Goal: Task Accomplishment & Management: Manage account settings

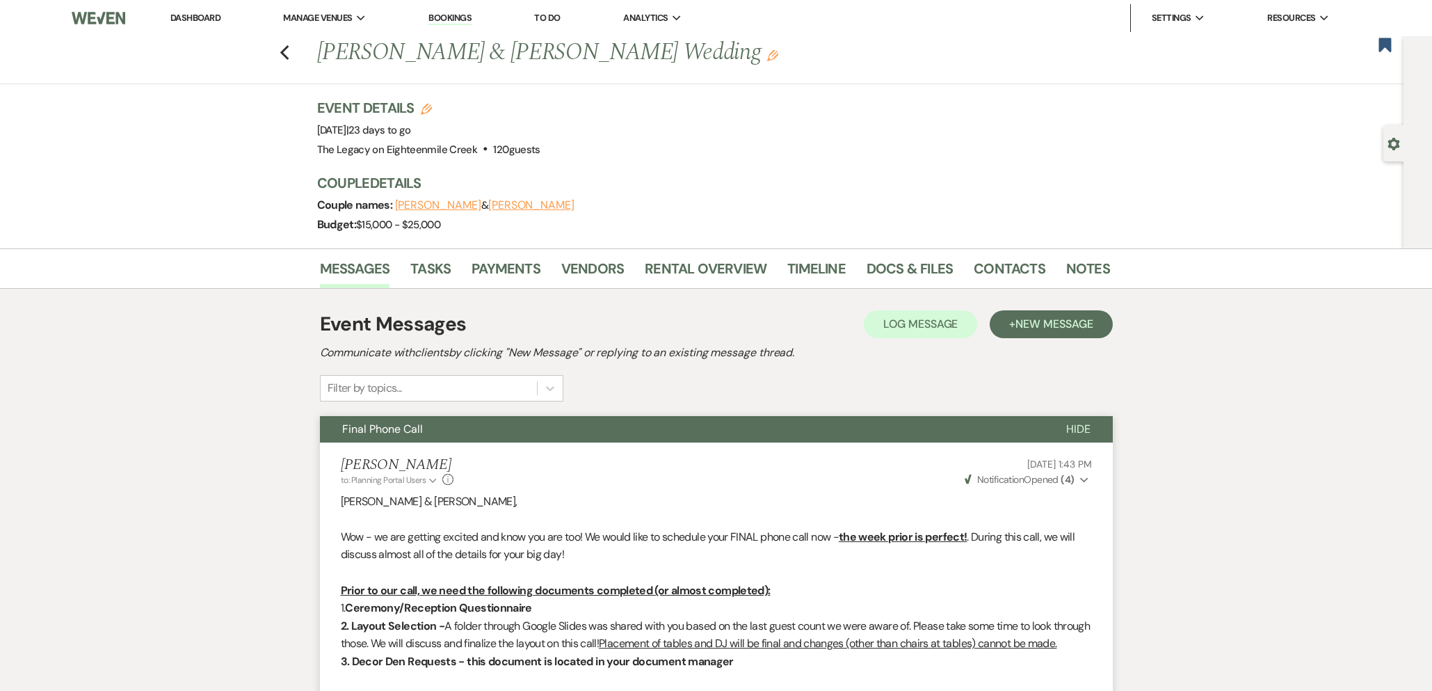
click at [456, 19] on link "Bookings" at bounding box center [450, 18] width 43 height 13
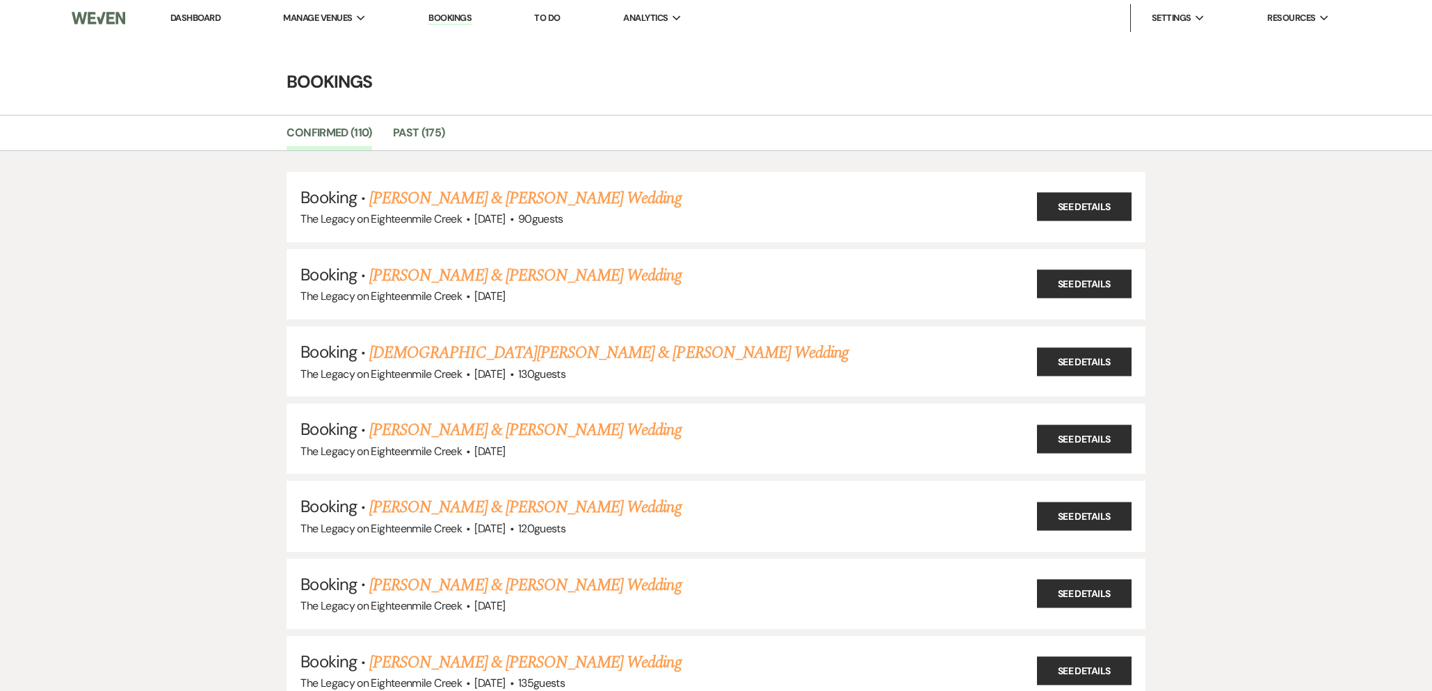
click at [192, 16] on link "Dashboard" at bounding box center [195, 18] width 50 height 12
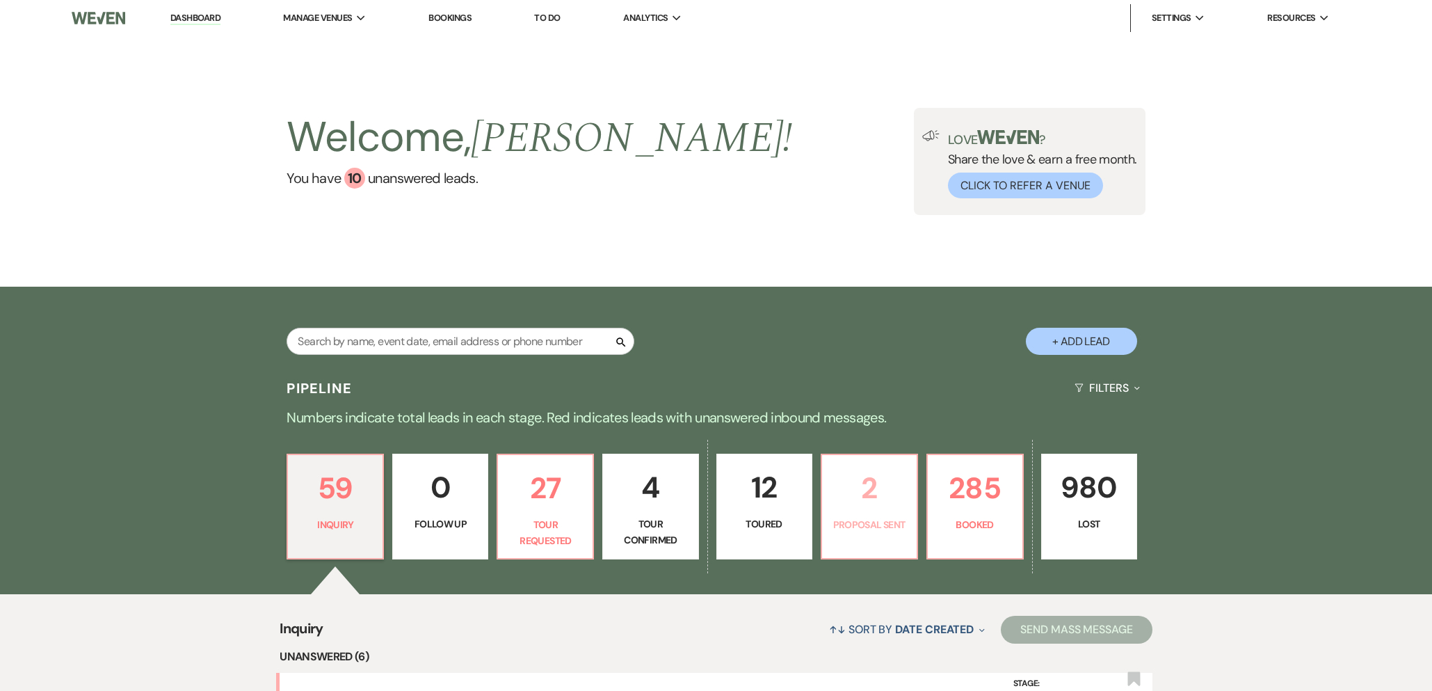
click at [837, 483] on p "2" at bounding box center [870, 488] width 78 height 47
select select "6"
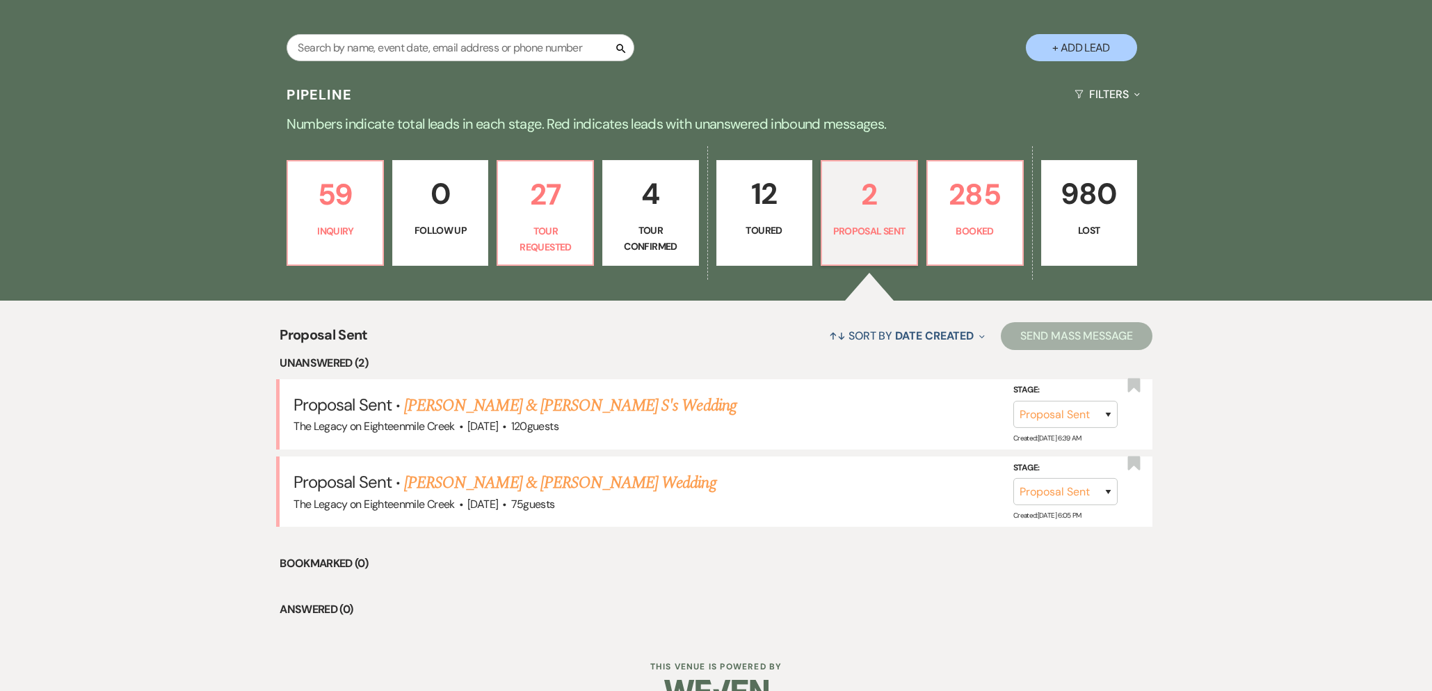
scroll to position [326, 0]
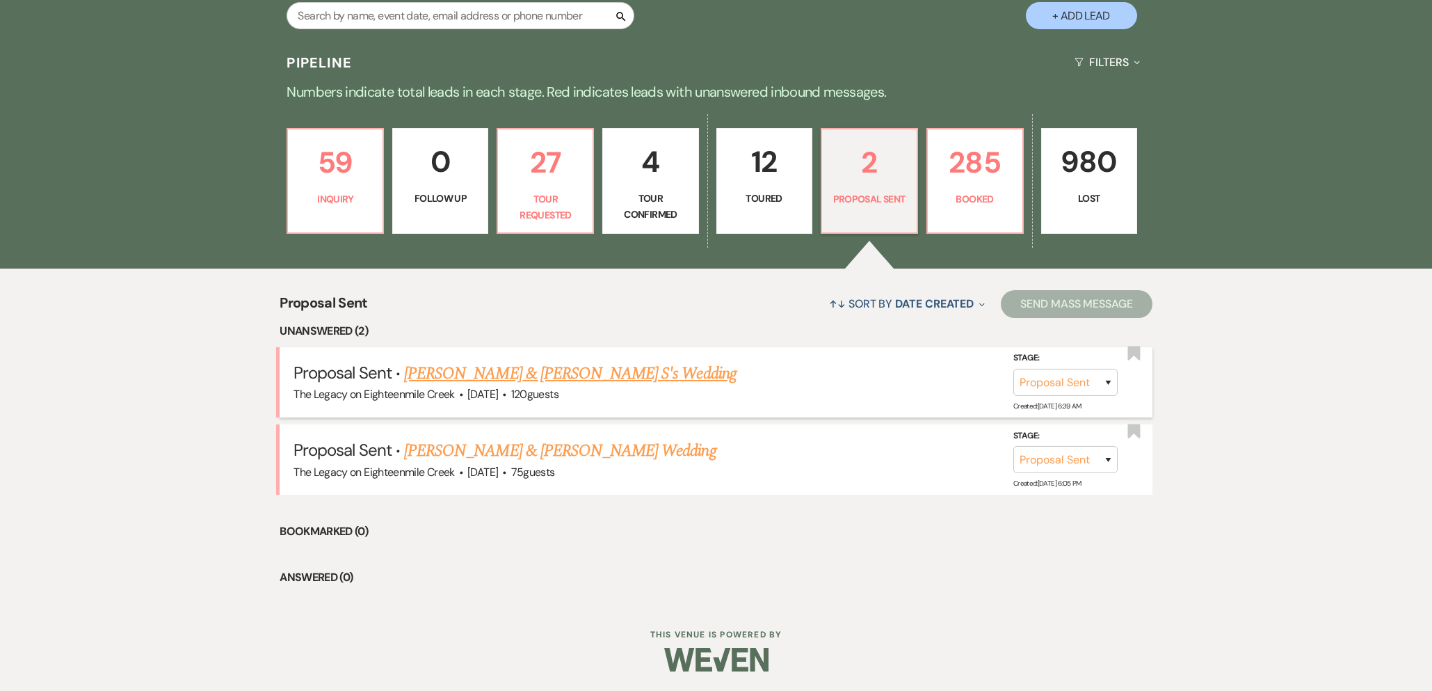
click at [532, 374] on link "[PERSON_NAME] & [PERSON_NAME] S's Wedding" at bounding box center [570, 373] width 333 height 25
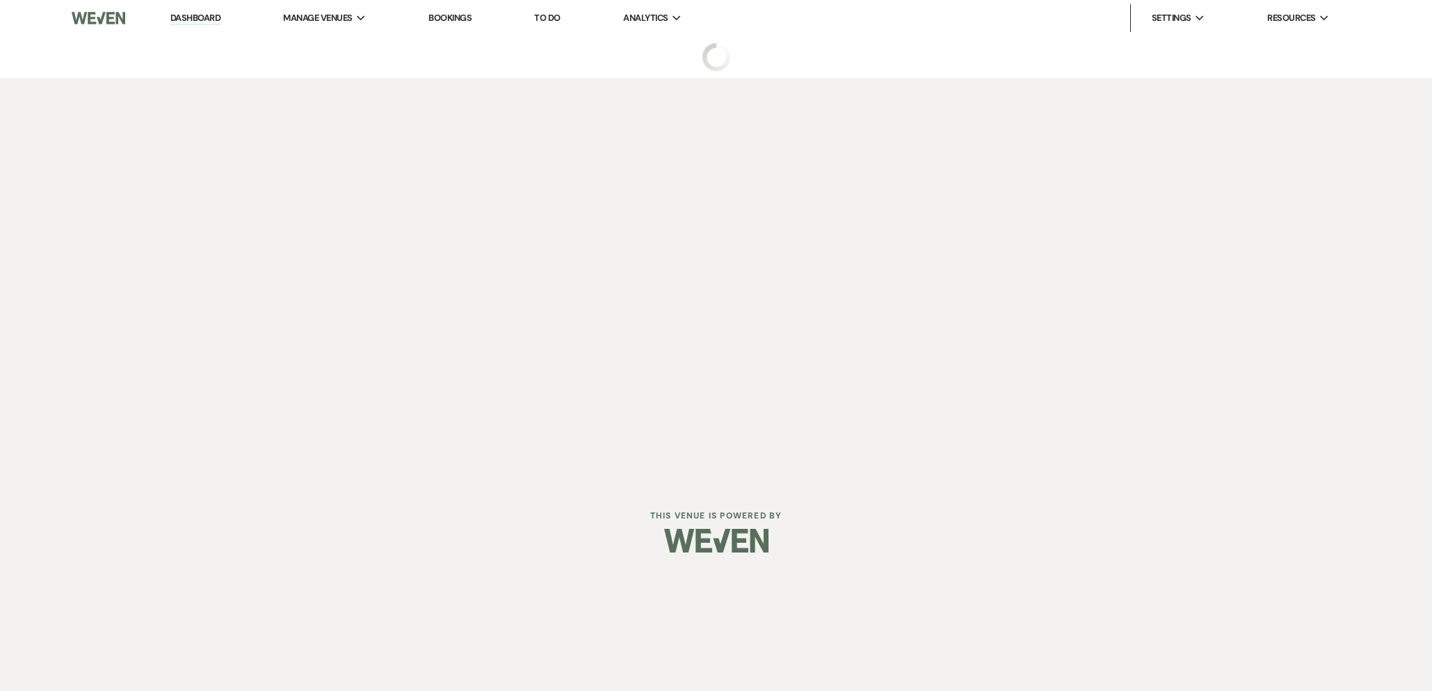
select select "6"
select select "5"
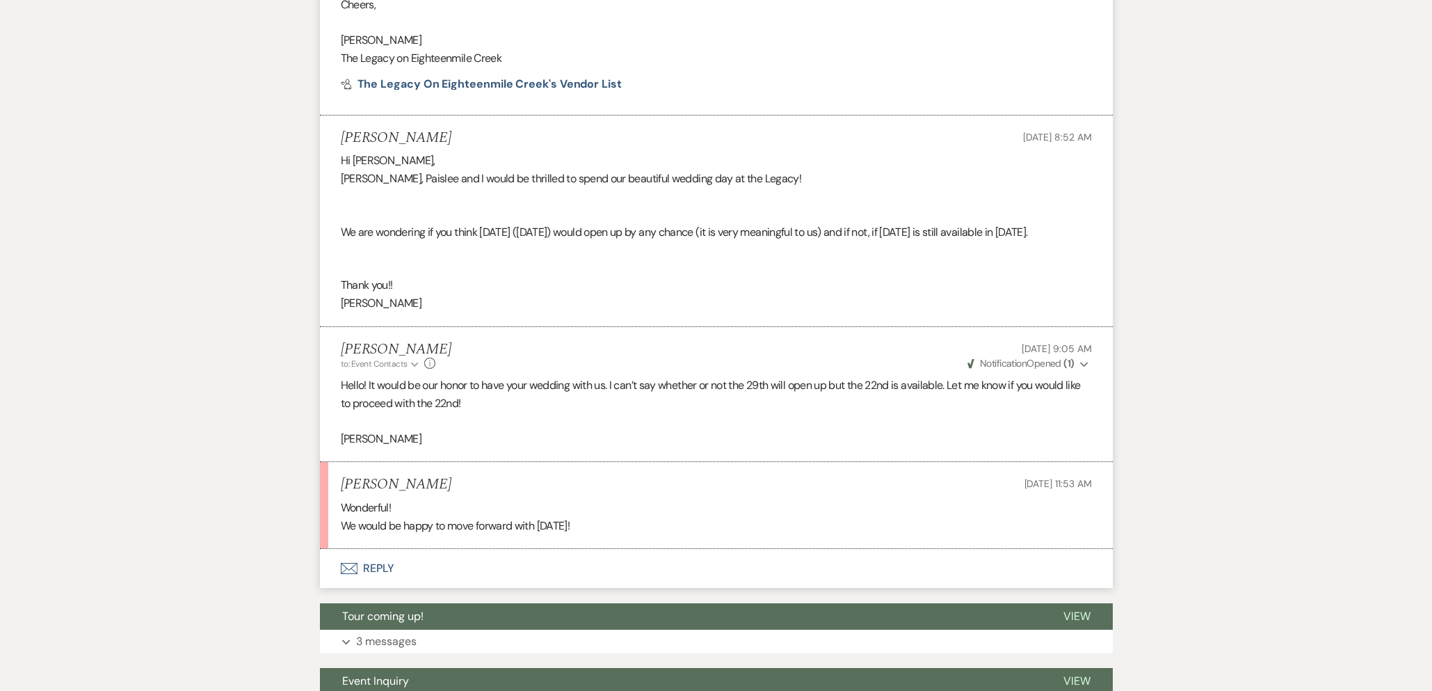
scroll to position [1144, 0]
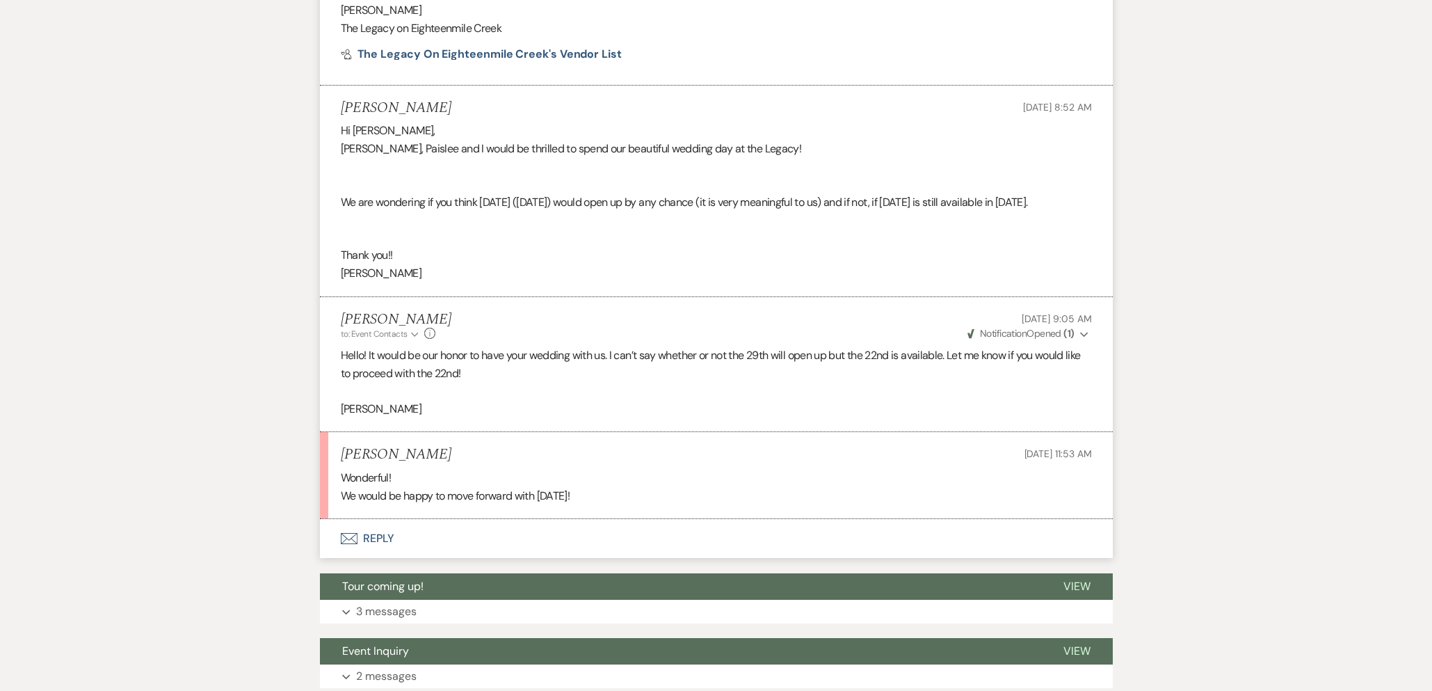
click at [384, 536] on button "Envelope Reply" at bounding box center [716, 538] width 793 height 39
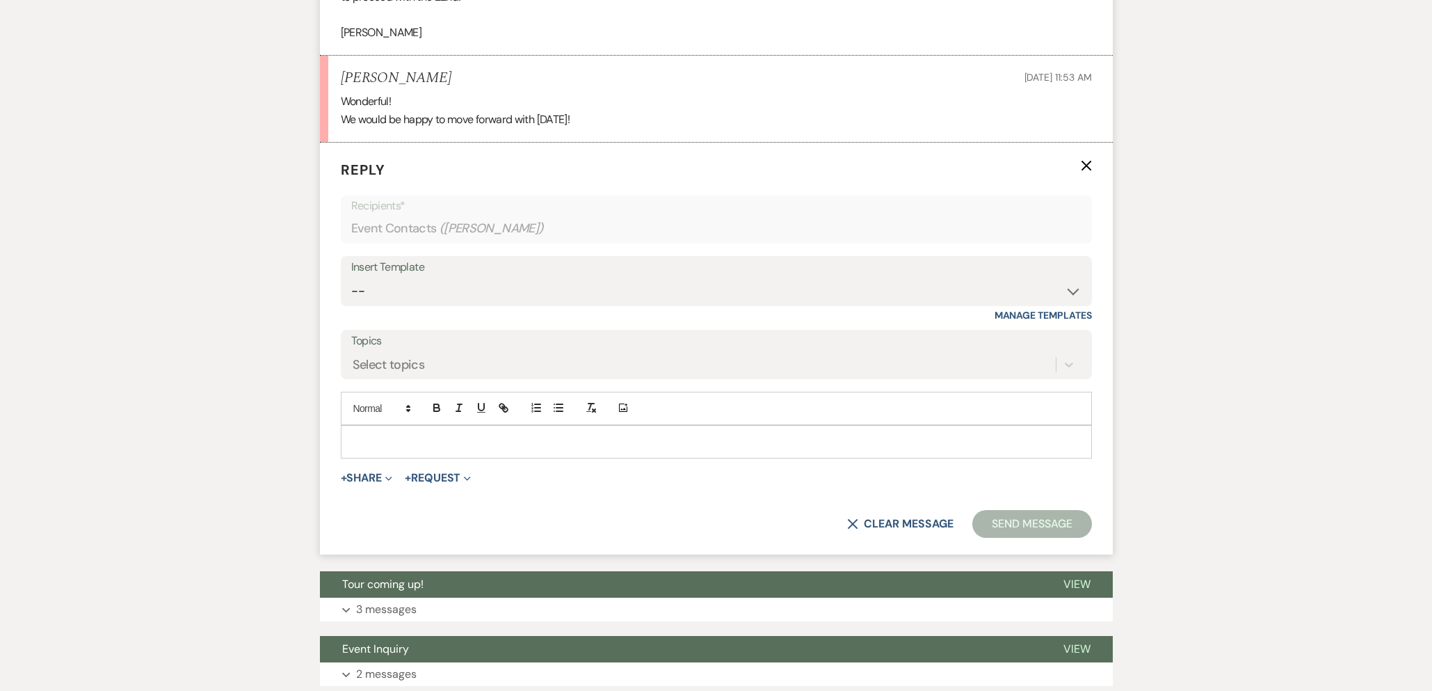
scroll to position [1524, 0]
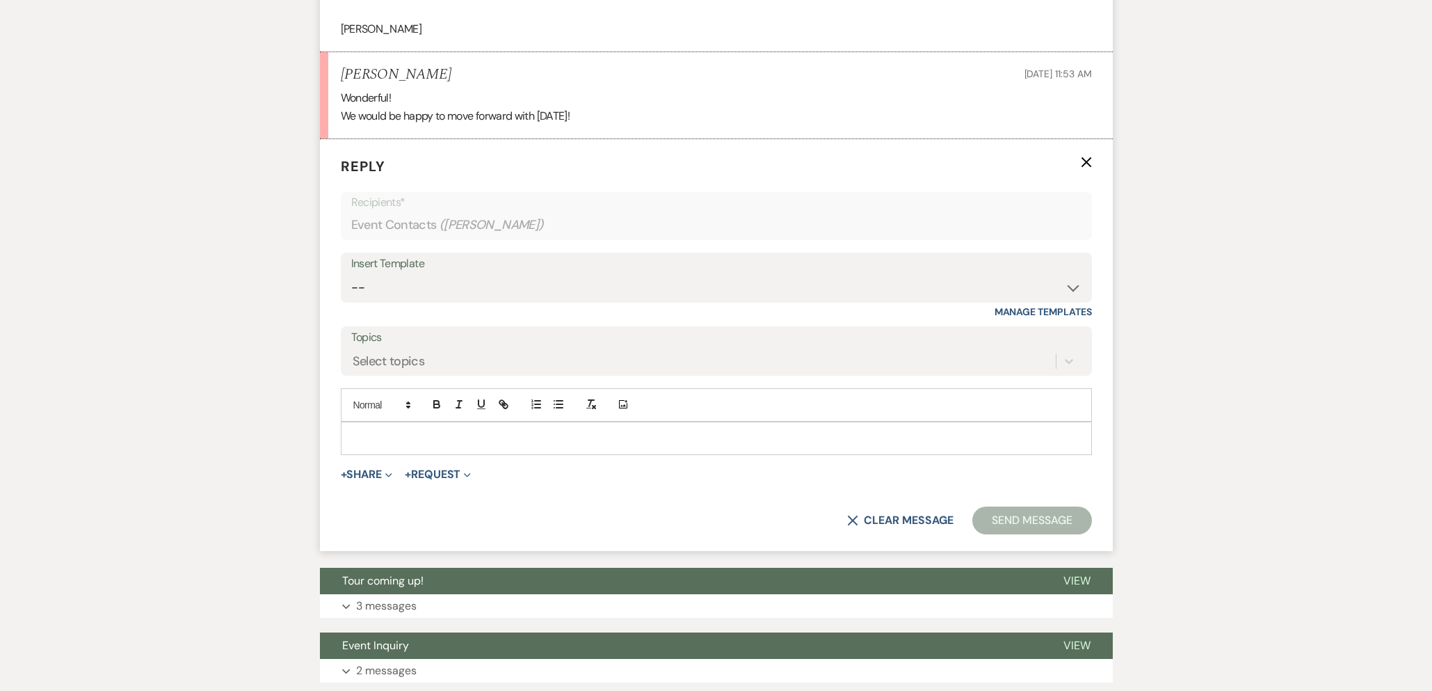
click at [456, 434] on p at bounding box center [716, 438] width 729 height 15
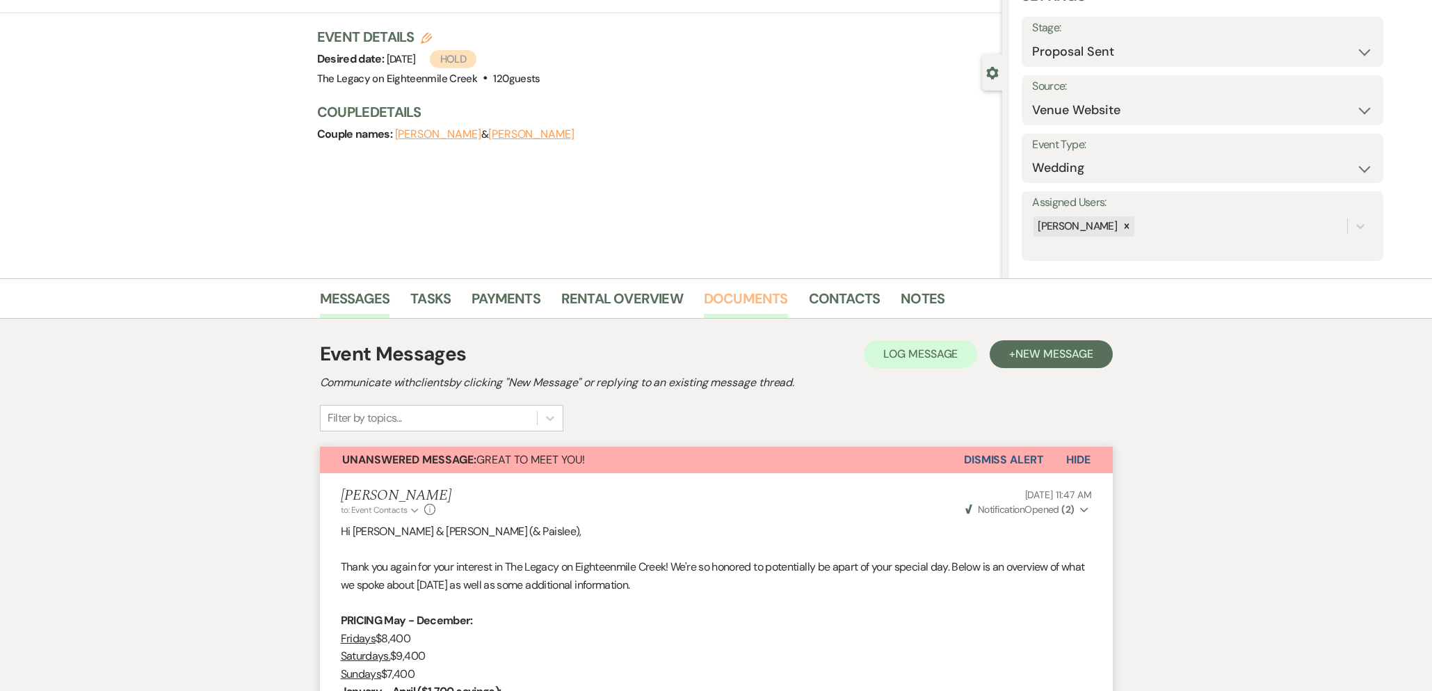
scroll to position [60, 0]
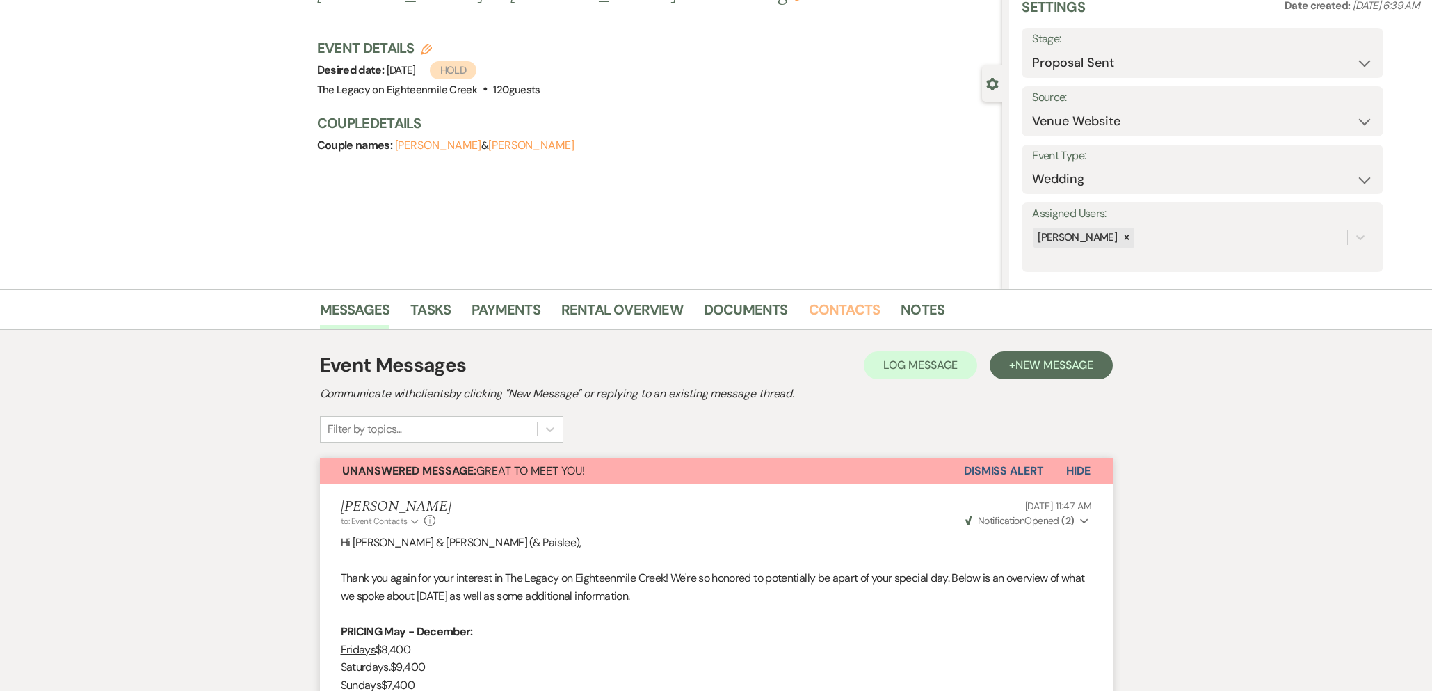
drag, startPoint x: 849, startPoint y: 311, endPoint x: 854, endPoint y: 305, distance: 7.5
click at [849, 311] on link "Contacts" at bounding box center [845, 313] width 72 height 31
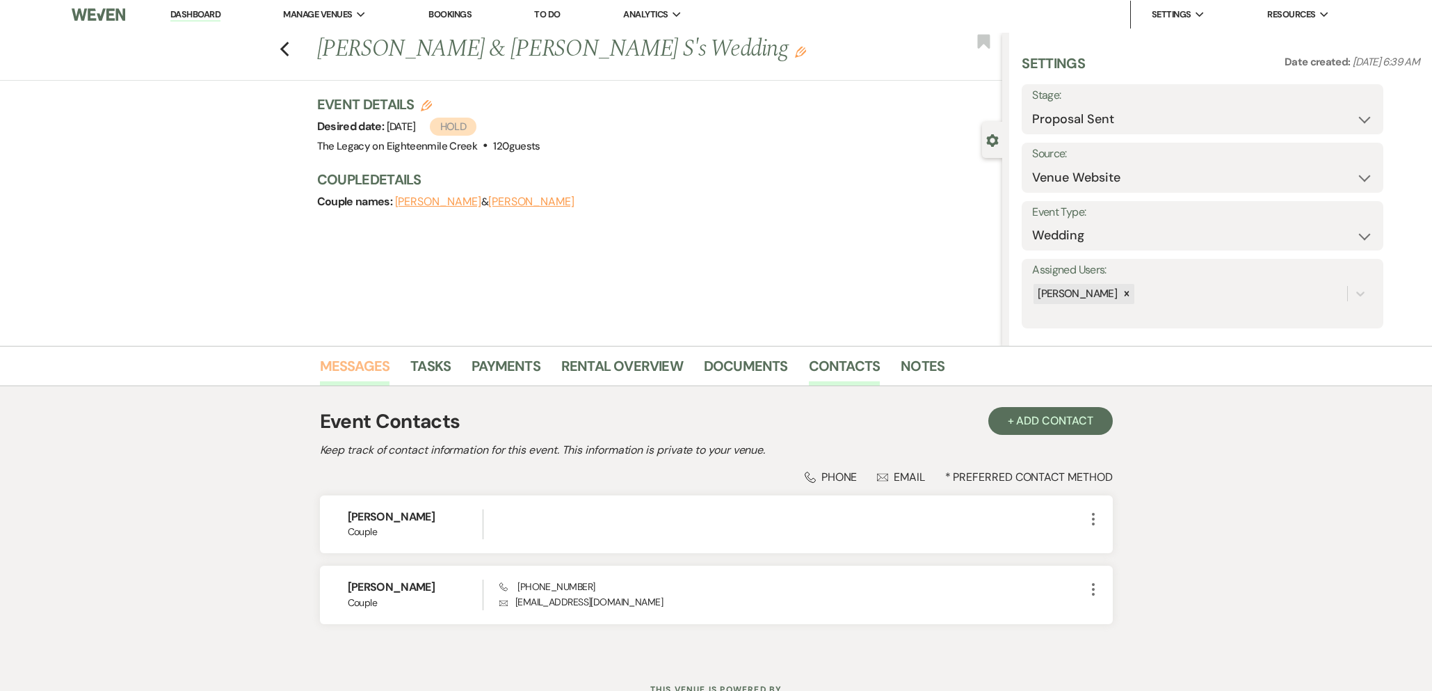
click at [360, 363] on link "Messages" at bounding box center [355, 370] width 70 height 31
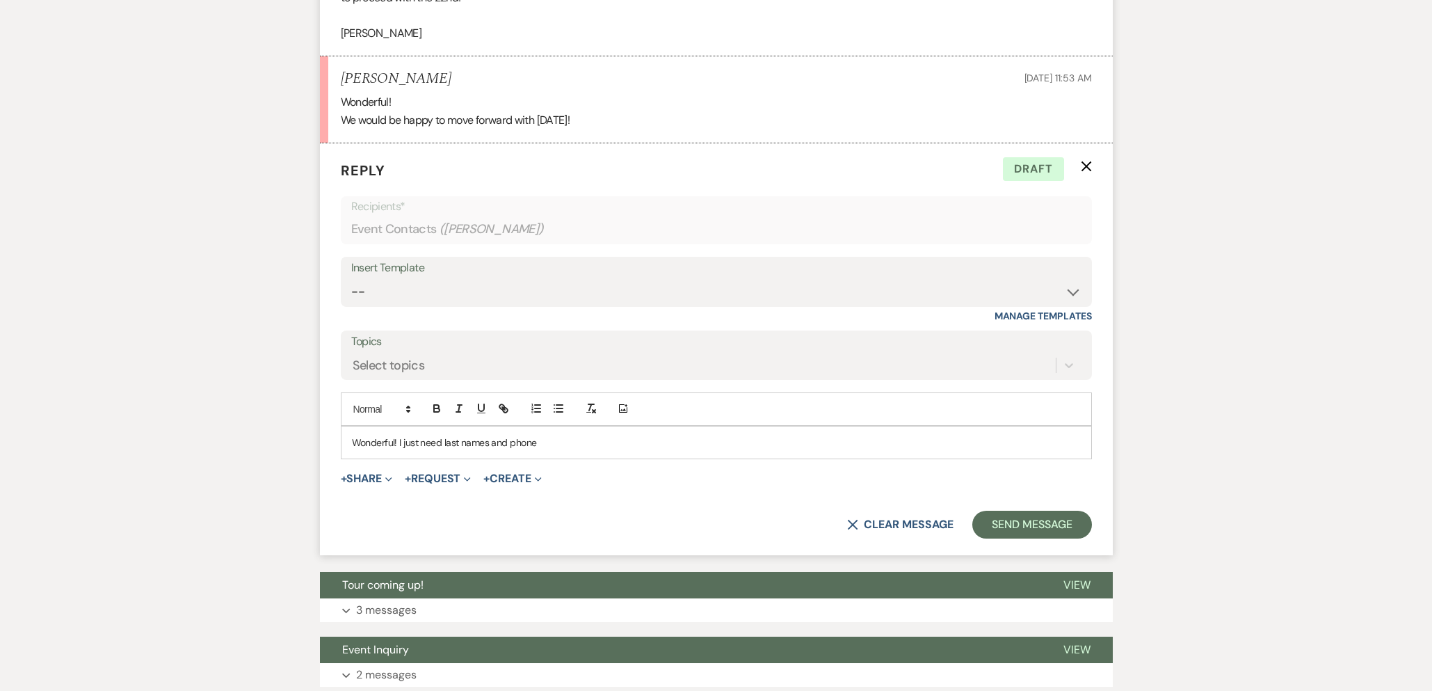
scroll to position [1523, 0]
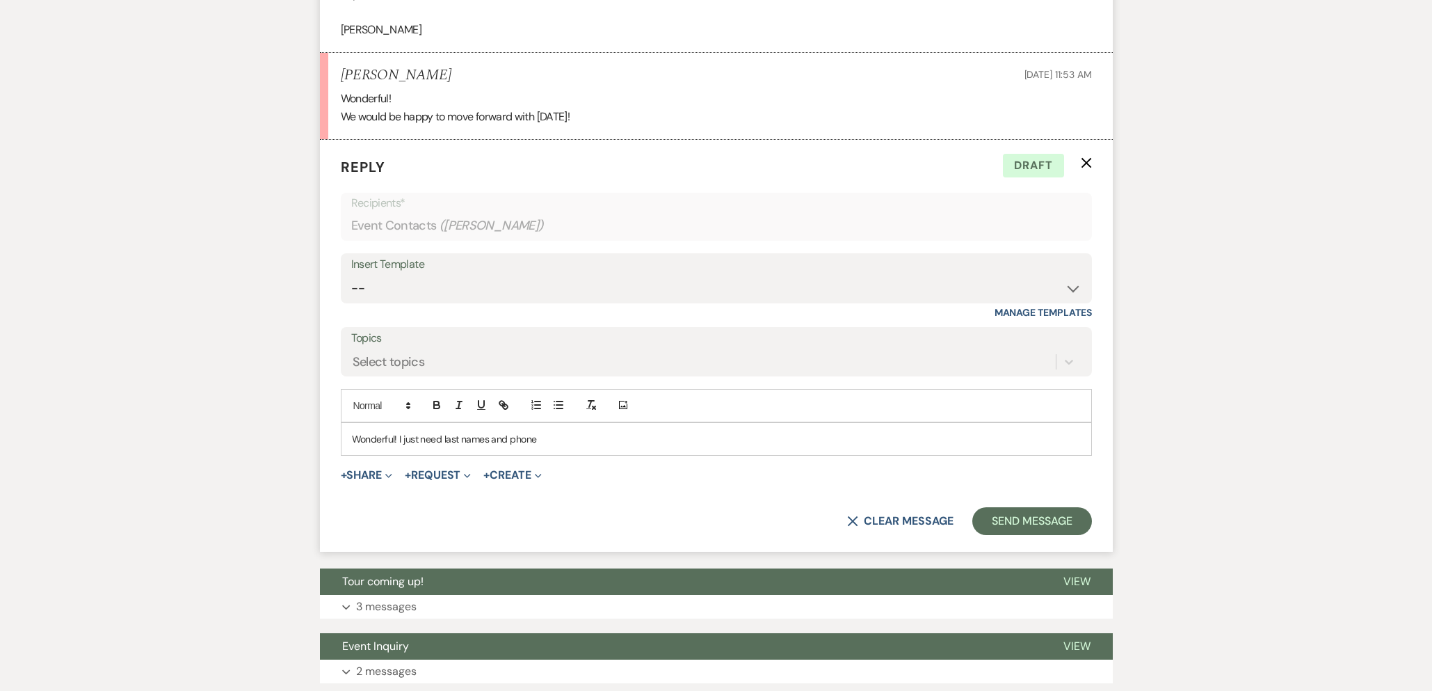
drag, startPoint x: 485, startPoint y: 438, endPoint x: 507, endPoint y: 442, distance: 22.8
click at [485, 438] on p "Wonderful! I just need last names and phone" at bounding box center [716, 438] width 729 height 15
click at [568, 442] on p "Wonderful! I just need last name and phone" at bounding box center [716, 438] width 729 height 15
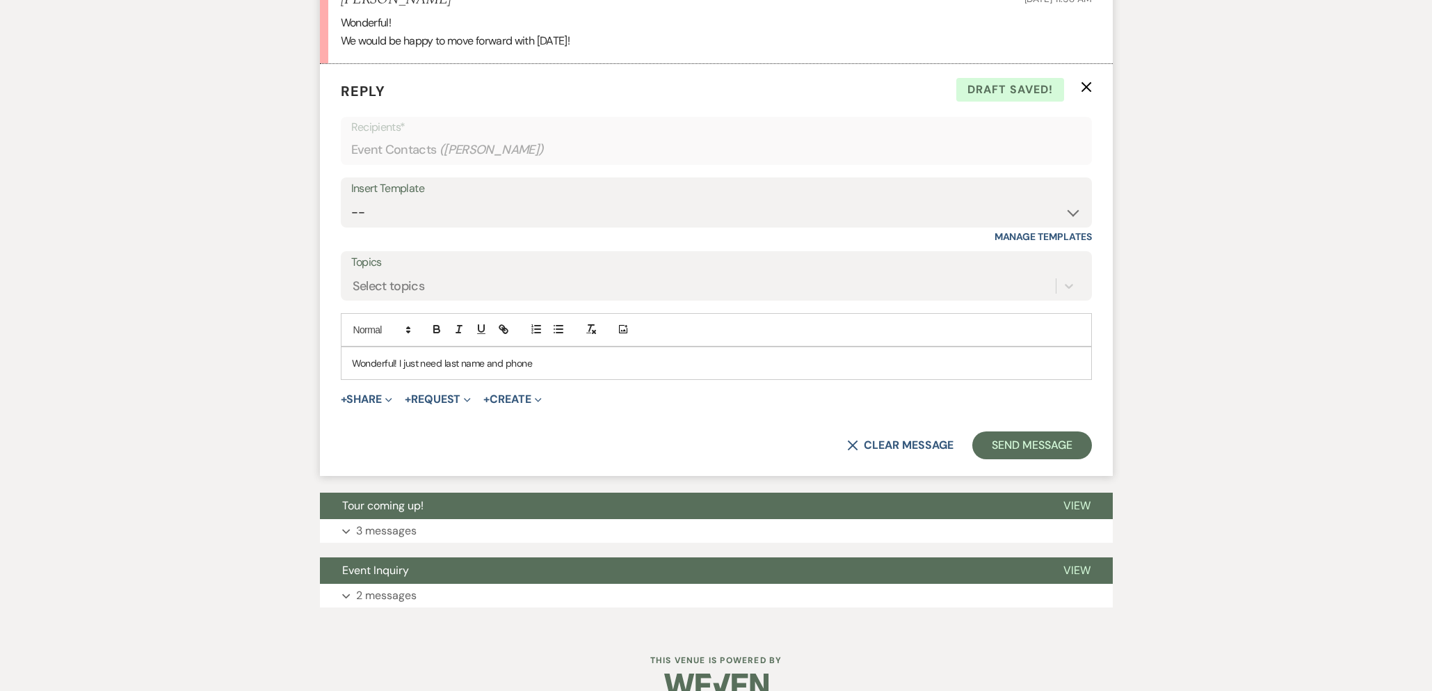
scroll to position [1625, 0]
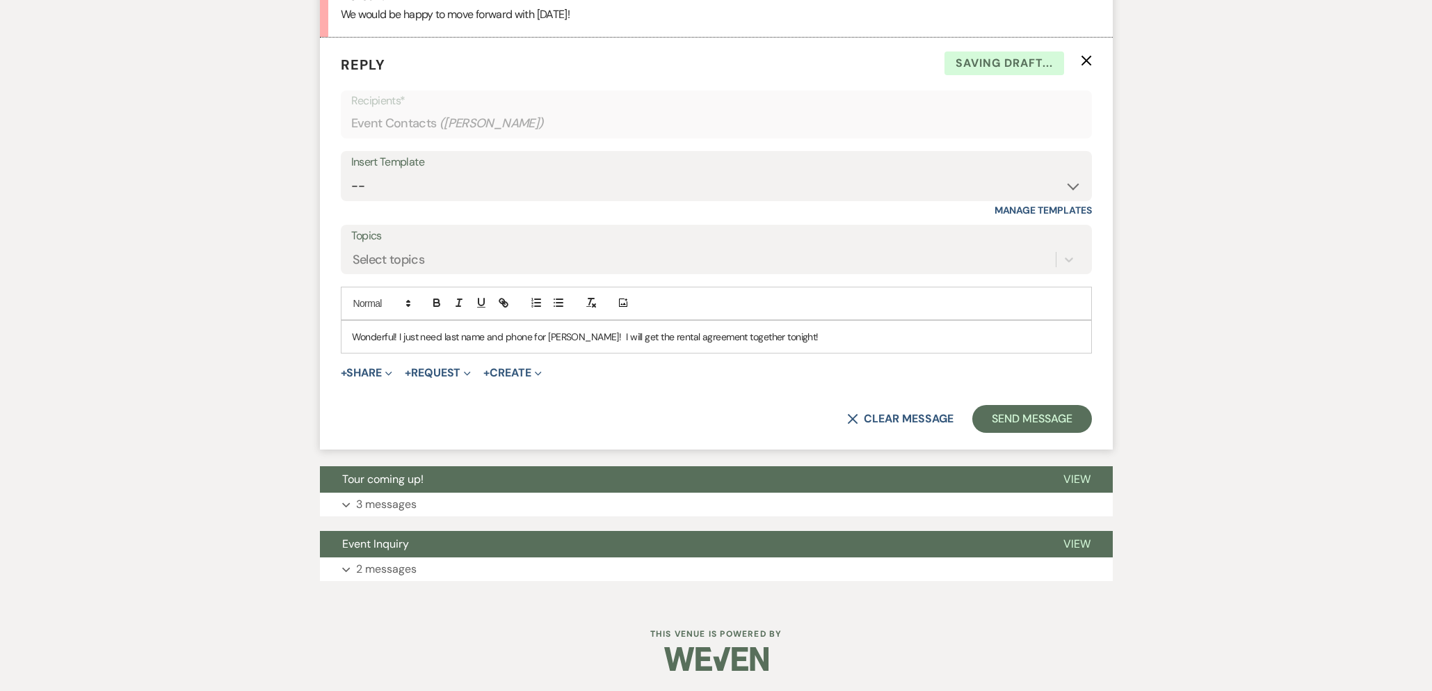
click at [1019, 433] on form "Reply X Saving draft... Recipients* Event Contacts ( [PERSON_NAME] ) Insert Tem…" at bounding box center [716, 244] width 793 height 412
click at [1007, 415] on button "Send Message" at bounding box center [1032, 419] width 119 height 28
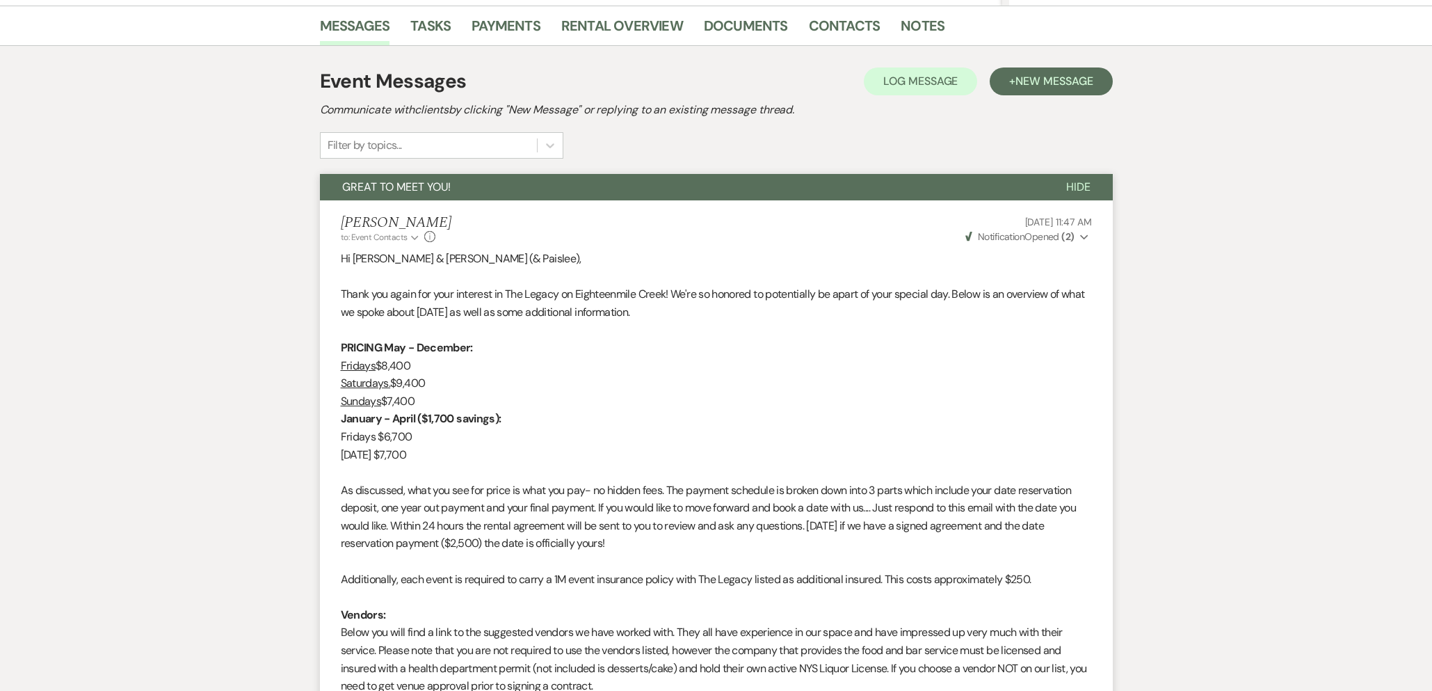
scroll to position [0, 0]
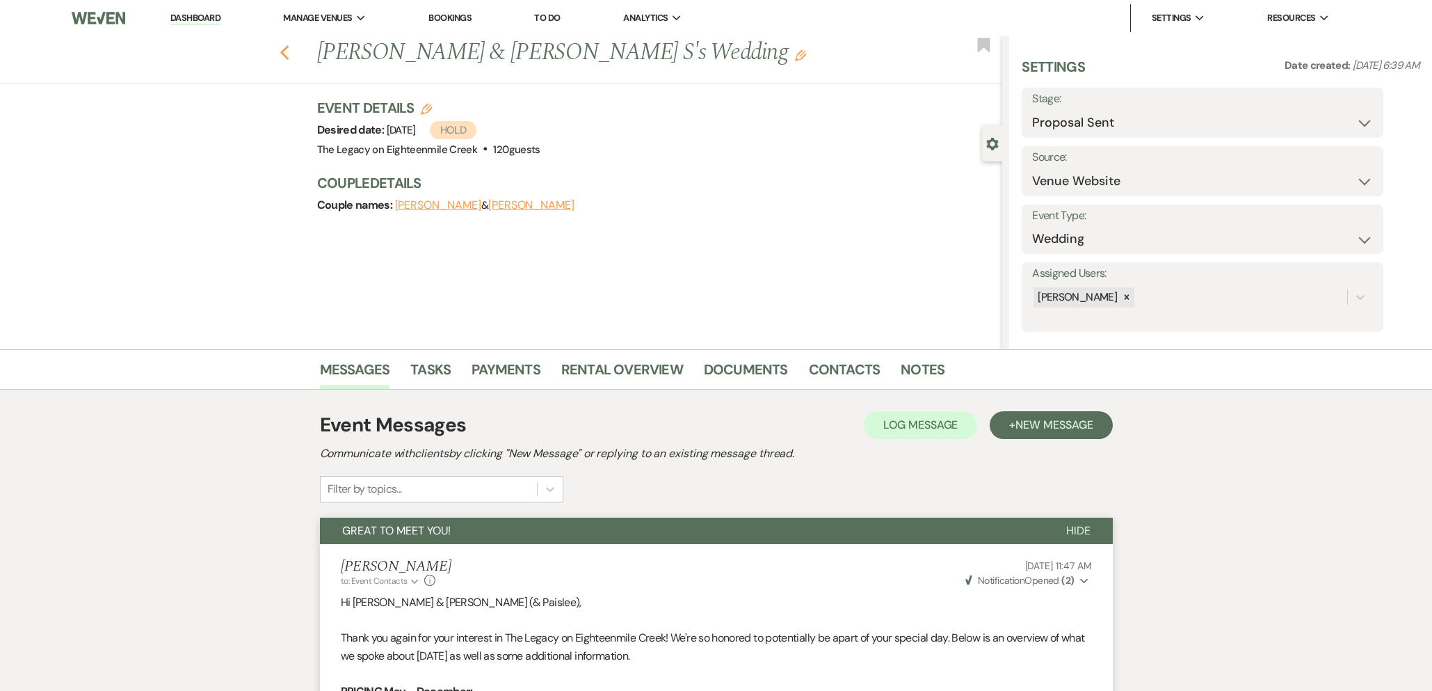
click at [282, 54] on use "button" at bounding box center [284, 52] width 9 height 15
select select "6"
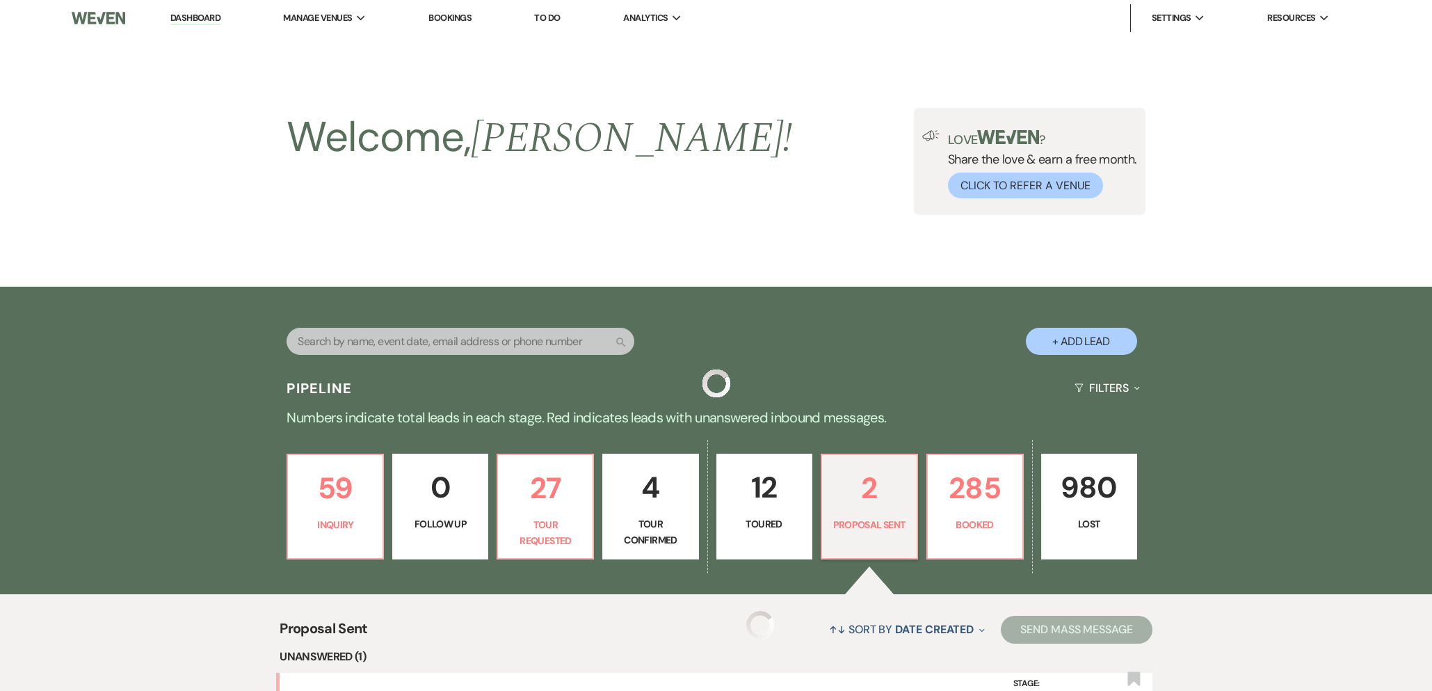
scroll to position [326, 0]
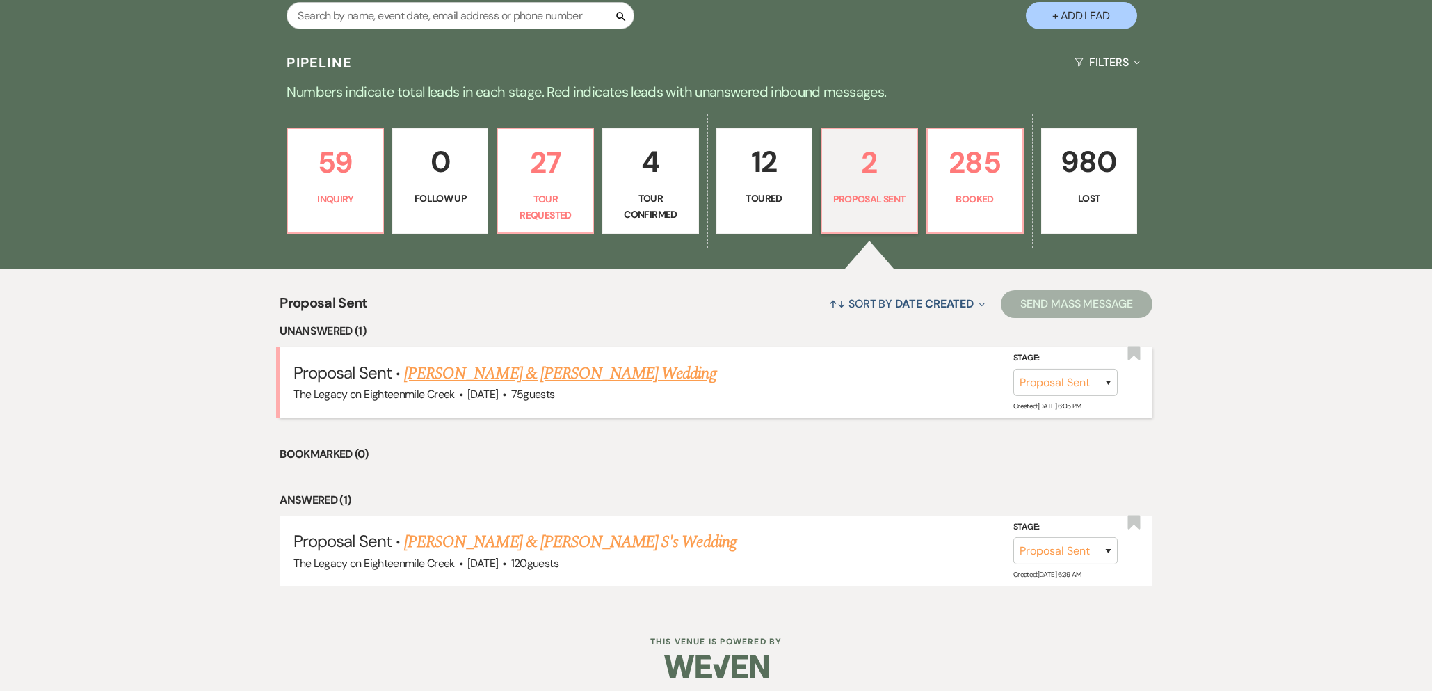
click at [475, 371] on link "[PERSON_NAME] & [PERSON_NAME] Wedding" at bounding box center [560, 373] width 312 height 25
select select "6"
select select "5"
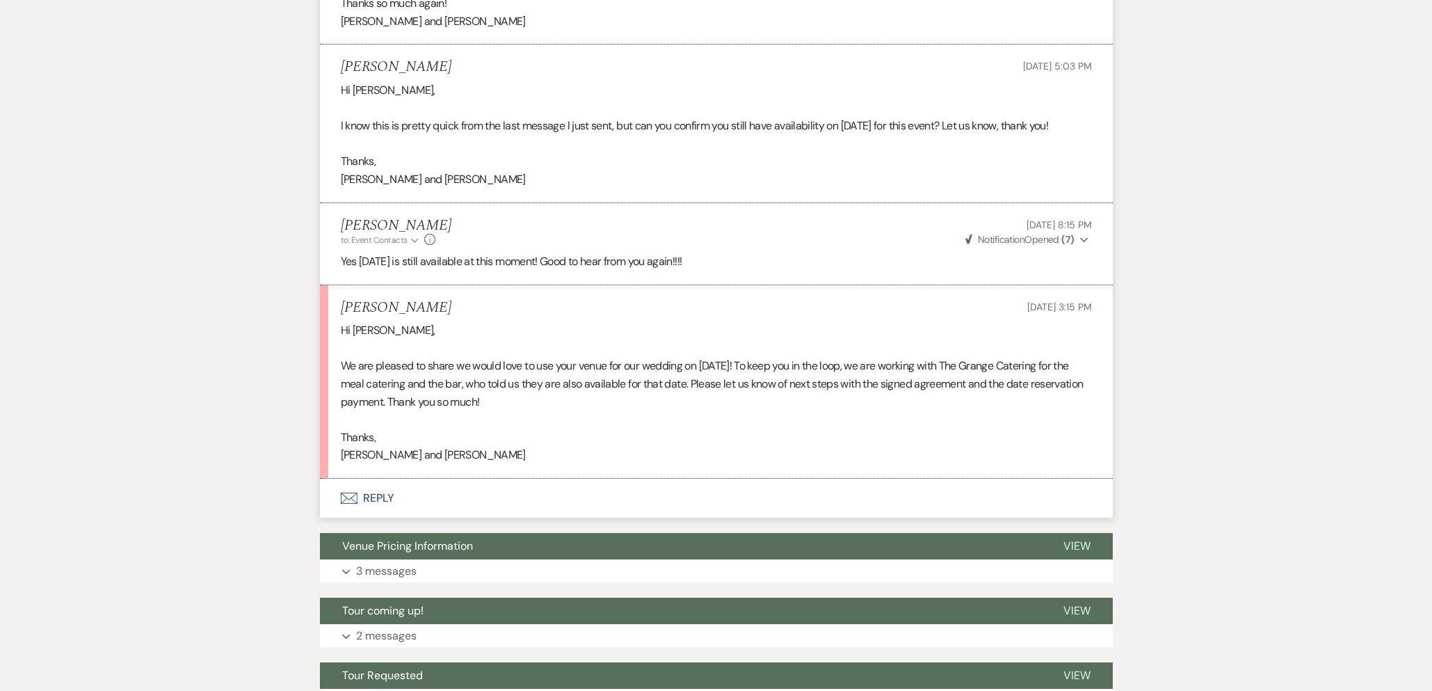
scroll to position [989, 0]
click at [369, 508] on button "Envelope Reply" at bounding box center [716, 498] width 793 height 39
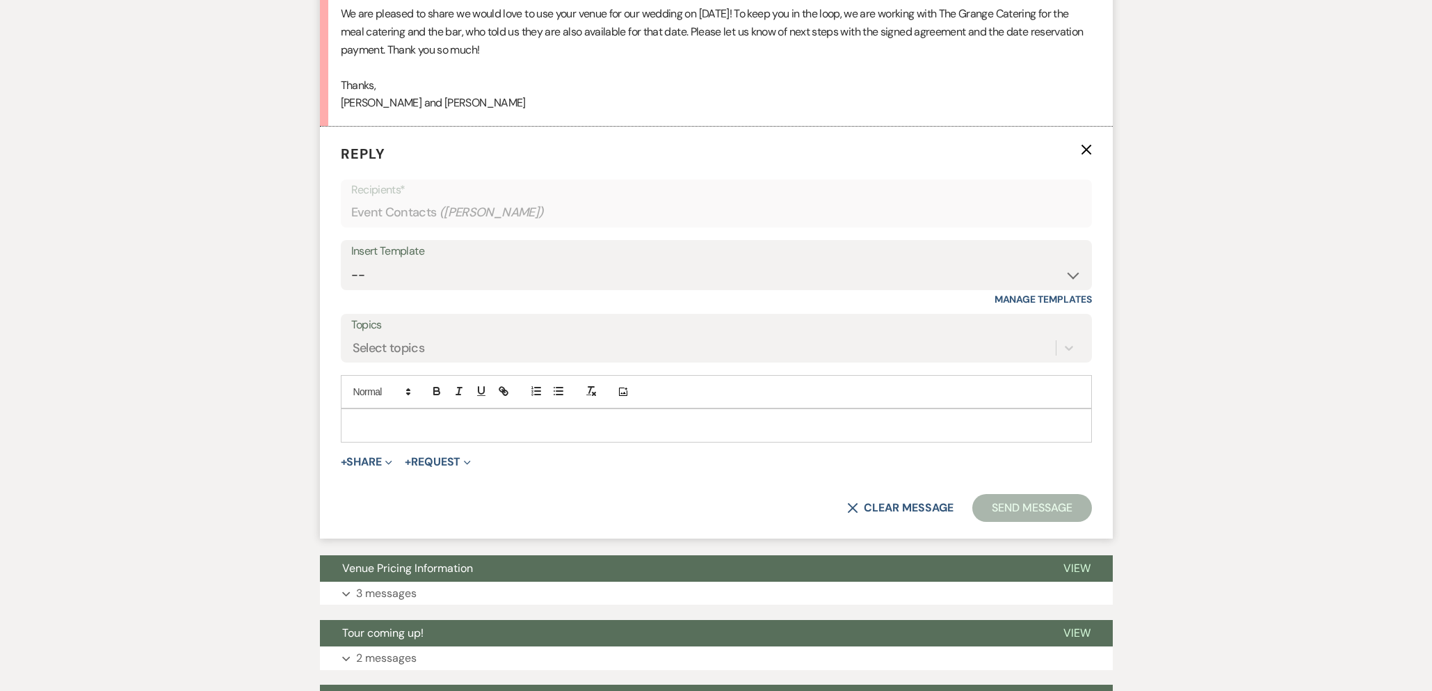
scroll to position [1345, 0]
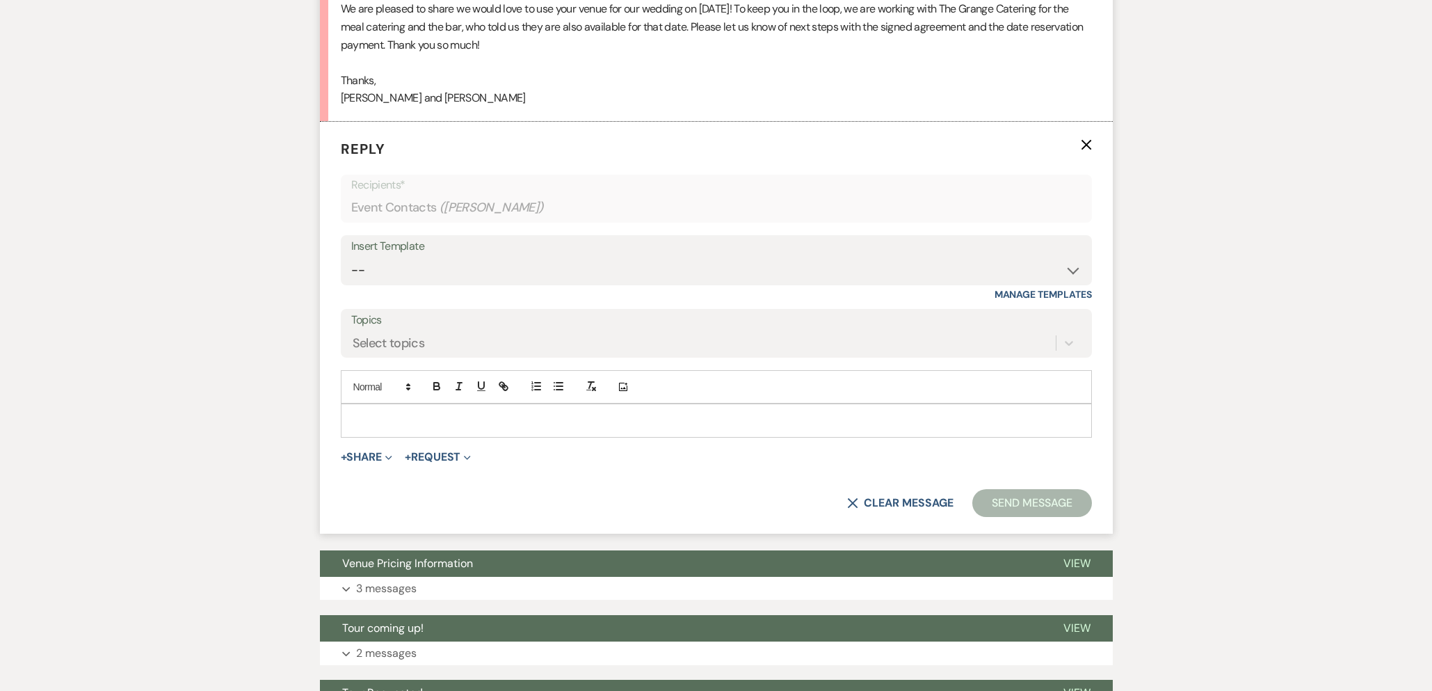
click at [434, 428] on p at bounding box center [716, 420] width 729 height 15
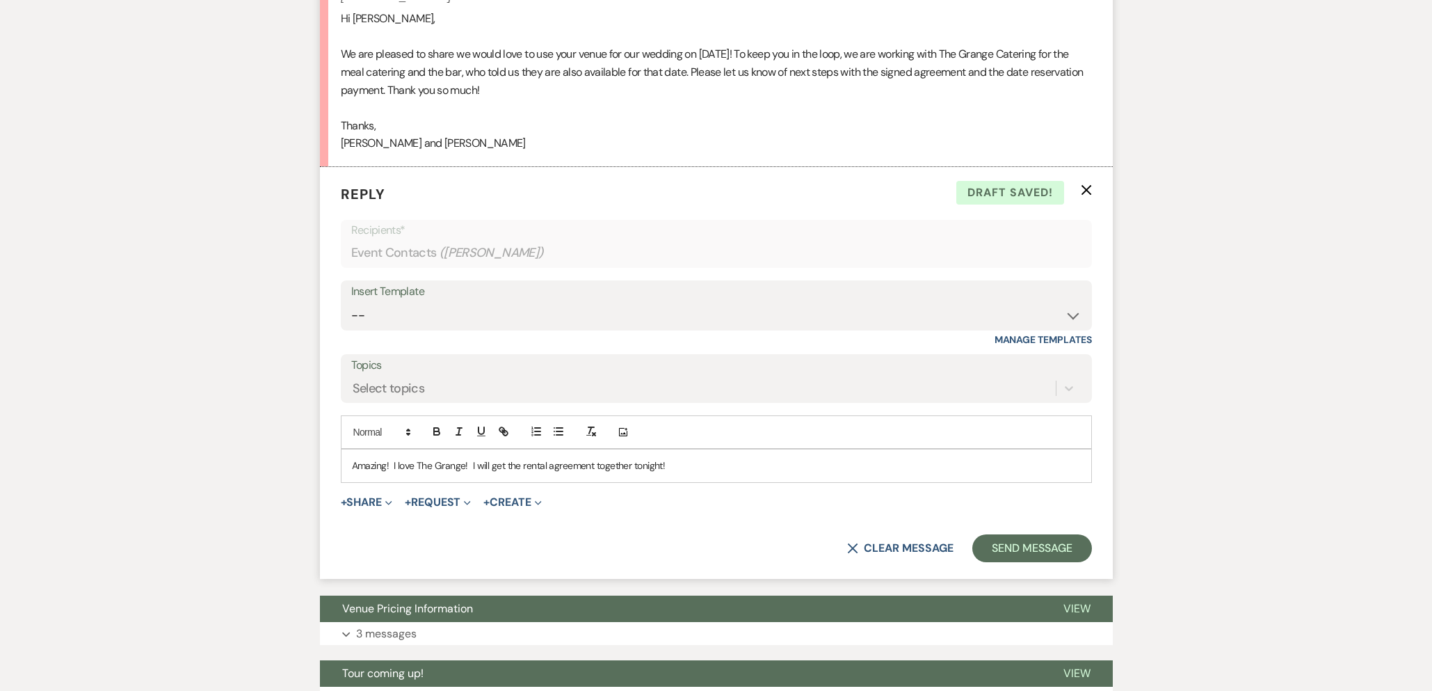
scroll to position [1332, 0]
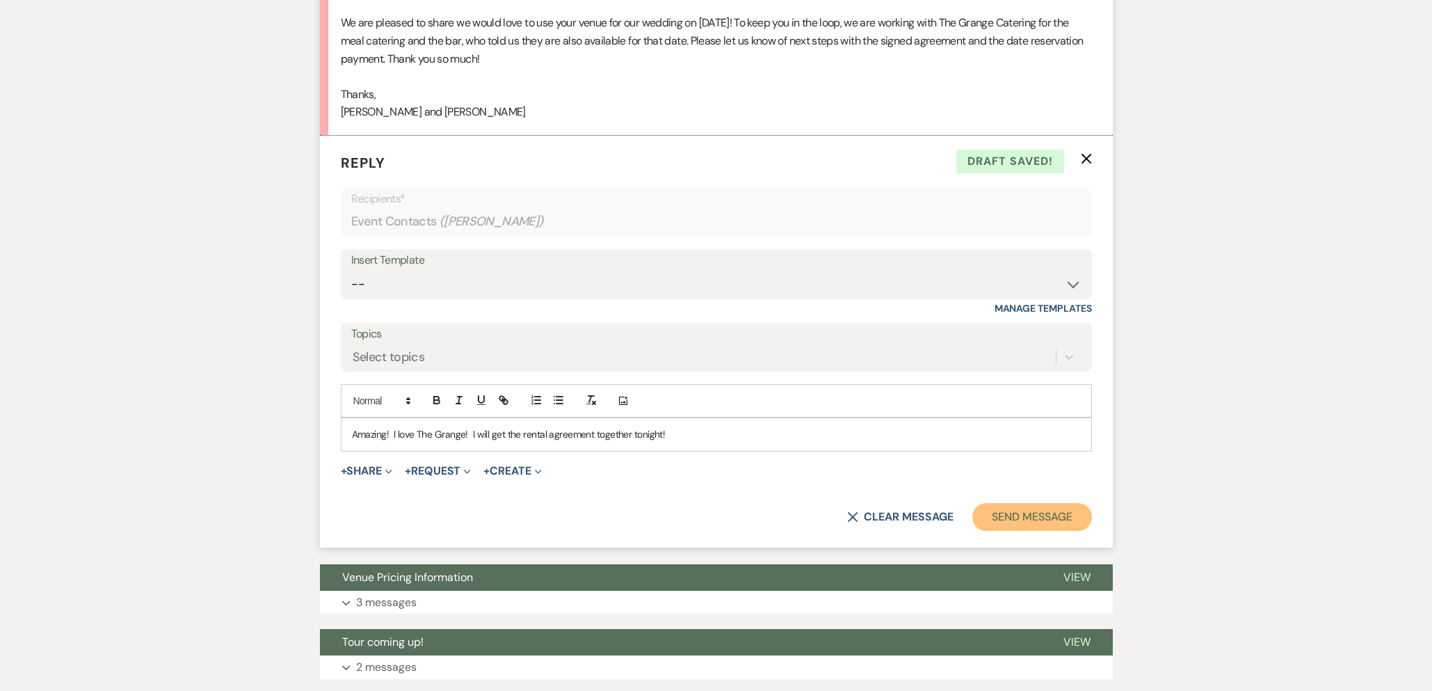
click at [1036, 531] on button "Send Message" at bounding box center [1032, 517] width 119 height 28
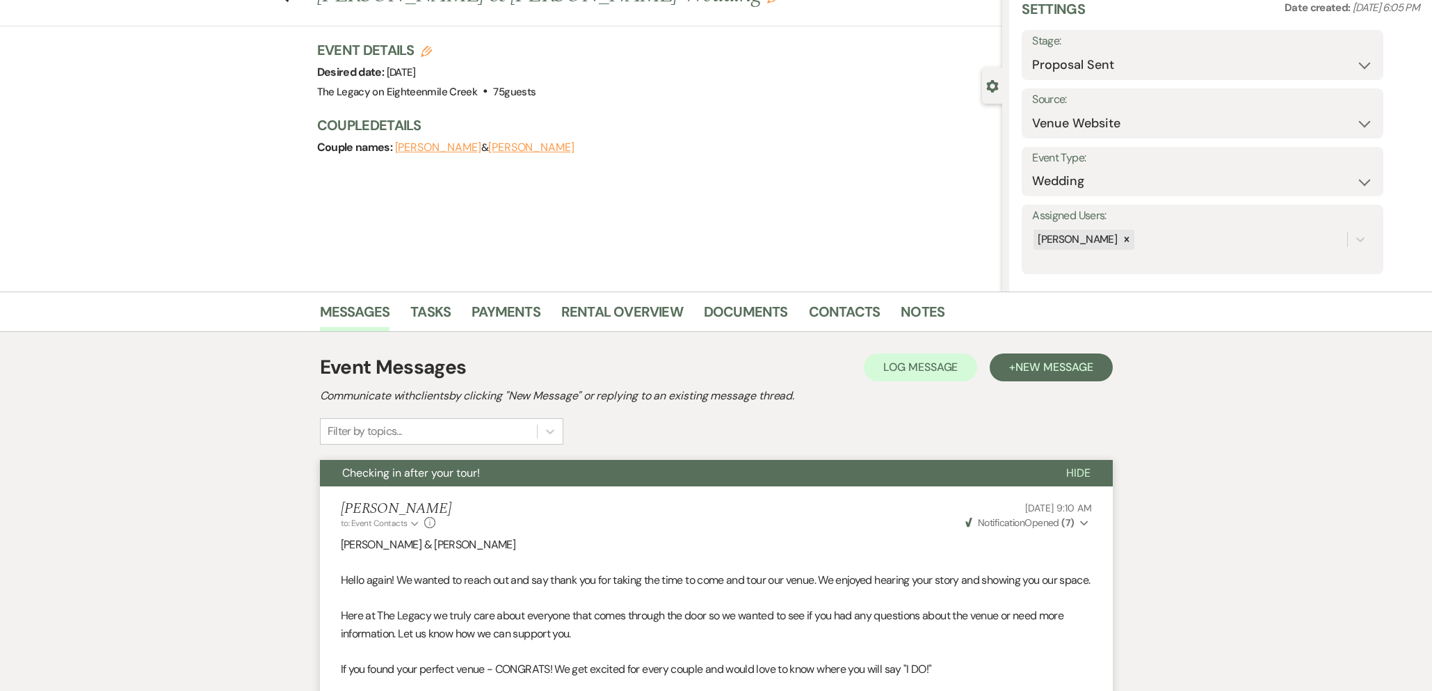
scroll to position [0, 0]
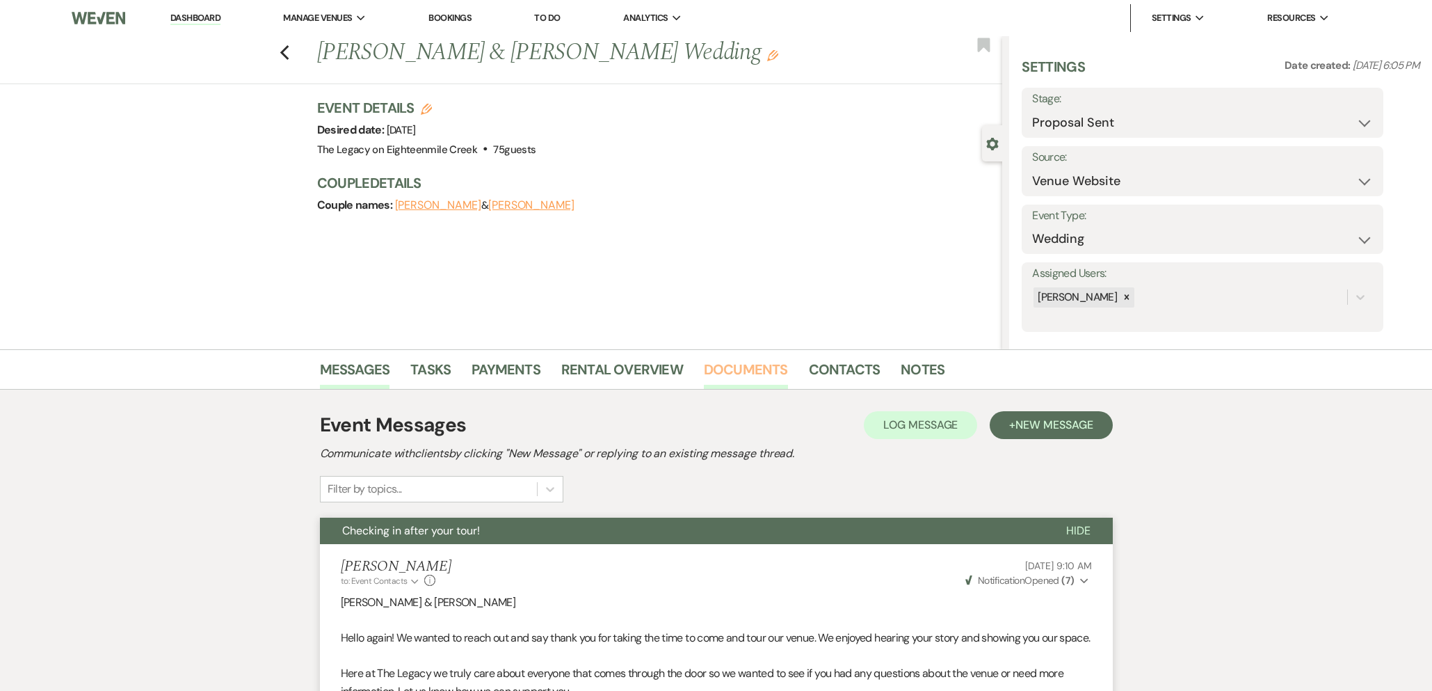
click at [740, 365] on link "Documents" at bounding box center [746, 373] width 84 height 31
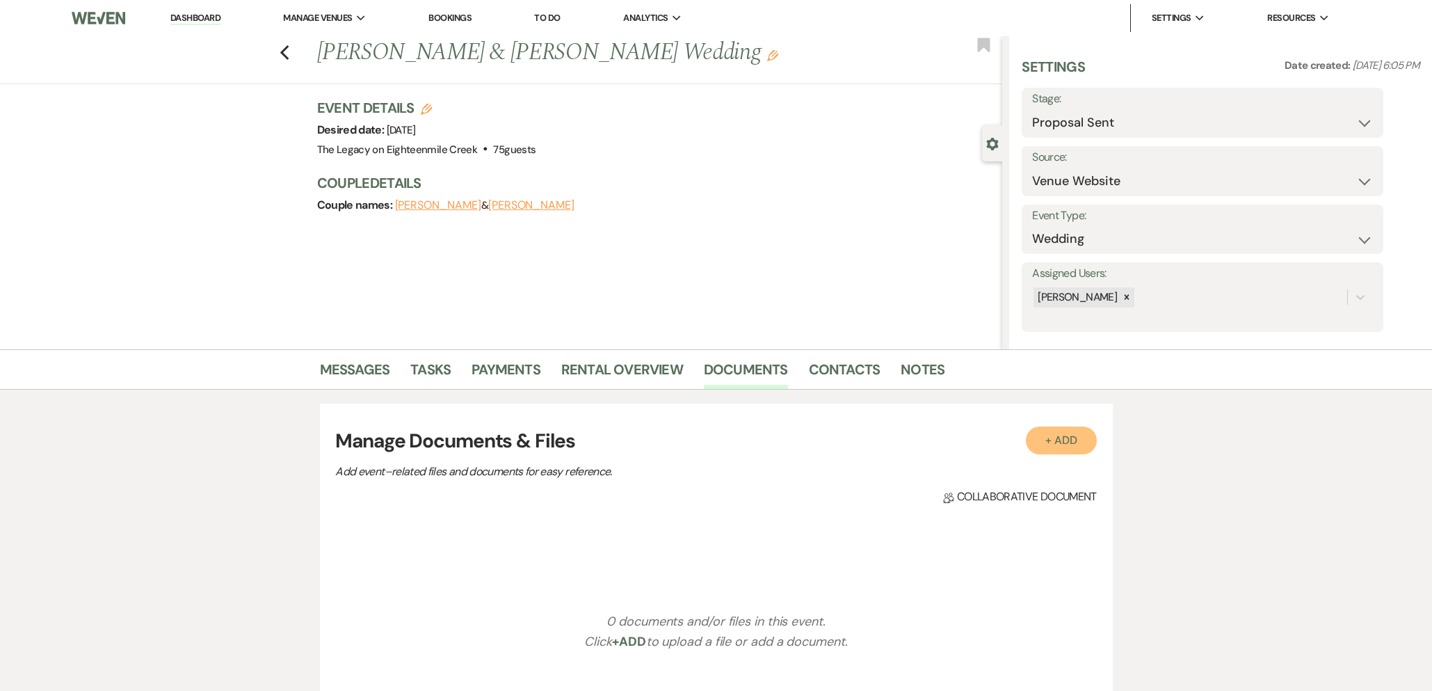
click at [1055, 448] on button "+ Add" at bounding box center [1061, 440] width 71 height 28
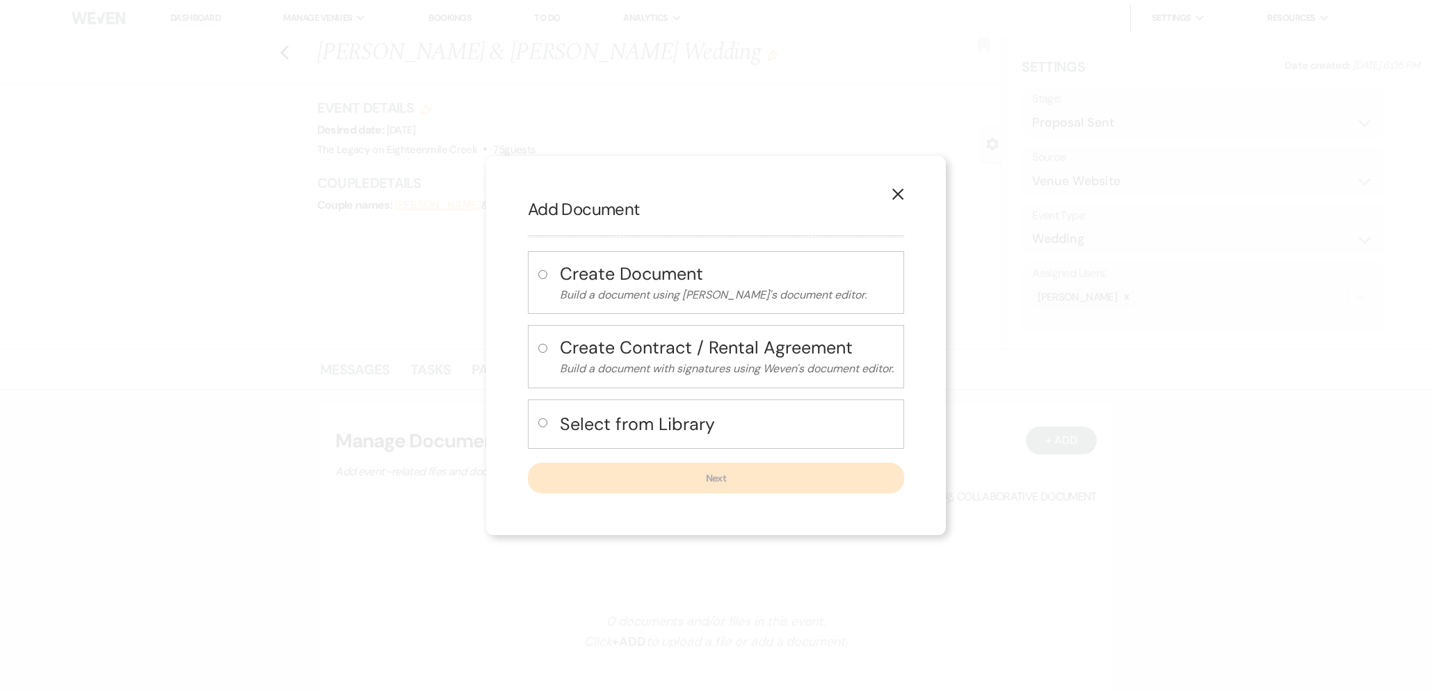
click at [684, 430] on h4 "Select from Library" at bounding box center [727, 424] width 334 height 24
radio input "true"
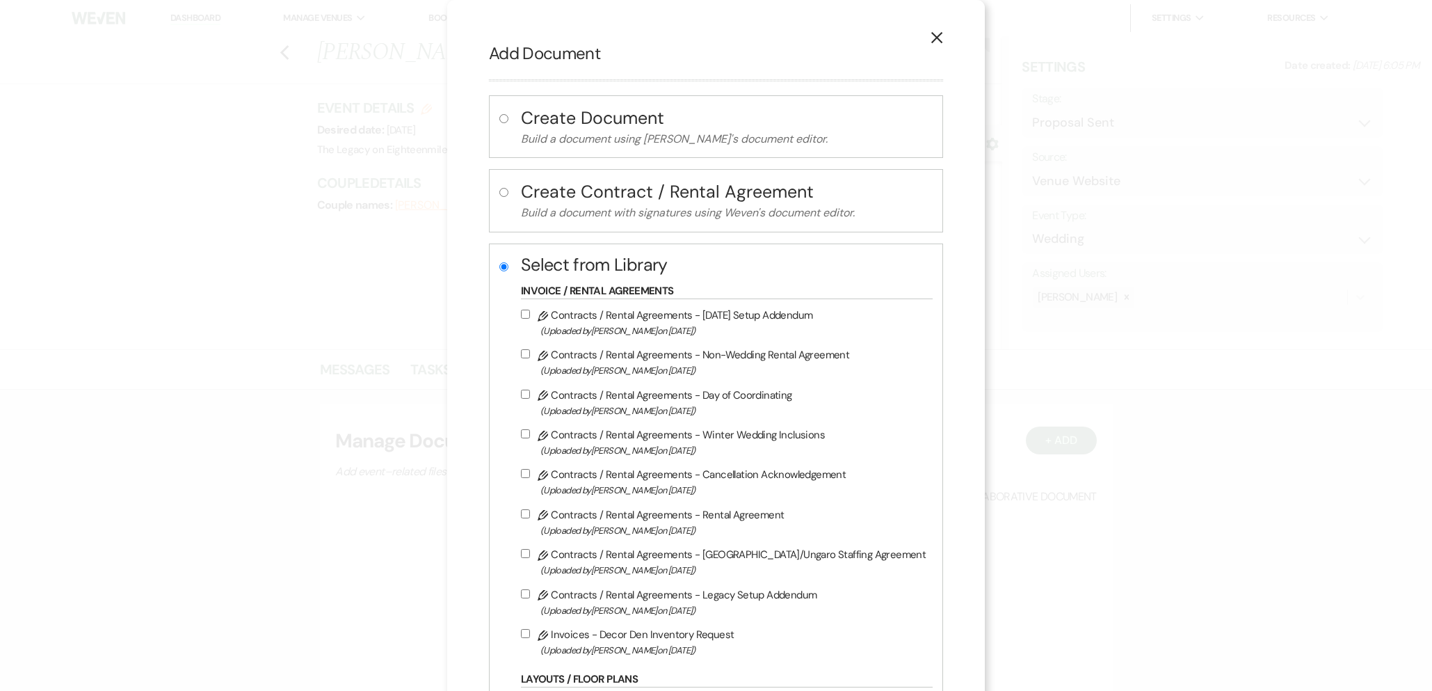
click at [688, 524] on label "Pencil Contracts / Rental Agreements - Rental Agreement (Uploaded by [PERSON_NA…" at bounding box center [723, 522] width 405 height 33
click at [530, 518] on input "Pencil Contracts / Rental Agreements - Rental Agreement (Uploaded by [PERSON_NA…" at bounding box center [525, 513] width 9 height 9
checkbox input "true"
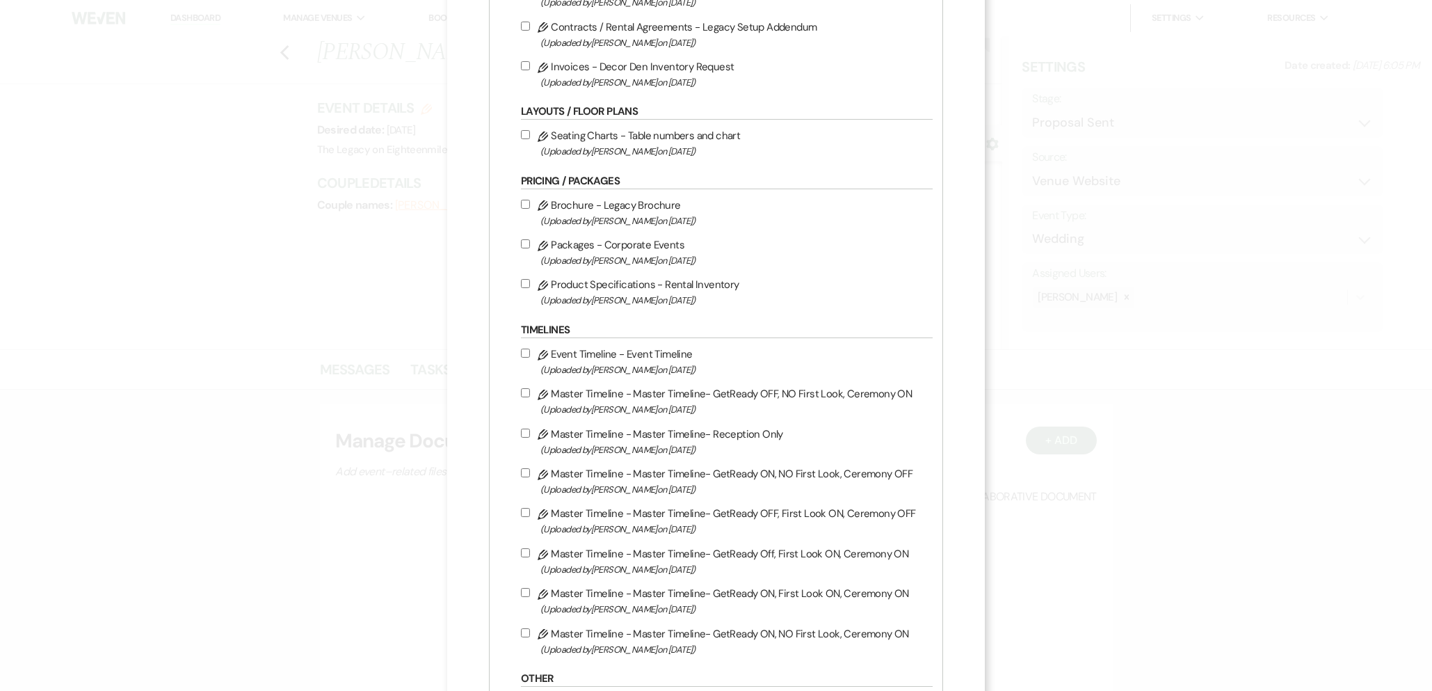
scroll to position [1113, 0]
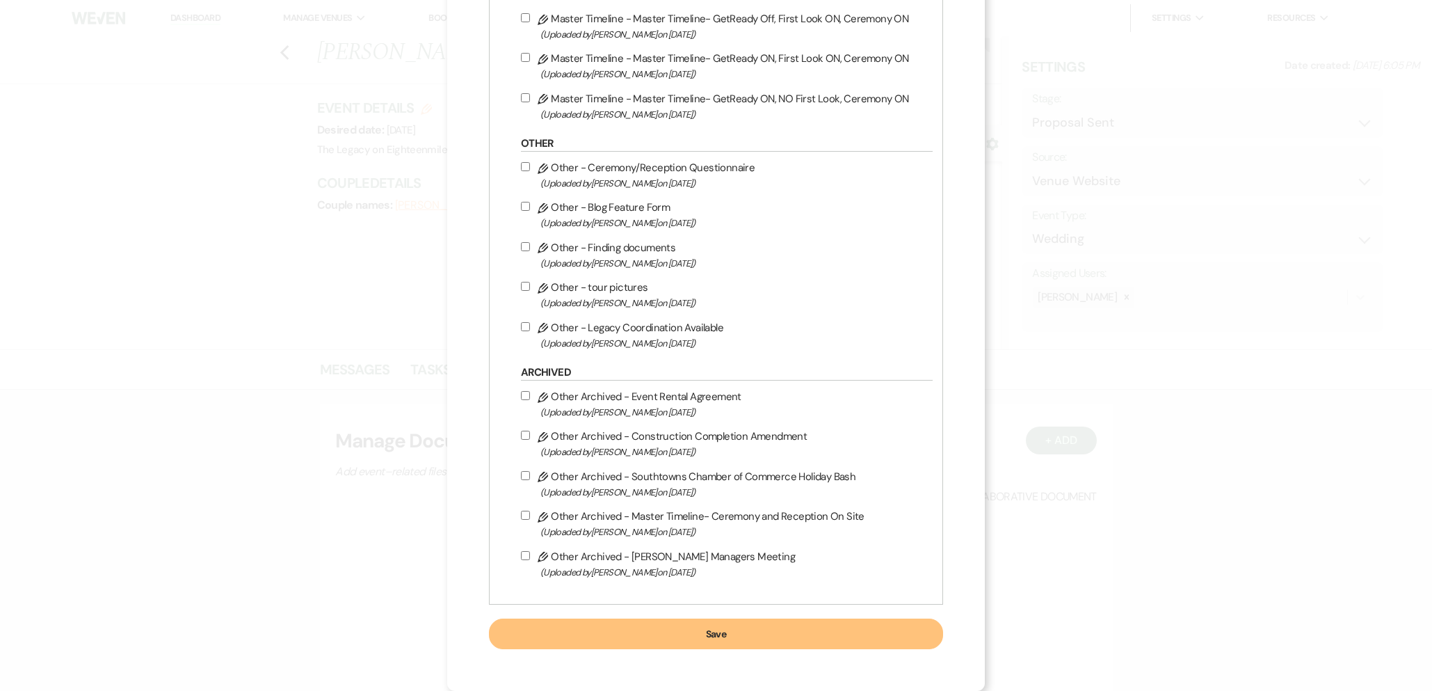
drag, startPoint x: 666, startPoint y: 636, endPoint x: 664, endPoint y: 629, distance: 7.3
click at [666, 636] on button "Save" at bounding box center [716, 633] width 454 height 31
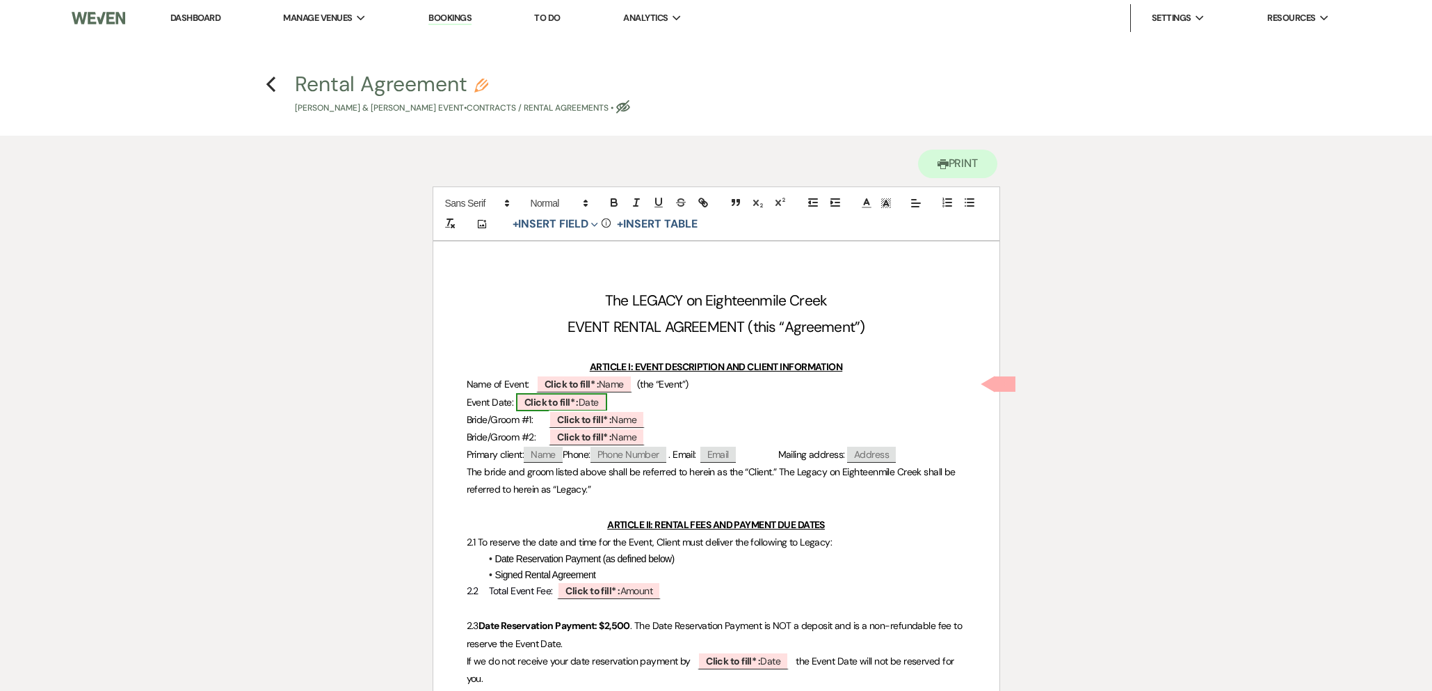
click at [577, 401] on b "Click to fill* :" at bounding box center [552, 402] width 54 height 13
select select "owner"
select select "Date"
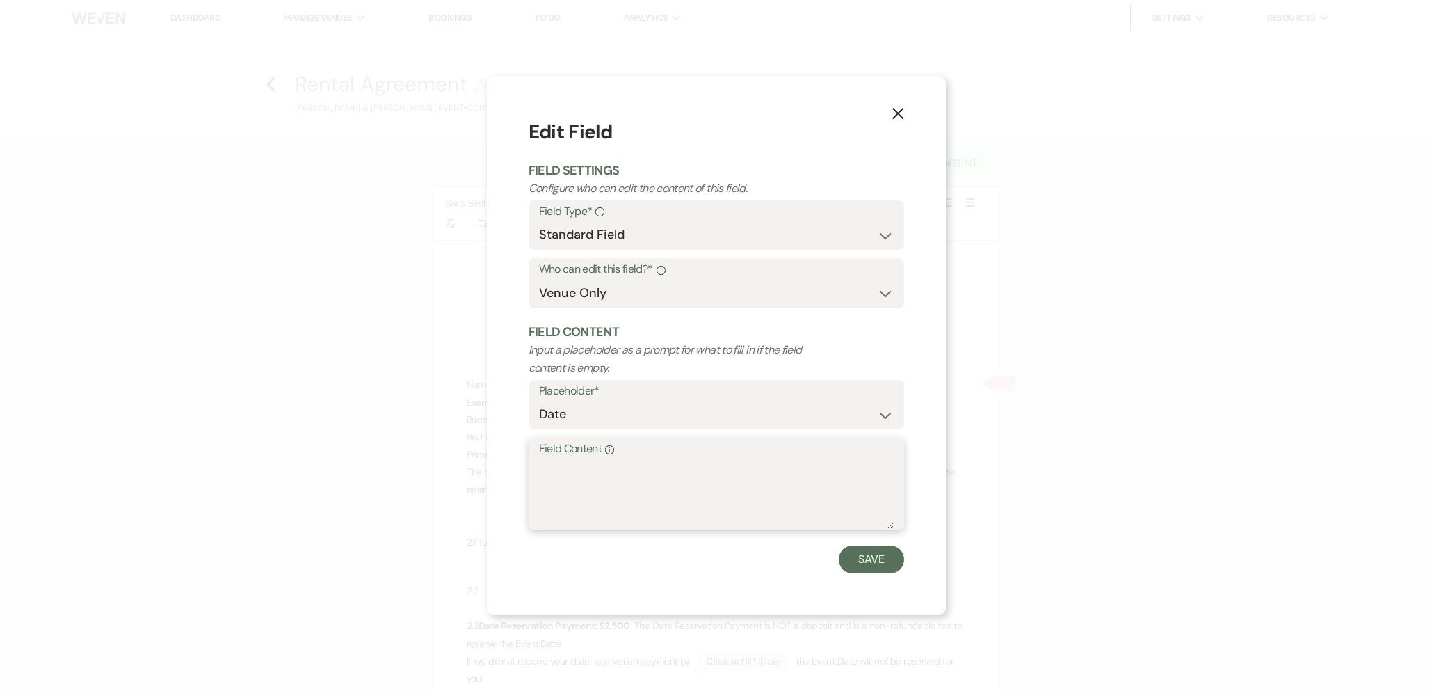
click at [584, 477] on textarea "Field Content Info" at bounding box center [716, 494] width 355 height 70
type textarea "[DATE]"
click at [856, 556] on button "Save" at bounding box center [871, 559] width 65 height 28
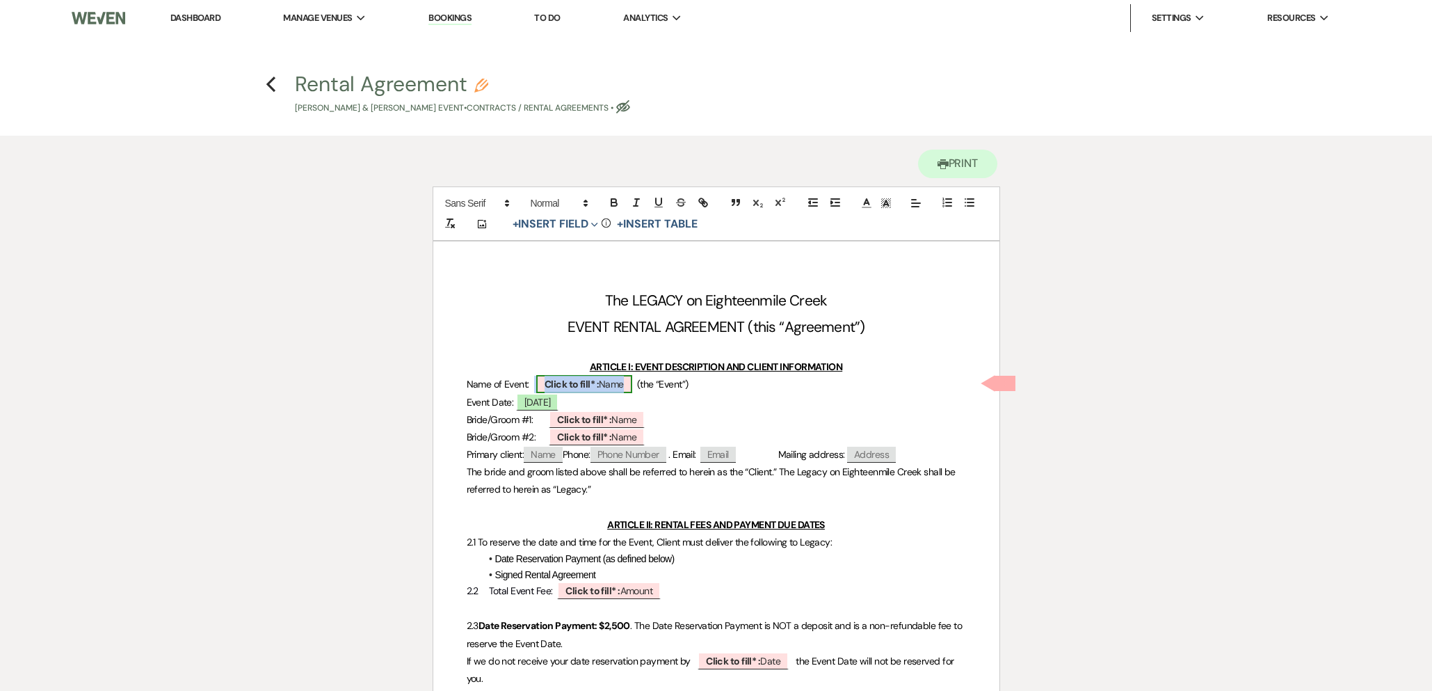
click at [572, 385] on b "Click to fill* :" at bounding box center [572, 384] width 54 height 13
select select "owner"
select select "Name"
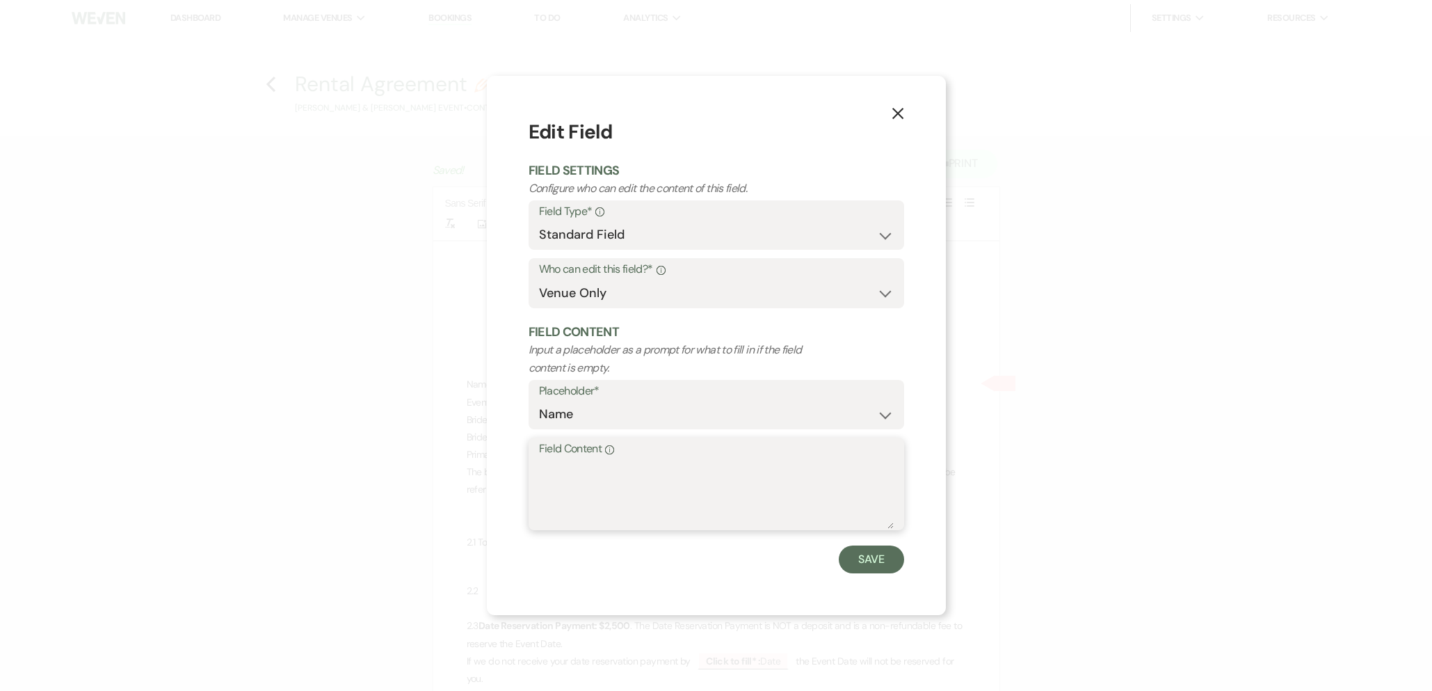
click at [587, 484] on textarea "Field Content Info" at bounding box center [716, 494] width 355 height 70
type textarea "[PERSON_NAME] [PERSON_NAME] Wedding"
click at [861, 552] on button "Save" at bounding box center [871, 559] width 65 height 28
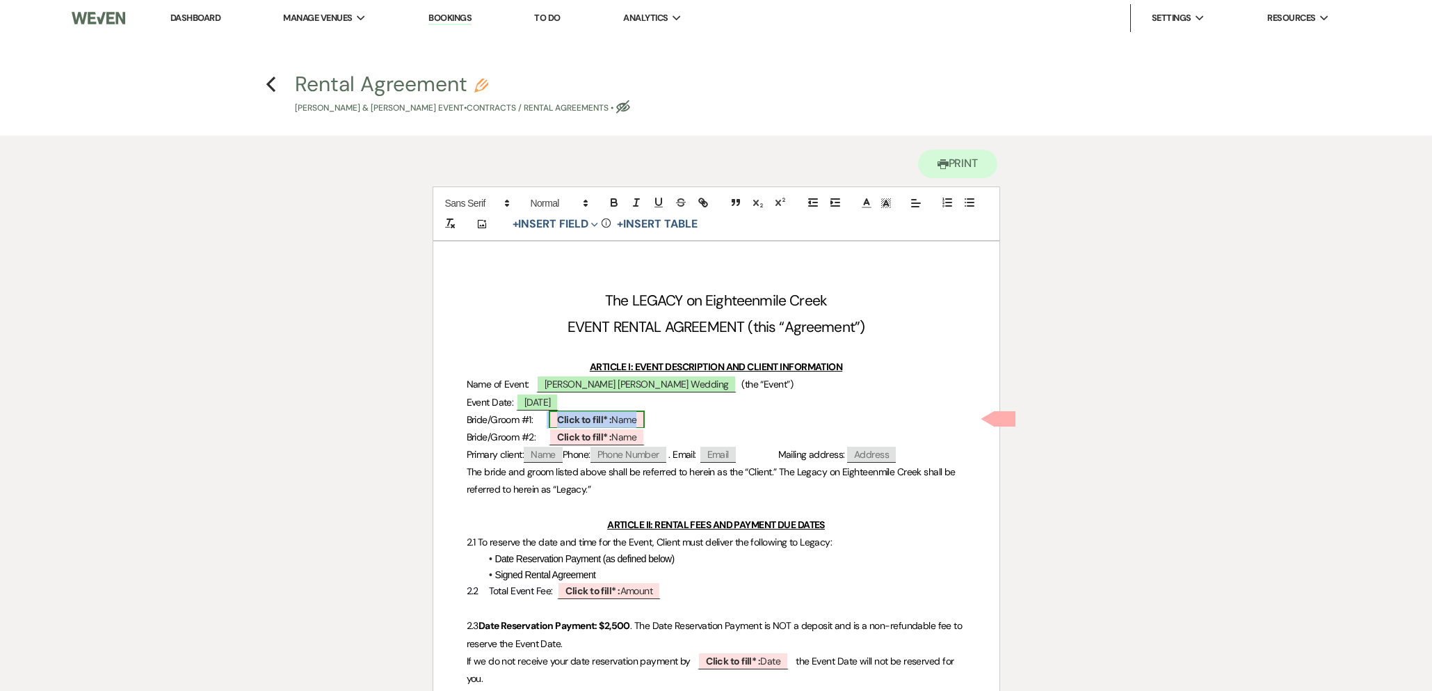
click at [565, 420] on b "Click to fill* :" at bounding box center [584, 419] width 54 height 13
select select "owner"
select select "Name"
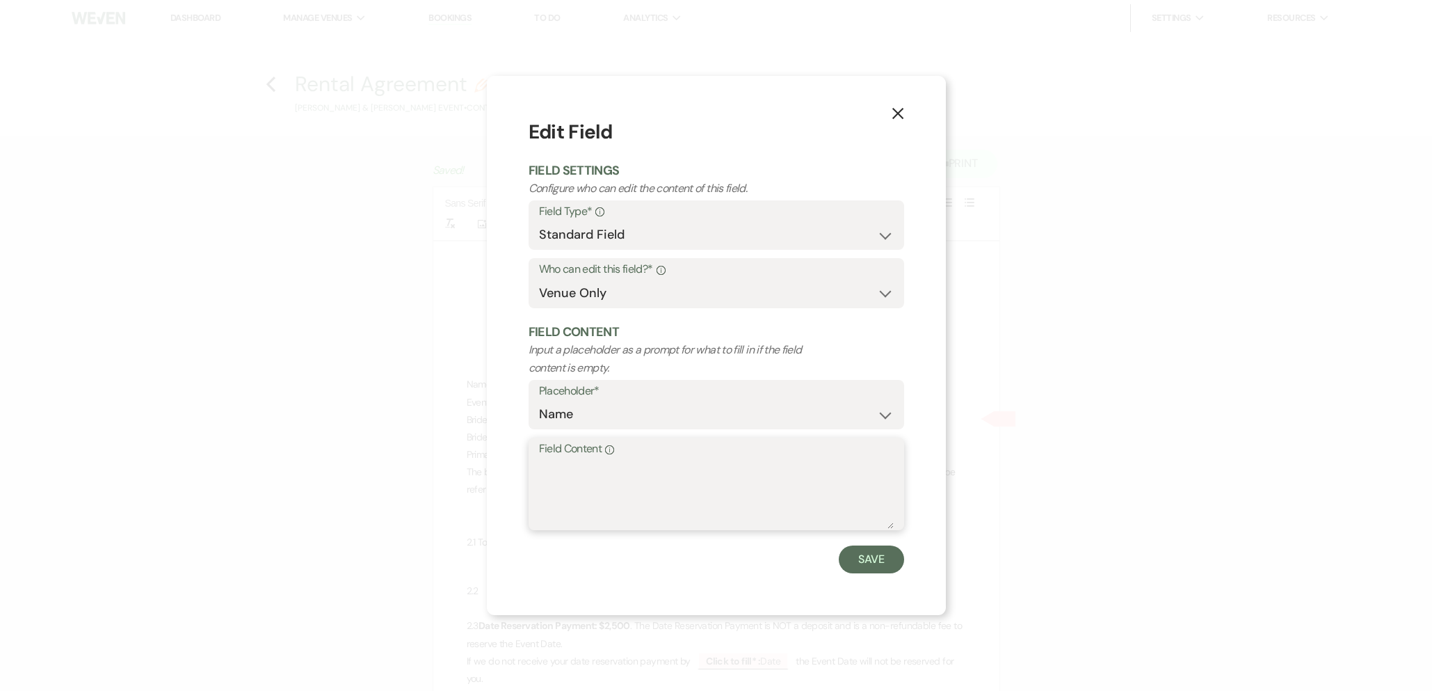
click at [598, 483] on textarea "Field Content Info" at bounding box center [716, 494] width 355 height 70
type textarea "[PERSON_NAME]"
click at [868, 567] on button "Save" at bounding box center [871, 559] width 65 height 28
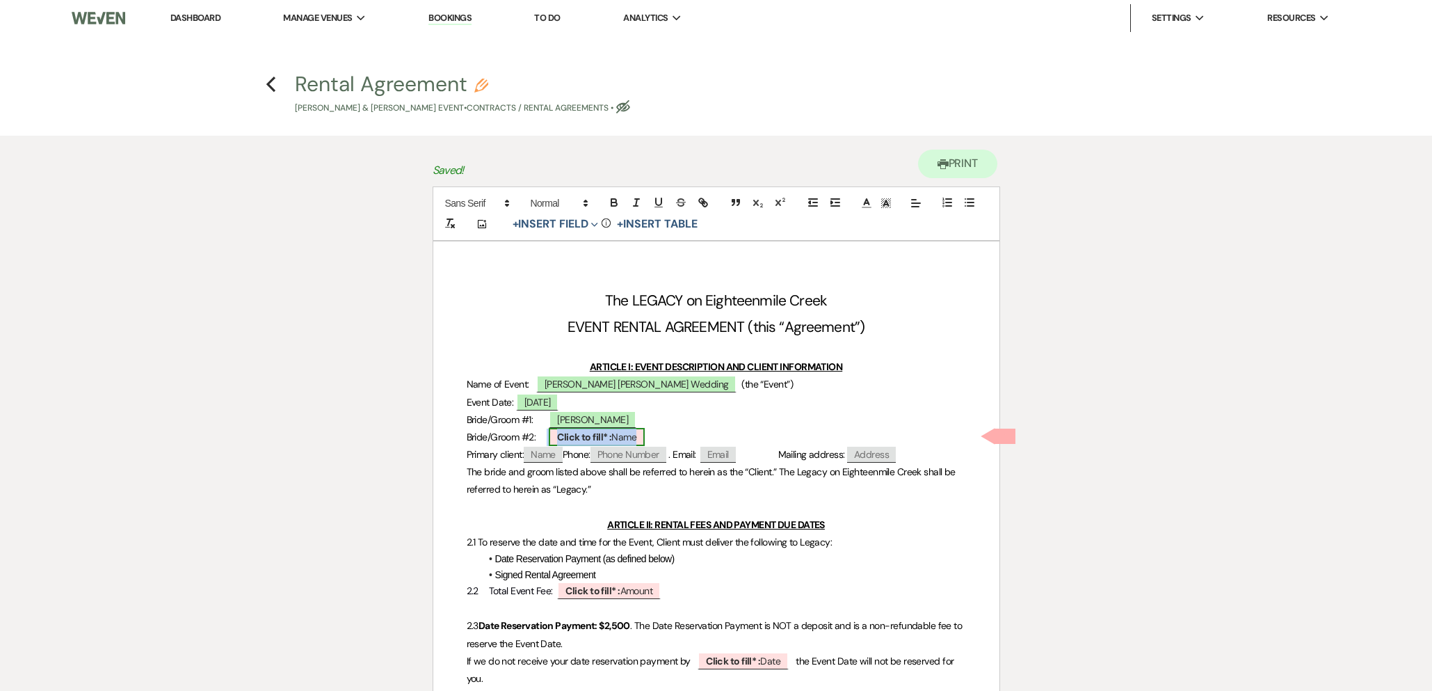
click at [582, 438] on b "Click to fill* :" at bounding box center [584, 437] width 54 height 13
select select "owner"
select select "Name"
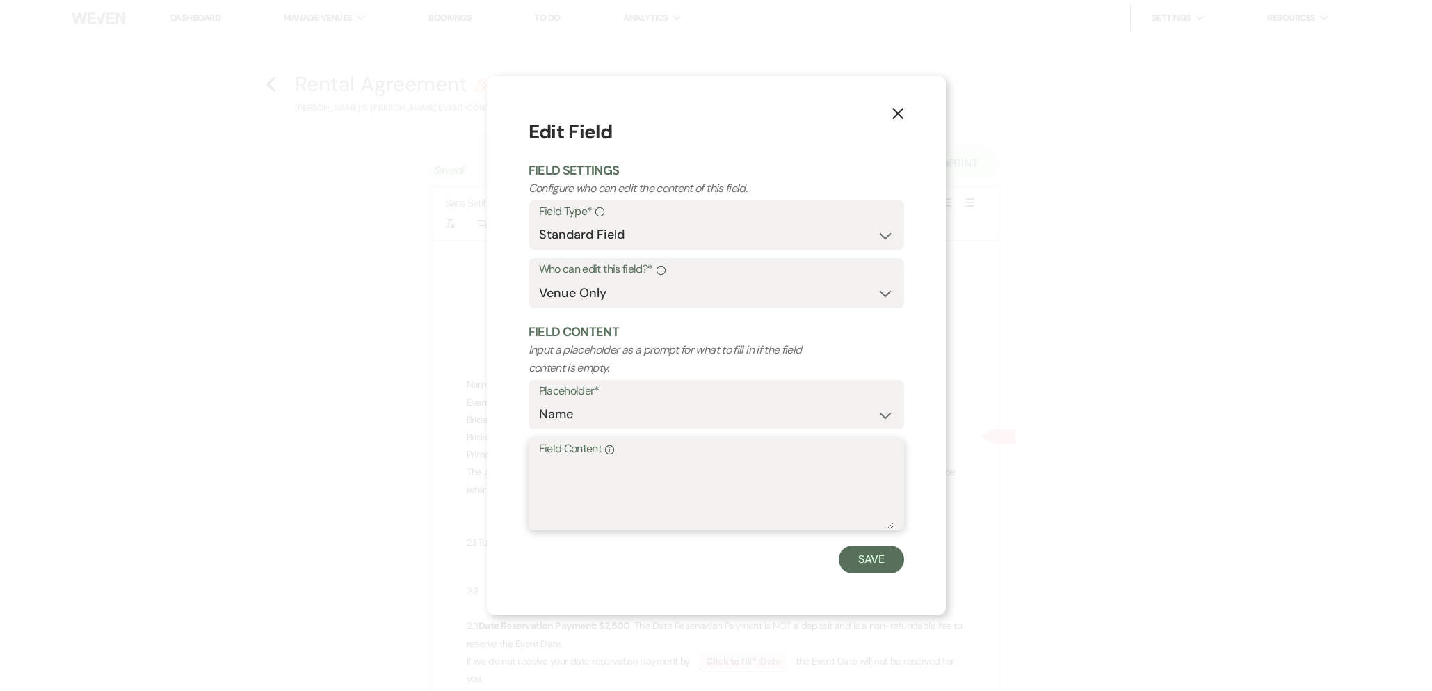
click at [591, 486] on textarea "Field Content Info" at bounding box center [716, 494] width 355 height 70
type textarea "[PERSON_NAME]"
click at [886, 557] on button "Save" at bounding box center [871, 559] width 65 height 28
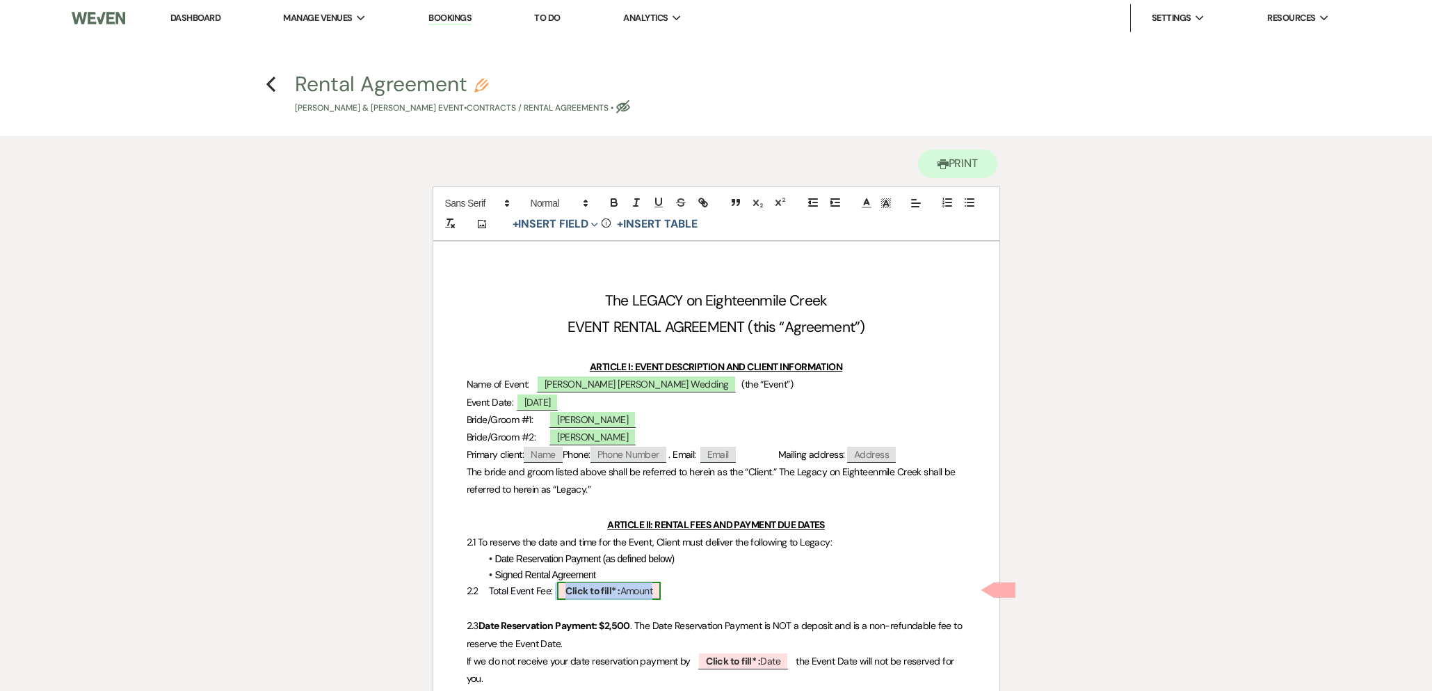
click at [598, 591] on b "Click to fill* :" at bounding box center [593, 590] width 54 height 13
select select "owner"
select select "Amount"
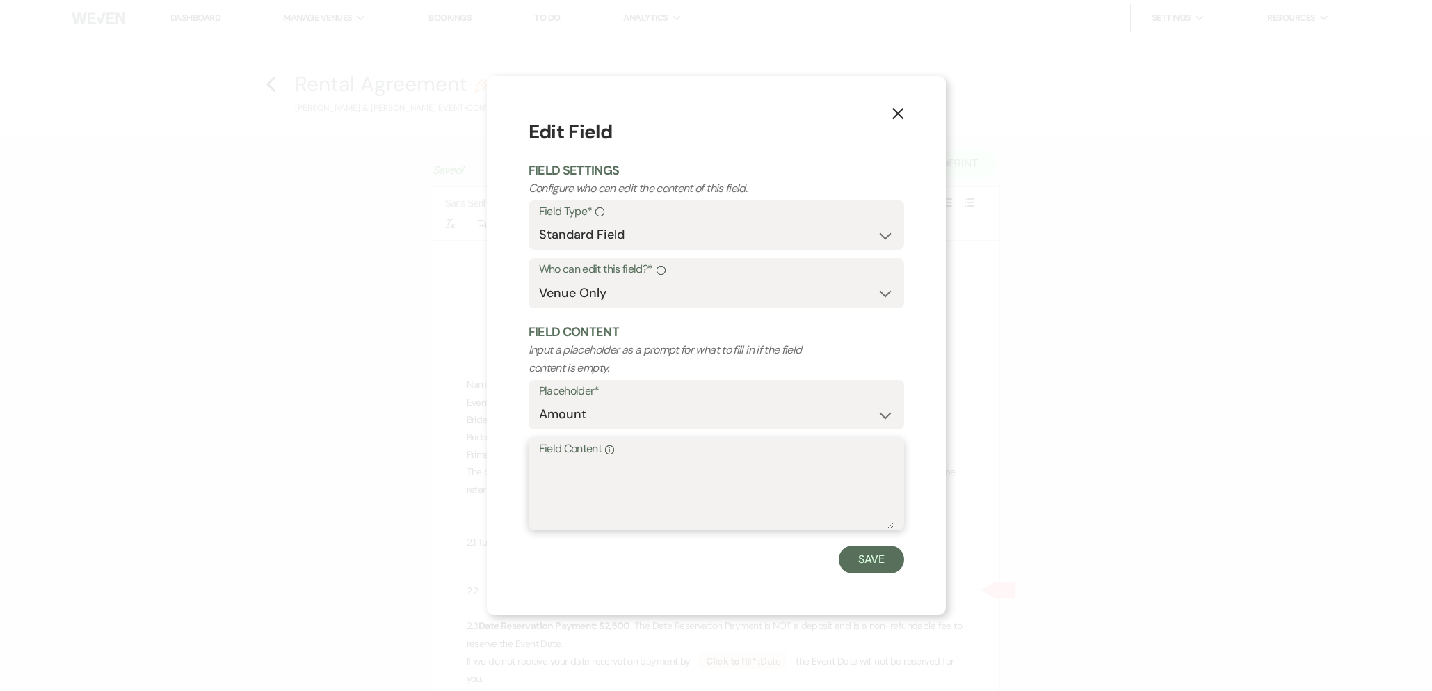
click at [614, 482] on textarea "Field Content Info" at bounding box center [716, 494] width 355 height 70
type textarea "$8,400"
drag, startPoint x: 896, startPoint y: 557, endPoint x: 829, endPoint y: 557, distance: 67.5
click at [895, 557] on button "Save" at bounding box center [871, 559] width 65 height 28
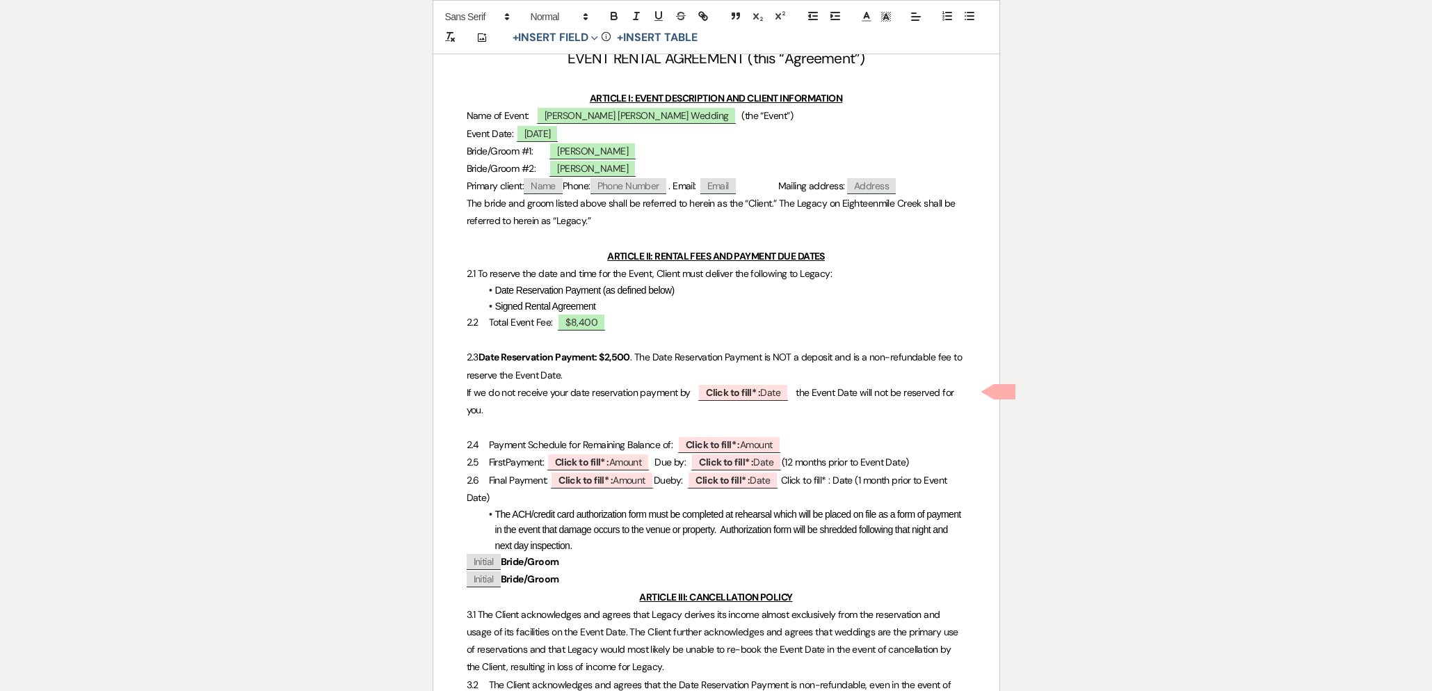
scroll to position [292, 0]
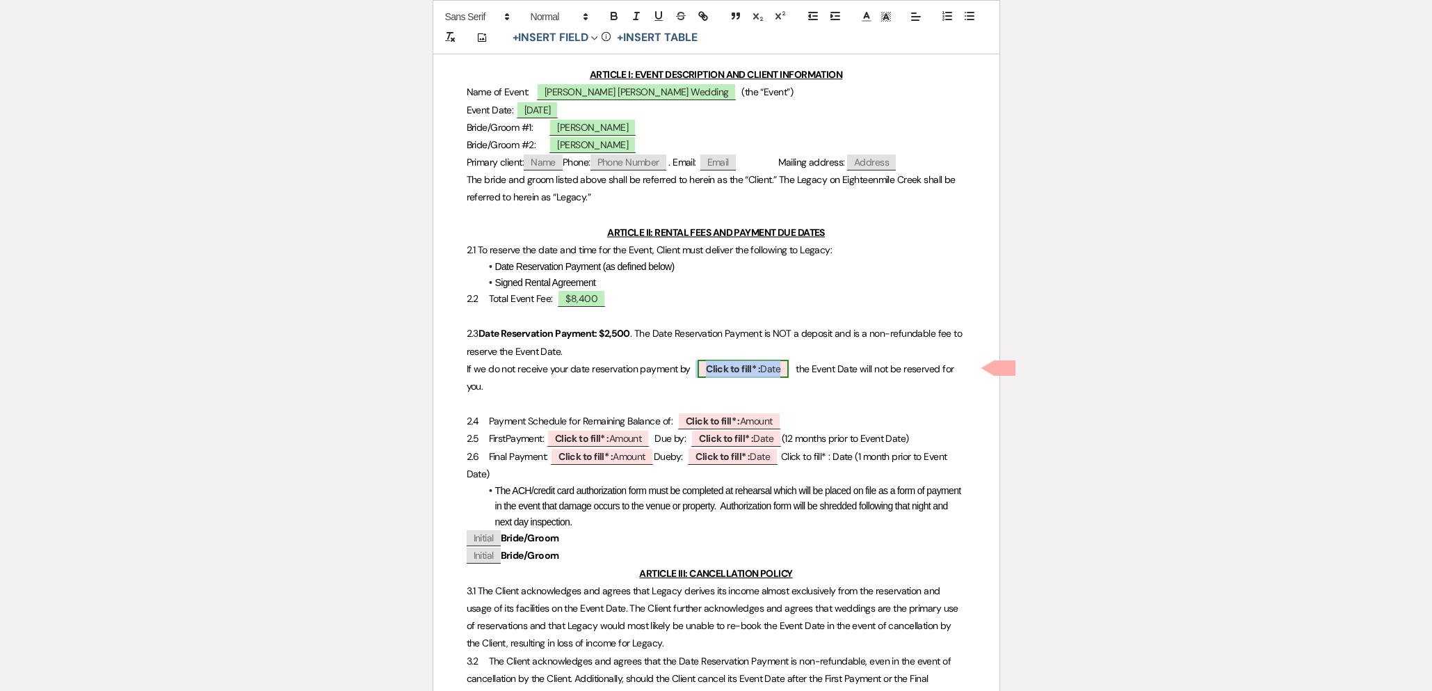
click at [726, 374] on span "Click to fill* : Date" at bounding box center [743, 369] width 91 height 18
select select "owner"
select select "Date"
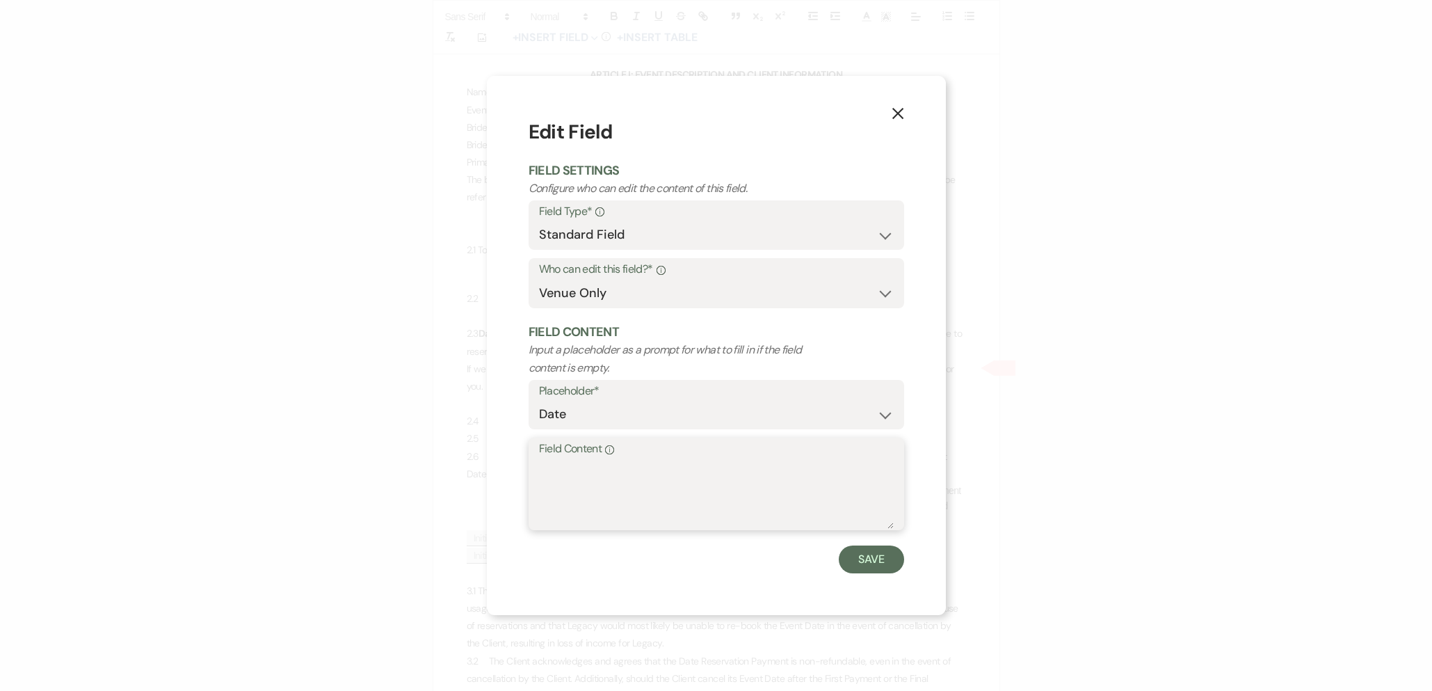
click at [593, 492] on textarea "Field Content Info" at bounding box center [716, 494] width 355 height 70
type textarea "[DATE]"
drag, startPoint x: 886, startPoint y: 557, endPoint x: 854, endPoint y: 561, distance: 32.2
click at [886, 557] on button "Save" at bounding box center [871, 559] width 65 height 28
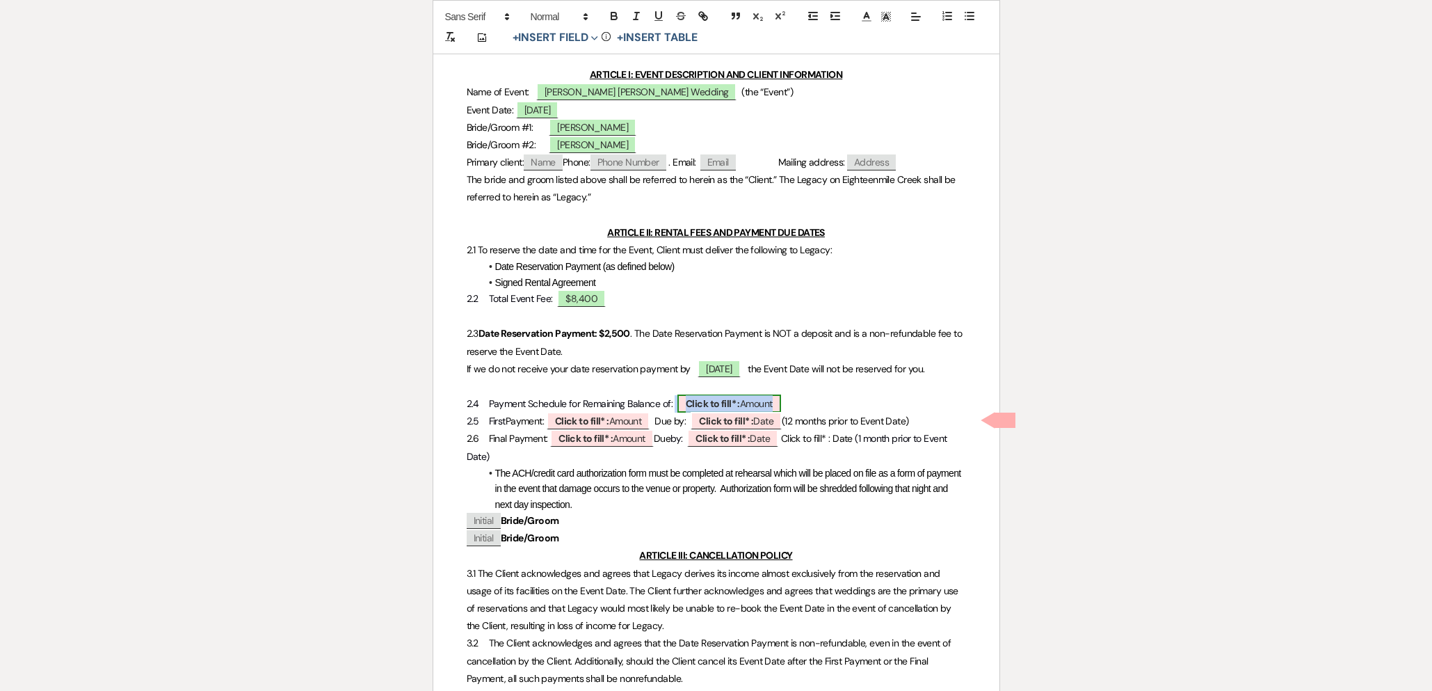
click at [756, 413] on span "Click to fill* : Amount" at bounding box center [730, 403] width 104 height 18
select select "owner"
select select "Amount"
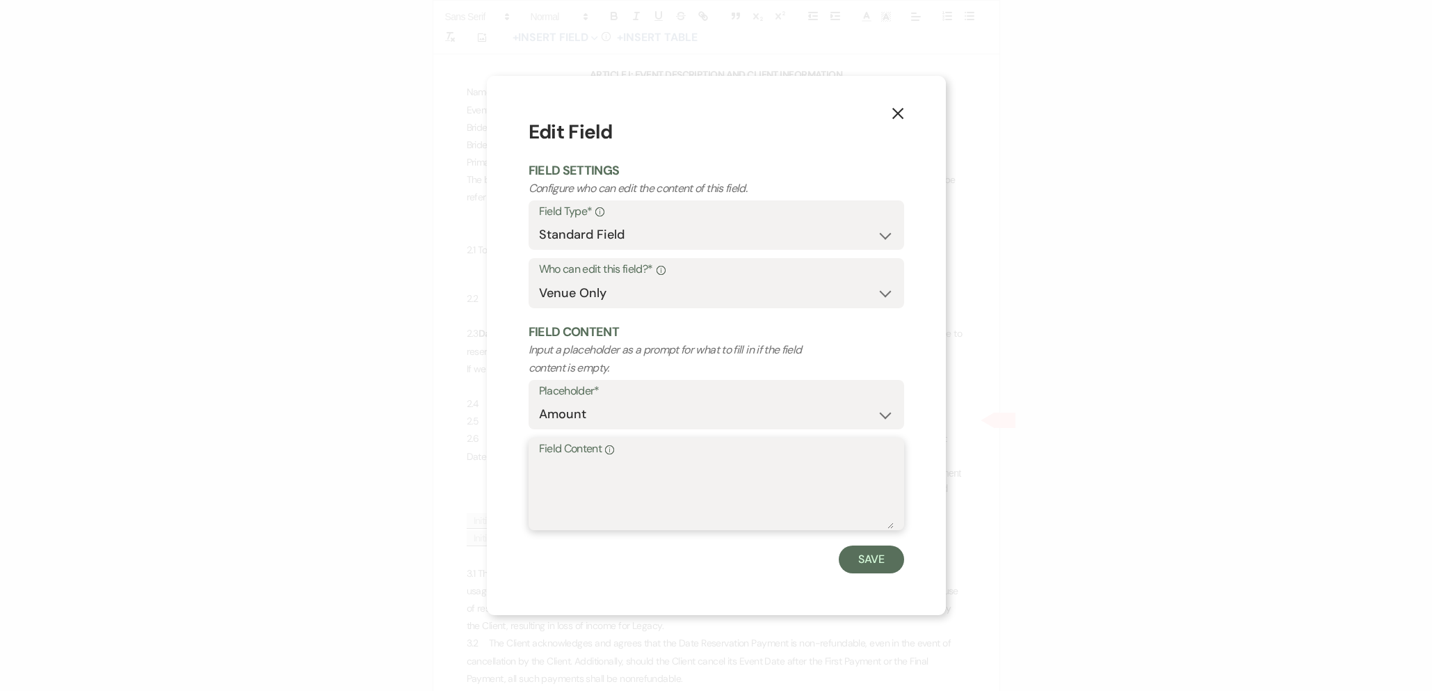
click at [669, 477] on textarea "Field Content Info" at bounding box center [716, 494] width 355 height 70
type textarea "$5,900"
click at [881, 559] on button "Save" at bounding box center [871, 559] width 65 height 28
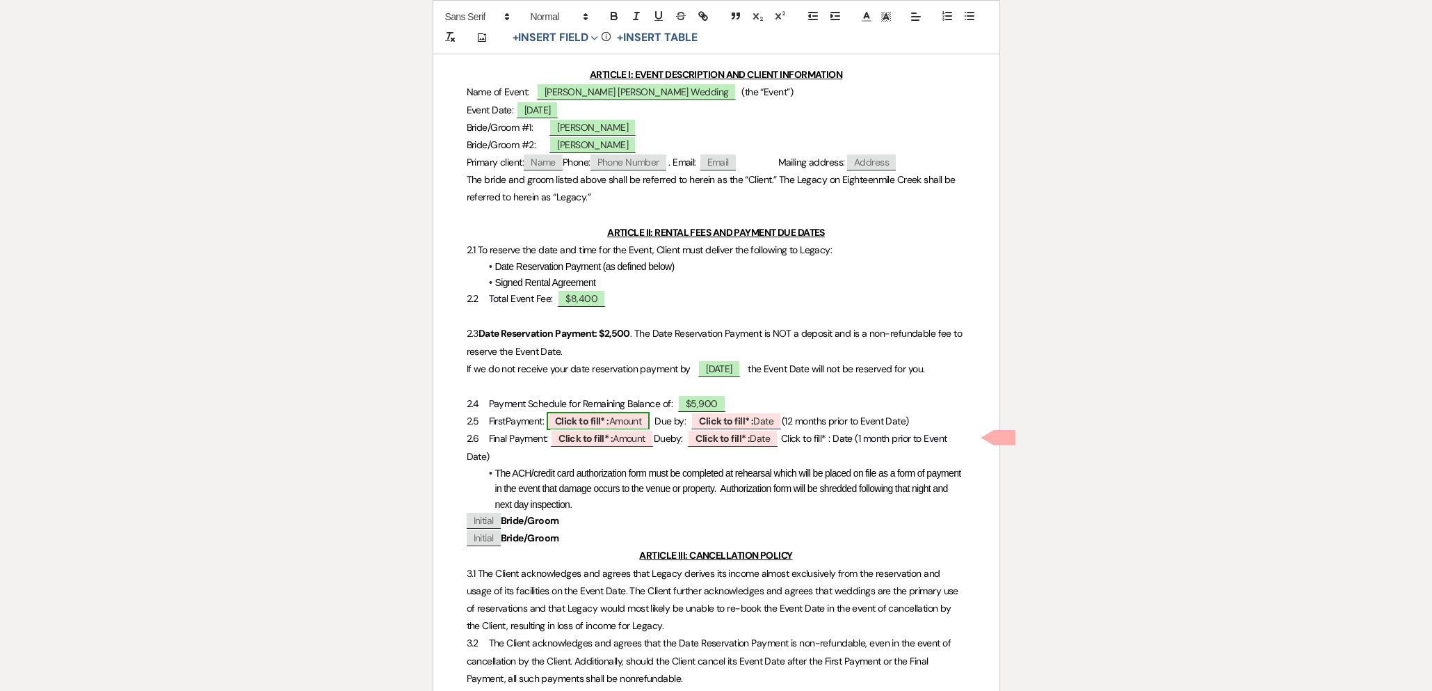
click at [571, 427] on b "Click to fill* :" at bounding box center [582, 421] width 54 height 13
select select "owner"
select select "Amount"
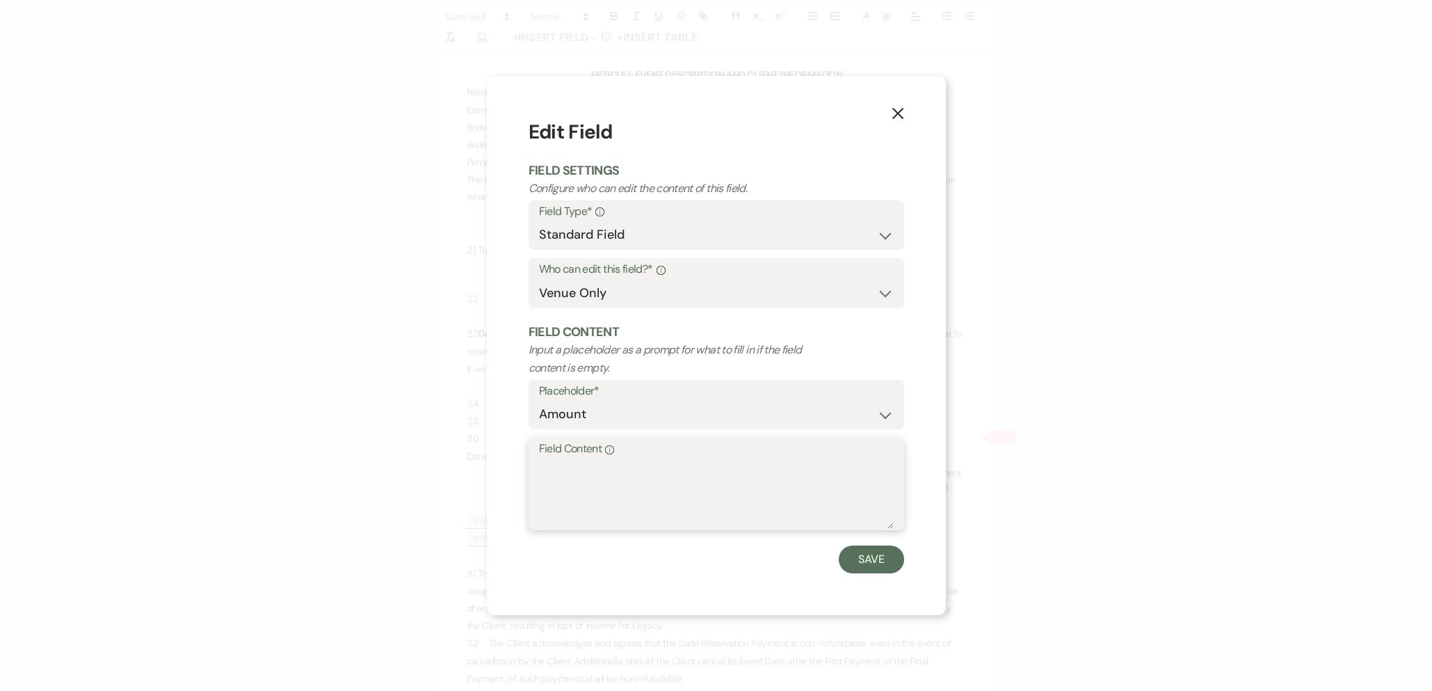
click at [573, 477] on textarea "Field Content Info" at bounding box center [716, 494] width 355 height 70
type textarea "$3,900"
click at [879, 560] on button "Save" at bounding box center [871, 559] width 65 height 28
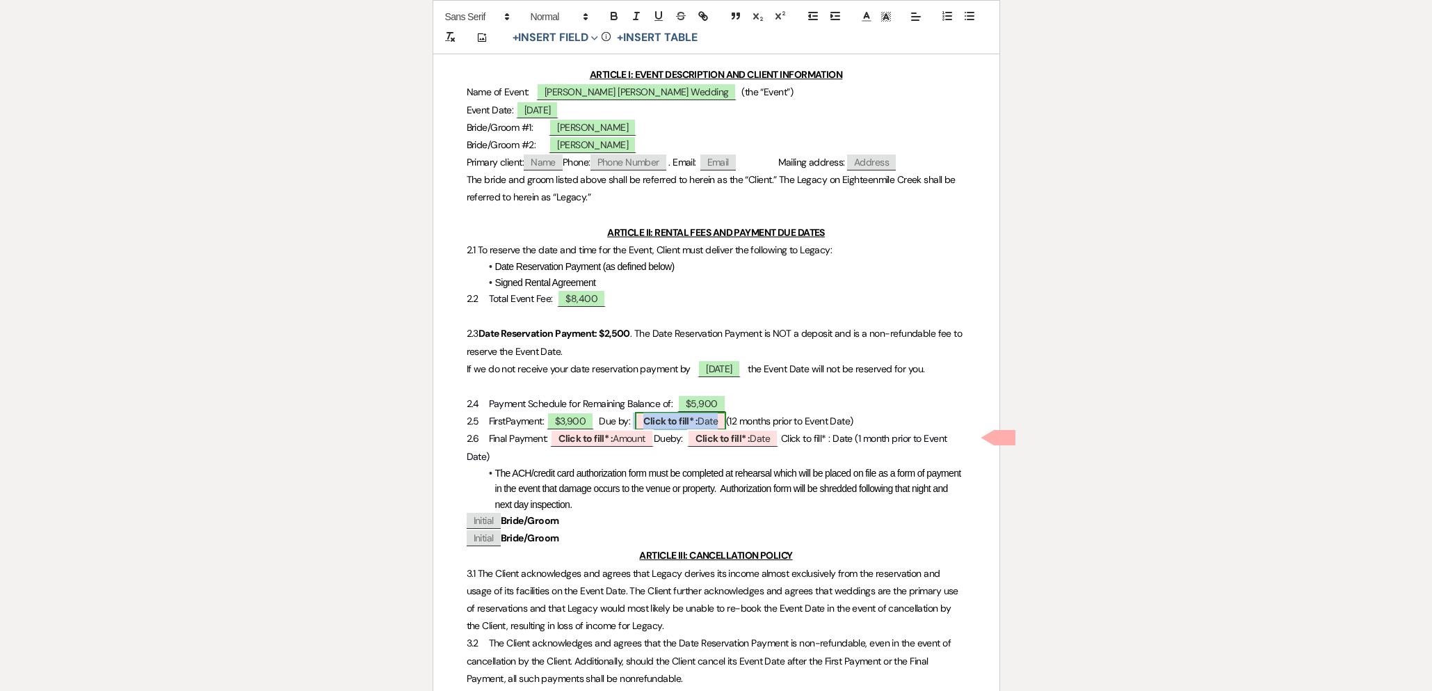
click at [679, 427] on b "Click to fill* :" at bounding box center [671, 421] width 54 height 13
select select "owner"
select select "Date"
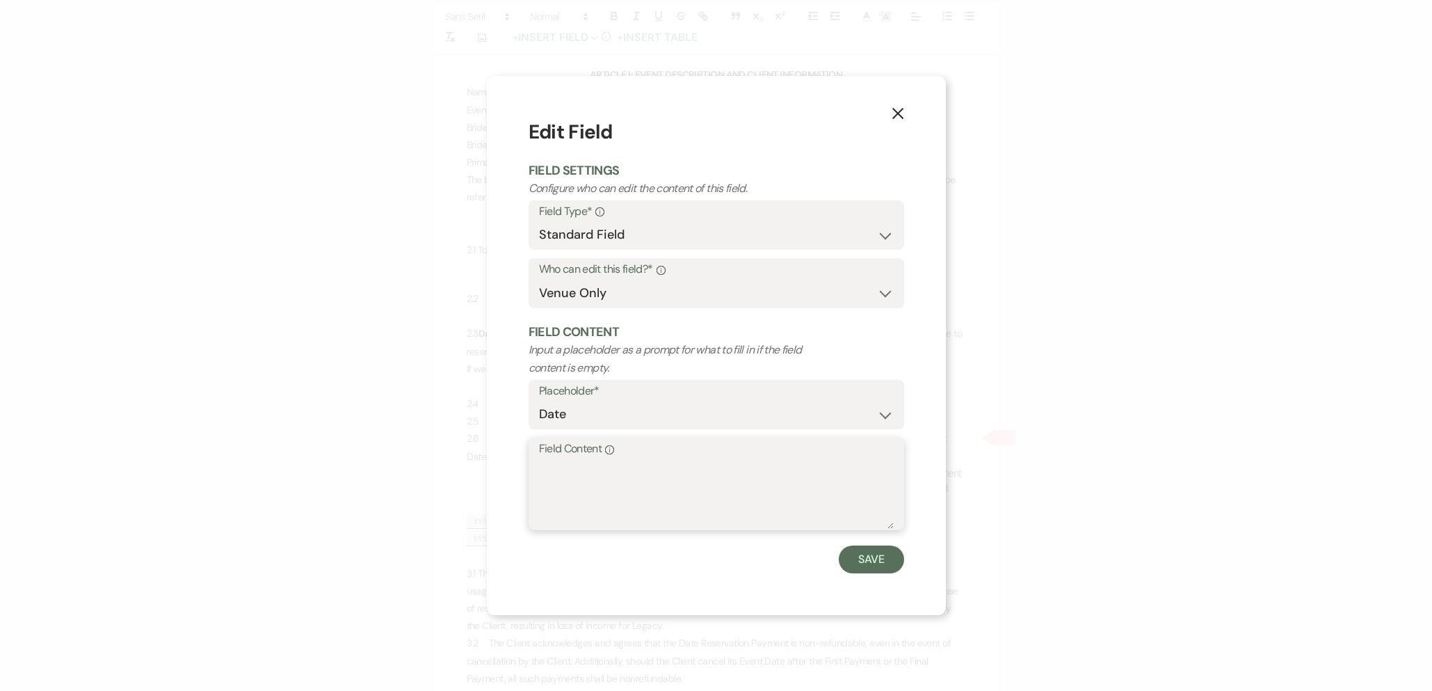
click at [673, 479] on textarea "Field Content Info" at bounding box center [716, 494] width 355 height 70
type textarea "[DATE]"
drag, startPoint x: 872, startPoint y: 554, endPoint x: 713, endPoint y: 543, distance: 159.7
click at [872, 554] on button "Save" at bounding box center [871, 559] width 65 height 28
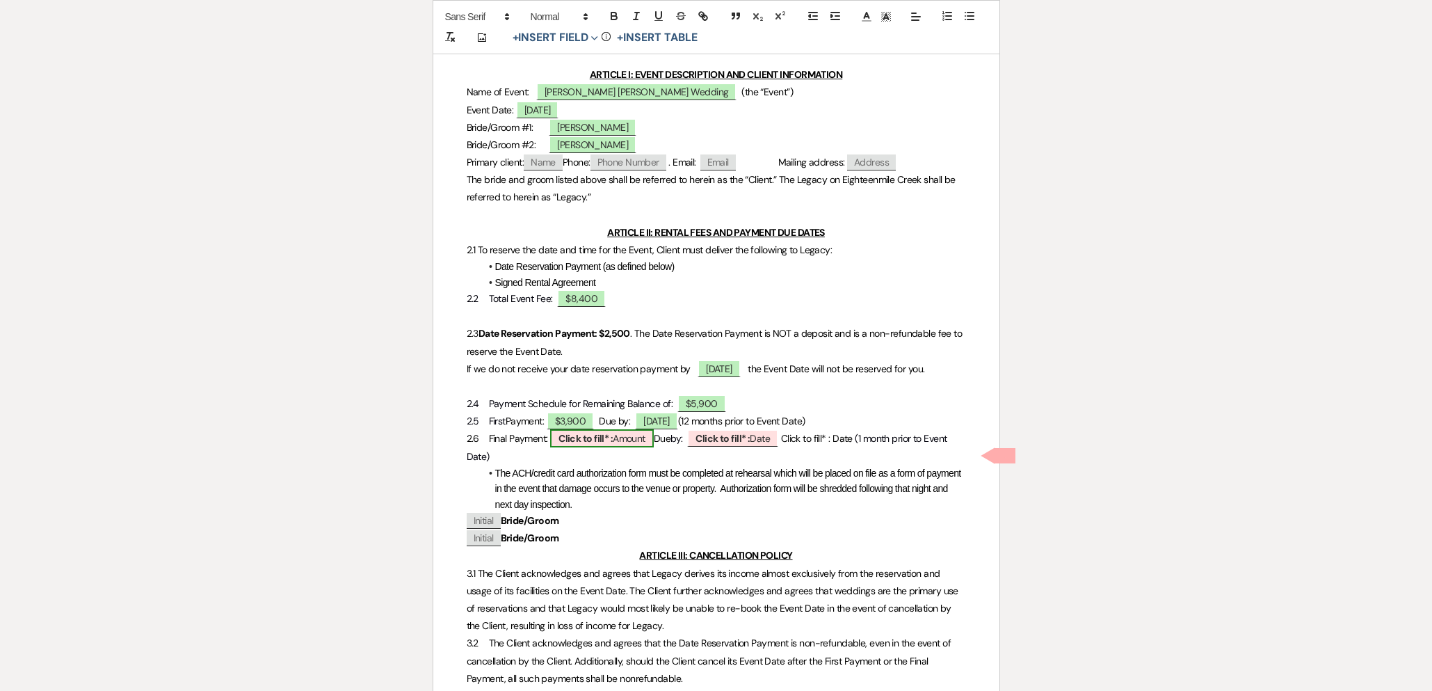
click at [634, 447] on span "Click to fill* : Amount" at bounding box center [602, 438] width 104 height 18
select select "owner"
select select "Amount"
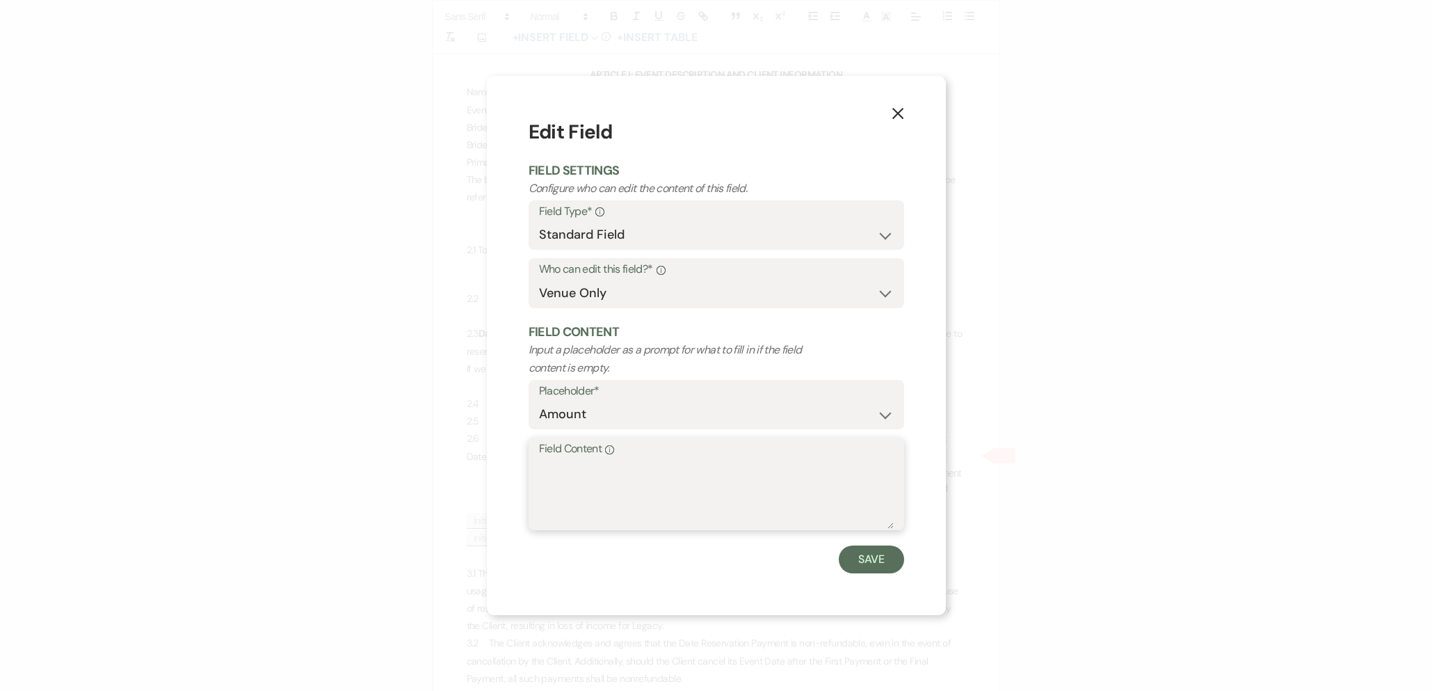
click at [603, 486] on textarea "Field Content Info" at bounding box center [716, 494] width 355 height 70
type textarea "$2,000"
click at [870, 557] on button "Save" at bounding box center [871, 559] width 65 height 28
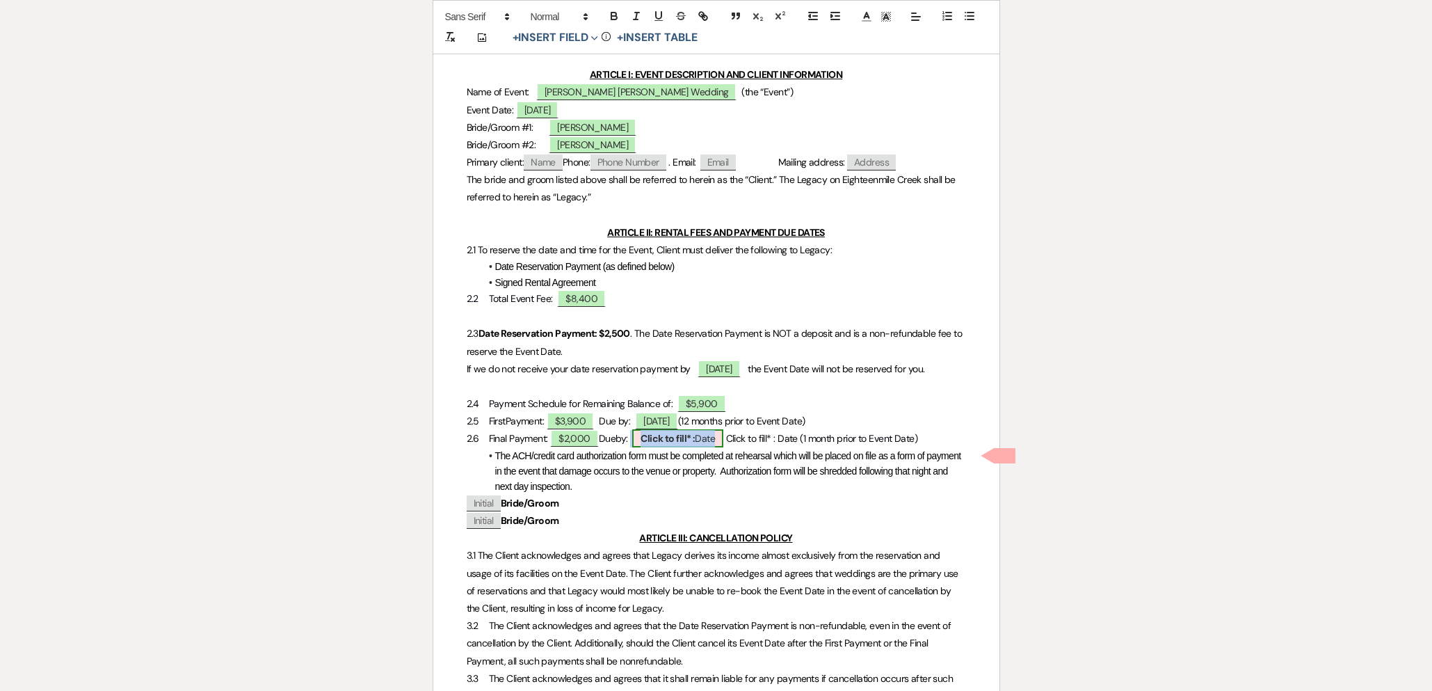
click at [693, 445] on b "Click to fill* :" at bounding box center [668, 438] width 54 height 13
select select "owner"
select select "Date"
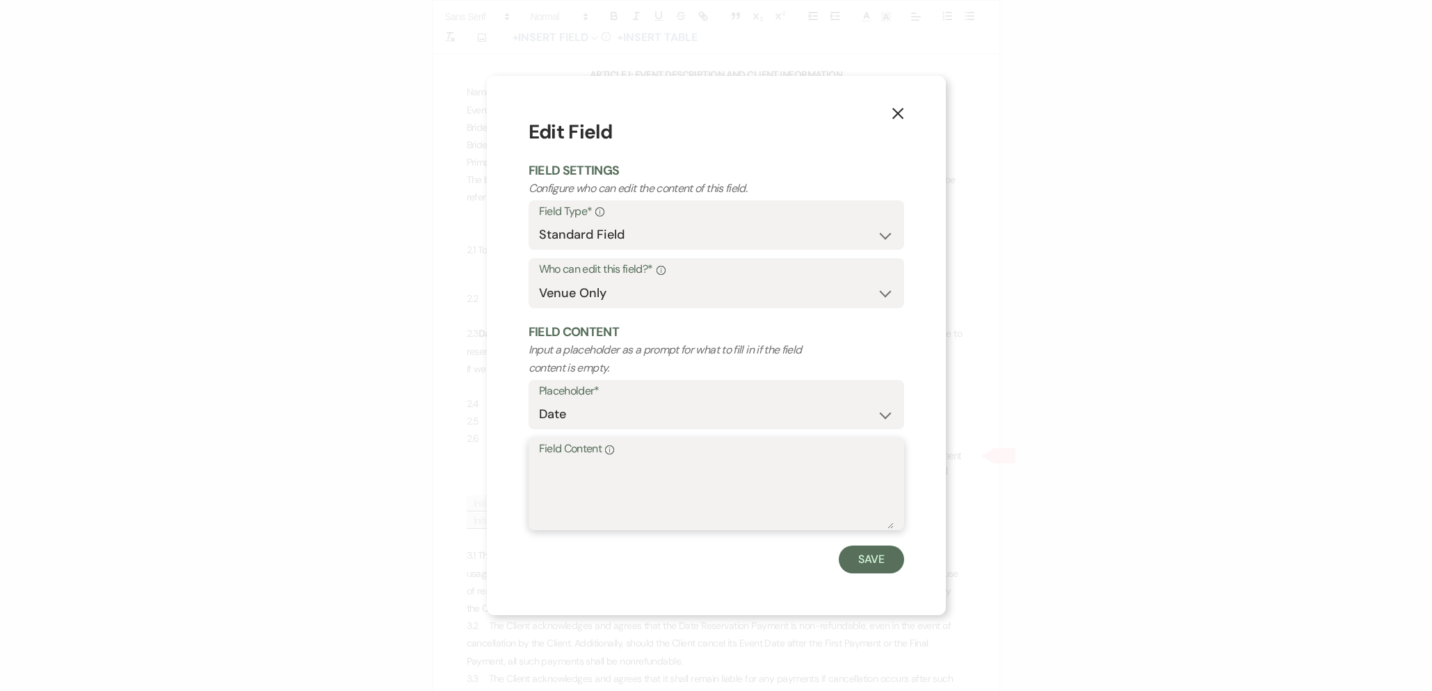
click at [681, 484] on textarea "Field Content Info" at bounding box center [716, 494] width 355 height 70
type textarea "[DATE]"
drag, startPoint x: 864, startPoint y: 564, endPoint x: 843, endPoint y: 577, distance: 24.3
click at [863, 565] on button "Save" at bounding box center [871, 559] width 65 height 28
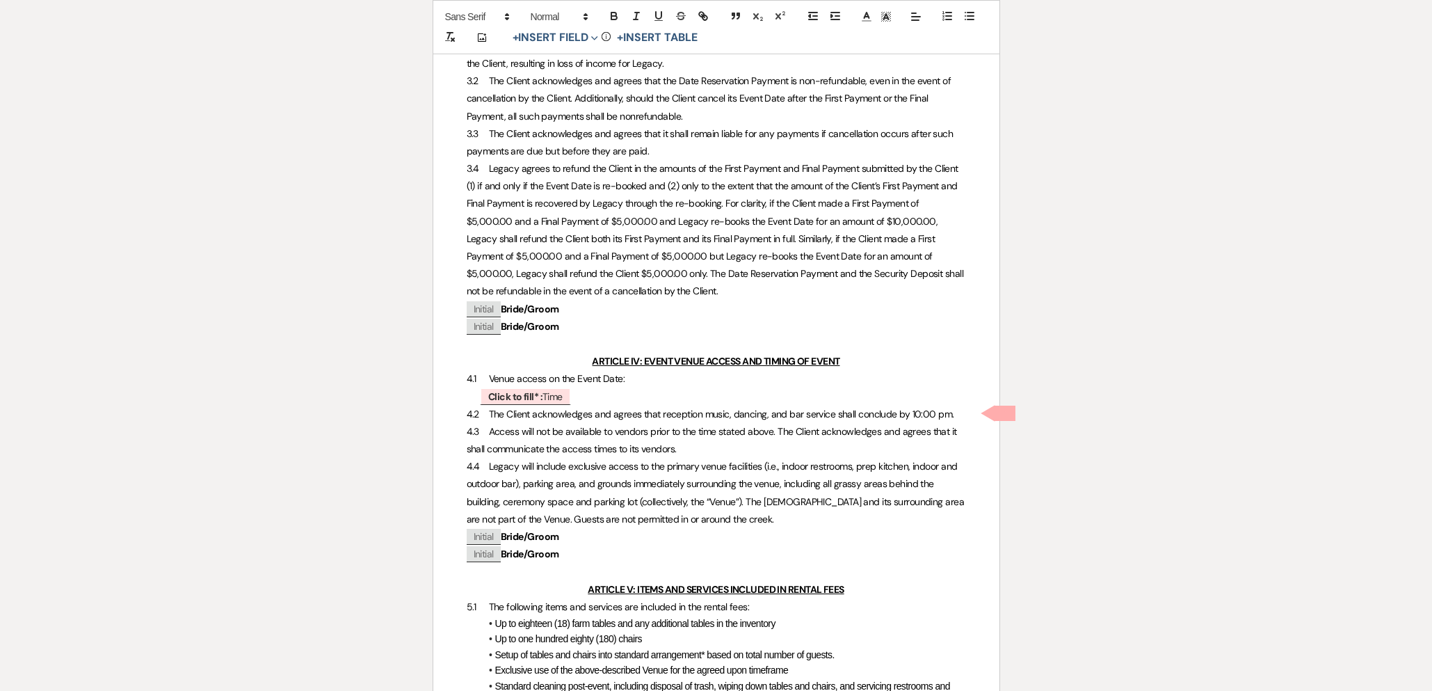
scroll to position [870, 0]
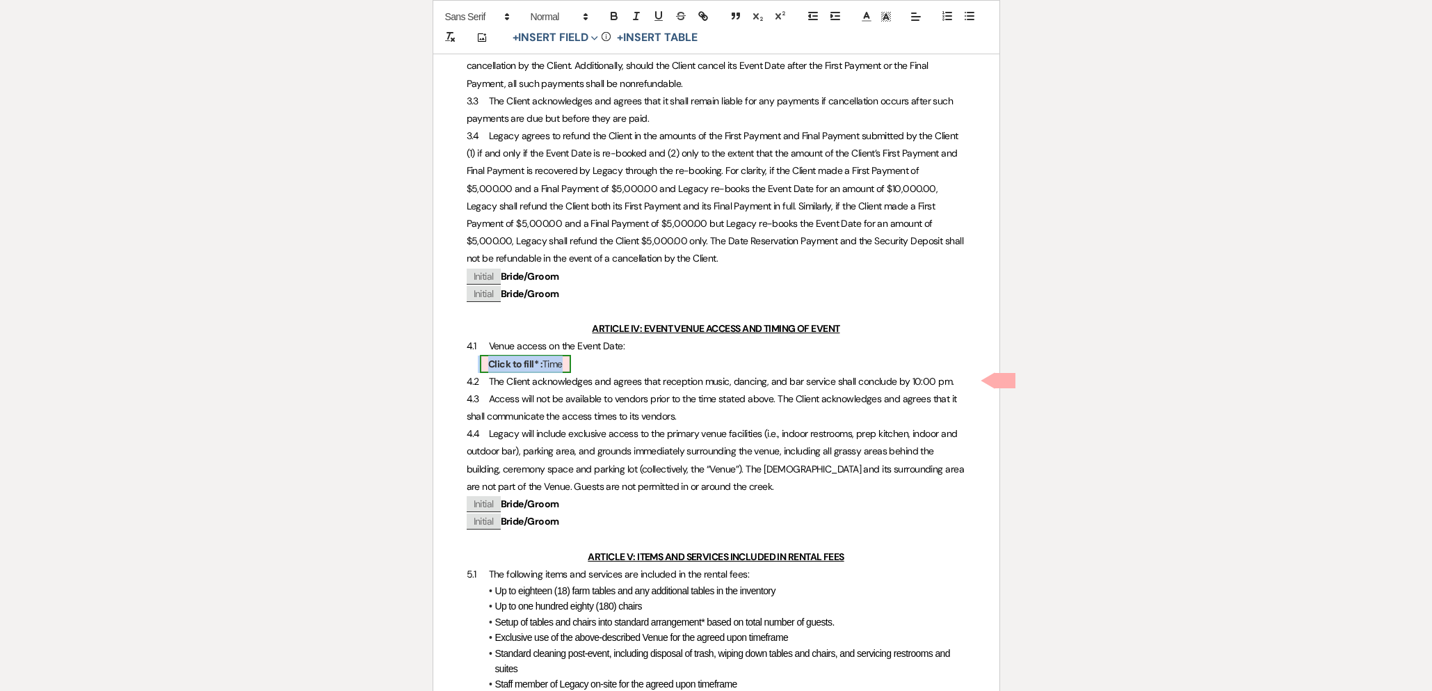
click at [527, 370] on b "Click to fill* :" at bounding box center [515, 364] width 54 height 13
select select "owner"
select select "Time"
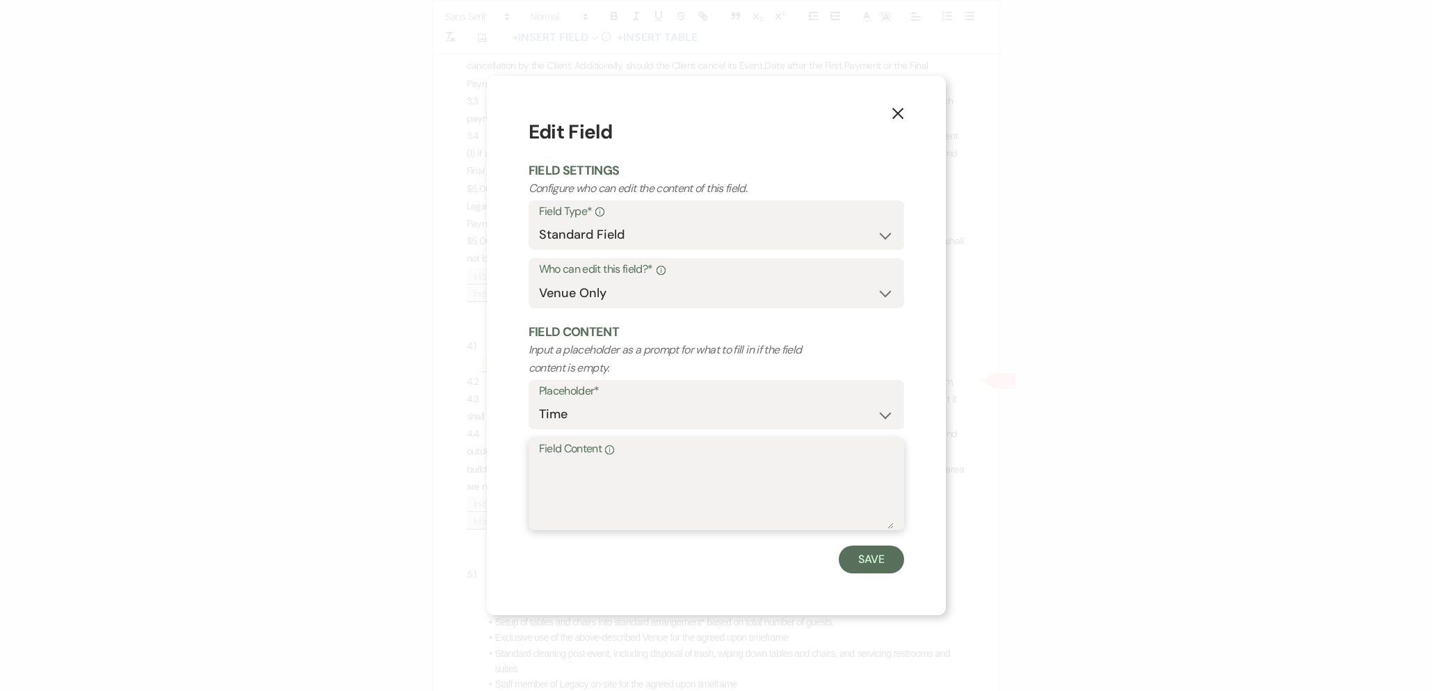
click at [566, 490] on textarea "Field Content Info" at bounding box center [716, 494] width 355 height 70
type textarea "11:00am - 11:00pm"
click at [881, 566] on button "Save" at bounding box center [871, 559] width 65 height 28
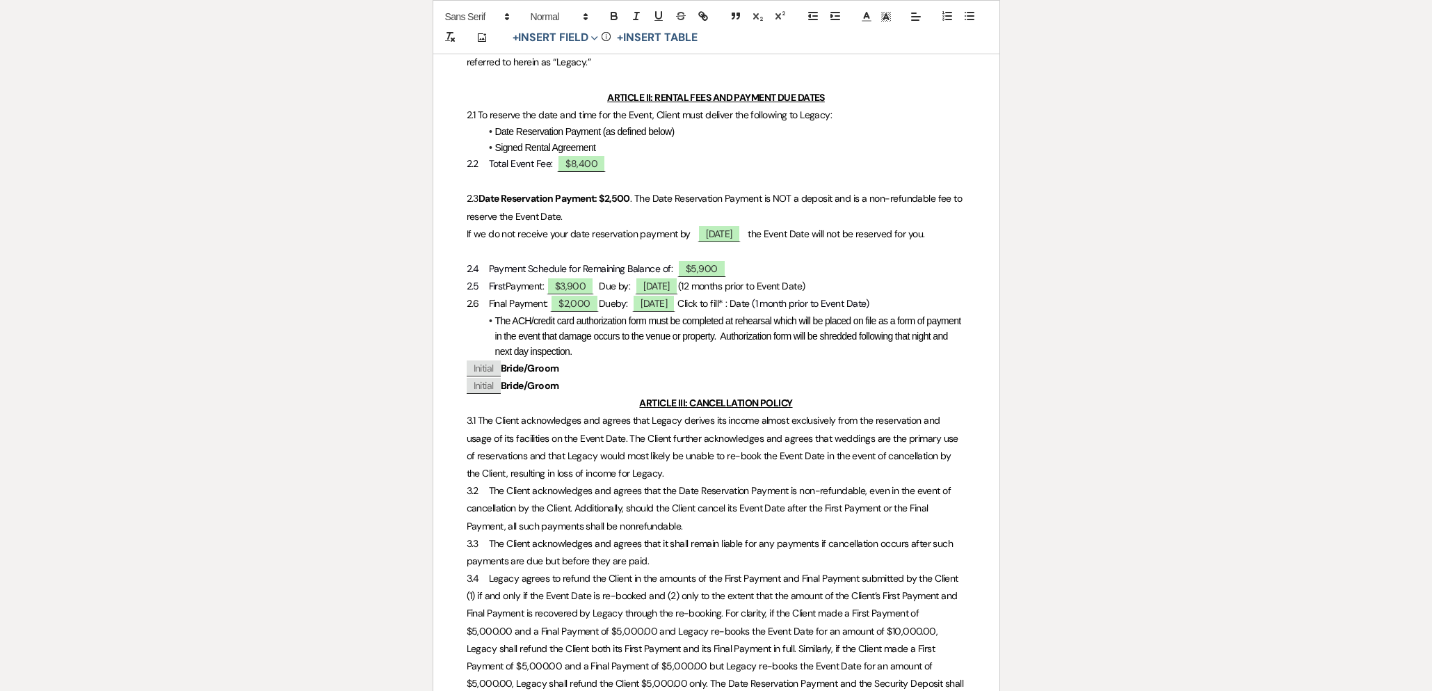
scroll to position [0, 0]
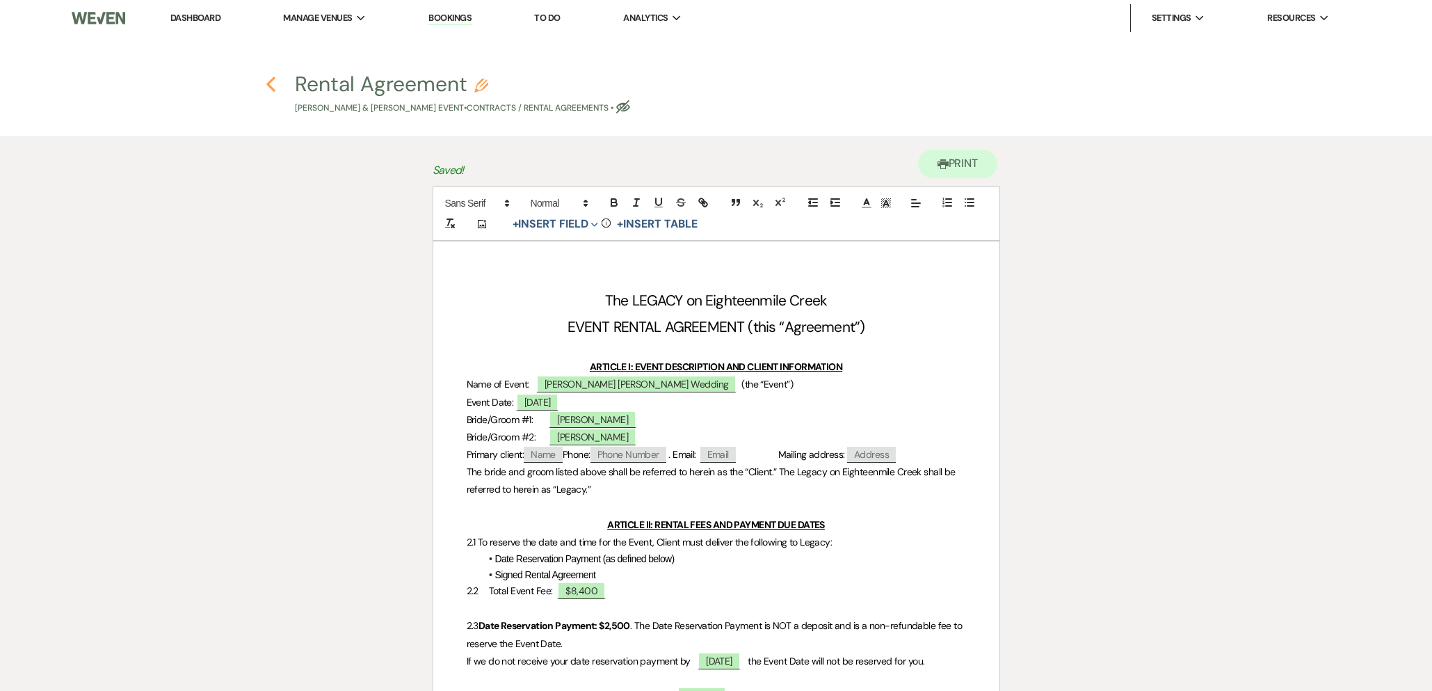
click at [269, 80] on icon "Previous" at bounding box center [271, 84] width 10 height 17
select select "6"
select select "5"
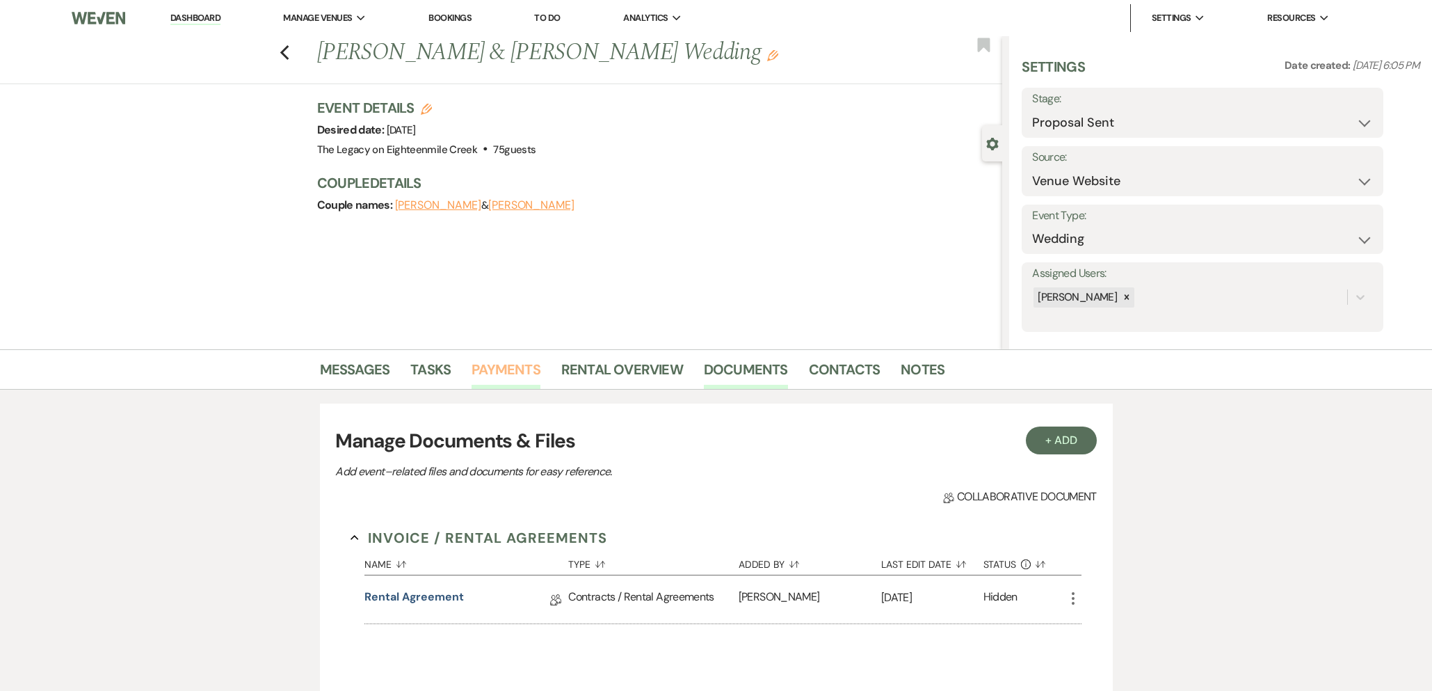
drag, startPoint x: 506, startPoint y: 365, endPoint x: 496, endPoint y: 360, distance: 11.5
click at [506, 365] on link "Payments" at bounding box center [506, 373] width 69 height 31
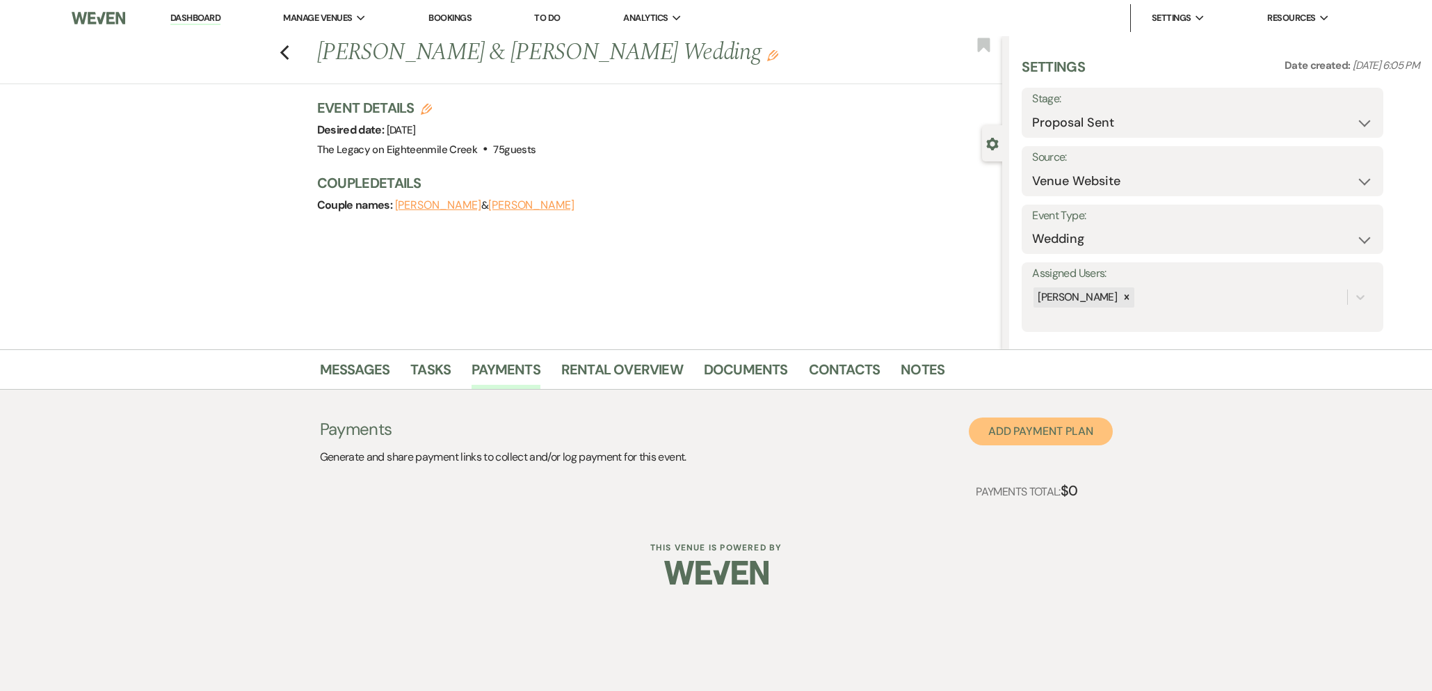
click at [1076, 428] on button "Add Payment Plan" at bounding box center [1041, 431] width 144 height 28
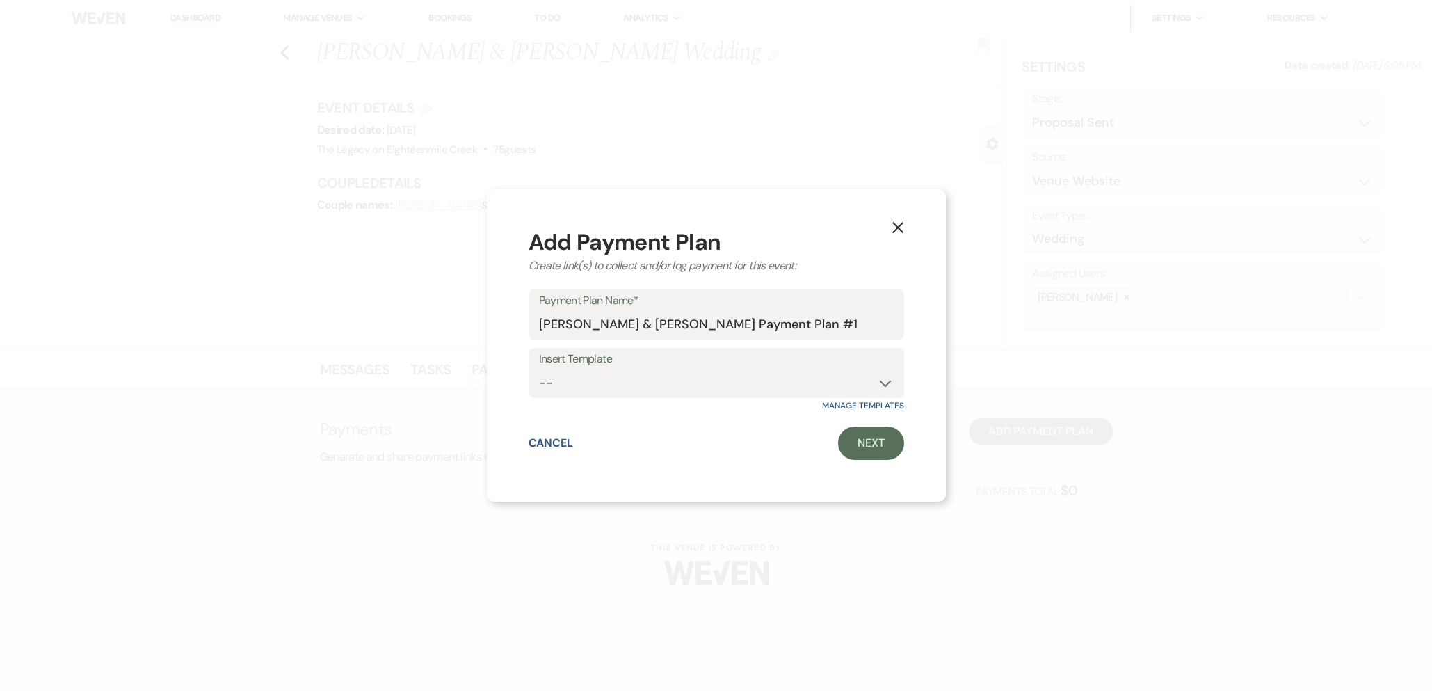
click at [722, 397] on div "Insert Template -- [DATE] weddings [DATE] Wedding Day of Coordinating" at bounding box center [717, 373] width 376 height 50
click at [724, 379] on select "-- [DATE] weddings [DATE] Wedding Day of Coordinating" at bounding box center [716, 382] width 355 height 27
select select "192"
click at [539, 369] on select "-- [DATE] weddings [DATE] Wedding Day of Coordinating" at bounding box center [716, 382] width 355 height 27
click at [847, 440] on link "Next" at bounding box center [871, 442] width 66 height 33
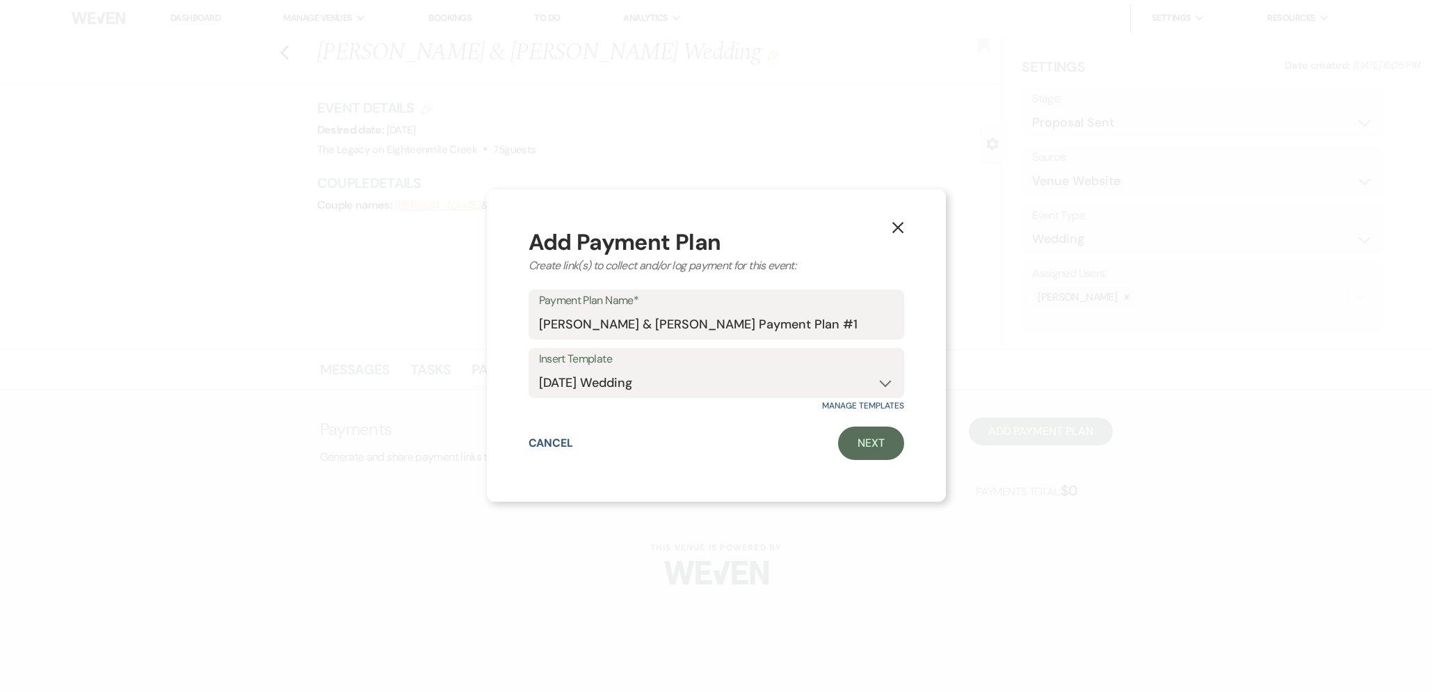
select select "2"
select select "flat"
select select "true"
select select "client"
select select "days"
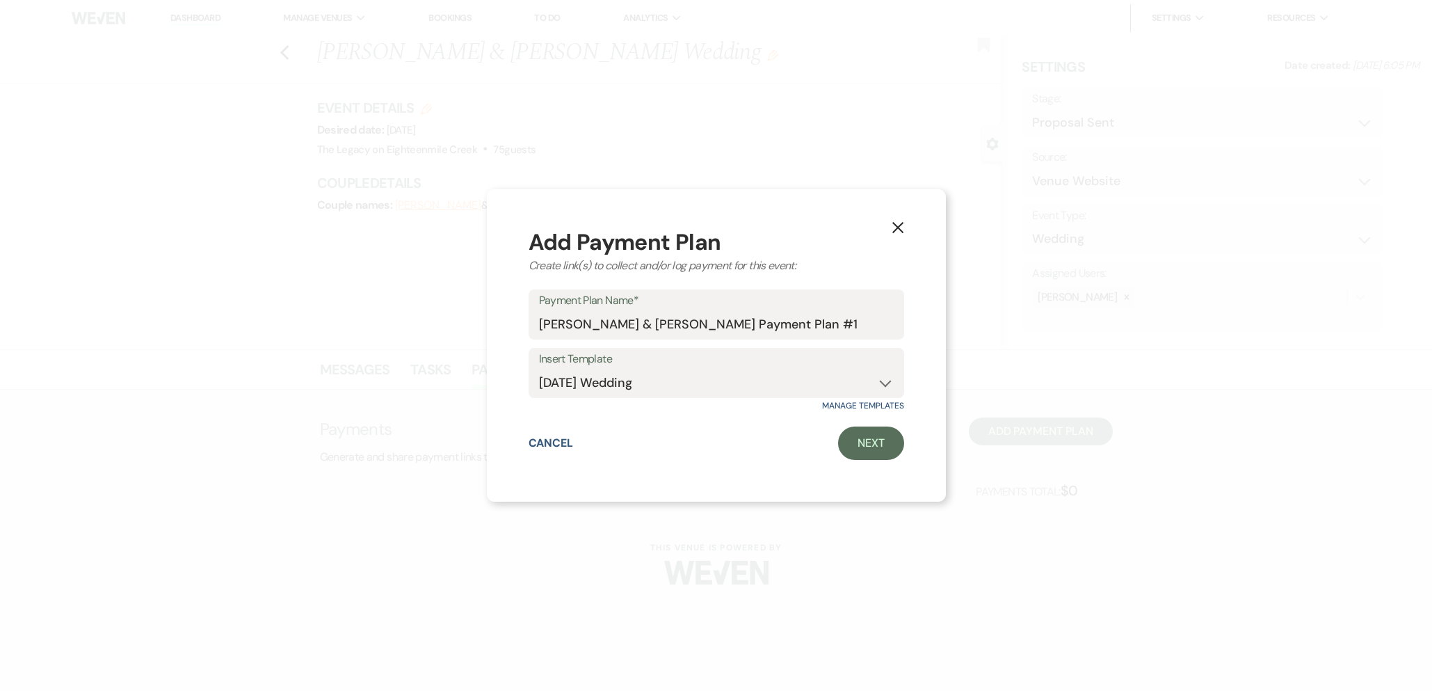
select select "2"
select select "flat"
select select "true"
select select "client"
select select "daily"
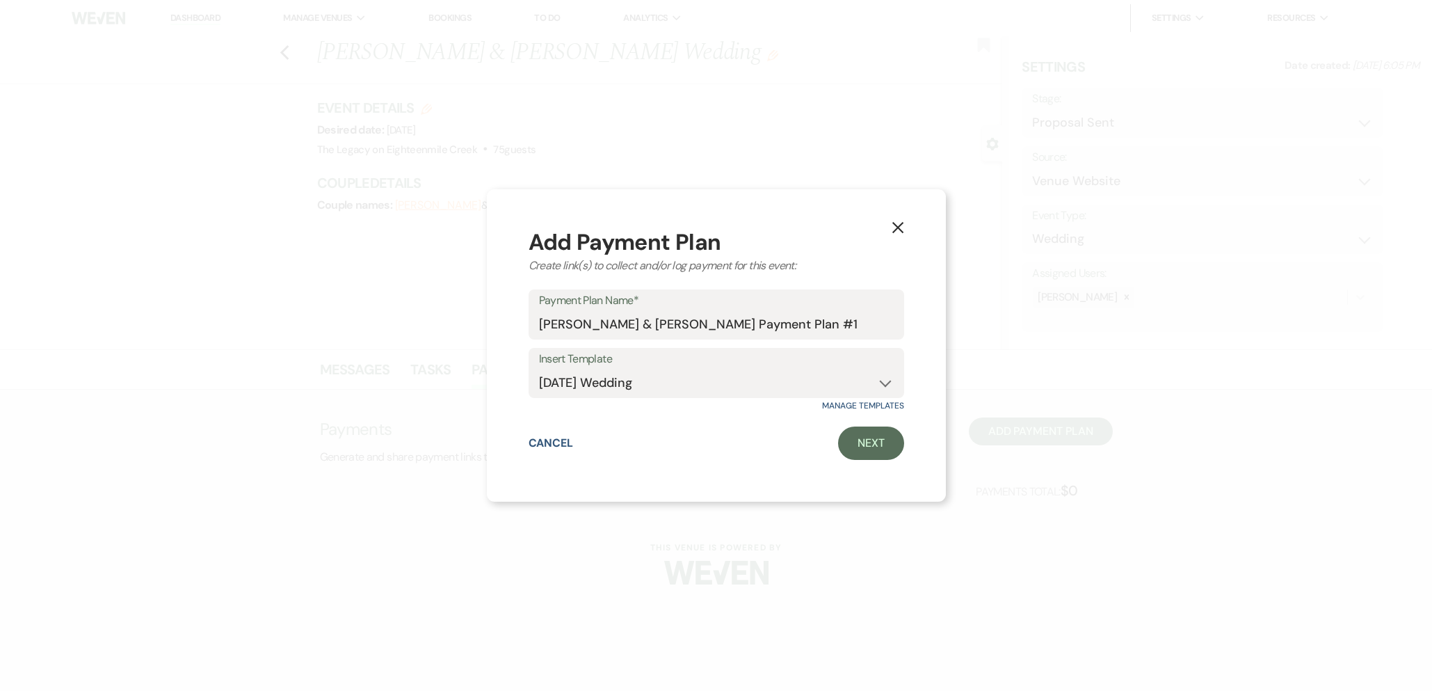
select select "weeks"
select select "complete"
select select "2"
select select "flat"
select select "true"
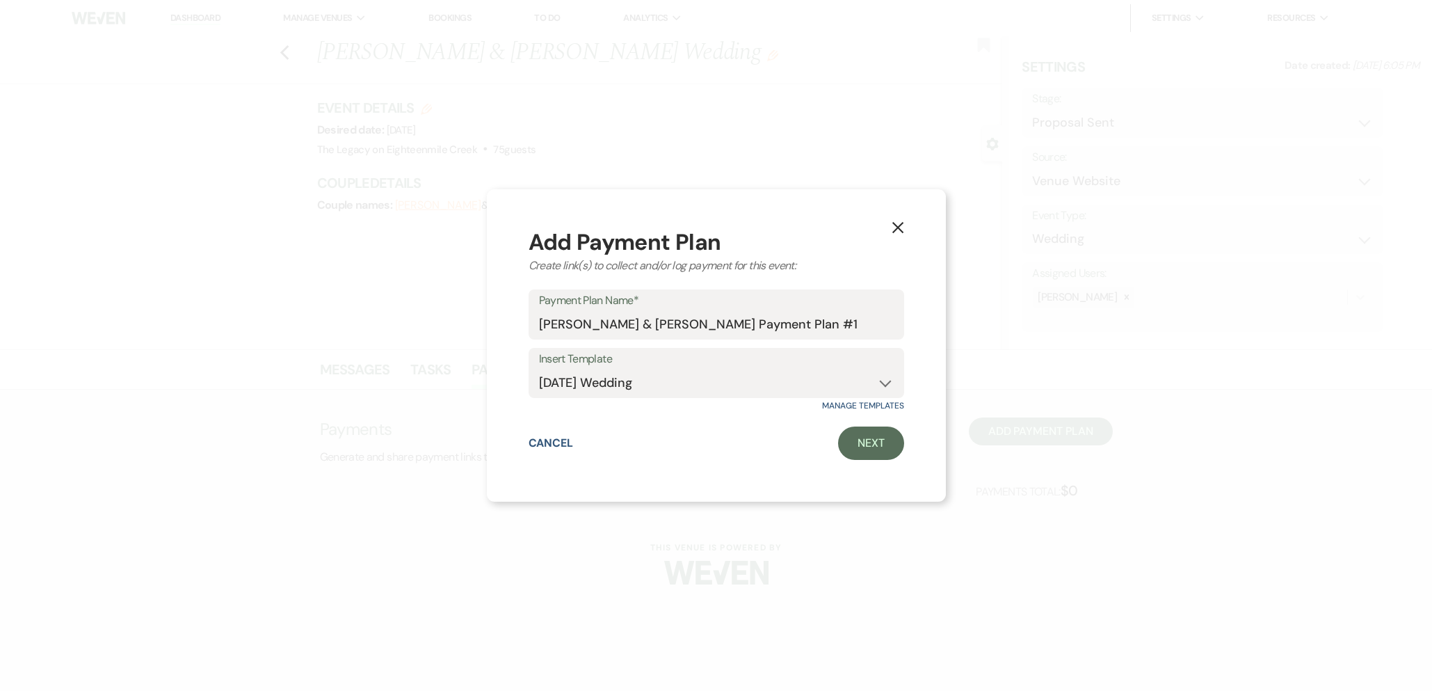
select select "client"
select select "daily"
select select "weeks"
select select "complete"
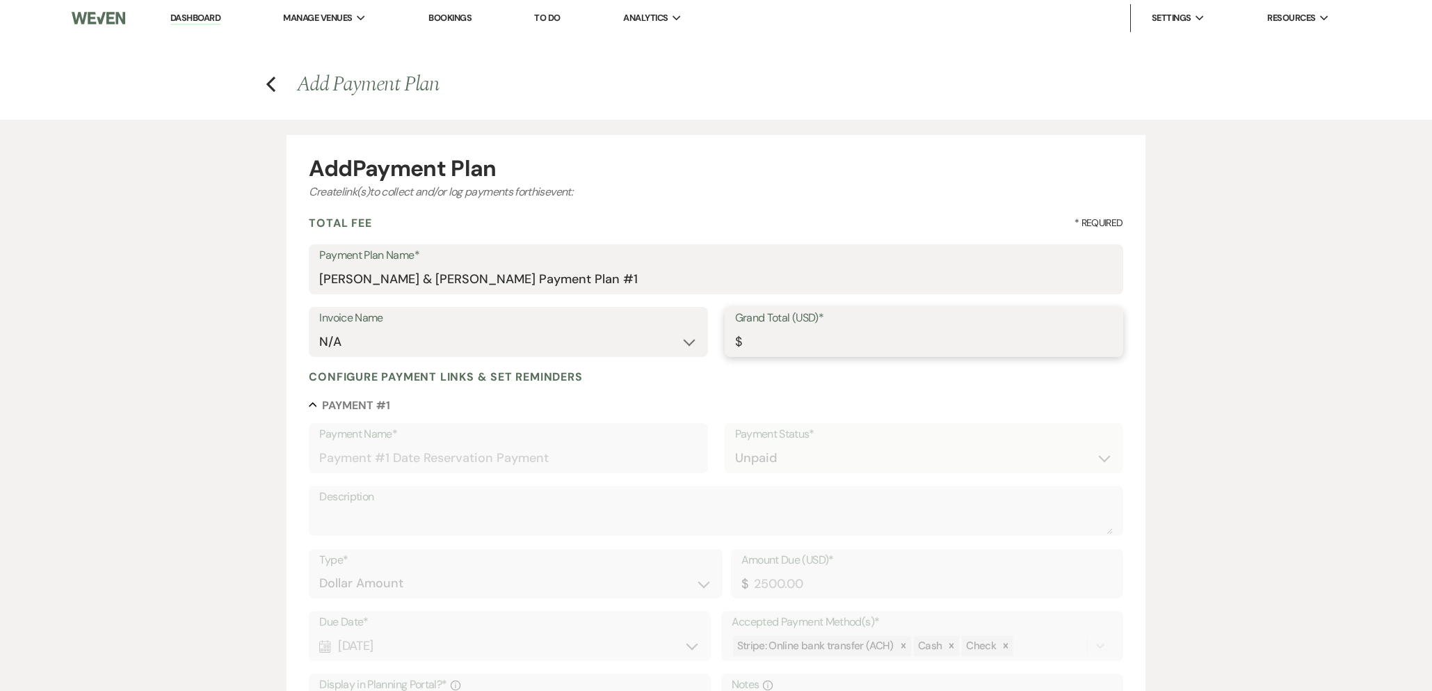
click at [835, 336] on input "Grand Total (USD)*" at bounding box center [924, 341] width 378 height 27
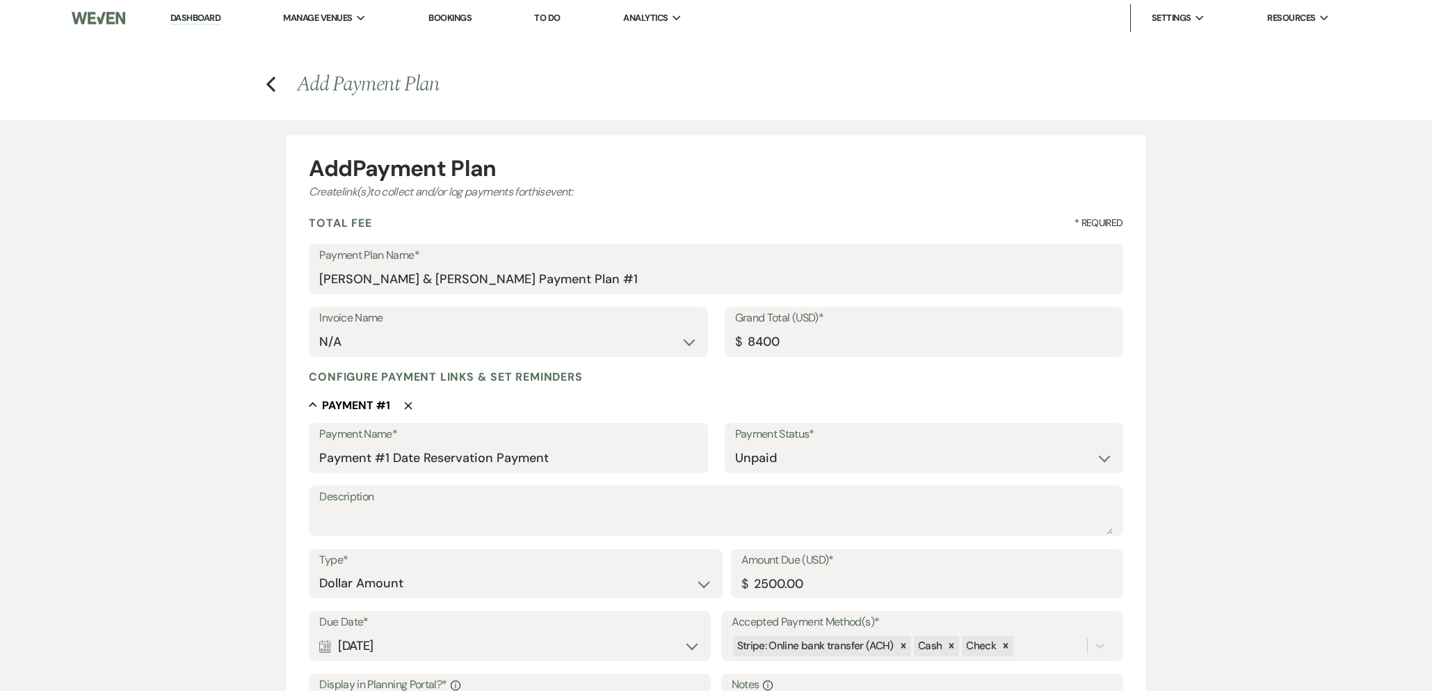
type input "8400.00"
click at [716, 401] on div "Collapse Payment # 1 Delete" at bounding box center [716, 405] width 814 height 14
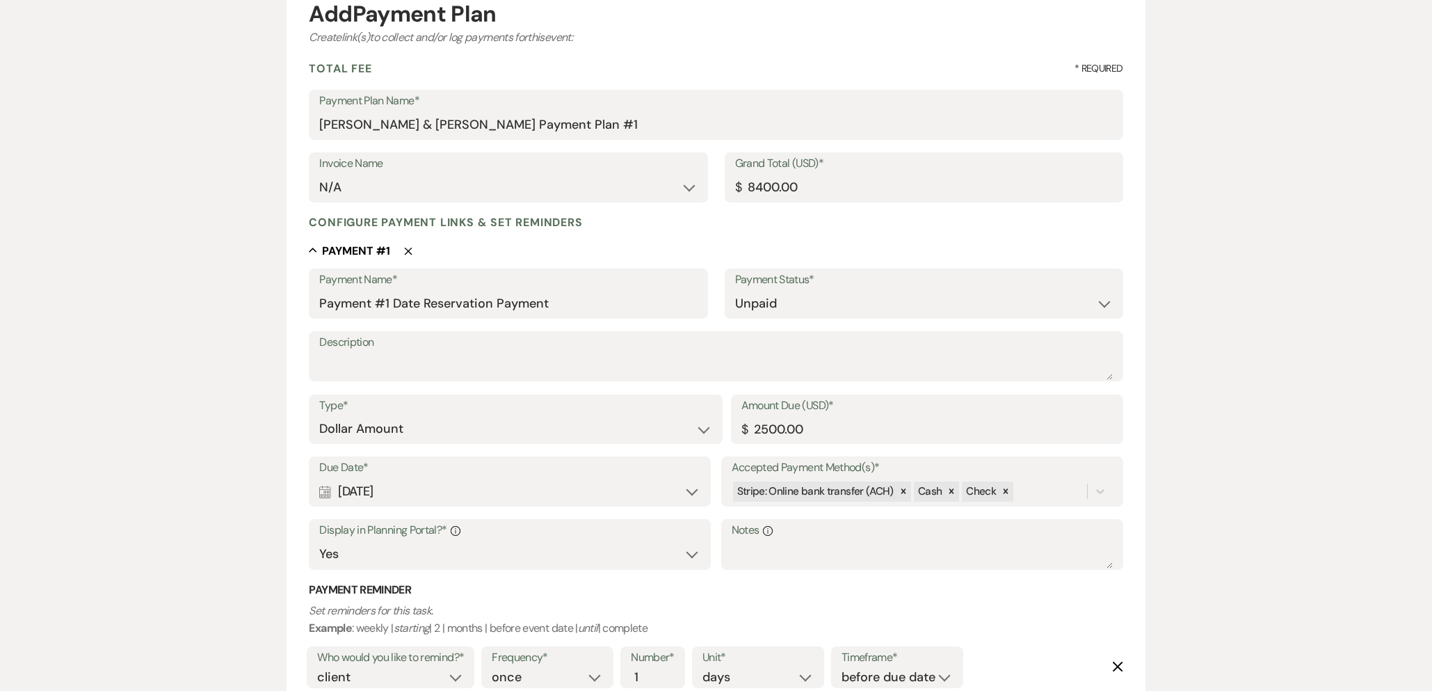
scroll to position [220, 0]
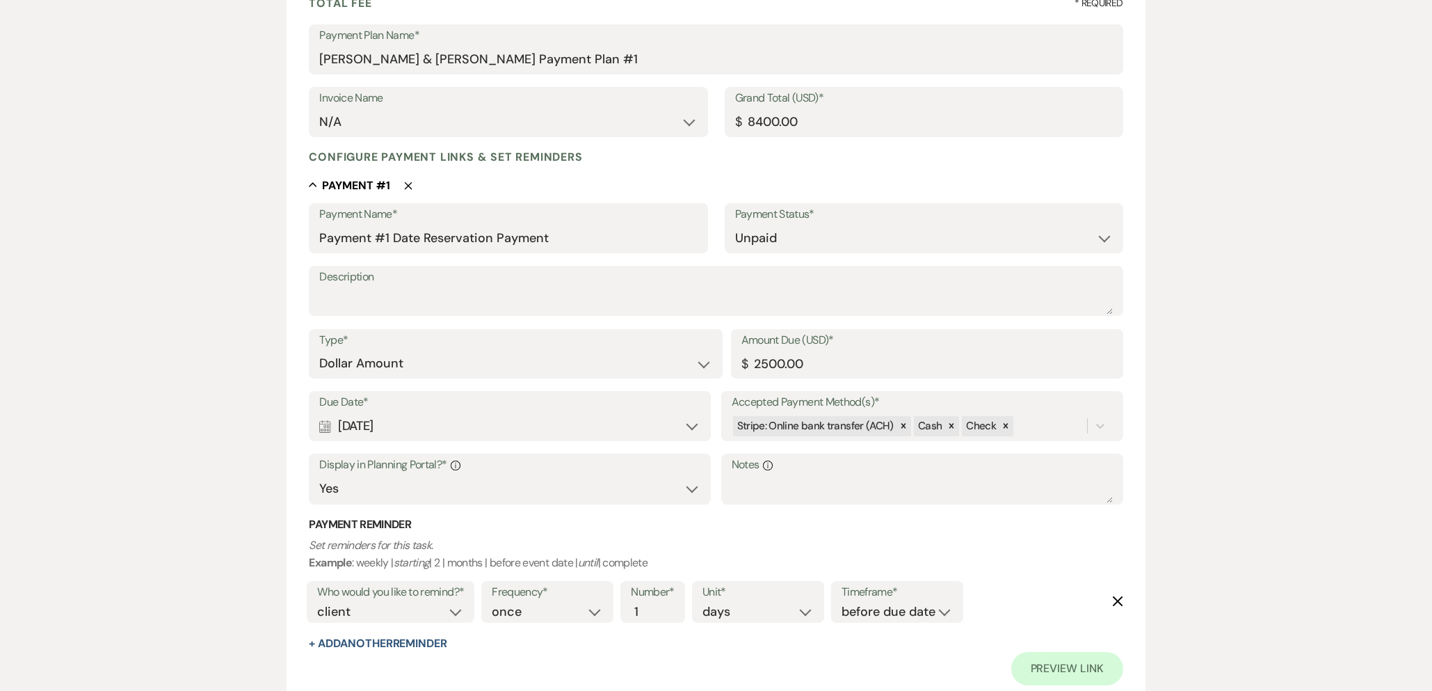
click at [440, 433] on div "Calendar [DATE] Expand" at bounding box center [509, 426] width 381 height 27
select select "day"
select select "afterTodaysDate"
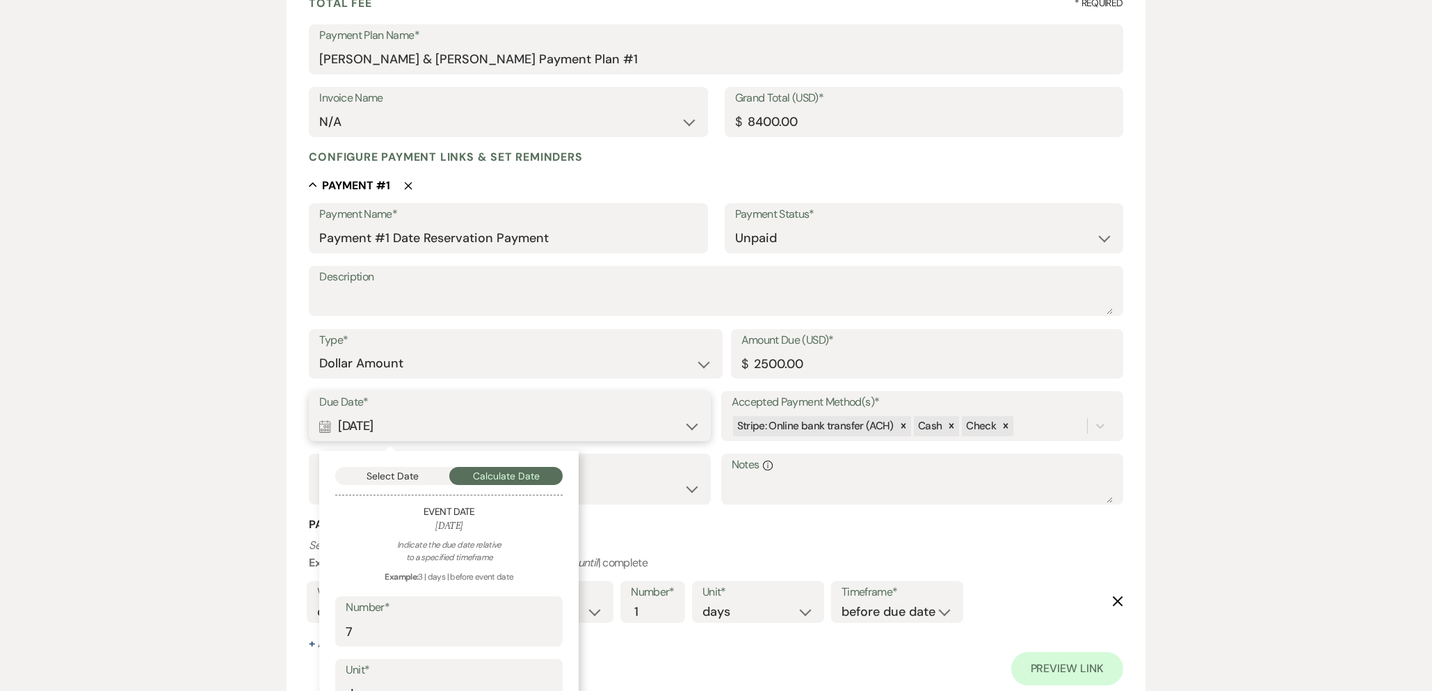
click at [426, 477] on button "Select Date" at bounding box center [392, 476] width 114 height 18
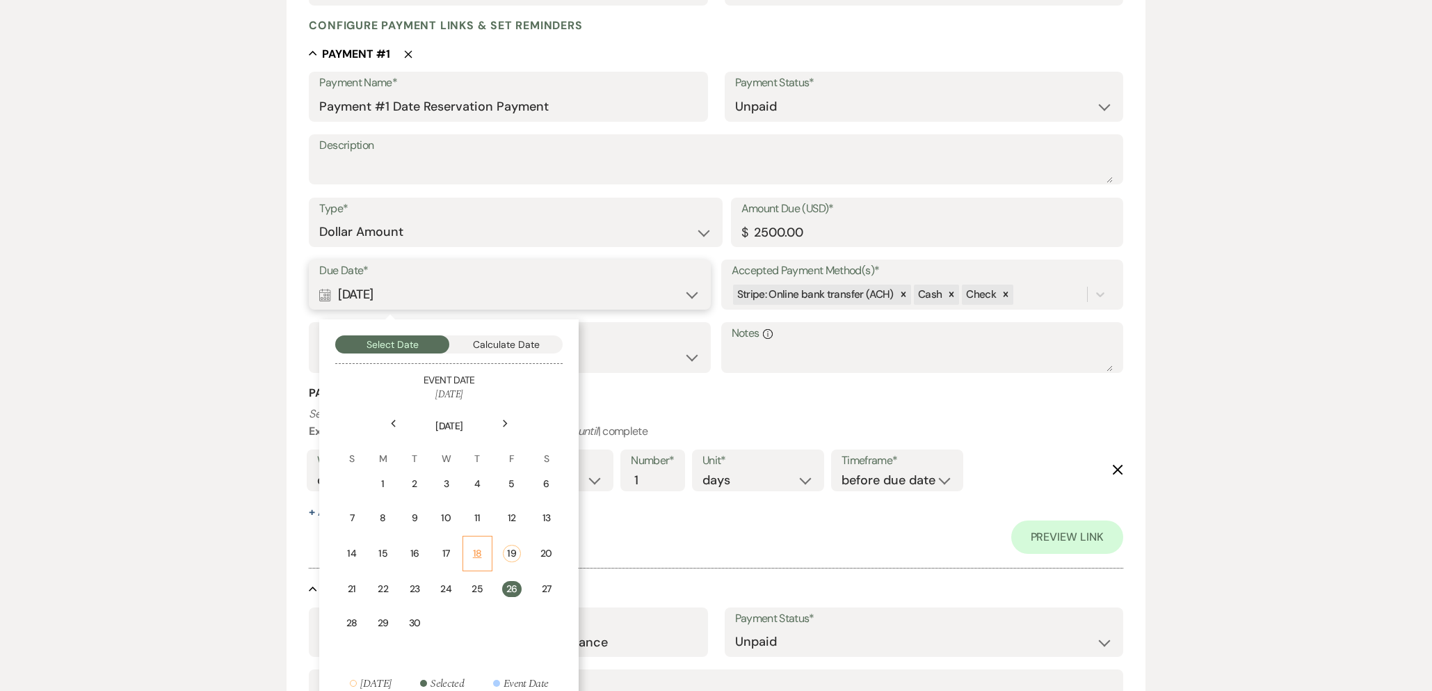
scroll to position [353, 0]
click at [549, 590] on div "27" at bounding box center [547, 587] width 13 height 15
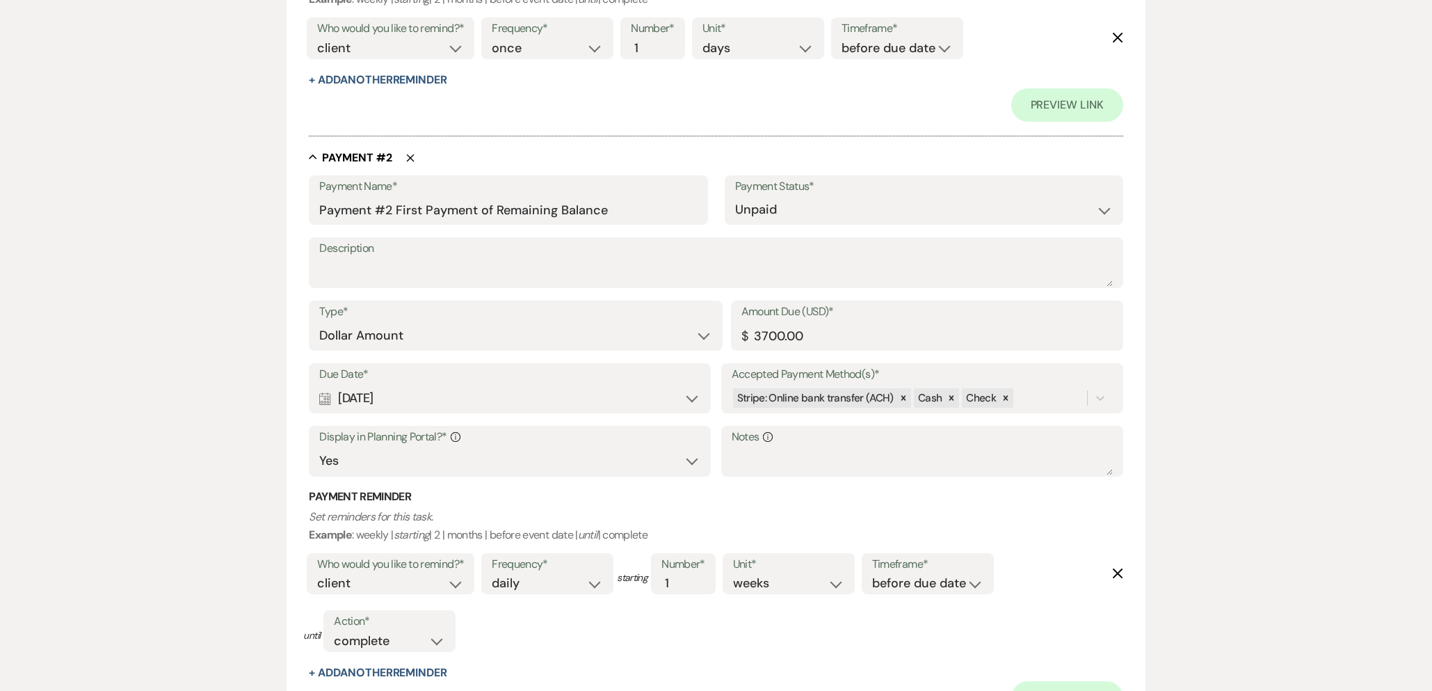
scroll to position [810, 0]
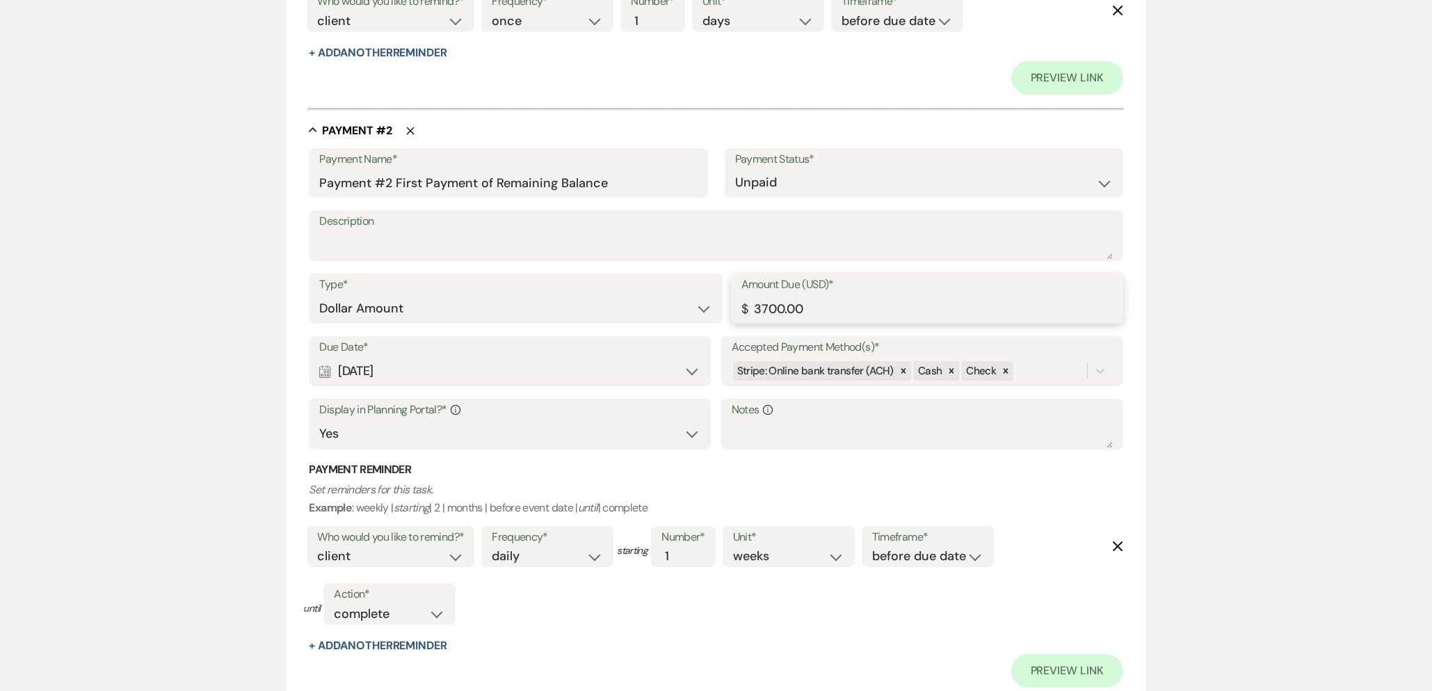
click at [769, 310] on input "3700.00" at bounding box center [928, 308] width 372 height 27
type input "3900.00"
click at [723, 486] on p "Set reminders for this task. Example : weekly | starting | 2 | months | before …" at bounding box center [716, 498] width 814 height 35
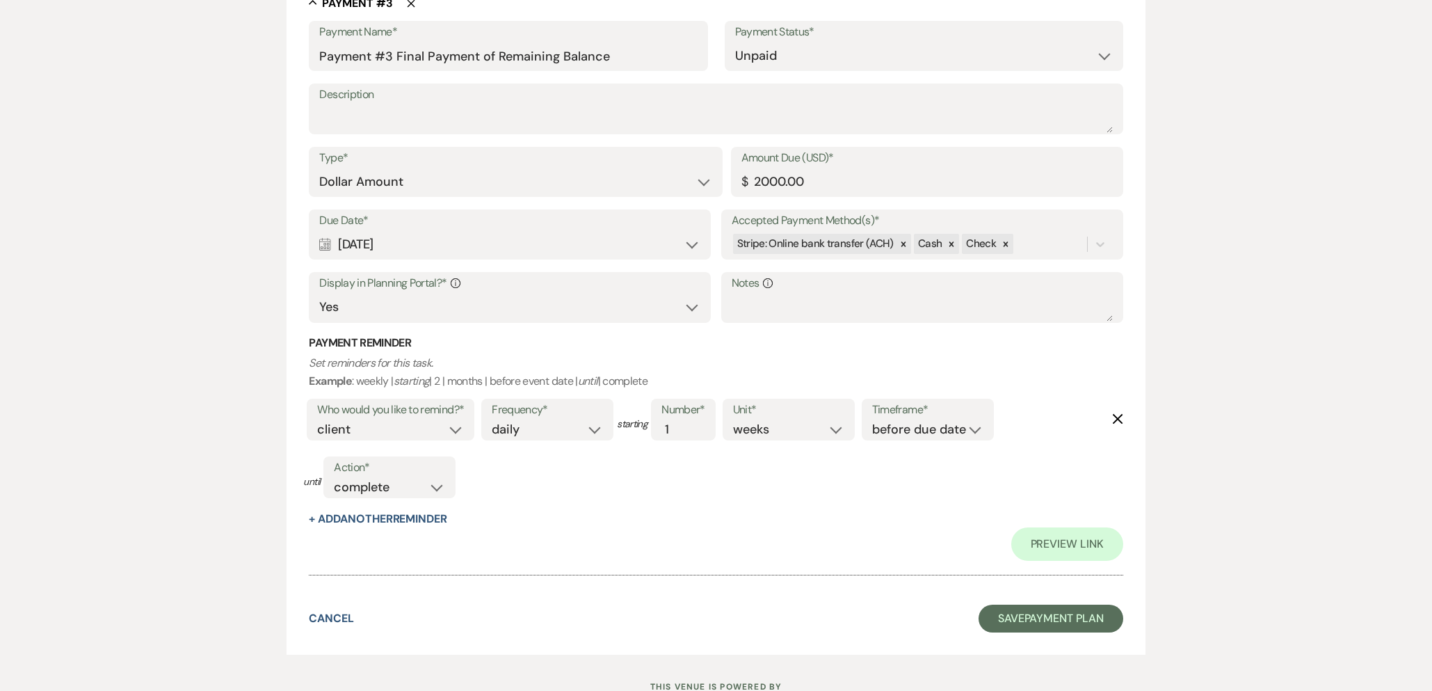
scroll to position [1583, 0]
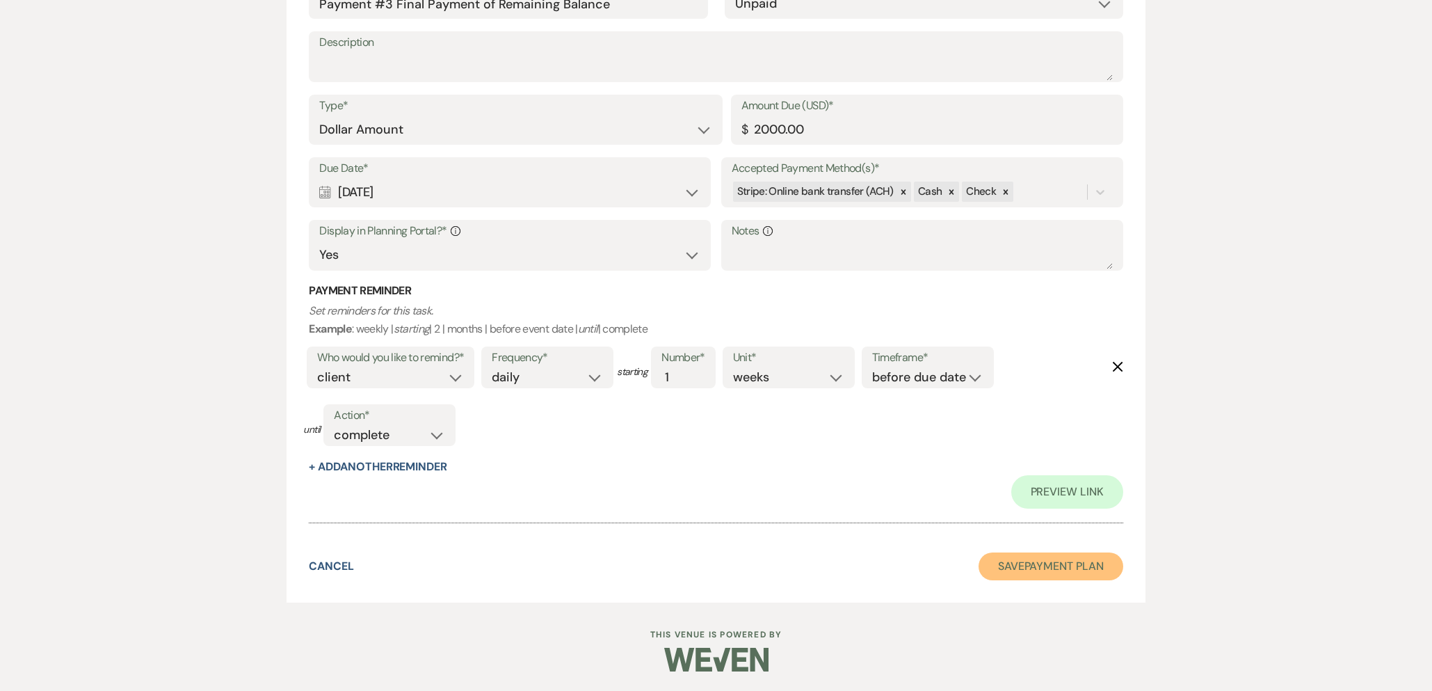
click at [1025, 570] on button "Save Payment Plan" at bounding box center [1051, 566] width 145 height 28
select select "6"
select select "5"
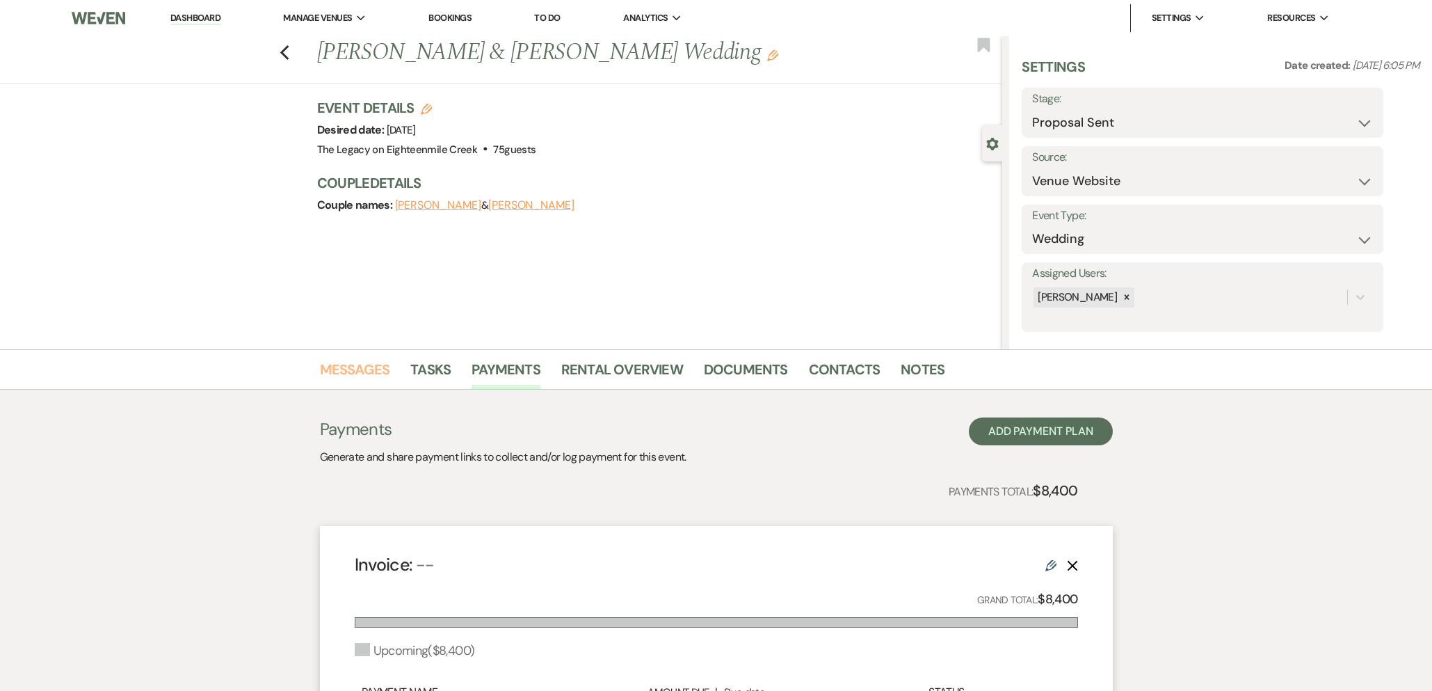
drag, startPoint x: 365, startPoint y: 364, endPoint x: 385, endPoint y: 393, distance: 35.5
click at [365, 364] on link "Messages" at bounding box center [355, 373] width 70 height 31
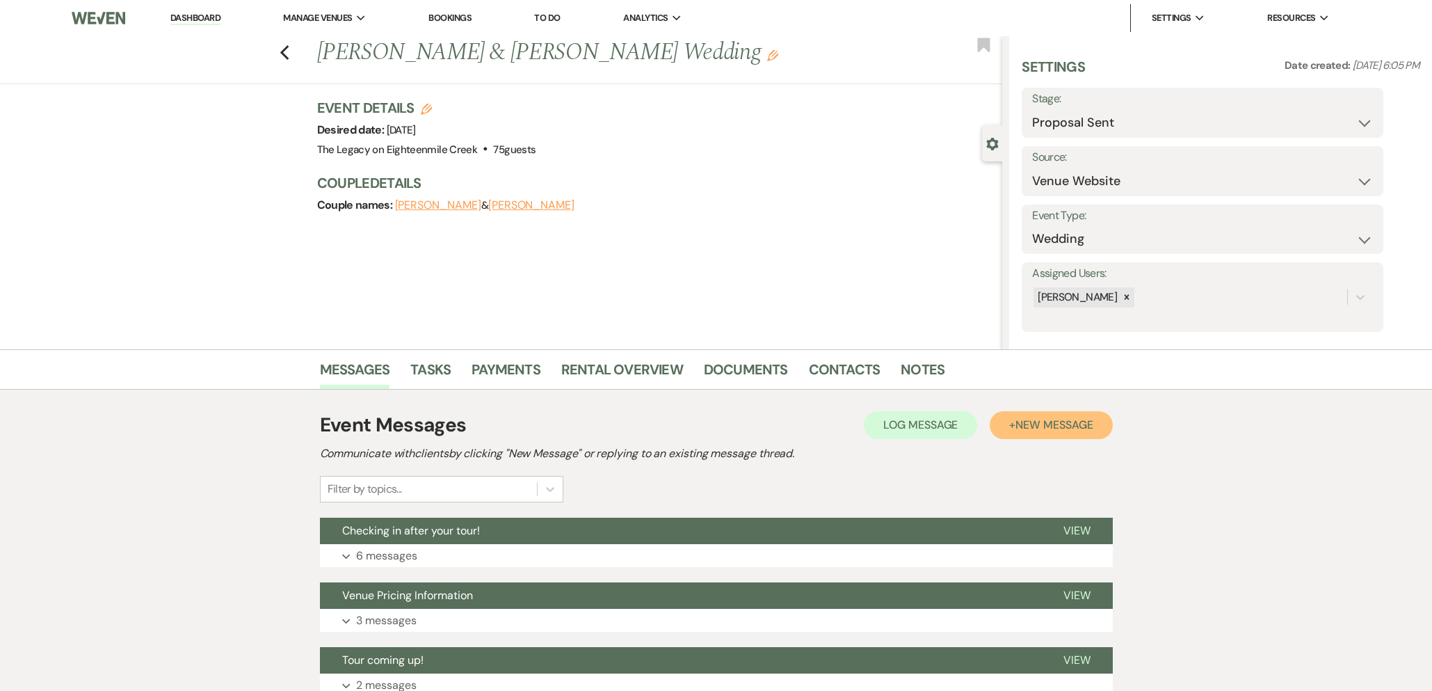
click at [1009, 415] on button "+ New Message" at bounding box center [1051, 425] width 122 height 28
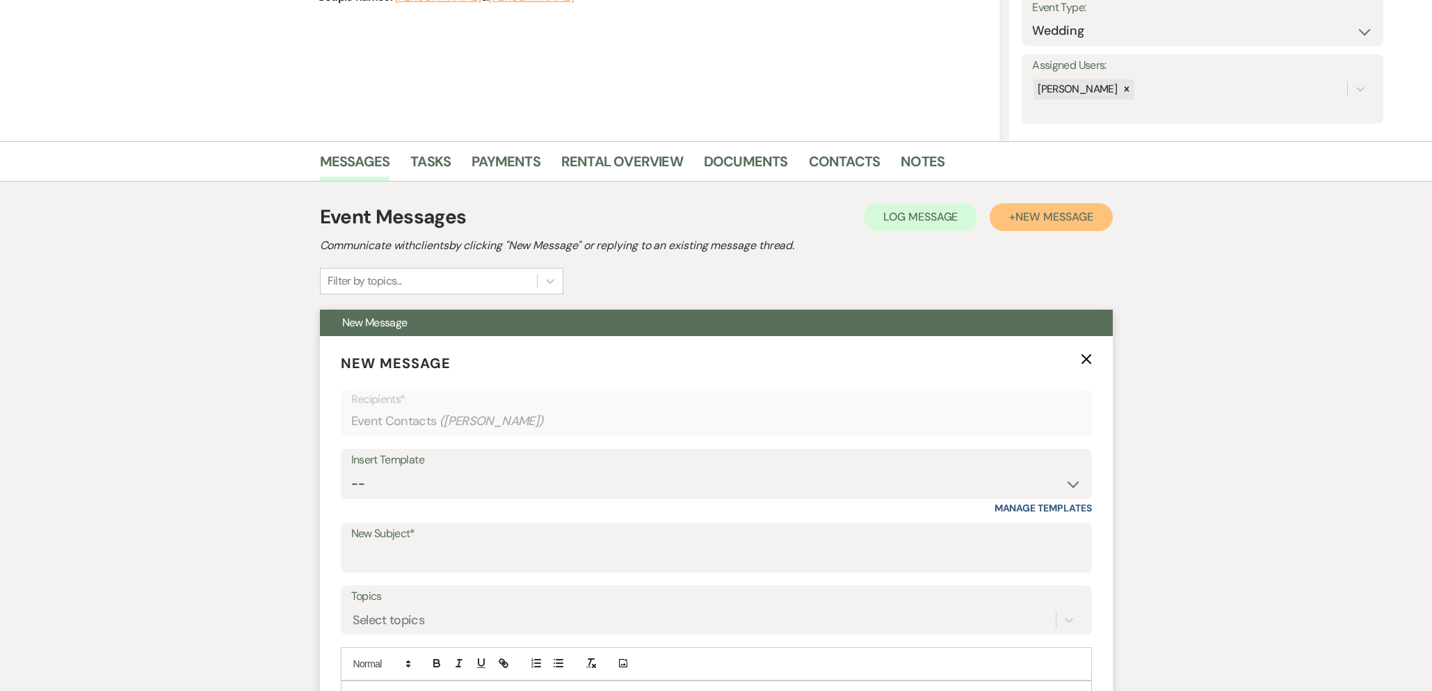
scroll to position [448, 0]
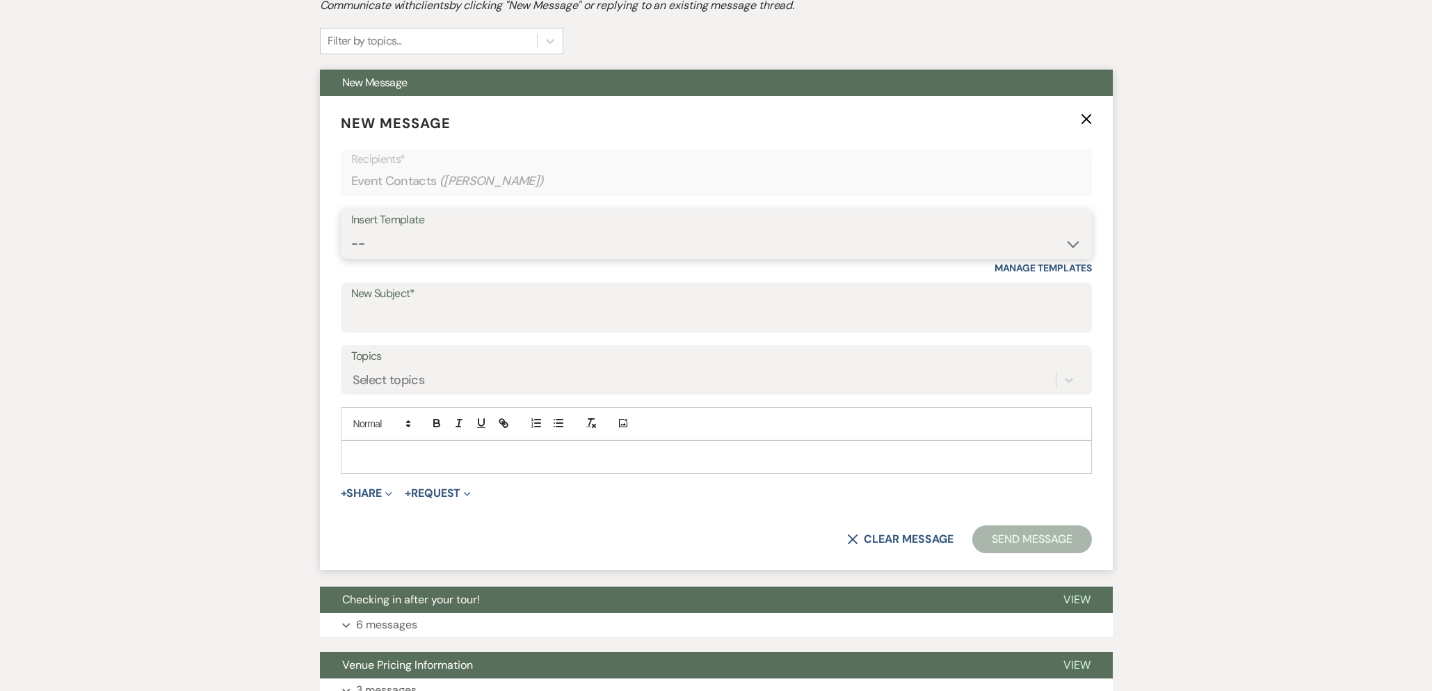
click at [580, 238] on select "-- Inquiry Follow Up- Just checking in :) Tour Date/Time Confirmation Proposal …" at bounding box center [716, 243] width 730 height 27
select select "736"
click at [351, 230] on select "-- Inquiry Follow Up- Just checking in :) Tour Date/Time Confirmation Proposal …" at bounding box center [716, 243] width 730 height 27
type input "Rental Agreement"
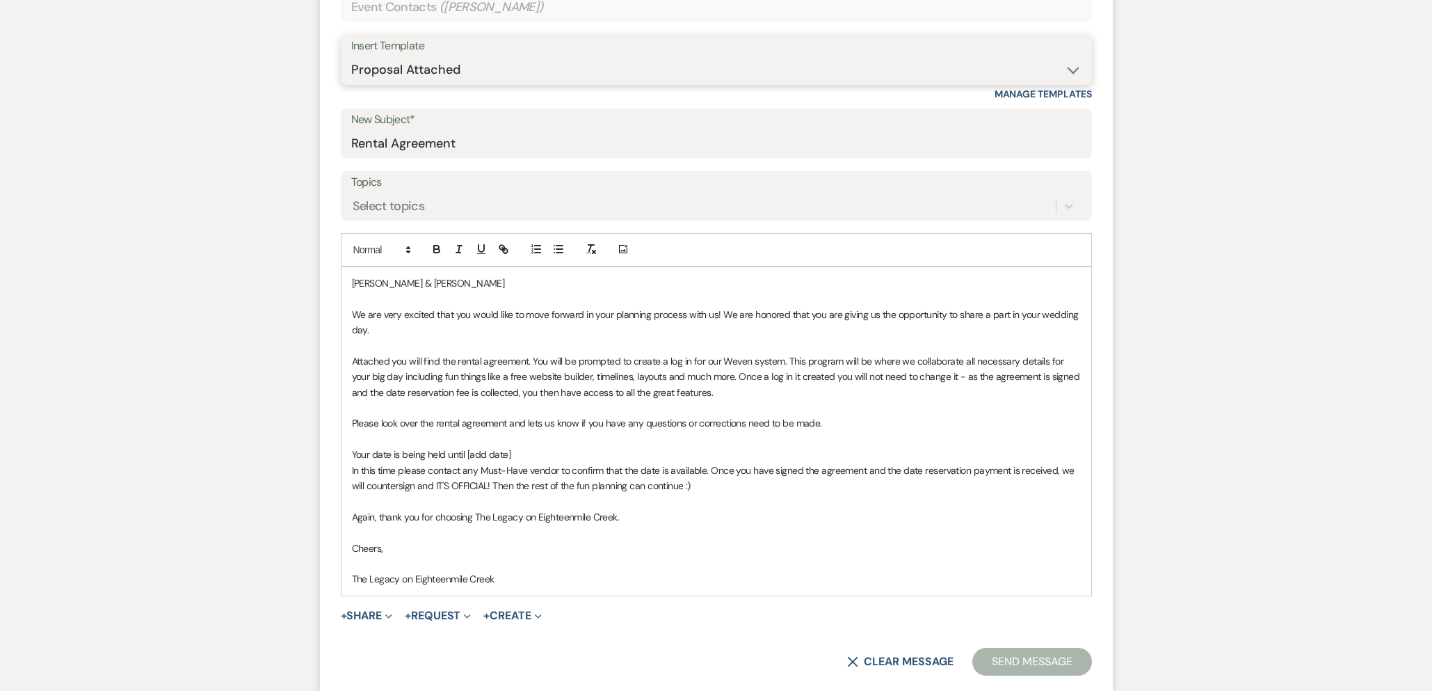
scroll to position [650, 0]
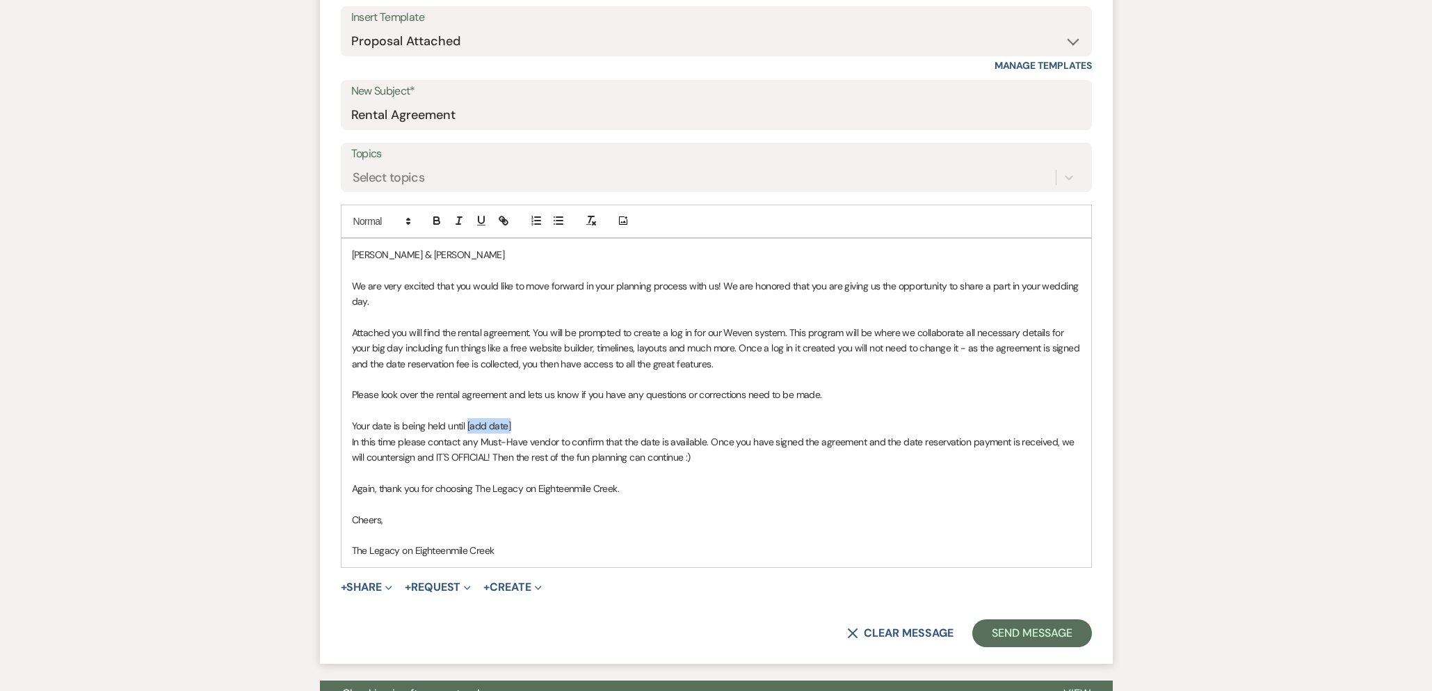
drag, startPoint x: 529, startPoint y: 426, endPoint x: 532, endPoint y: 444, distance: 17.5
click at [466, 426] on p "Your date is being held until [add date]" at bounding box center [716, 425] width 729 height 15
click at [356, 532] on p at bounding box center [716, 534] width 729 height 15
click at [371, 588] on button "+ Share Expand" at bounding box center [367, 587] width 52 height 11
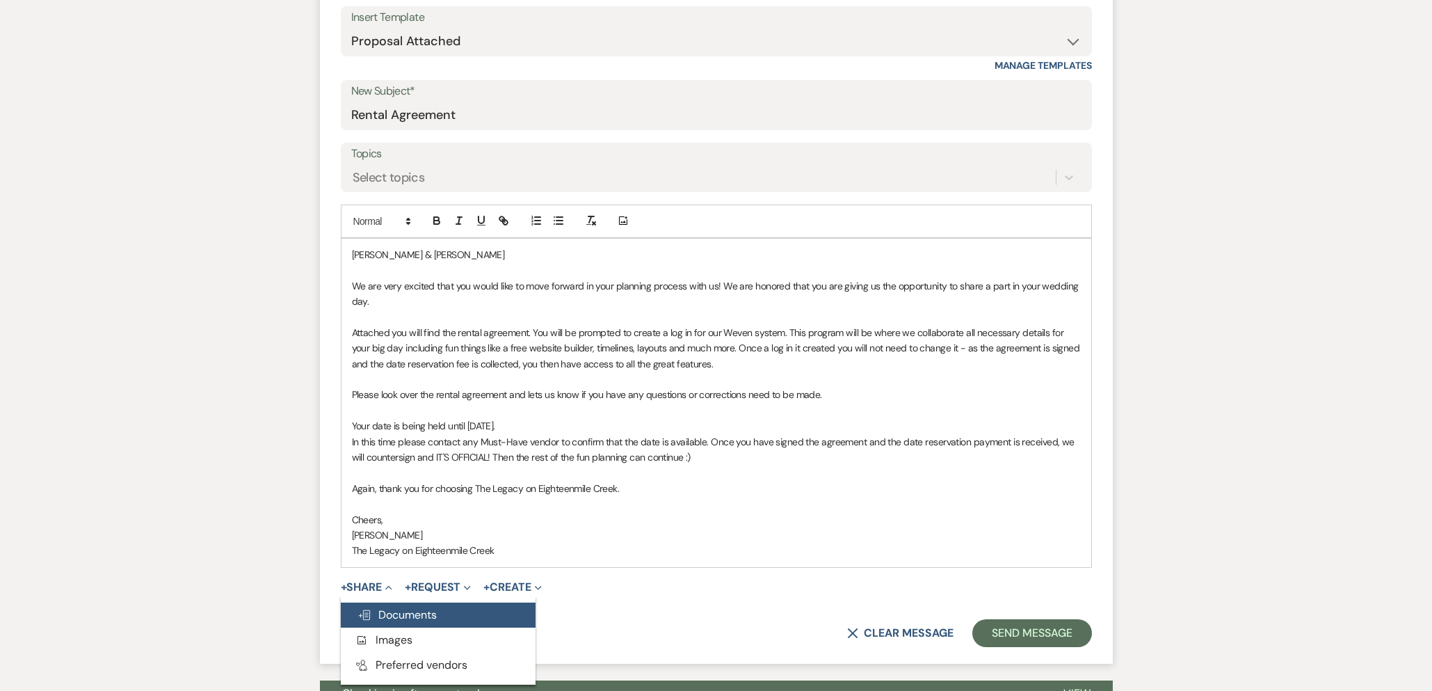
click at [402, 611] on span "Doc Upload Documents" at bounding box center [397, 614] width 79 height 15
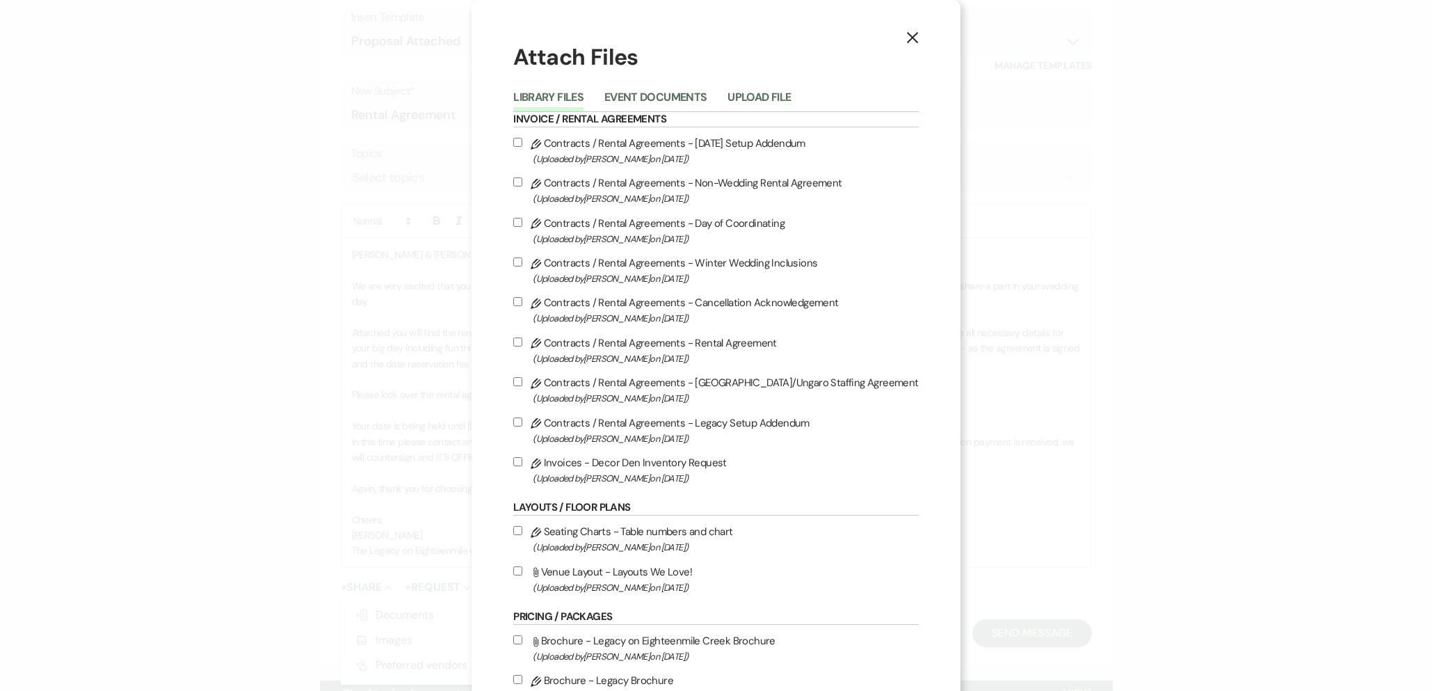
click at [635, 103] on button "Event Documents" at bounding box center [656, 101] width 102 height 19
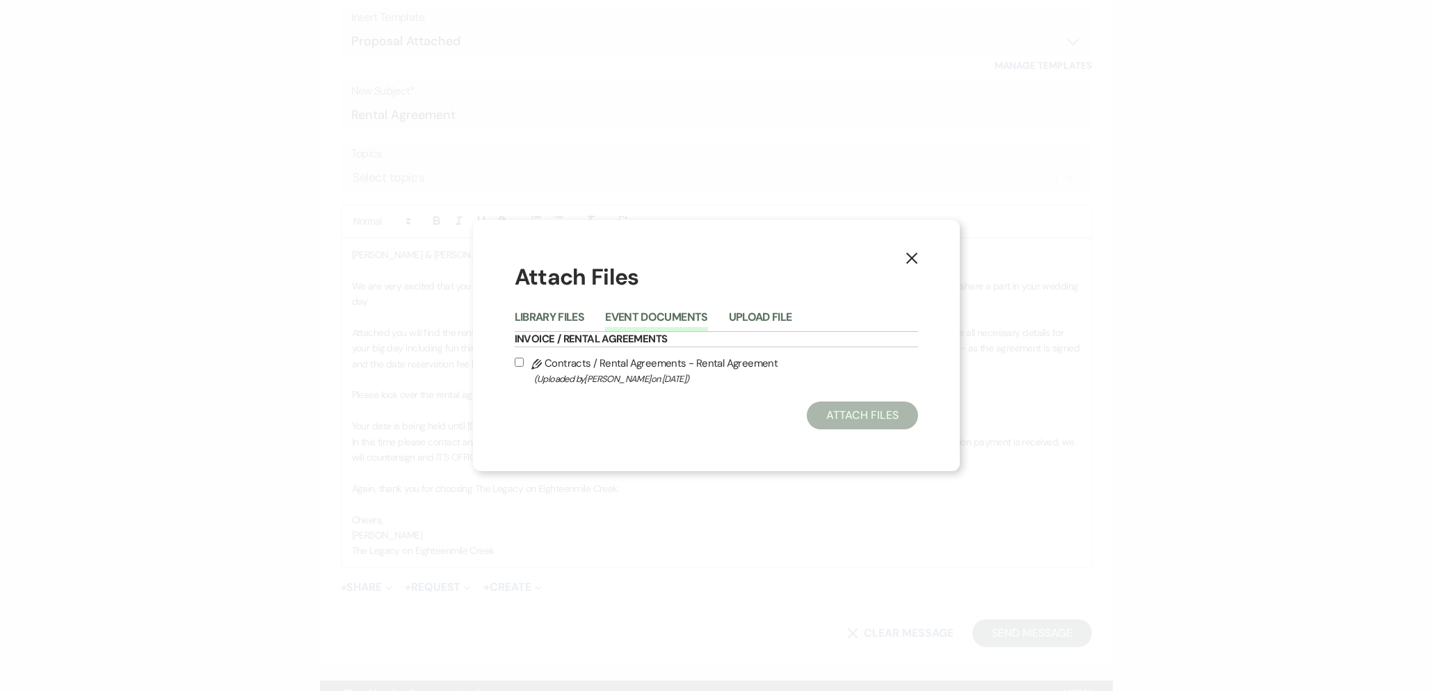
click at [652, 373] on span "(Uploaded by [PERSON_NAME] on [DATE] )" at bounding box center [726, 379] width 384 height 16
click at [524, 367] on input "Pencil Contracts / Rental Agreements - Rental Agreement (Uploaded by [PERSON_NA…" at bounding box center [519, 362] width 9 height 9
checkbox input "true"
click at [829, 406] on button "Attach Files" at bounding box center [862, 415] width 111 height 28
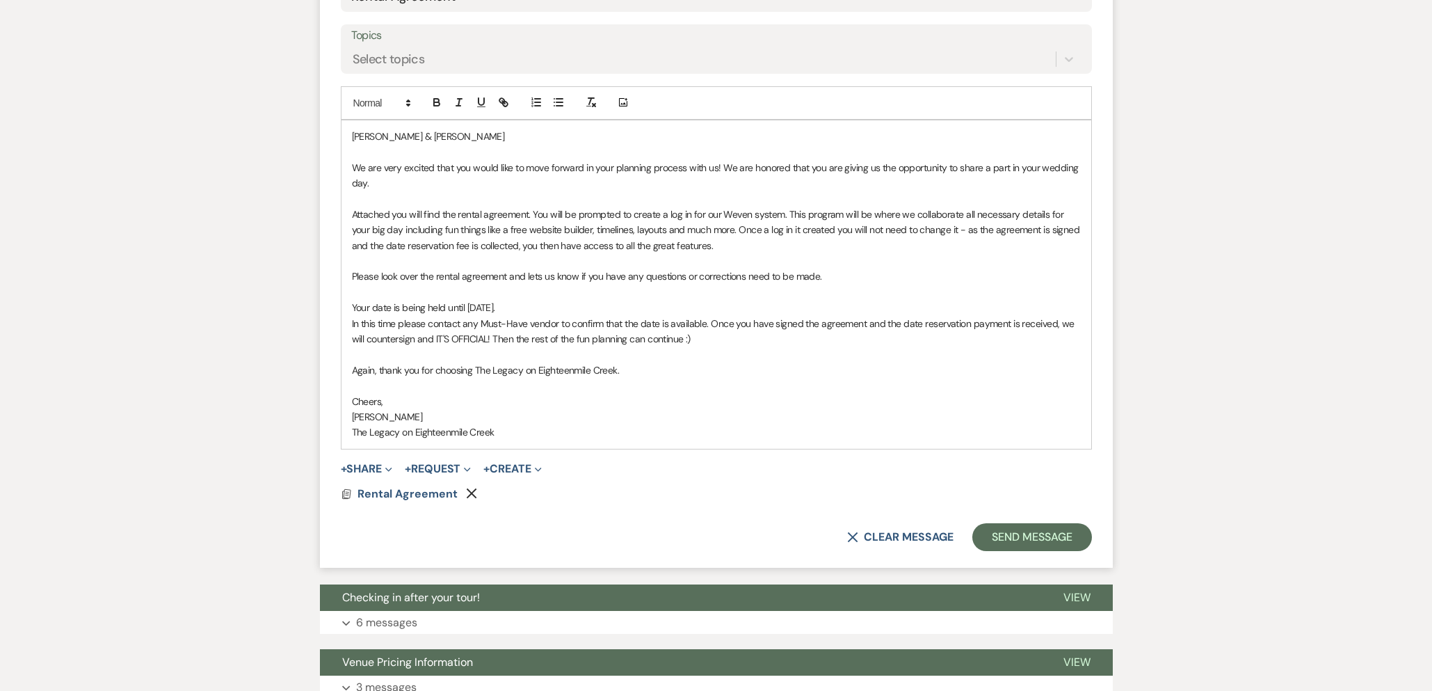
scroll to position [878, 0]
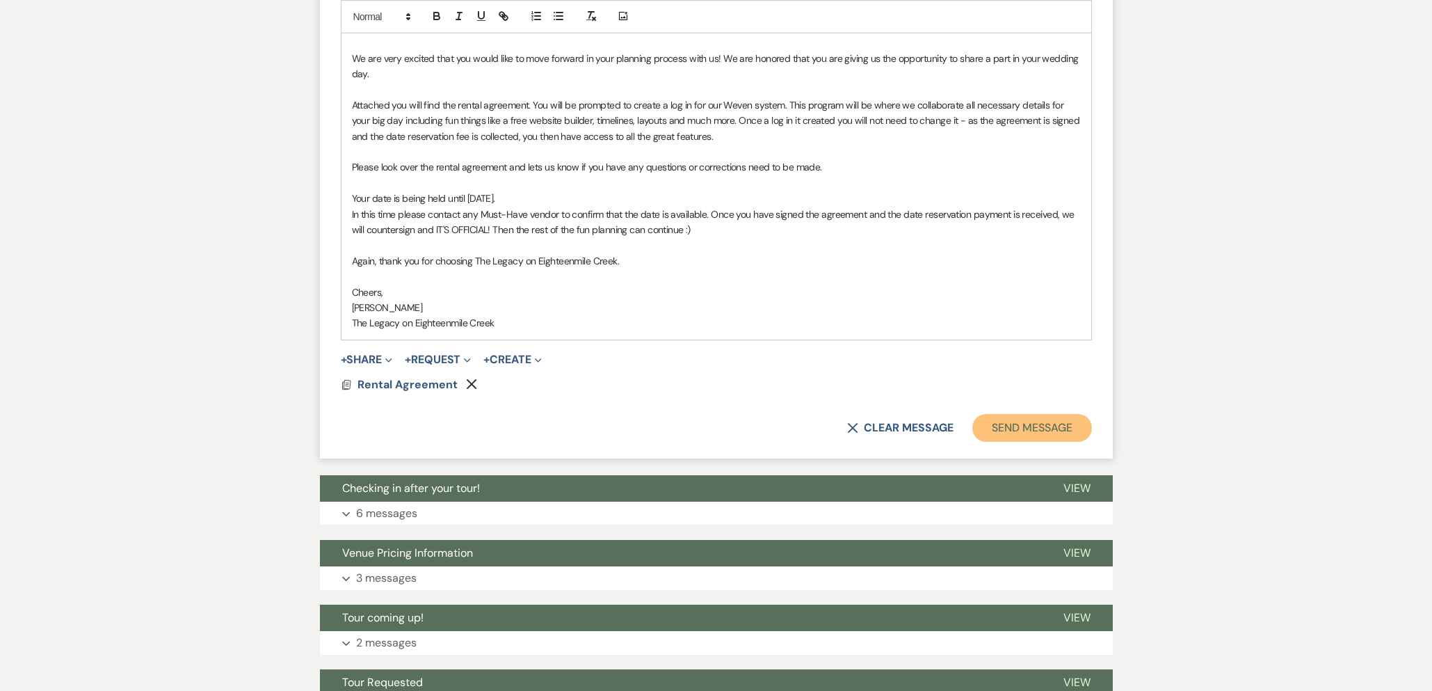
click at [1026, 425] on button "Send Message" at bounding box center [1032, 428] width 119 height 28
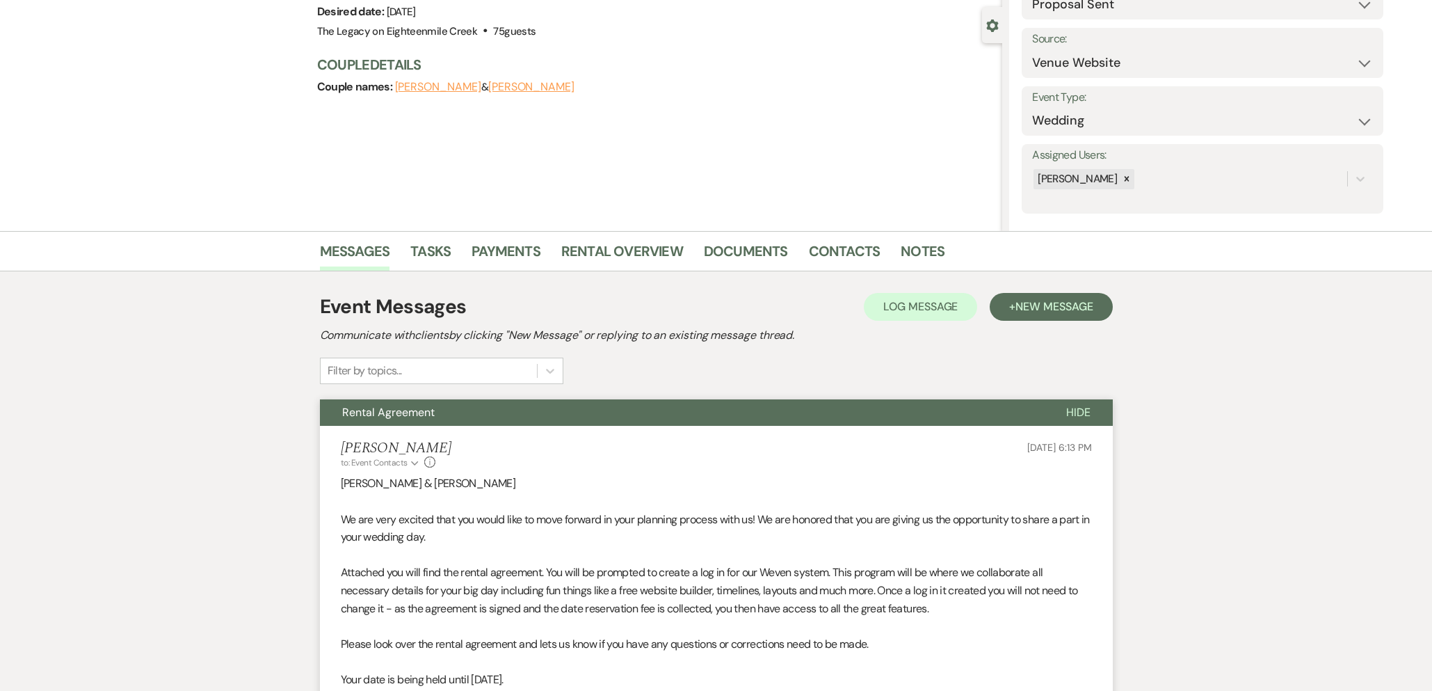
scroll to position [99, 0]
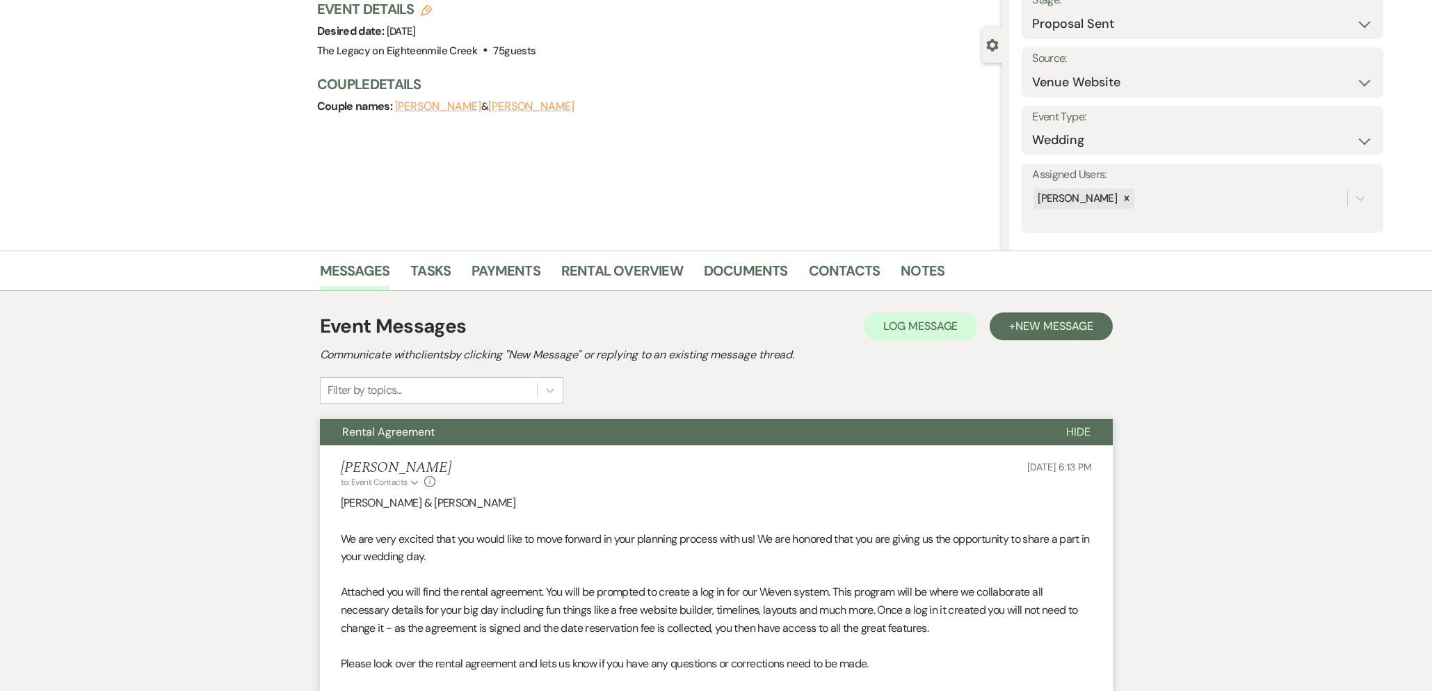
click at [486, 250] on div "Messages Tasks Payments Rental Overview Documents Contacts Notes" at bounding box center [716, 270] width 1432 height 40
drag, startPoint x: 512, startPoint y: 274, endPoint x: 514, endPoint y: 285, distance: 10.6
click at [512, 274] on link "Payments" at bounding box center [506, 274] width 69 height 31
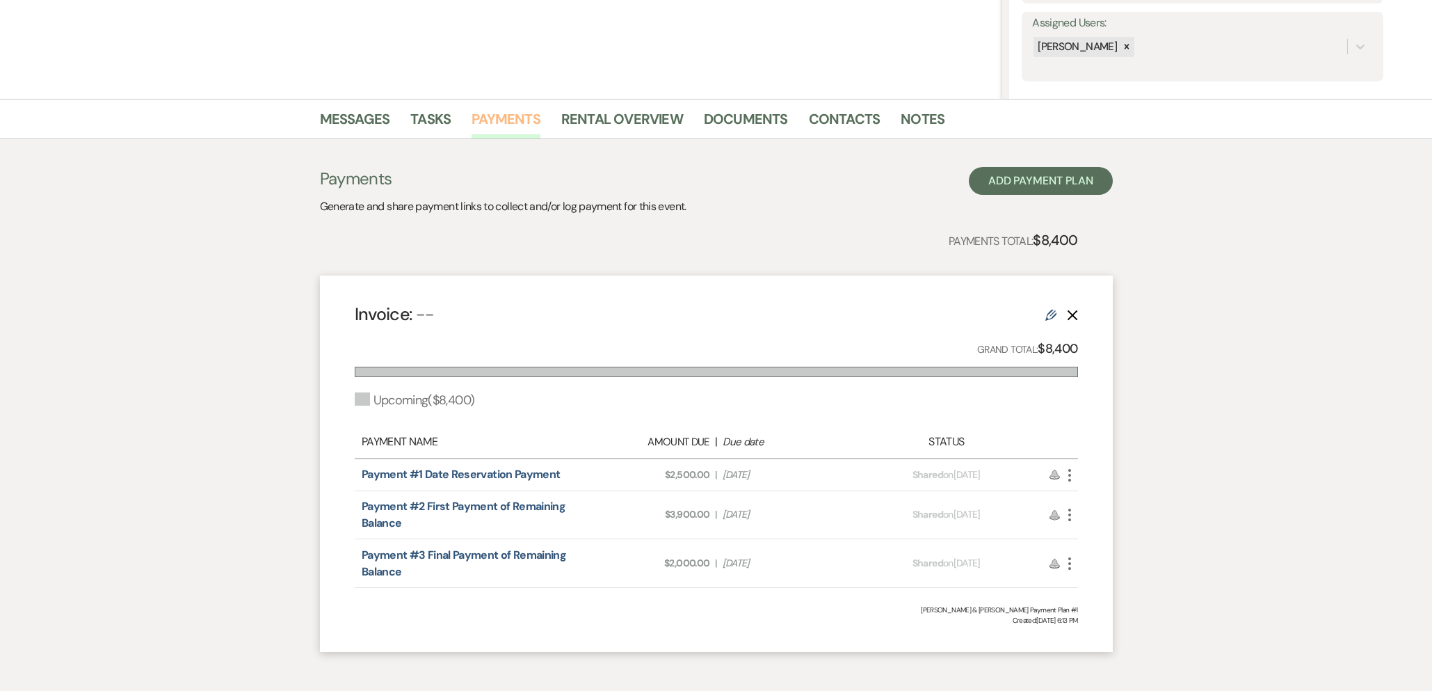
scroll to position [315, 0]
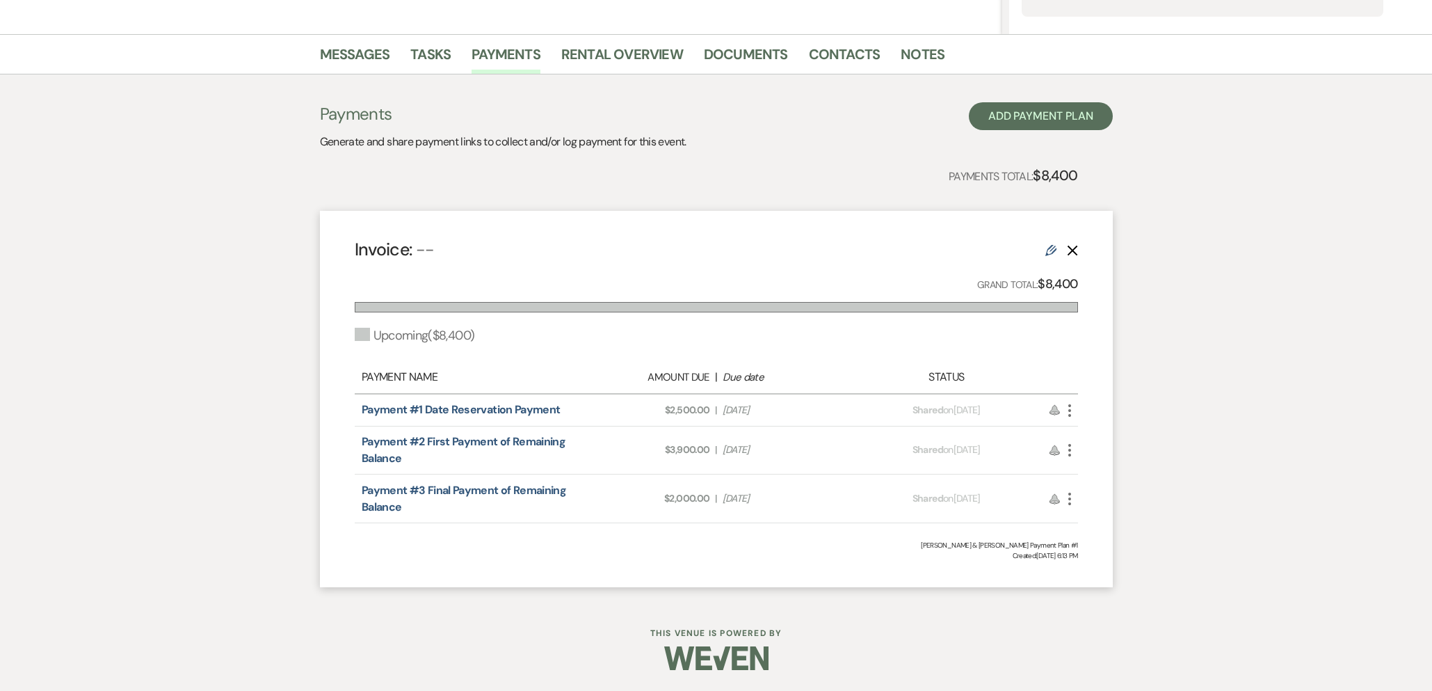
click at [1071, 407] on icon "More" at bounding box center [1070, 410] width 17 height 17
click at [1080, 431] on button "Attach File Attach to Message" at bounding box center [1132, 438] width 141 height 24
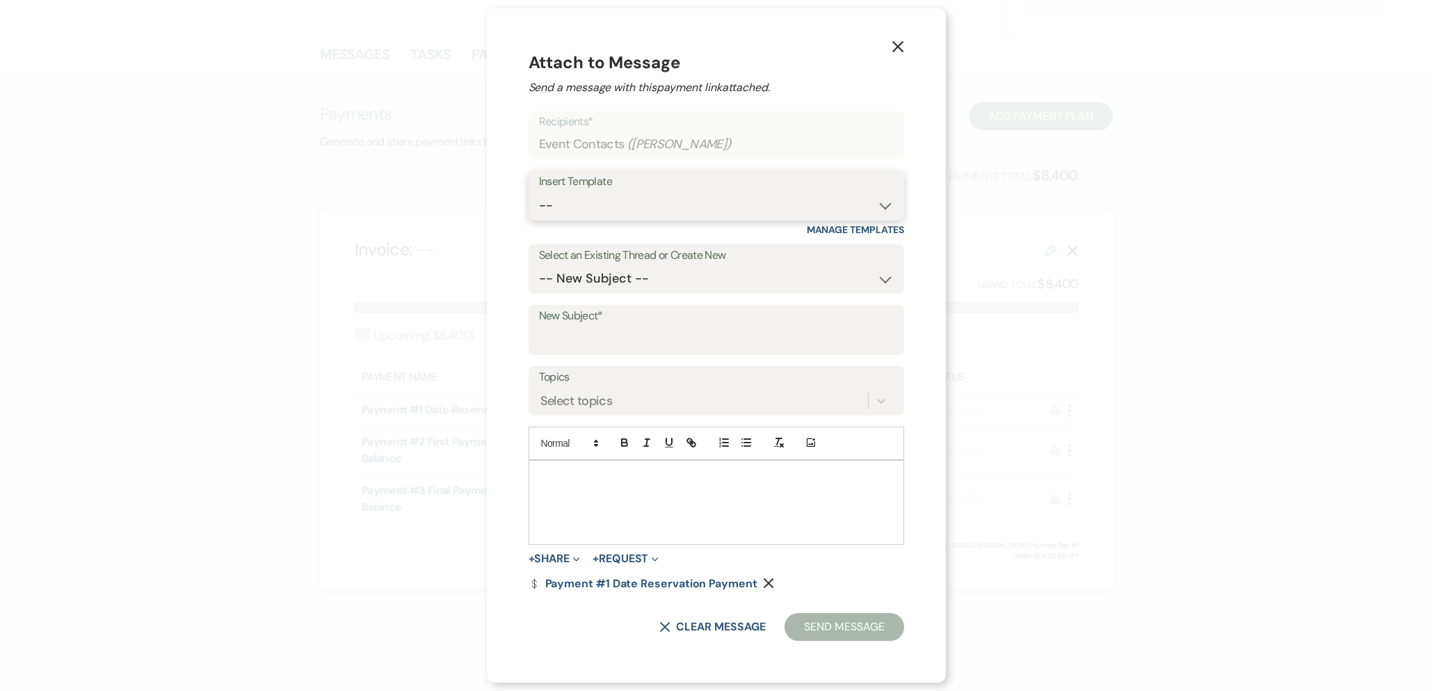
click at [655, 203] on select "-- Inquiry Follow Up- Just checking in :) Tour Date/Time Confirmation Proposal …" at bounding box center [716, 205] width 355 height 27
select select "783"
click at [539, 192] on select "-- Inquiry Follow Up- Just checking in :) Tour Date/Time Confirmation Proposal …" at bounding box center [716, 205] width 355 height 27
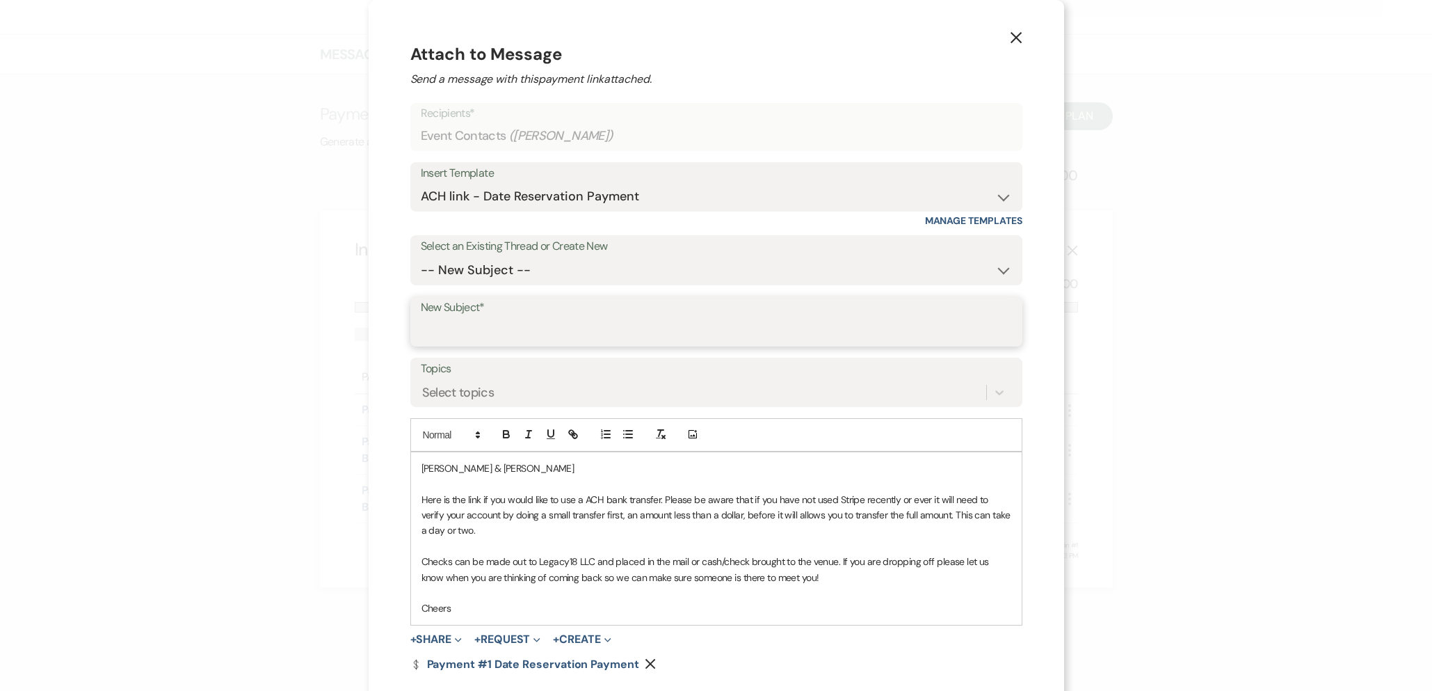
click at [575, 333] on input "New Subject*" at bounding box center [716, 331] width 591 height 27
type input "Date Reservation Payment"
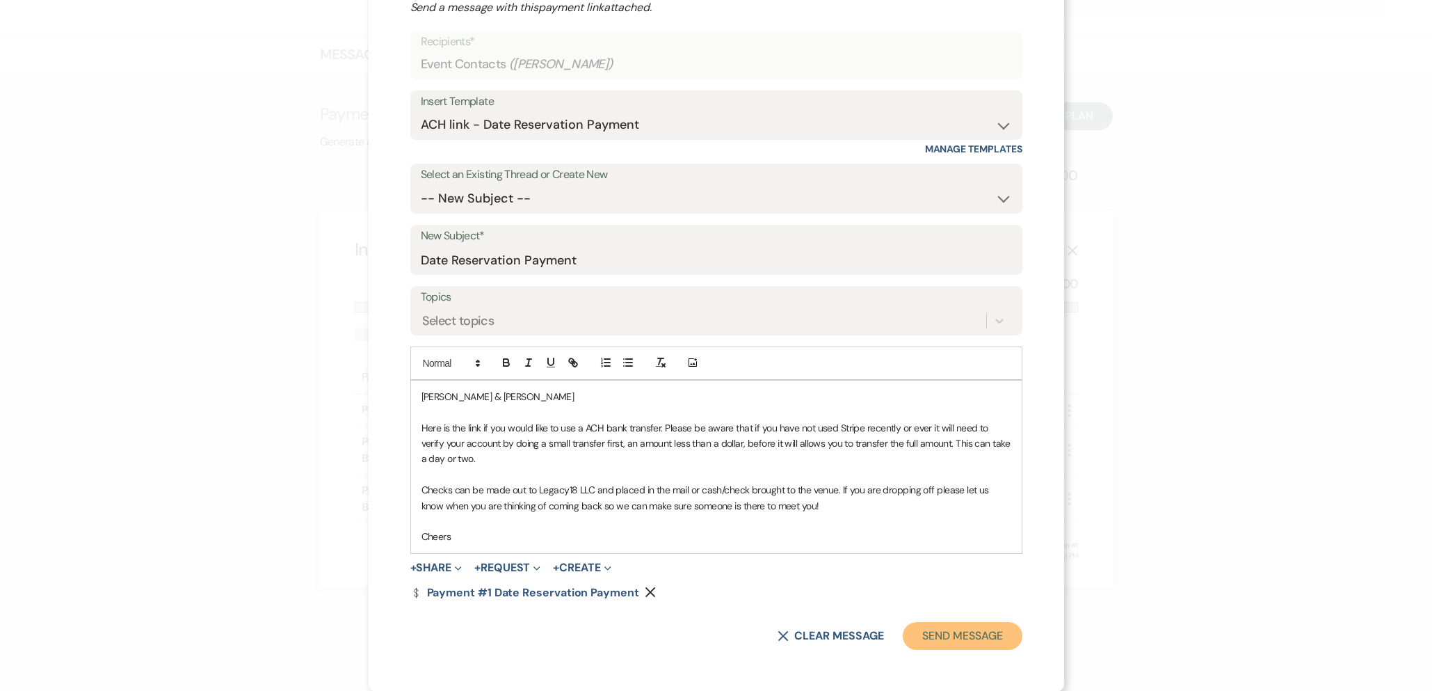
click at [911, 634] on button "Send Message" at bounding box center [962, 636] width 119 height 28
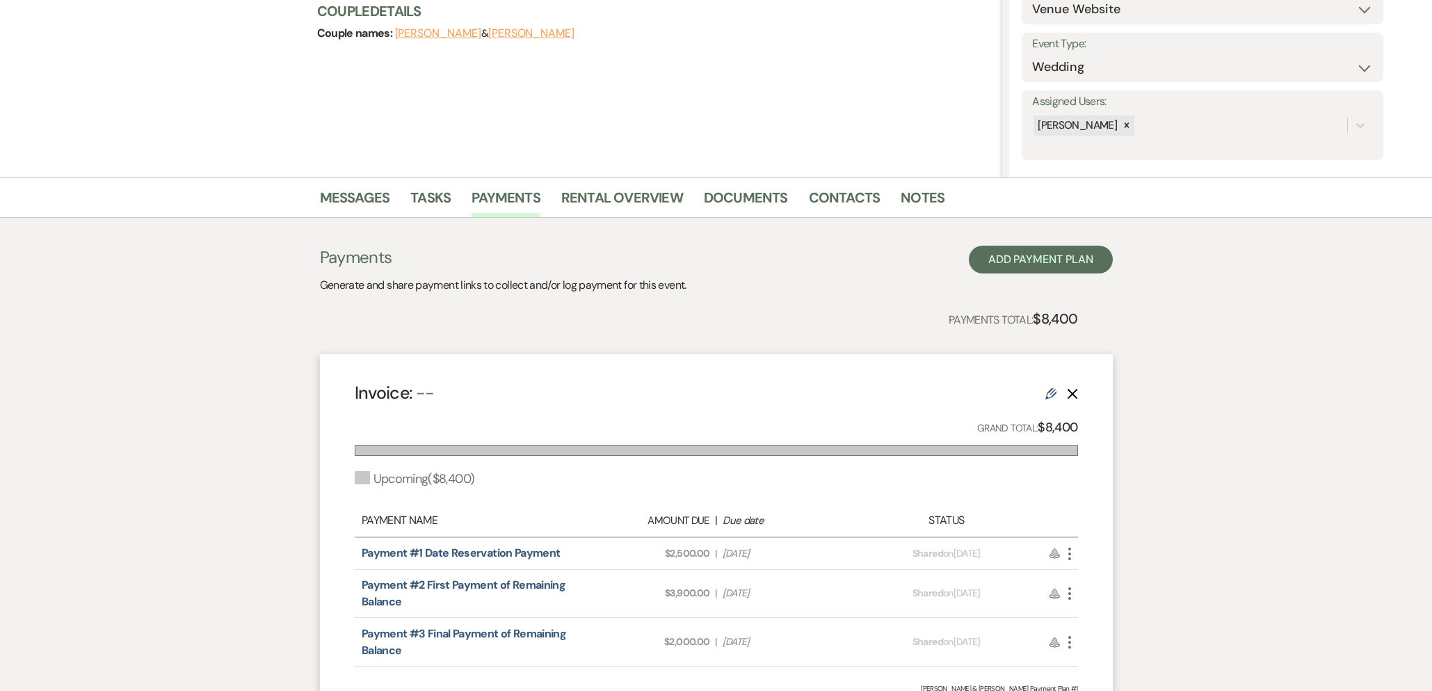
scroll to position [0, 0]
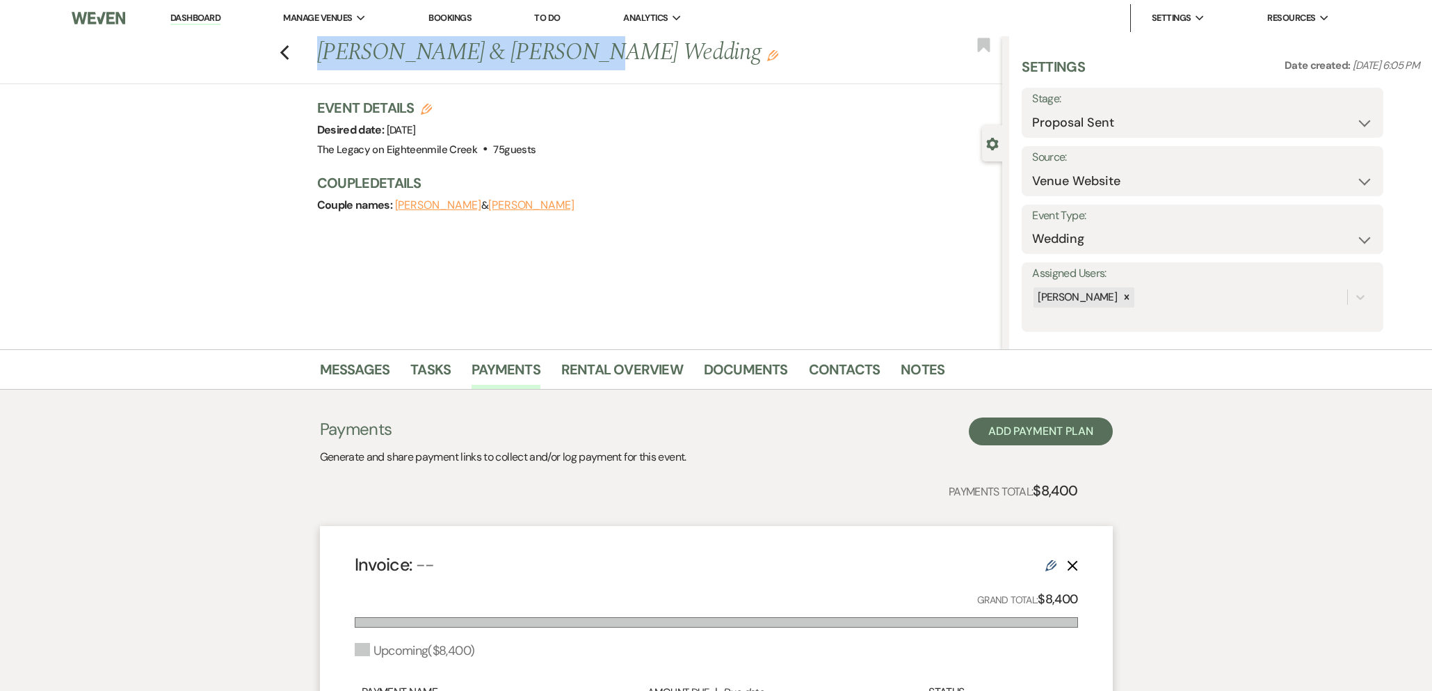
drag, startPoint x: 319, startPoint y: 55, endPoint x: 543, endPoint y: 56, distance: 223.3
click at [543, 56] on h1 "[PERSON_NAME] & [PERSON_NAME] Wedding Edit" at bounding box center [588, 52] width 543 height 33
copy h1 "[PERSON_NAME] & [PERSON_NAME]'"
click at [283, 50] on use "button" at bounding box center [284, 52] width 9 height 15
select select "6"
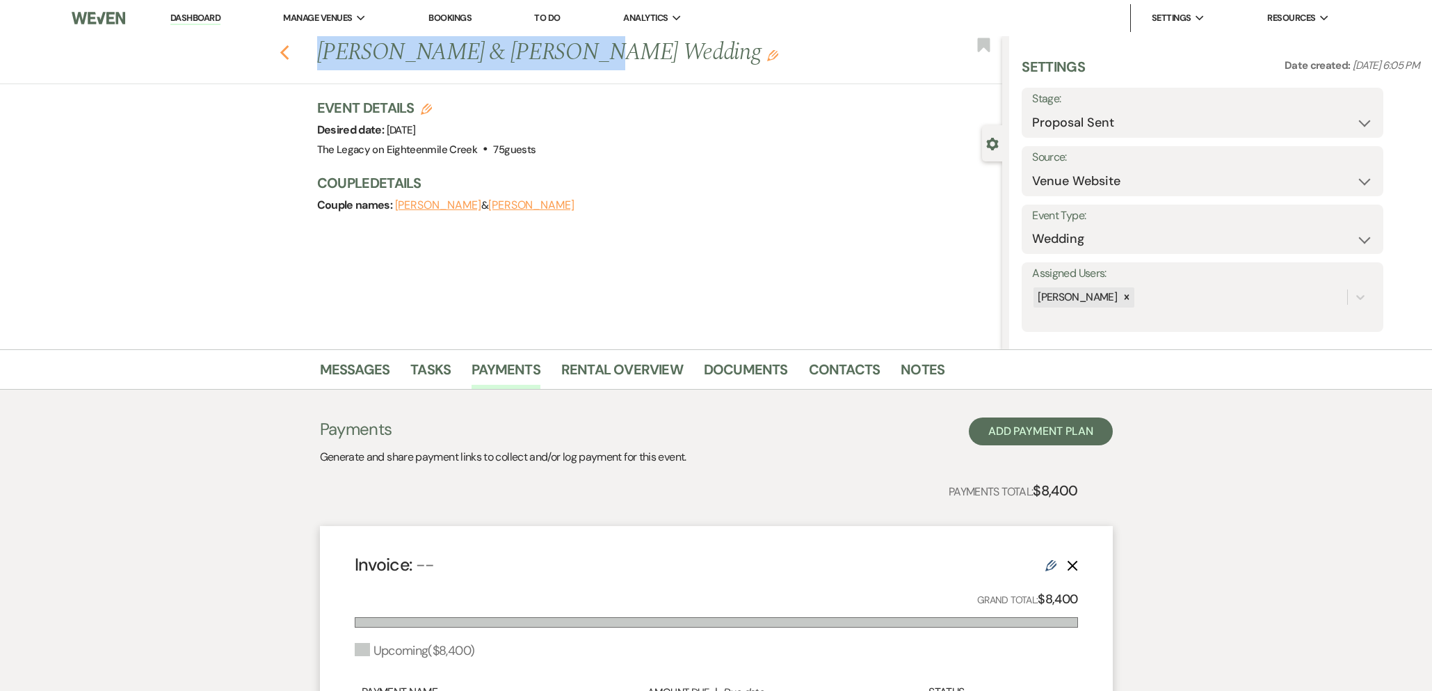
select select "6"
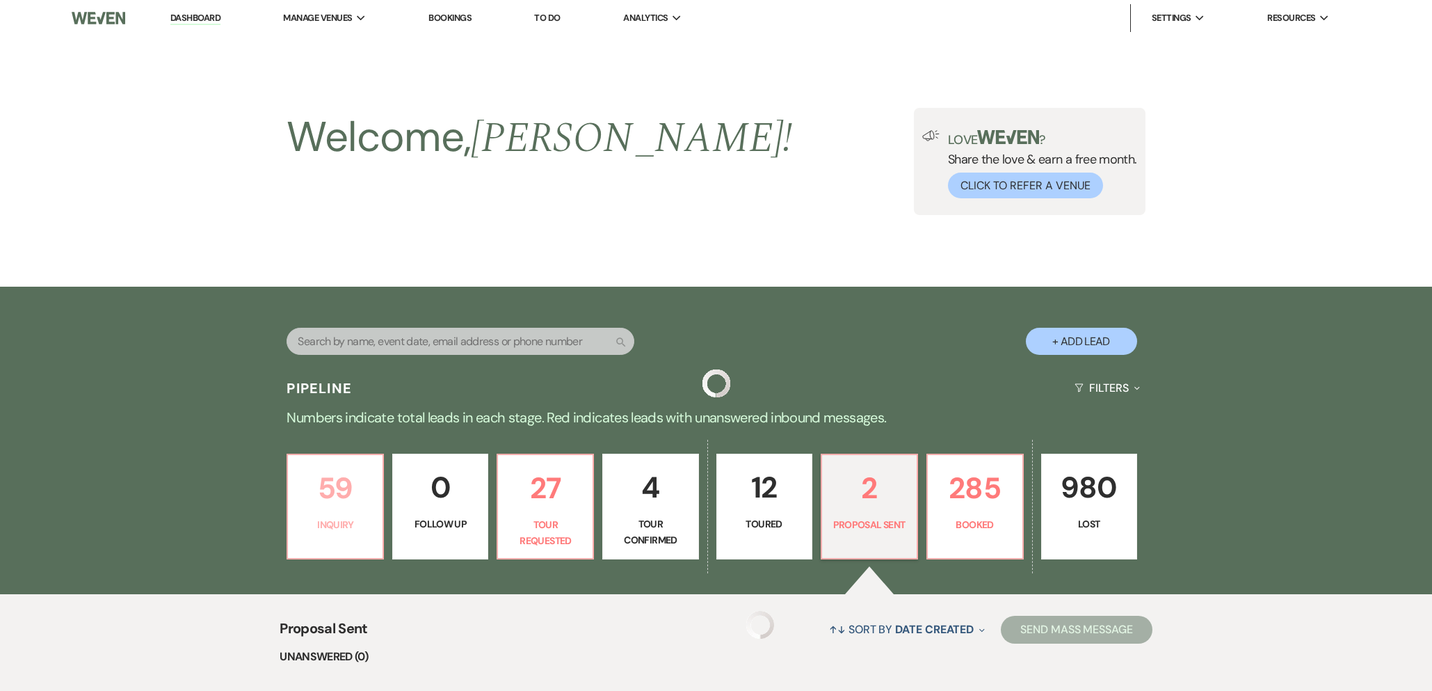
scroll to position [326, 0]
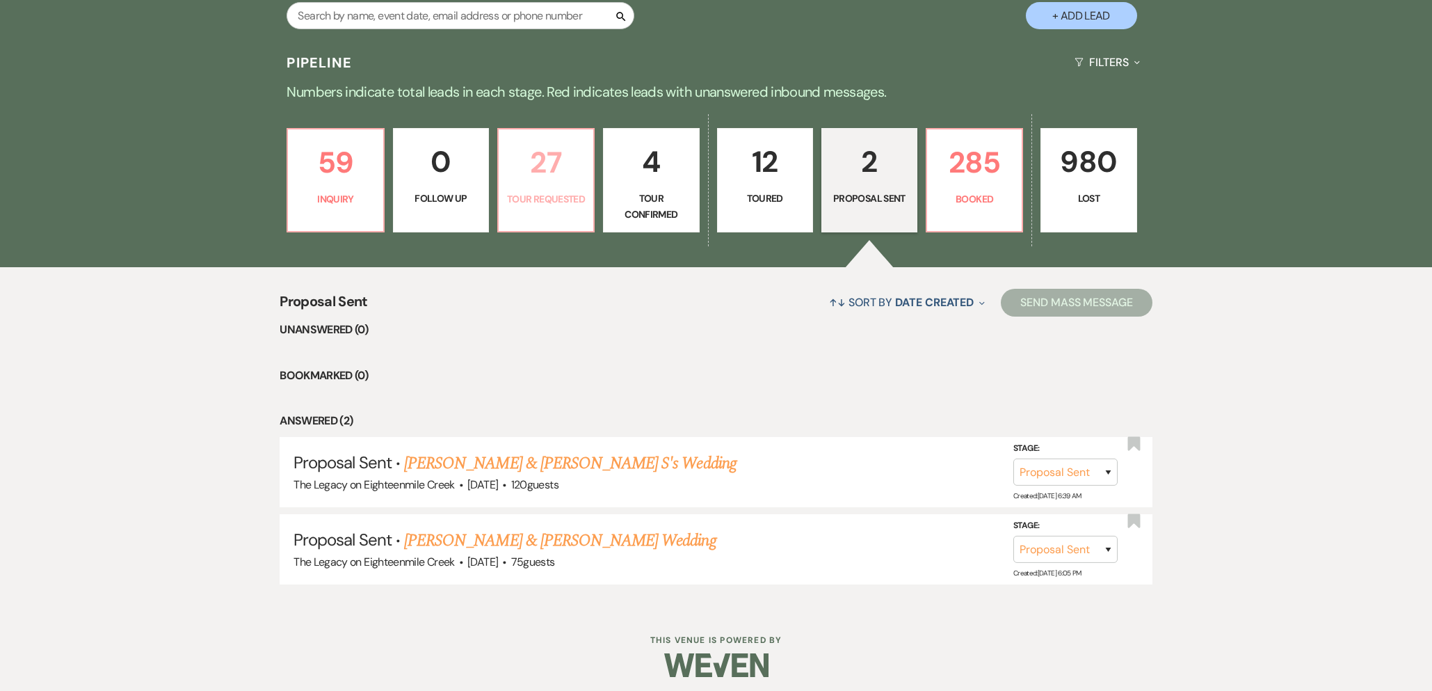
click at [559, 200] on p "Tour Requested" at bounding box center [546, 198] width 78 height 15
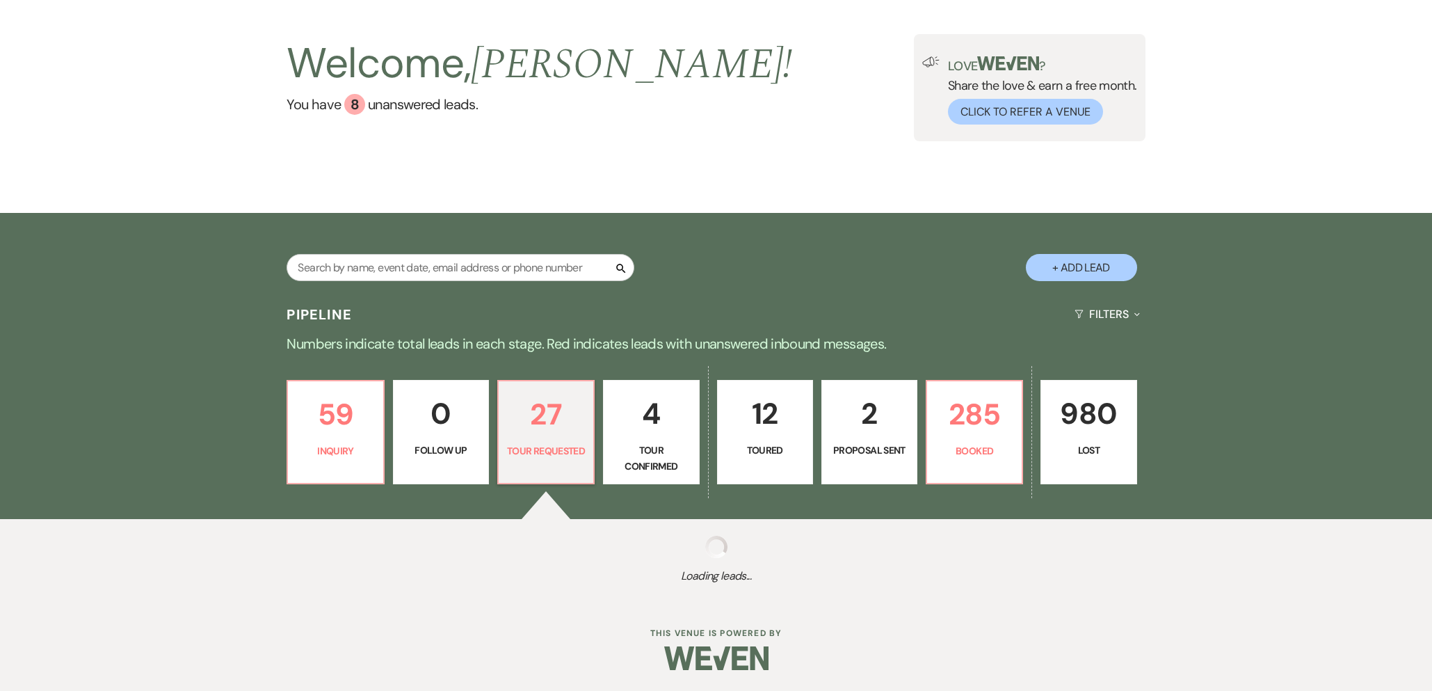
scroll to position [326, 0]
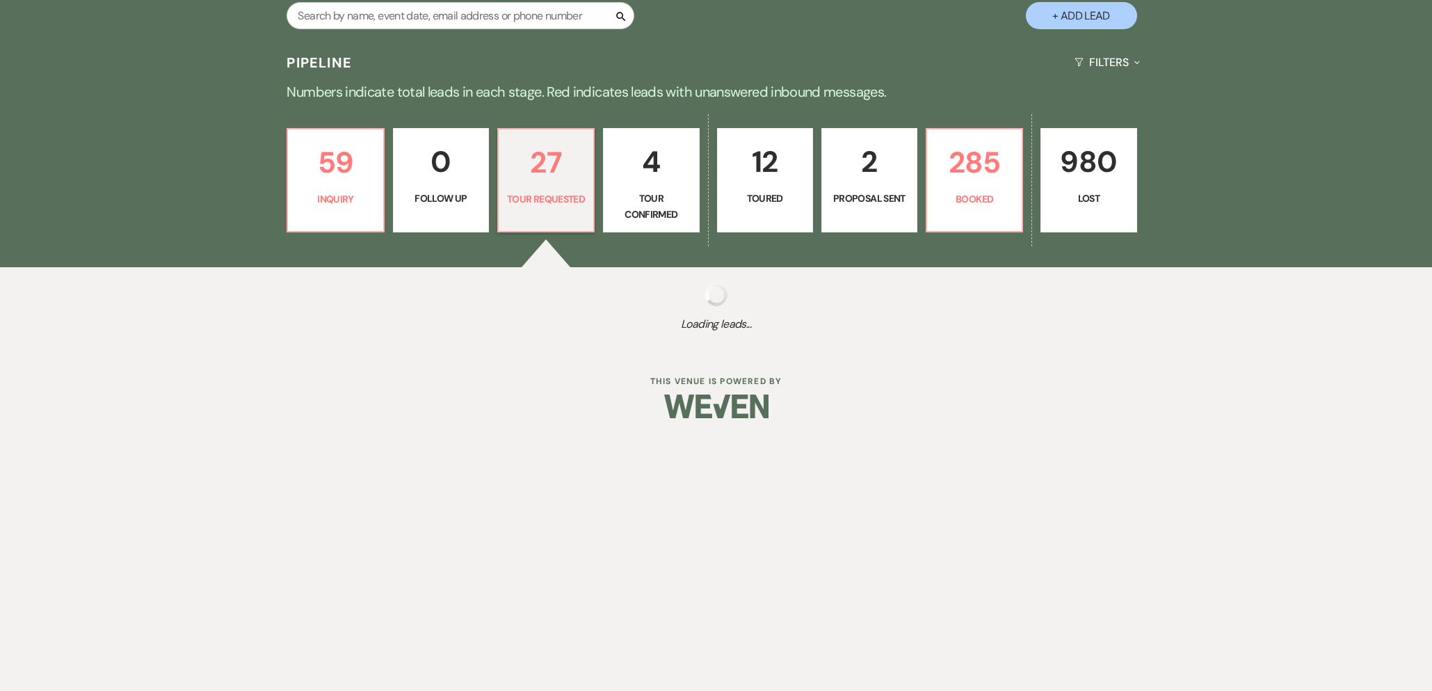
select select "2"
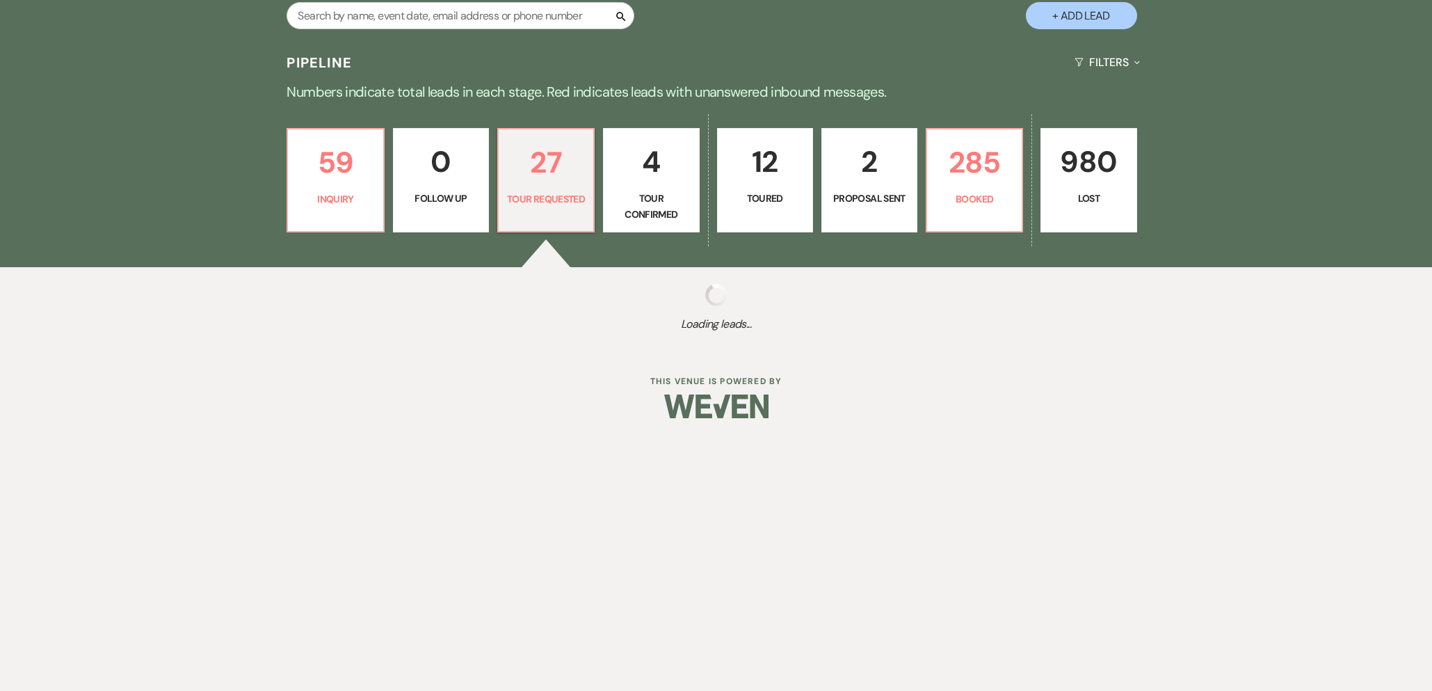
select select "2"
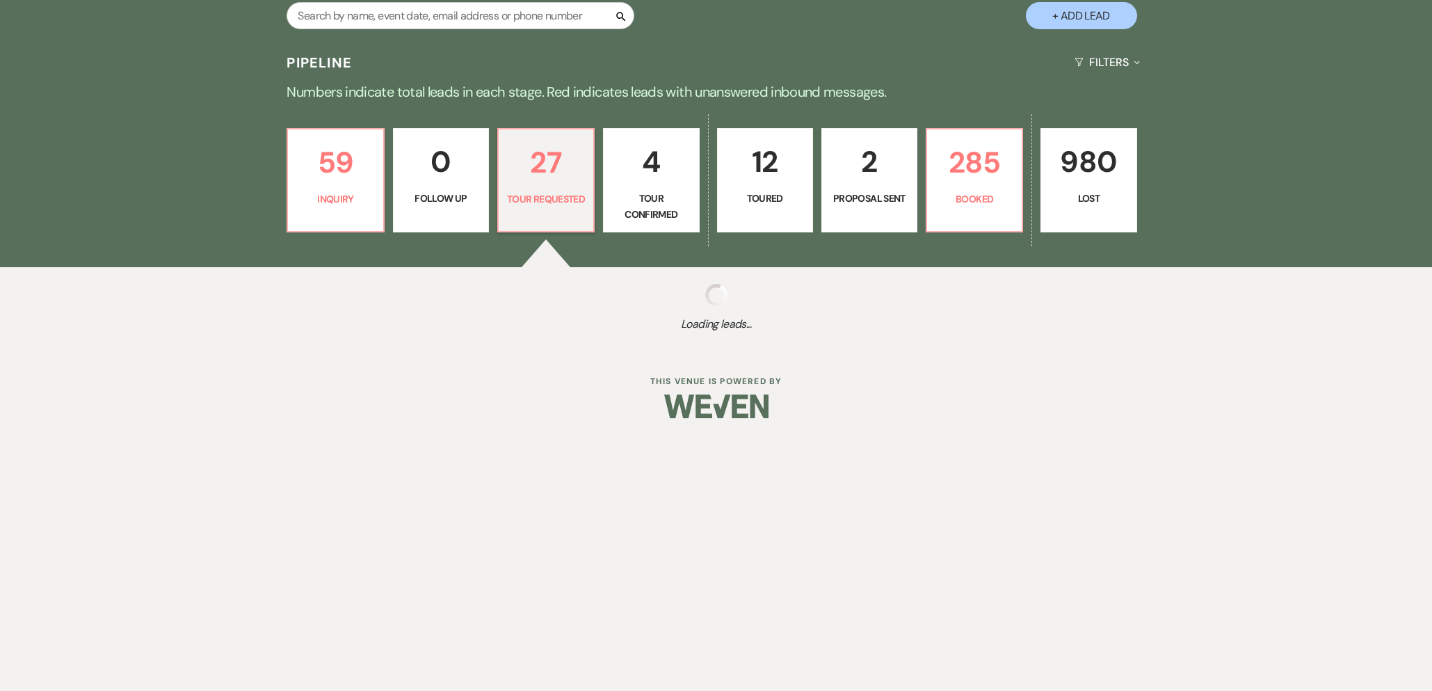
select select "2"
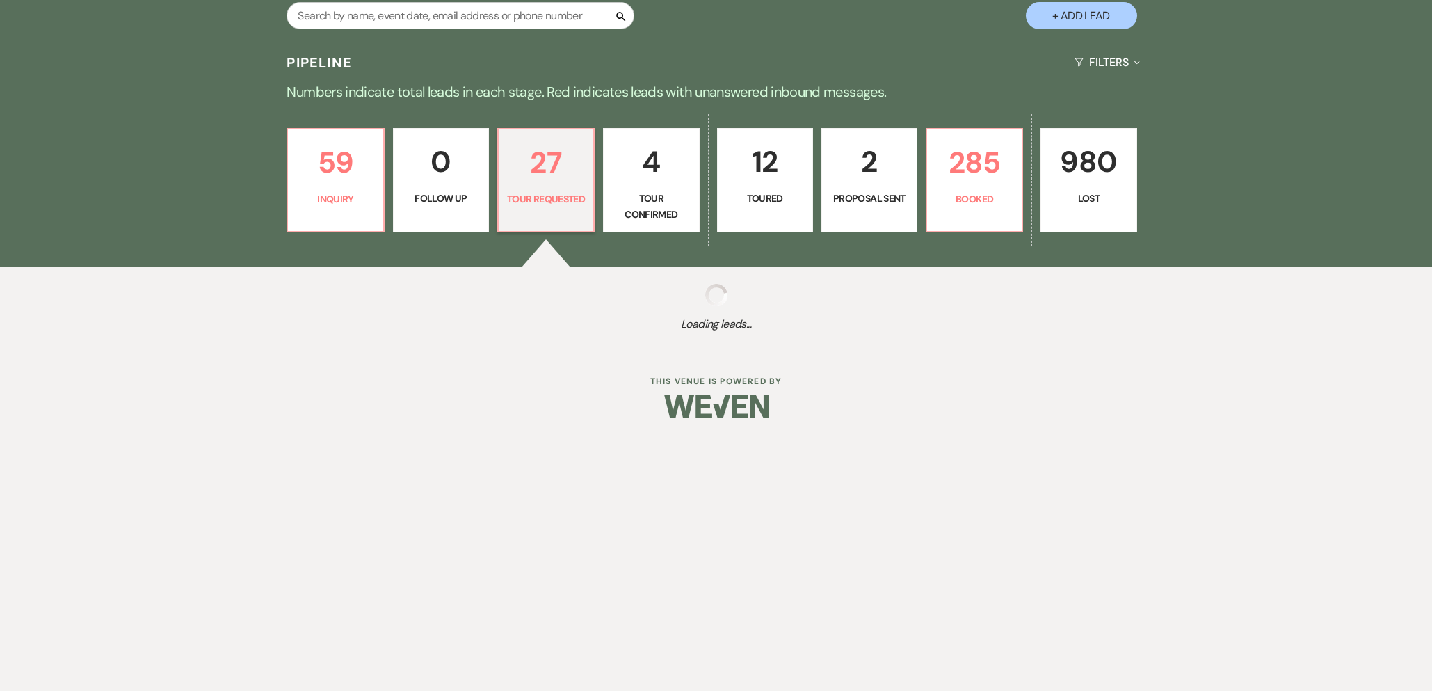
select select "2"
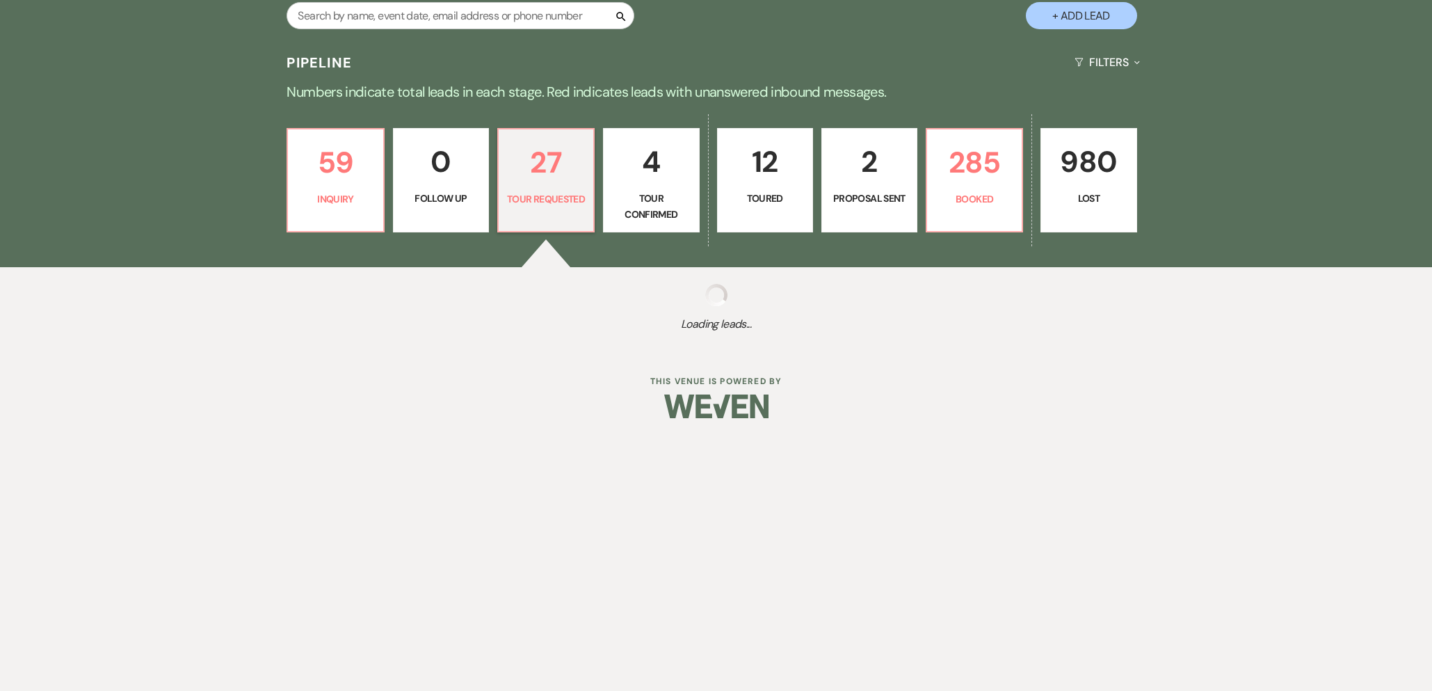
select select "2"
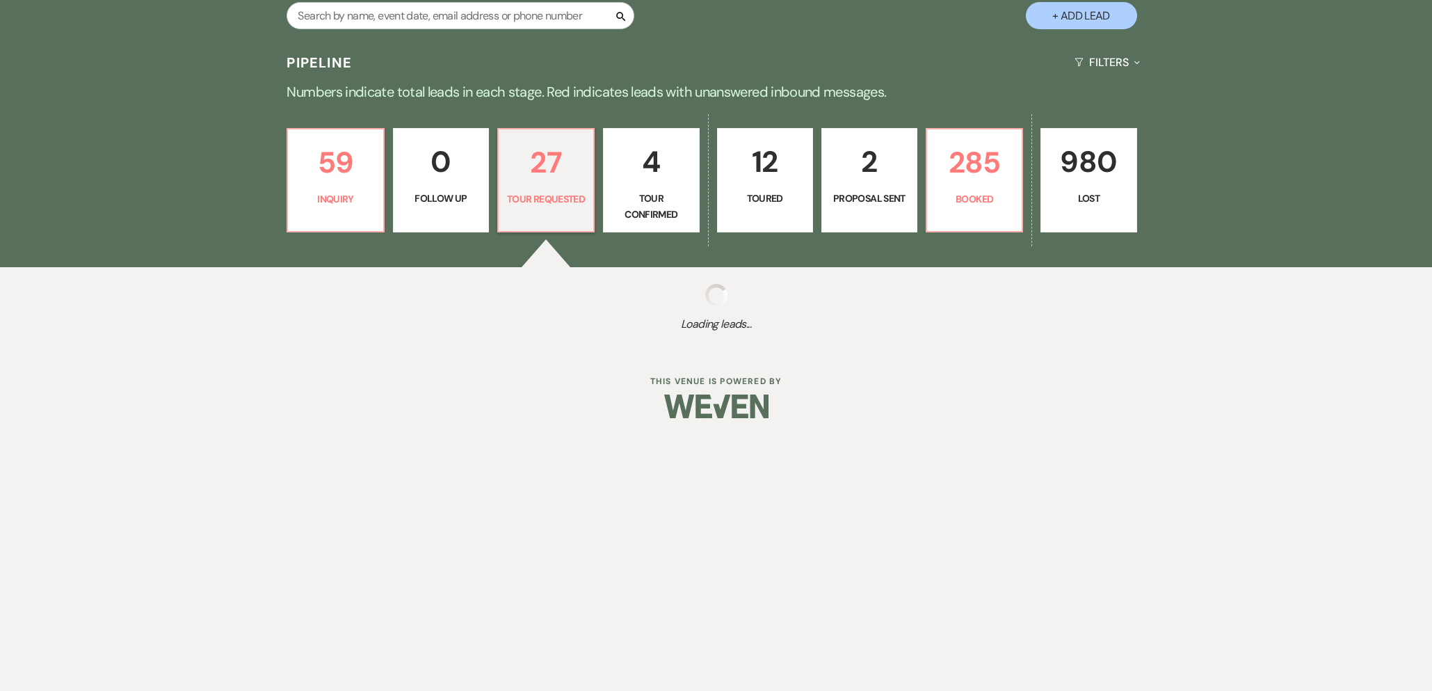
select select "2"
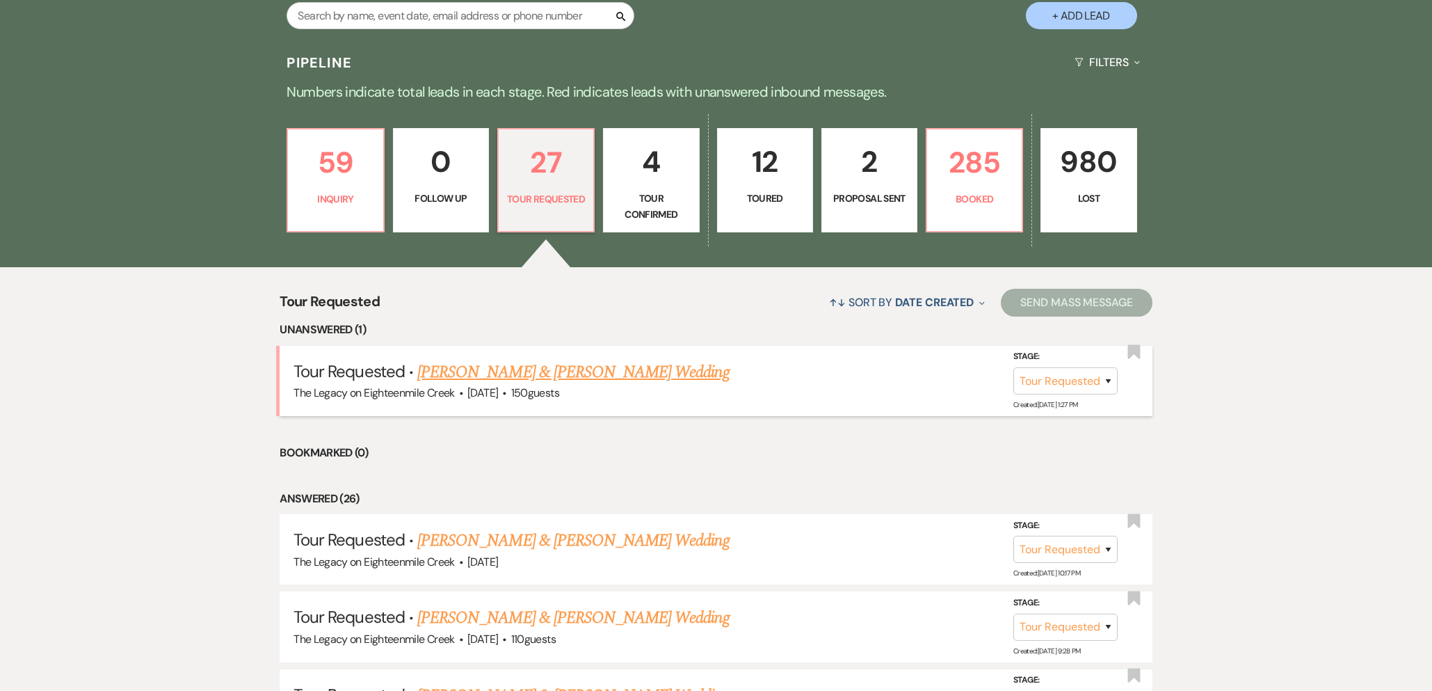
click at [612, 372] on link "[PERSON_NAME] & [PERSON_NAME] Wedding" at bounding box center [573, 372] width 312 height 25
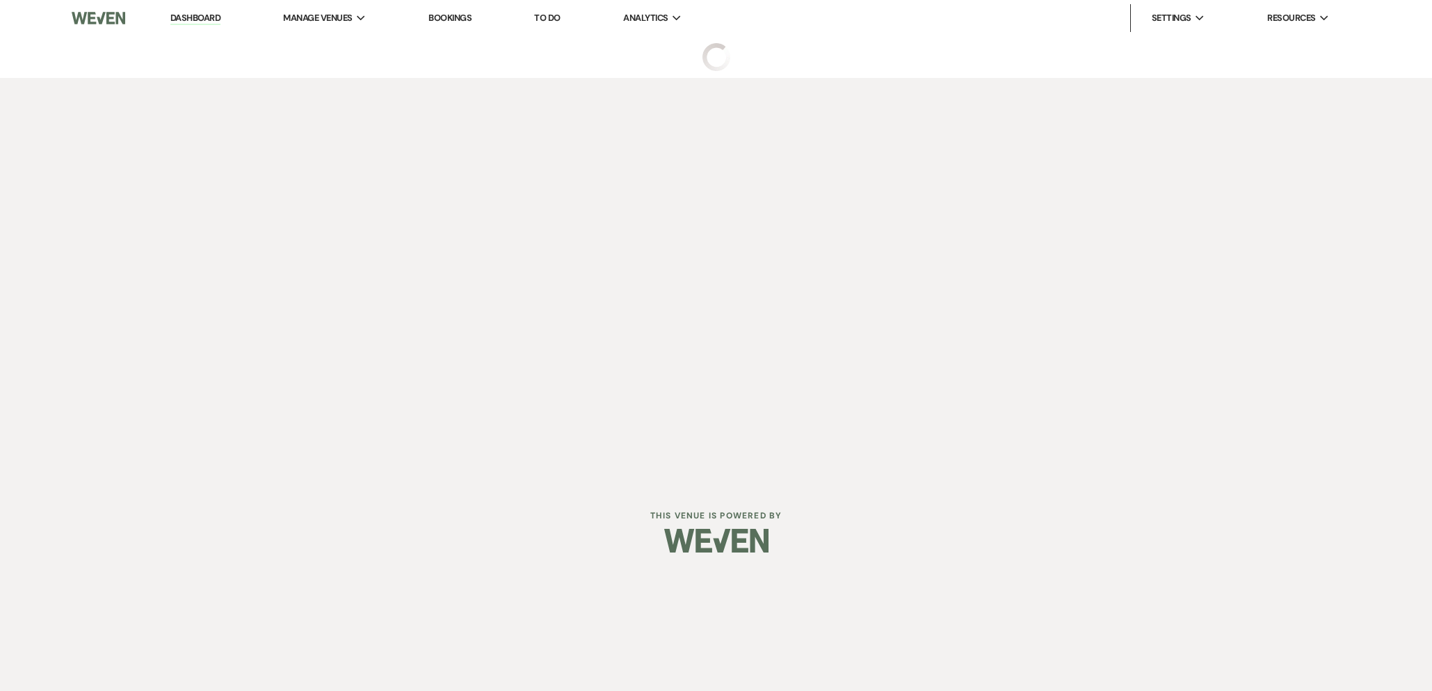
select select "2"
select select "5"
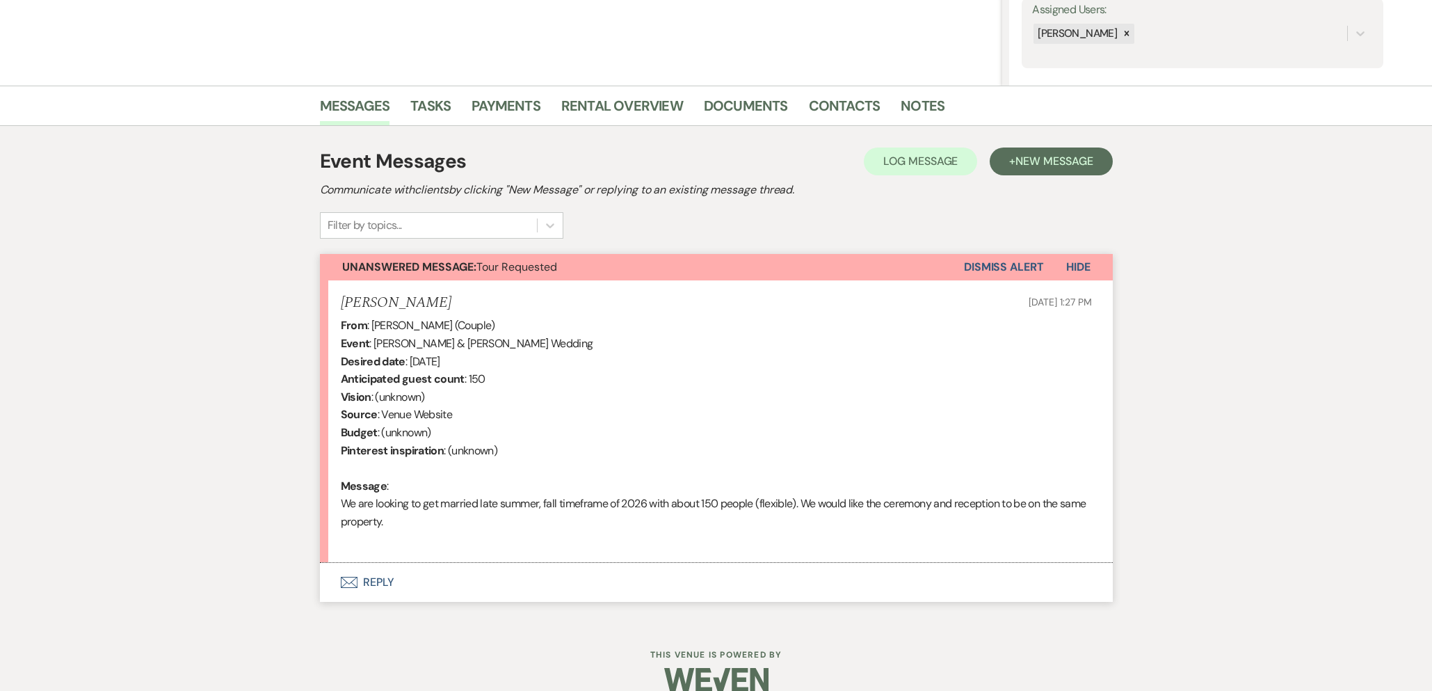
scroll to position [285, 0]
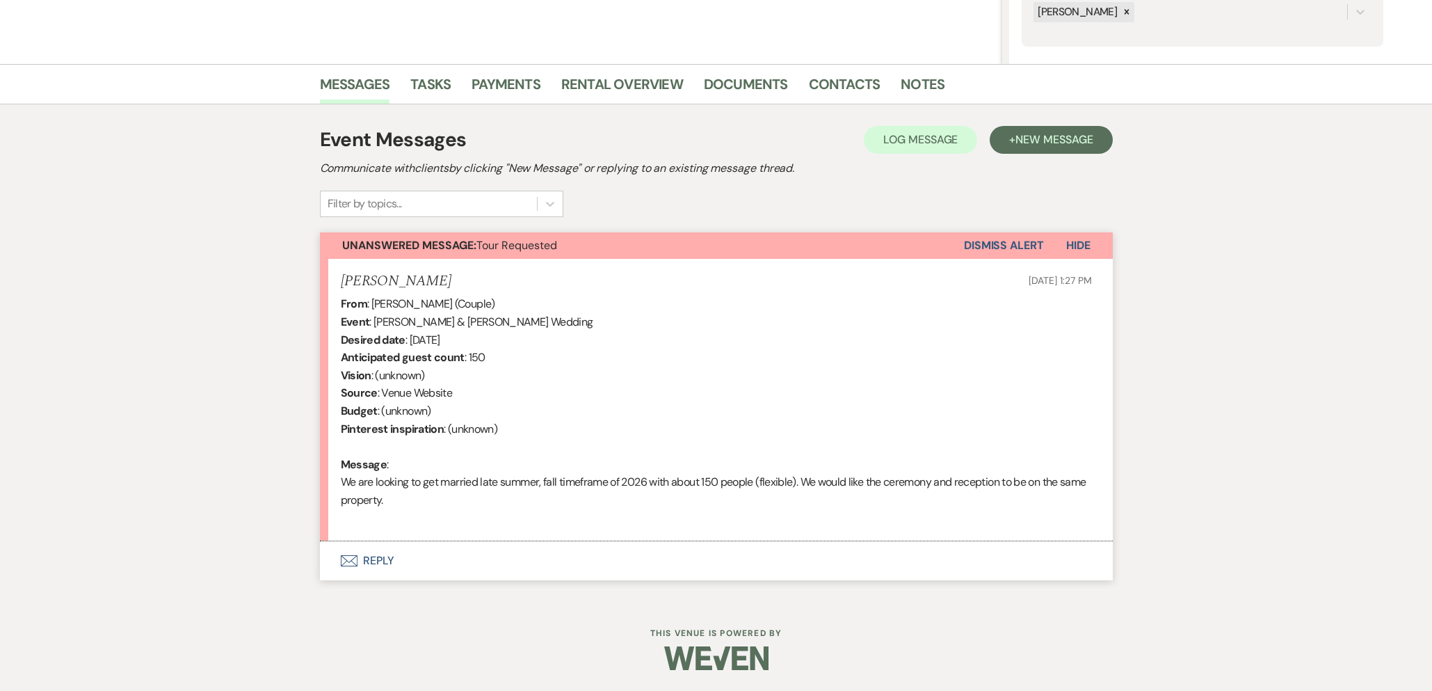
click at [378, 555] on button "Envelope Reply" at bounding box center [716, 560] width 793 height 39
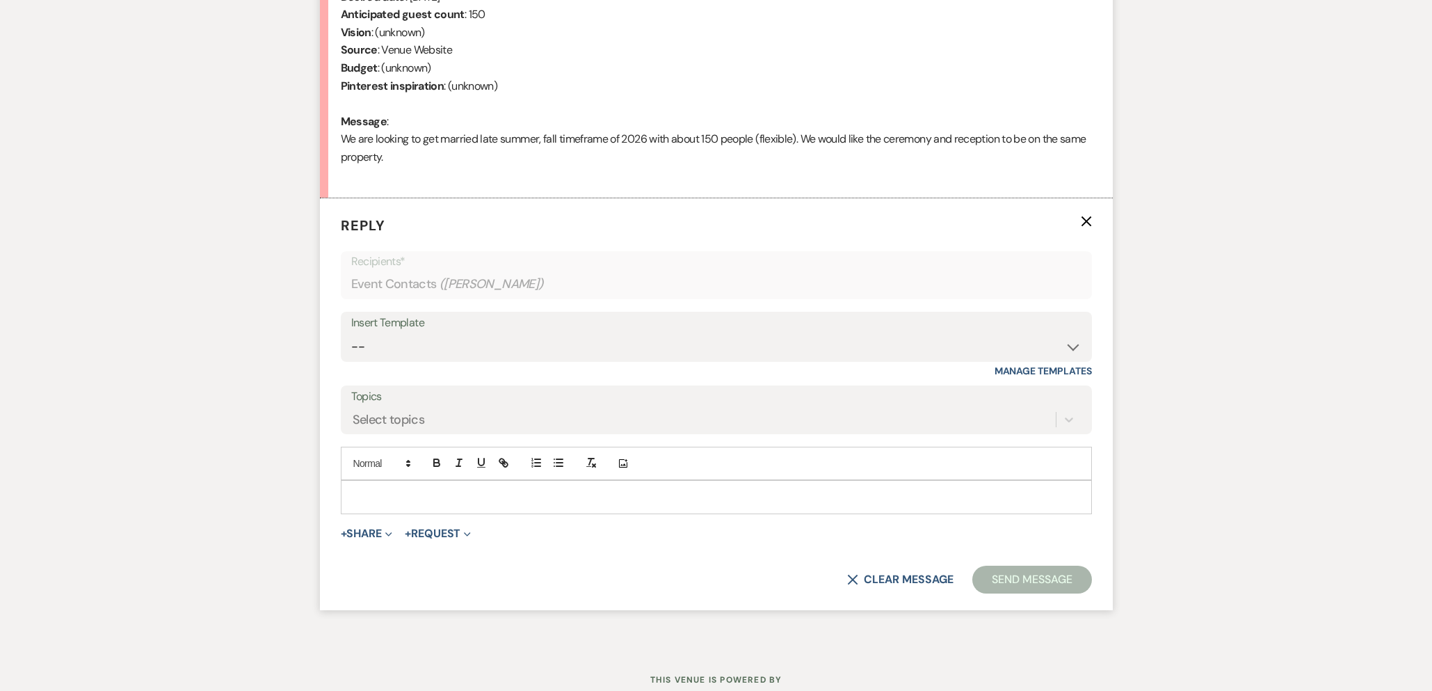
scroll to position [674, 0]
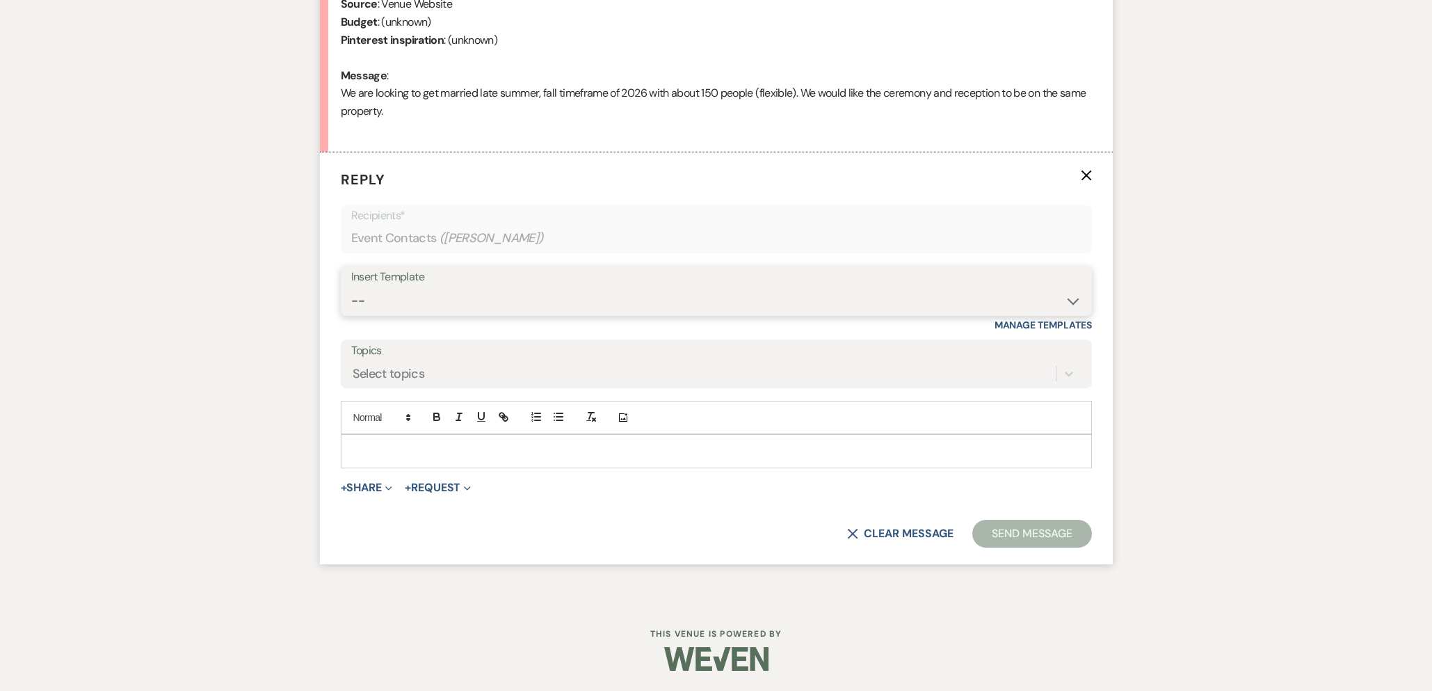
click at [552, 303] on select "-- Inquiry Follow Up- Just checking in :) Tour Date/Time Confirmation Proposal …" at bounding box center [716, 300] width 730 height 27
select select "1786"
click at [351, 287] on select "-- Inquiry Follow Up- Just checking in :) Tour Date/Time Confirmation Proposal …" at bounding box center [716, 300] width 730 height 27
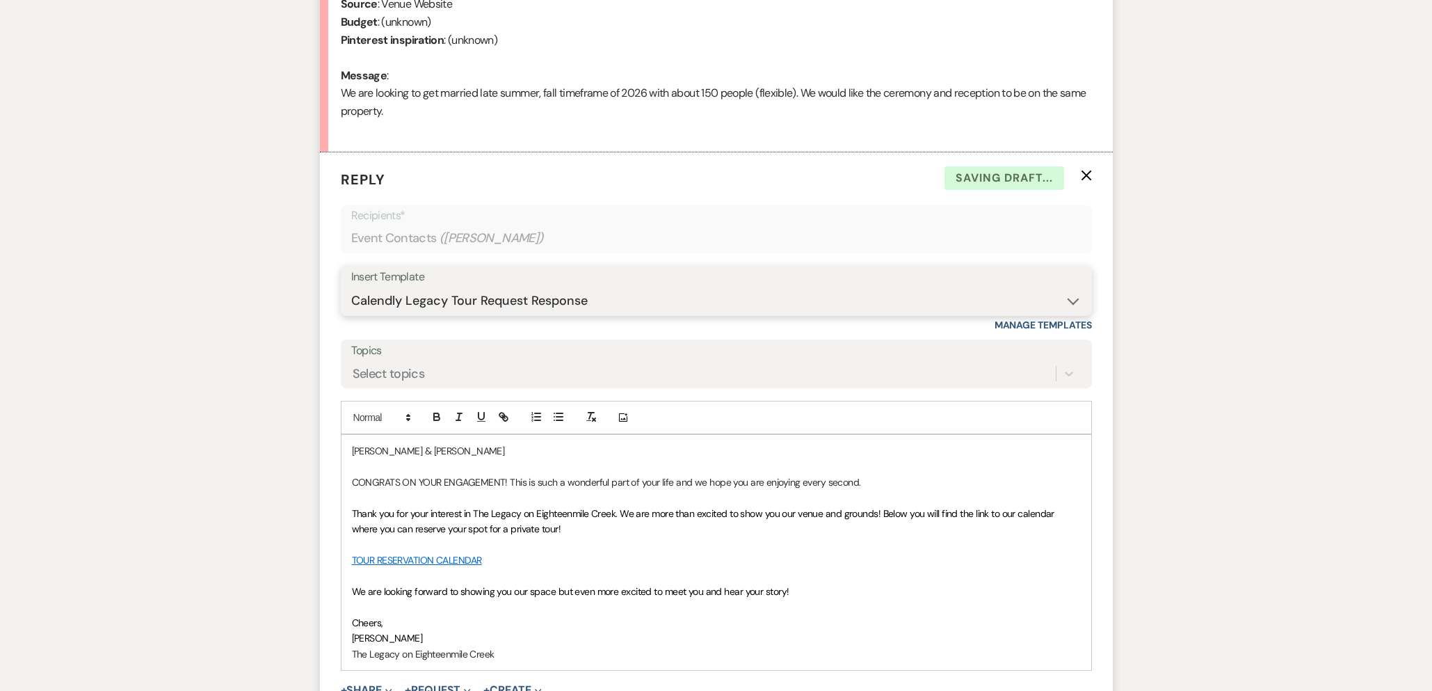
scroll to position [877, 0]
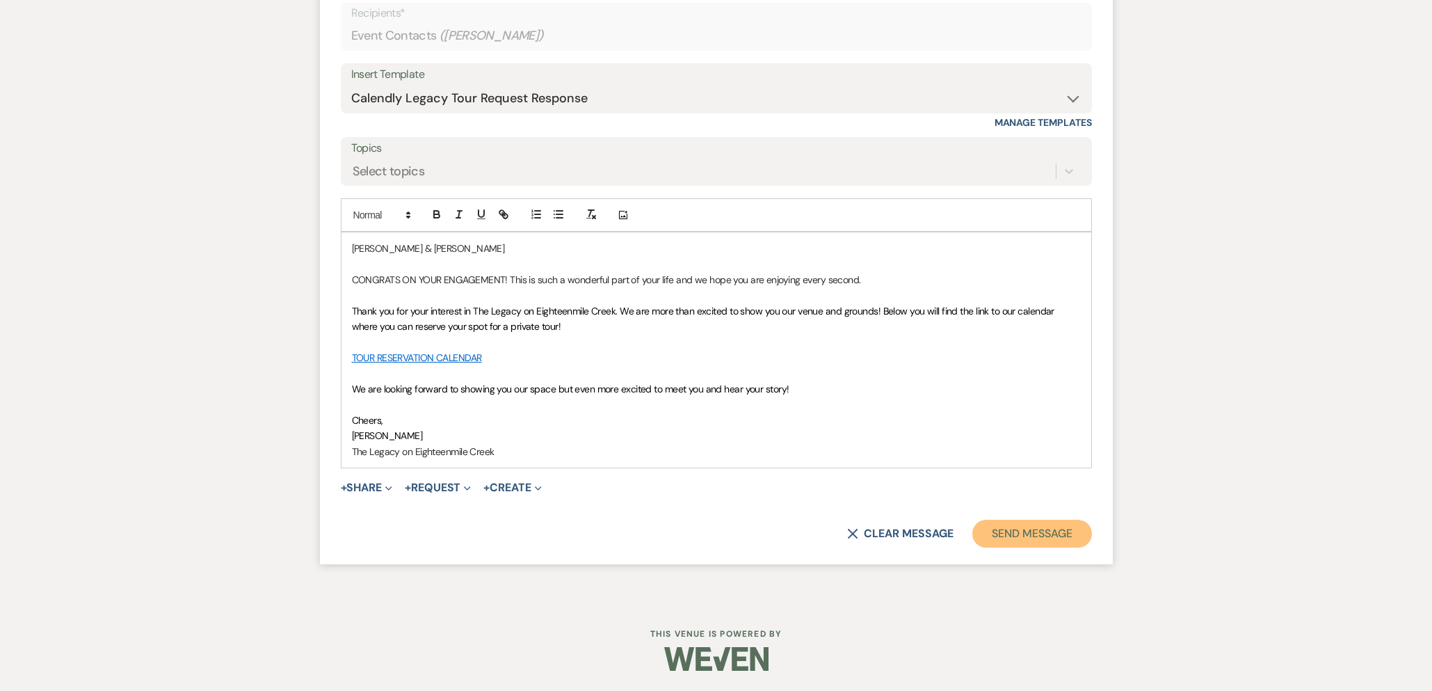
click at [1002, 531] on button "Send Message" at bounding box center [1032, 534] width 119 height 28
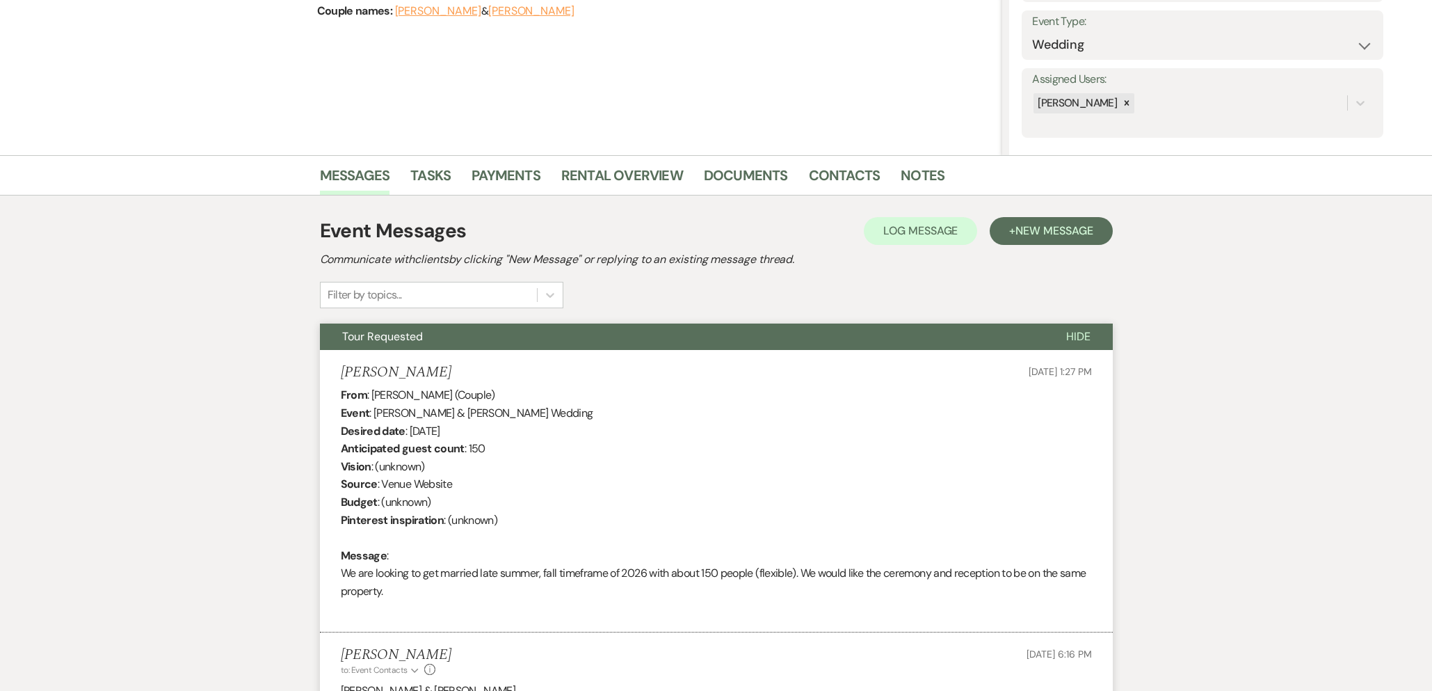
scroll to position [0, 0]
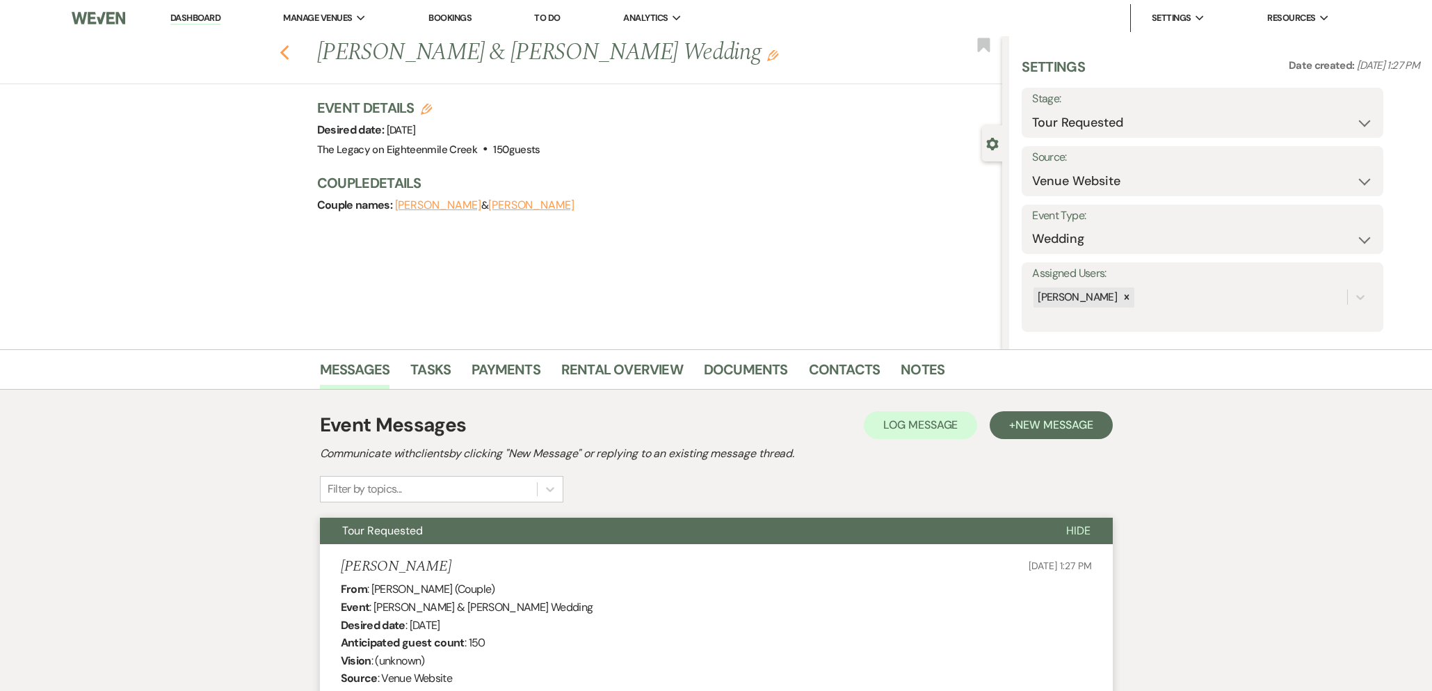
click at [283, 52] on icon "Previous" at bounding box center [285, 53] width 10 height 17
select select "2"
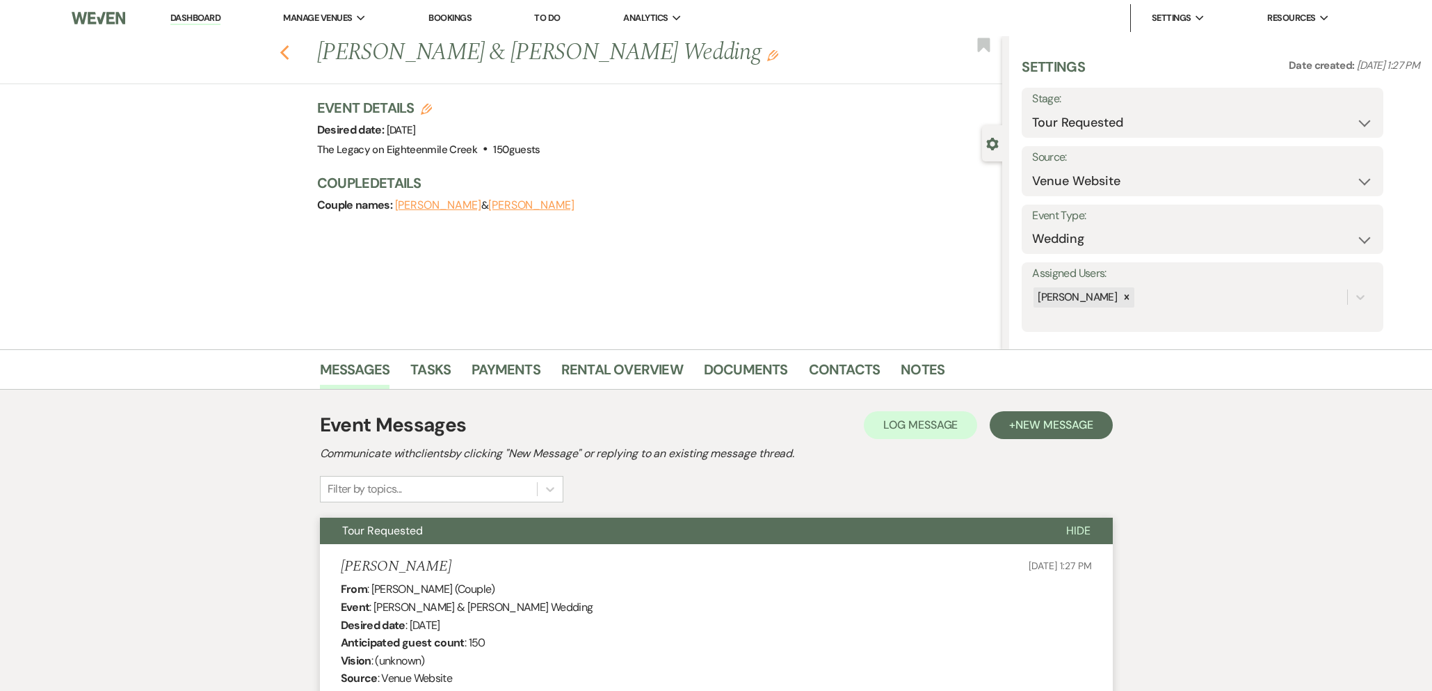
select select "2"
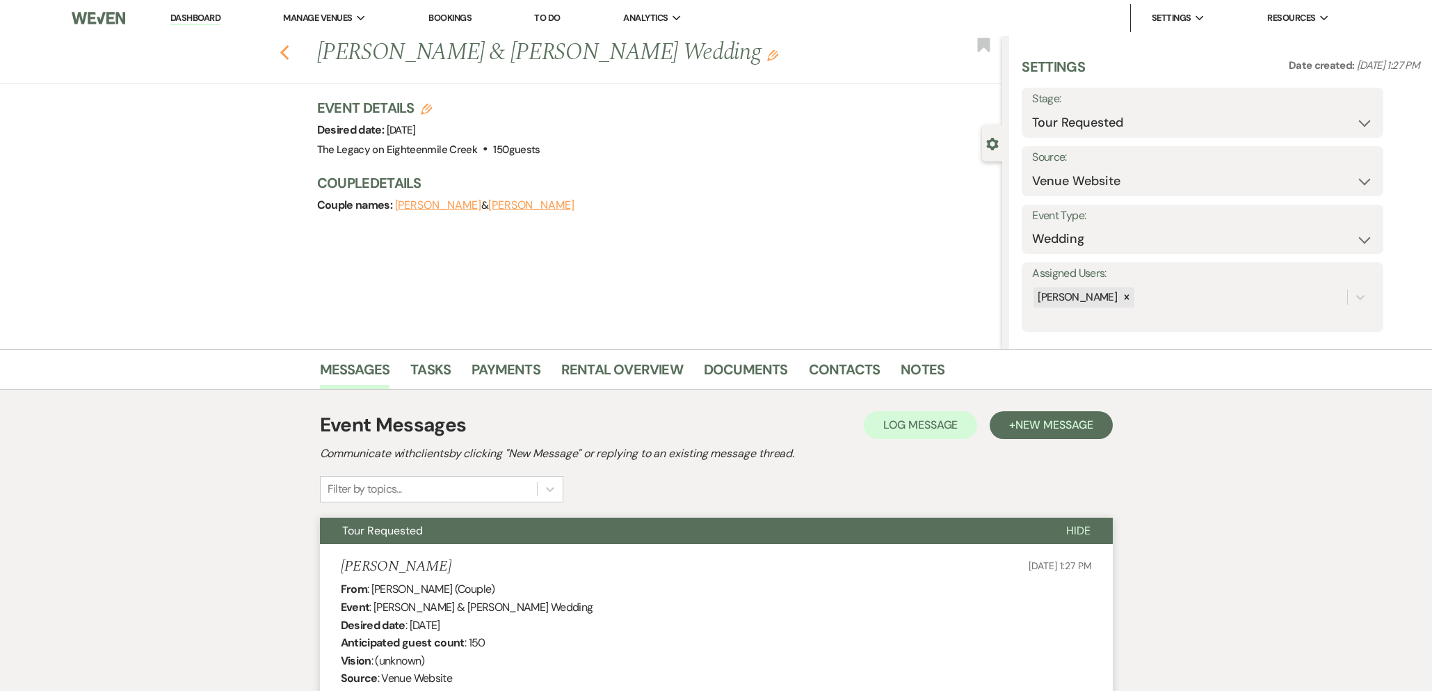
select select "2"
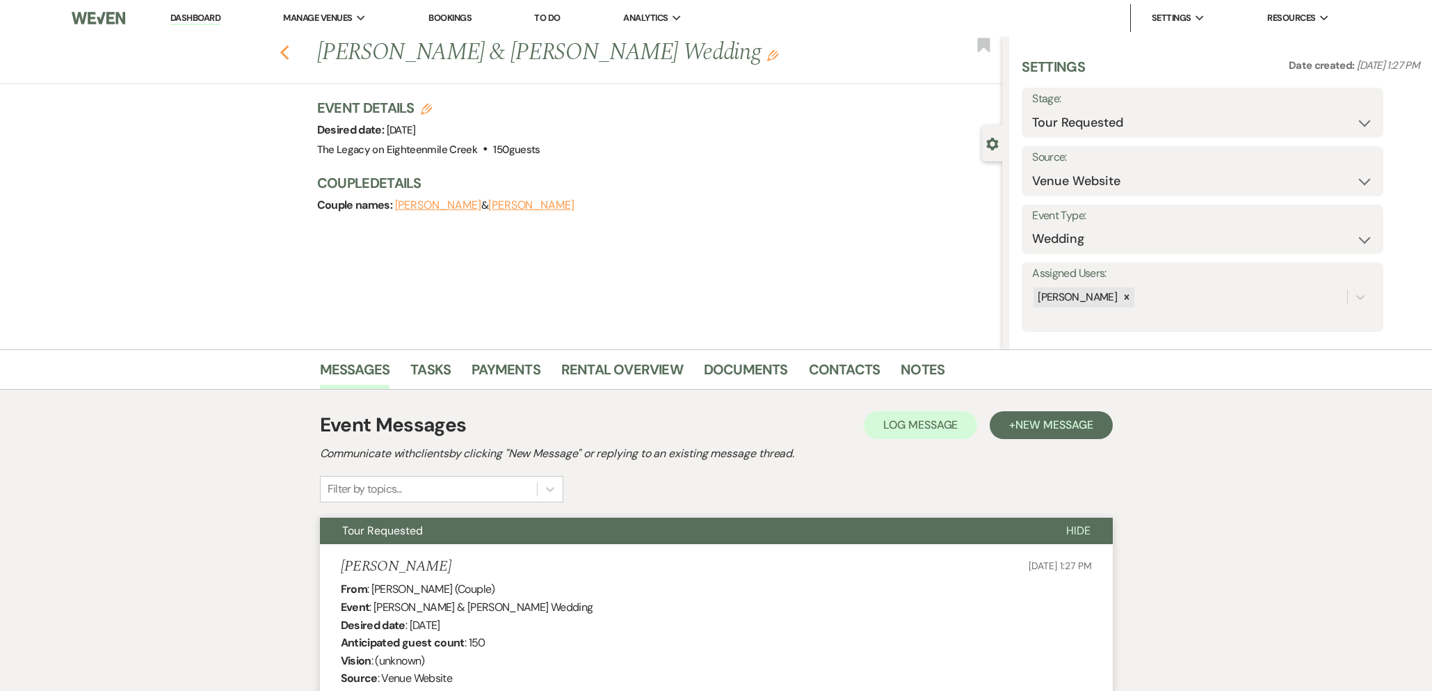
select select "2"
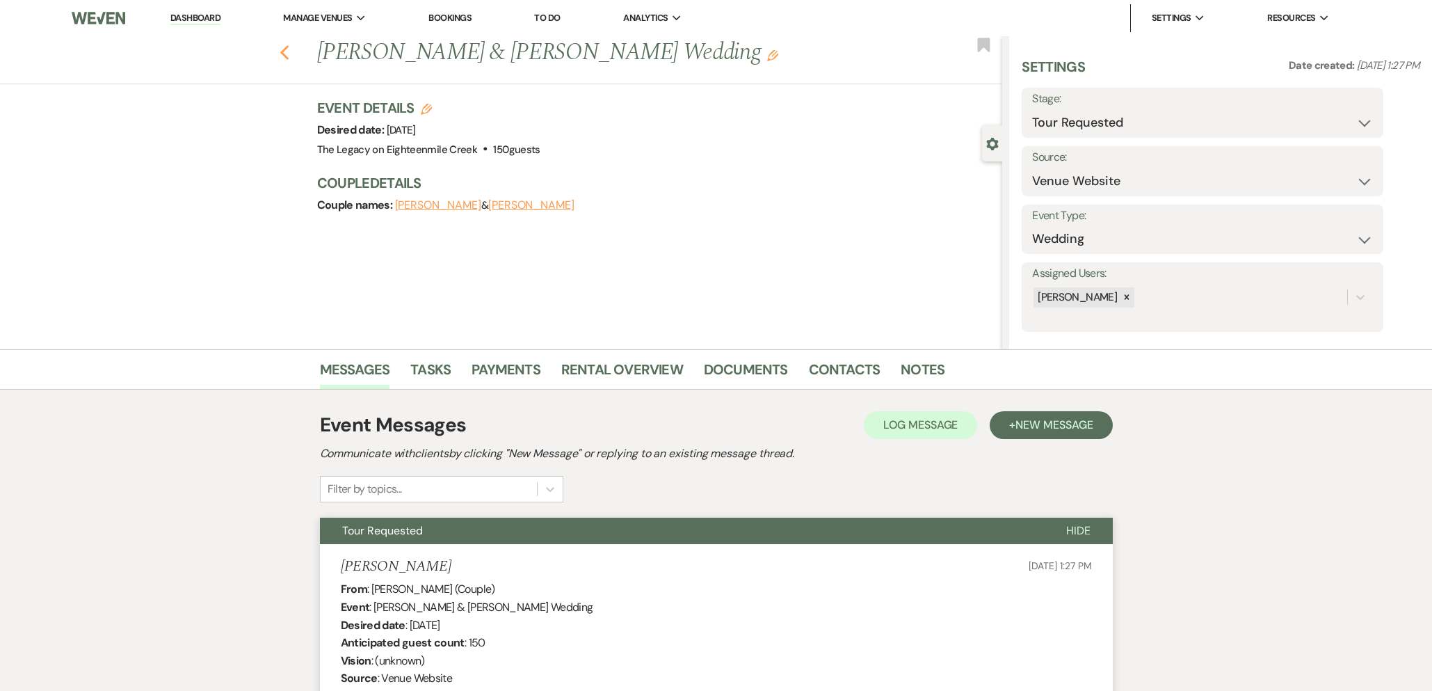
select select "2"
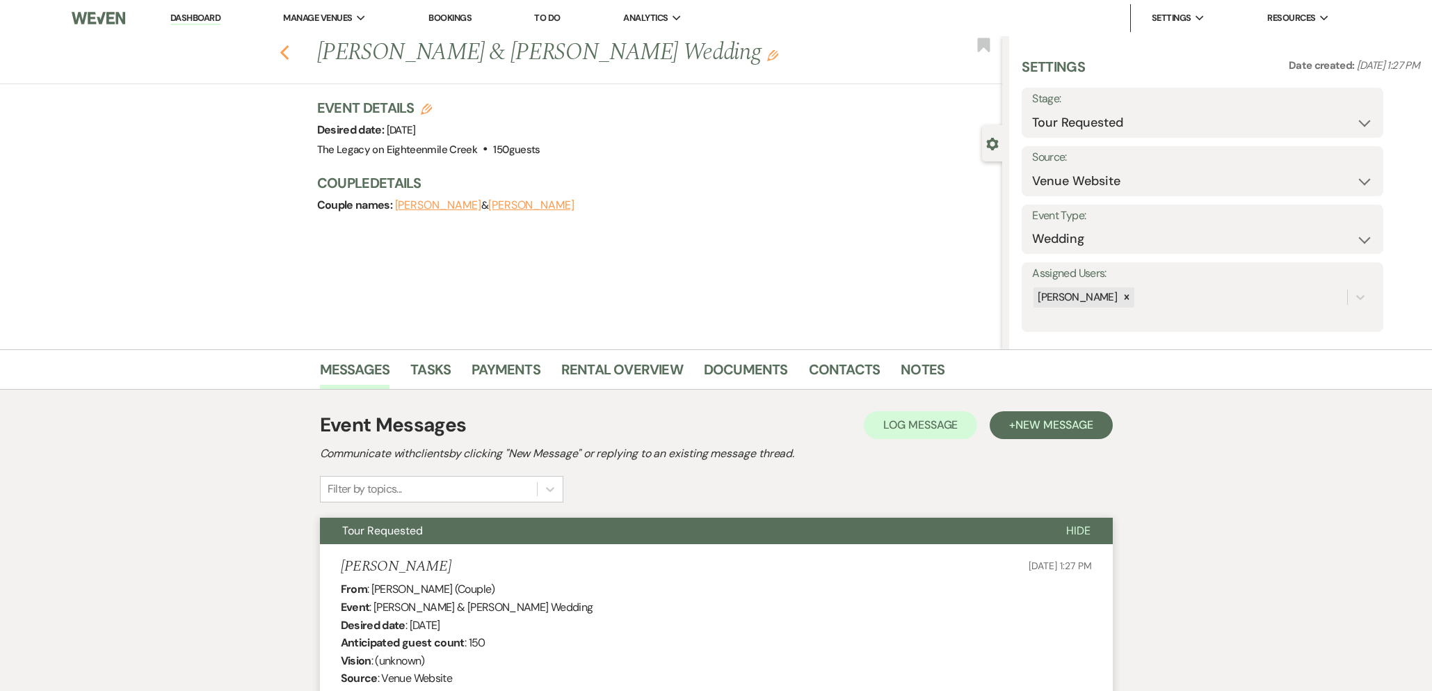
select select "2"
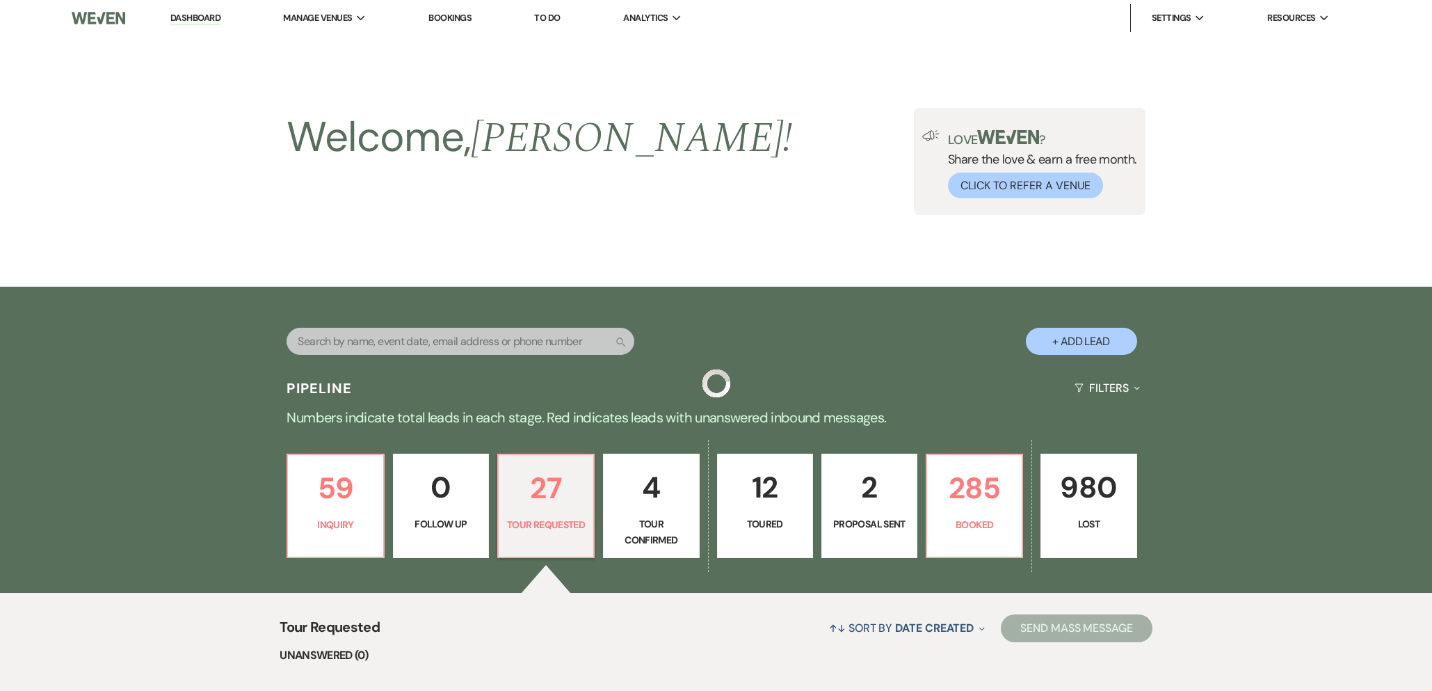
scroll to position [326, 0]
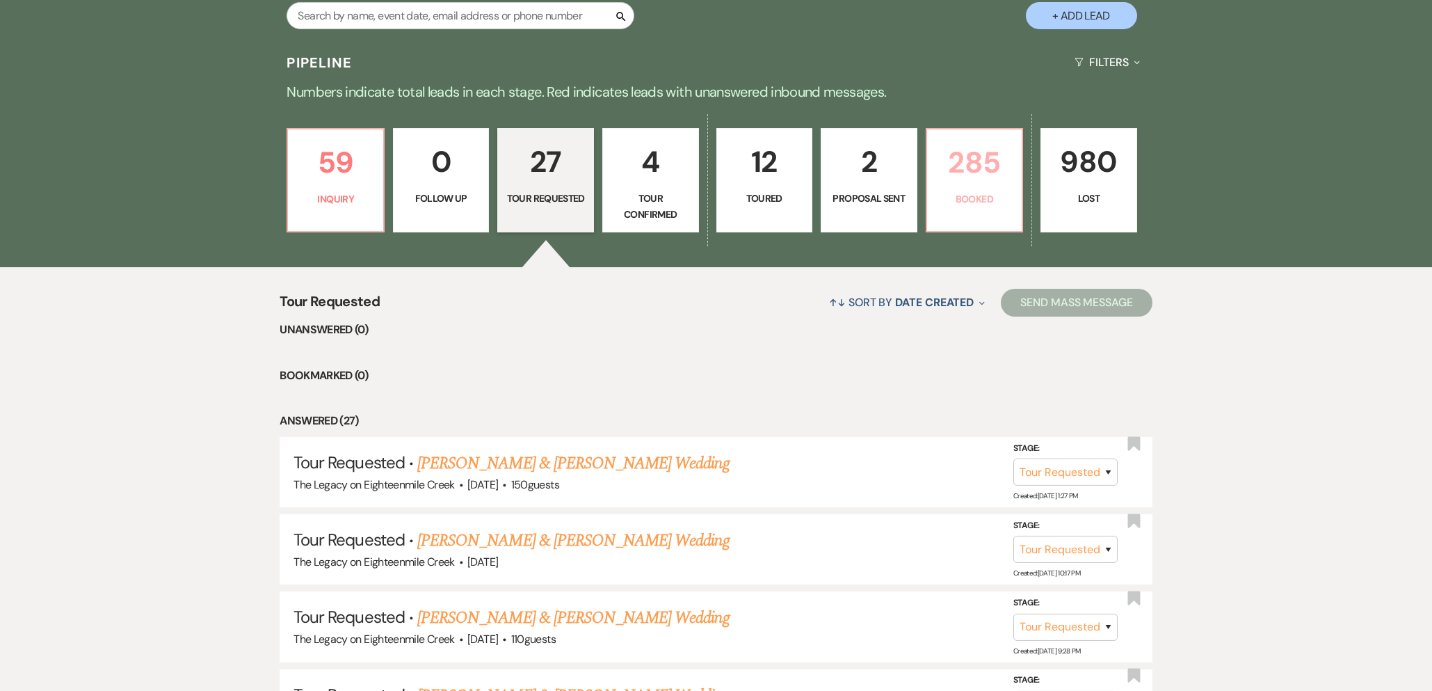
click at [966, 186] on link "285 Booked" at bounding box center [975, 180] width 98 height 104
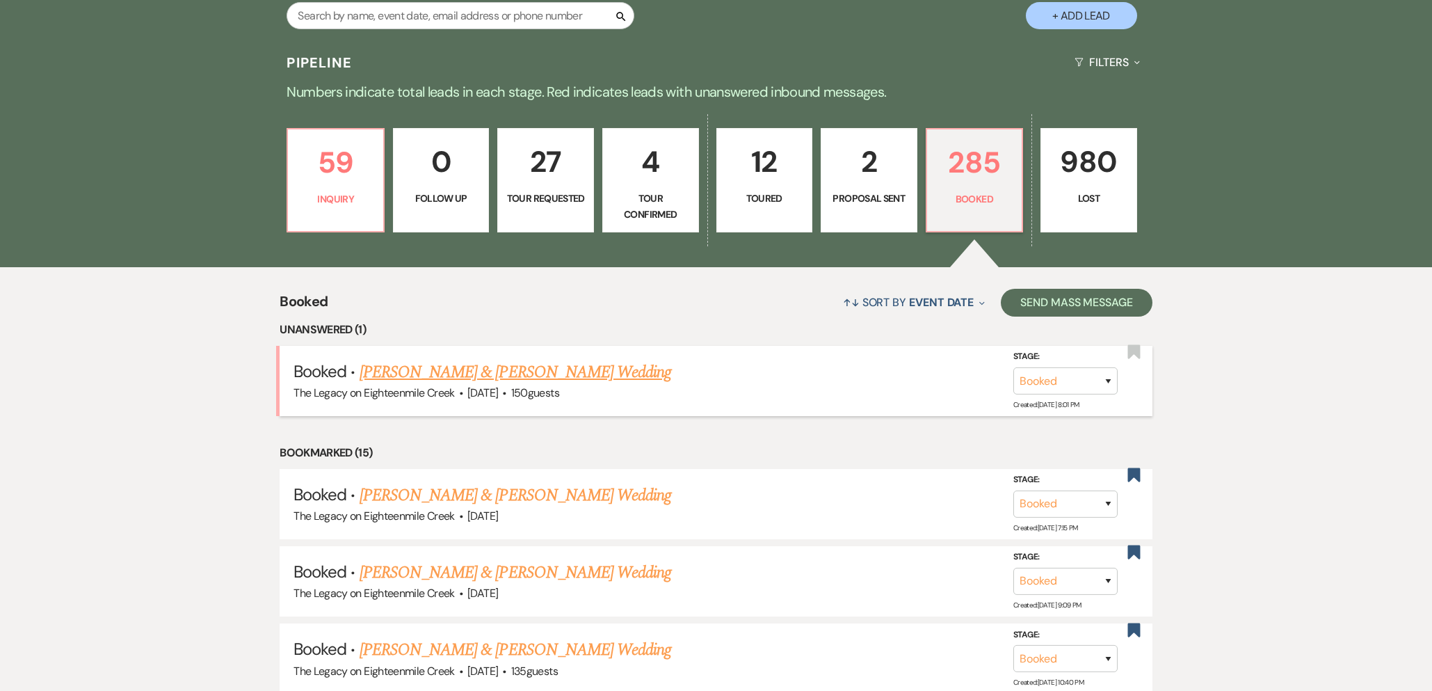
click at [550, 370] on link "[PERSON_NAME] & [PERSON_NAME] Wedding" at bounding box center [516, 372] width 312 height 25
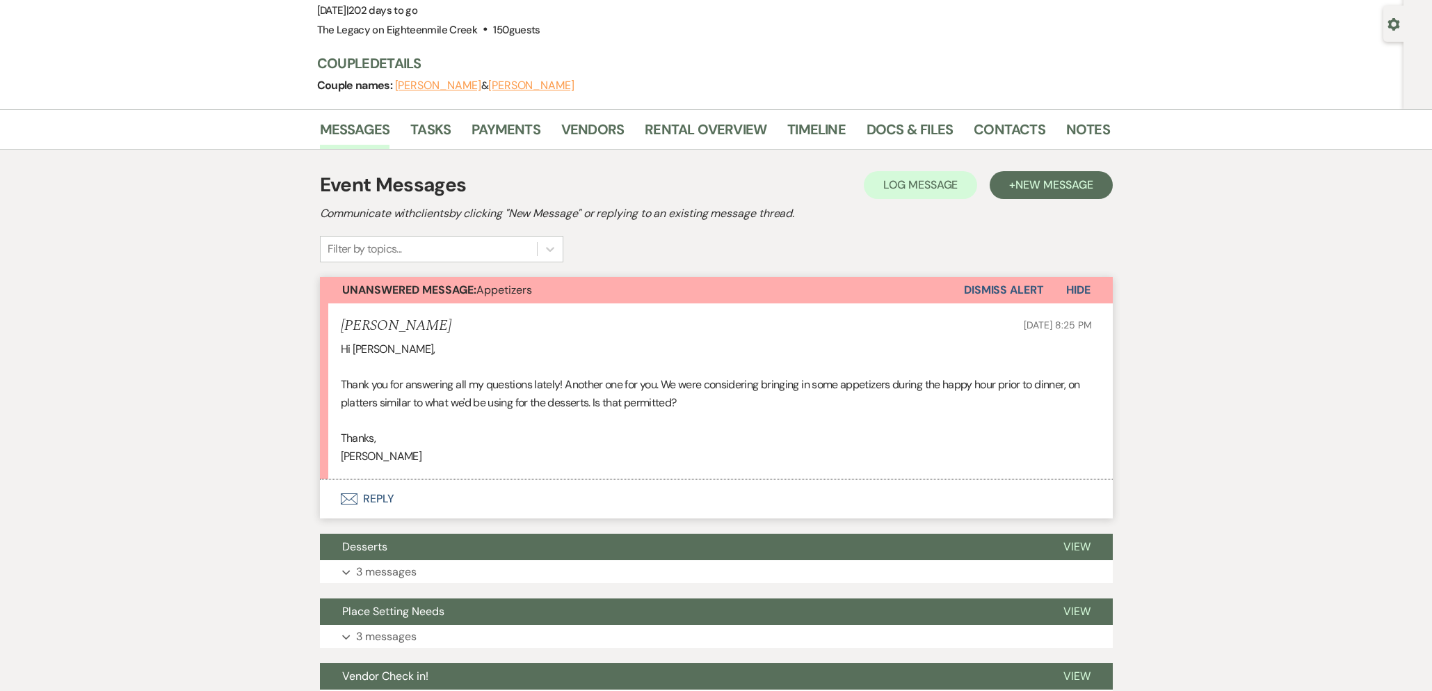
scroll to position [172, 0]
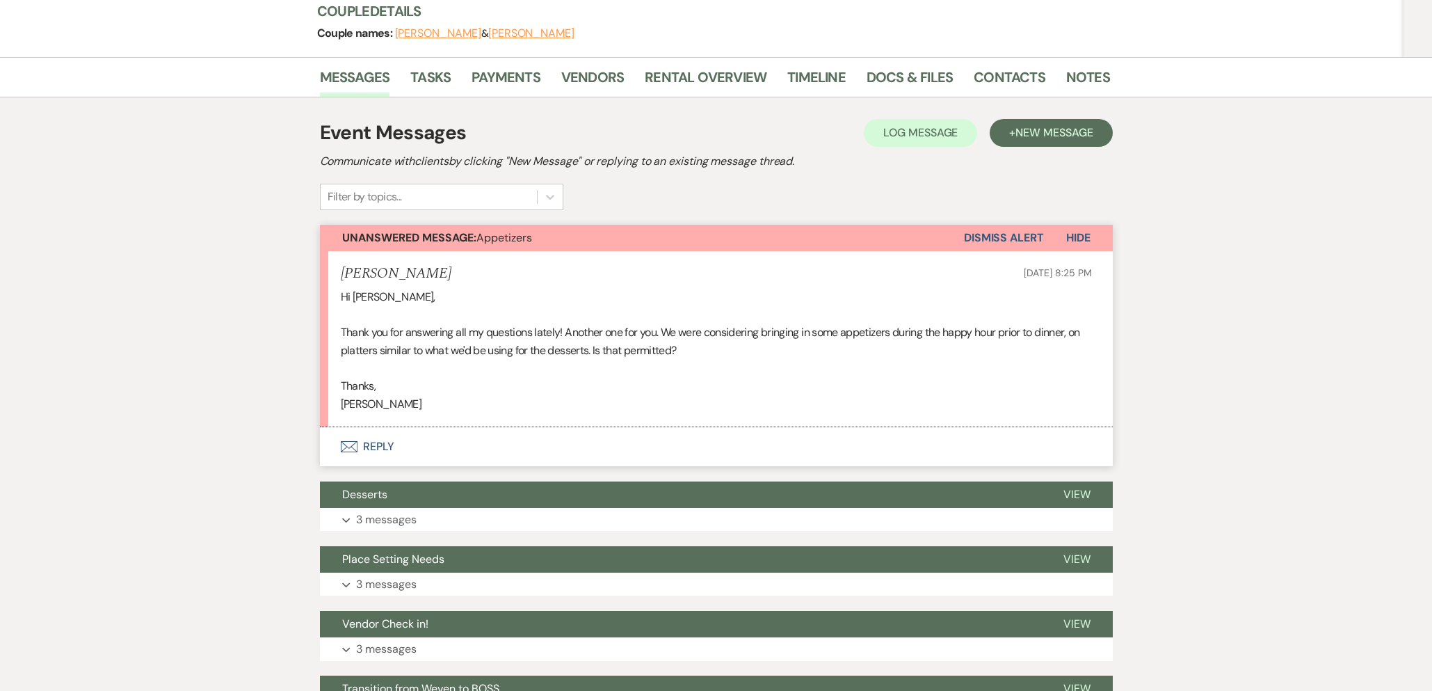
click at [367, 446] on button "Envelope Reply" at bounding box center [716, 446] width 793 height 39
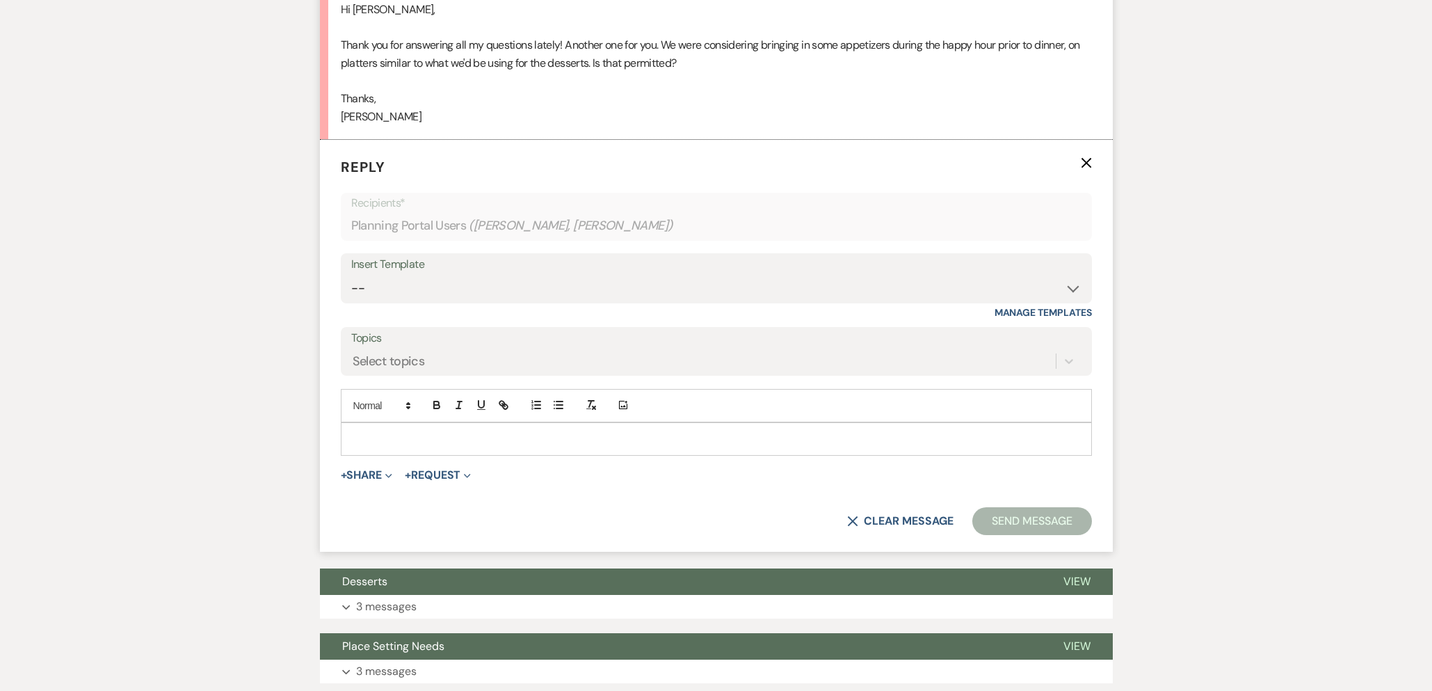
scroll to position [460, 0]
click at [423, 435] on p at bounding box center [716, 438] width 729 height 15
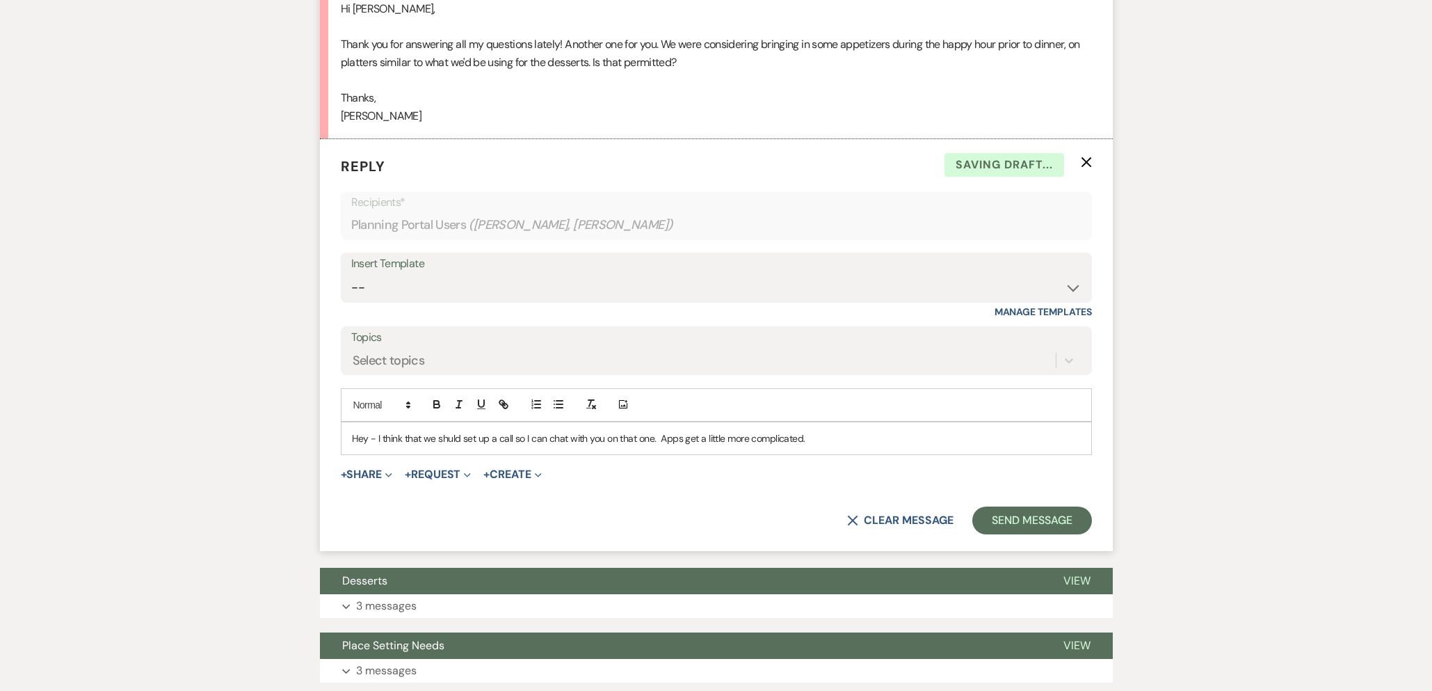
click at [444, 436] on p "Hey - I think that we shuld set up a call so I can chat with you on that one. A…" at bounding box center [716, 438] width 729 height 15
click at [817, 439] on p "Hey - I think that we should set up a call so I can chat with you on that one. …" at bounding box center [716, 438] width 729 height 15
click at [1069, 523] on button "Send Message" at bounding box center [1032, 520] width 119 height 28
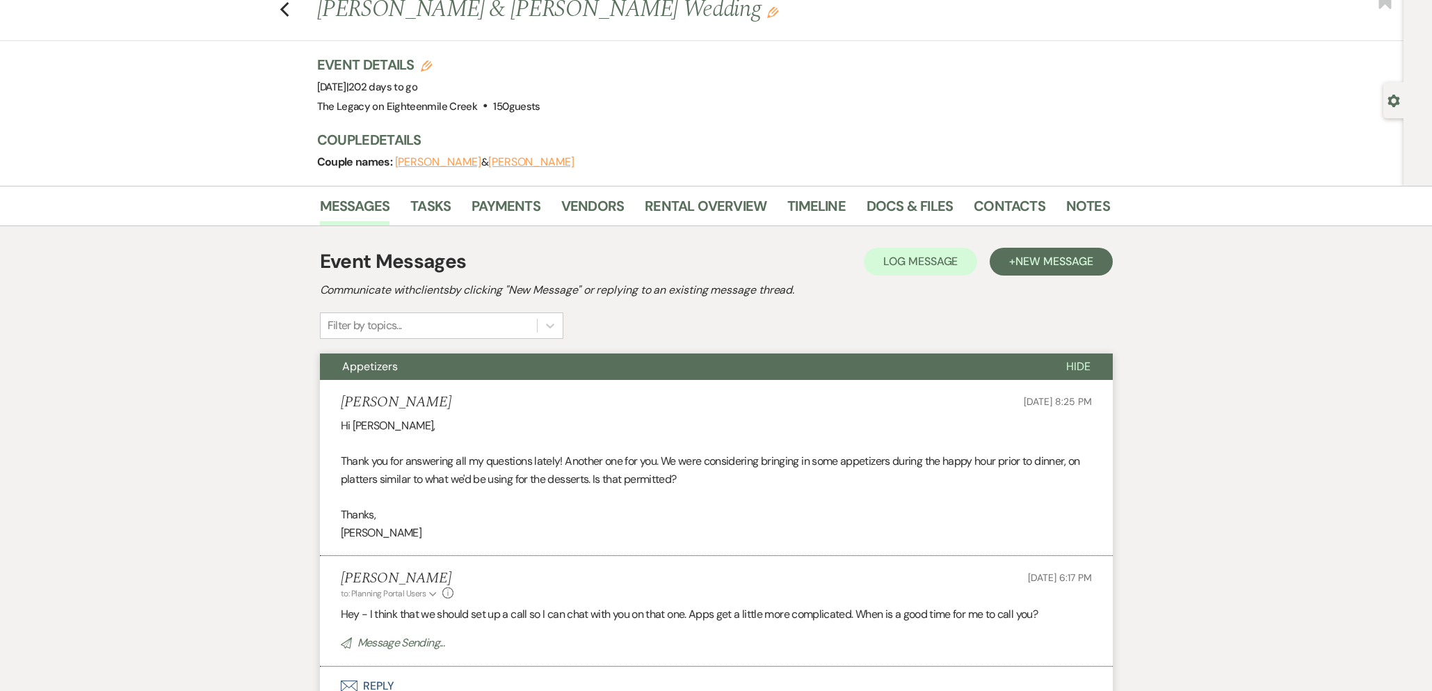
scroll to position [31, 0]
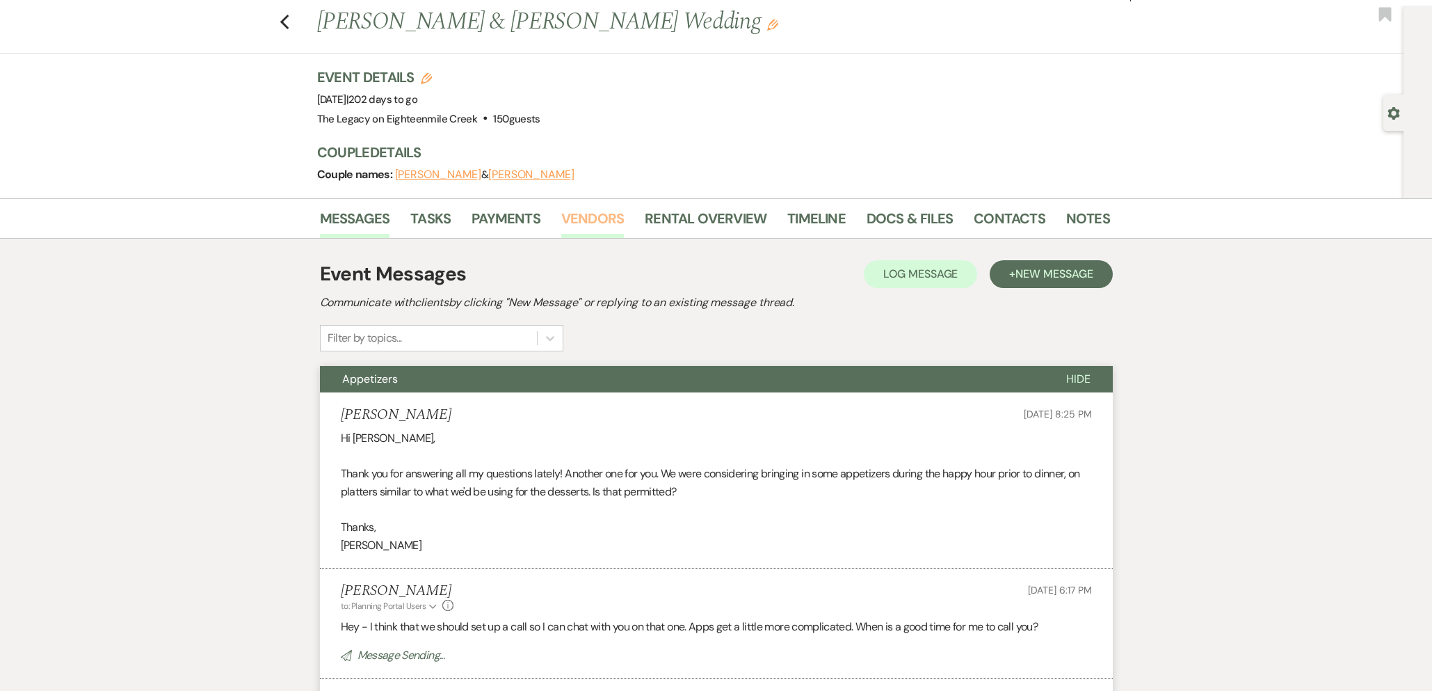
click at [586, 223] on link "Vendors" at bounding box center [592, 222] width 63 height 31
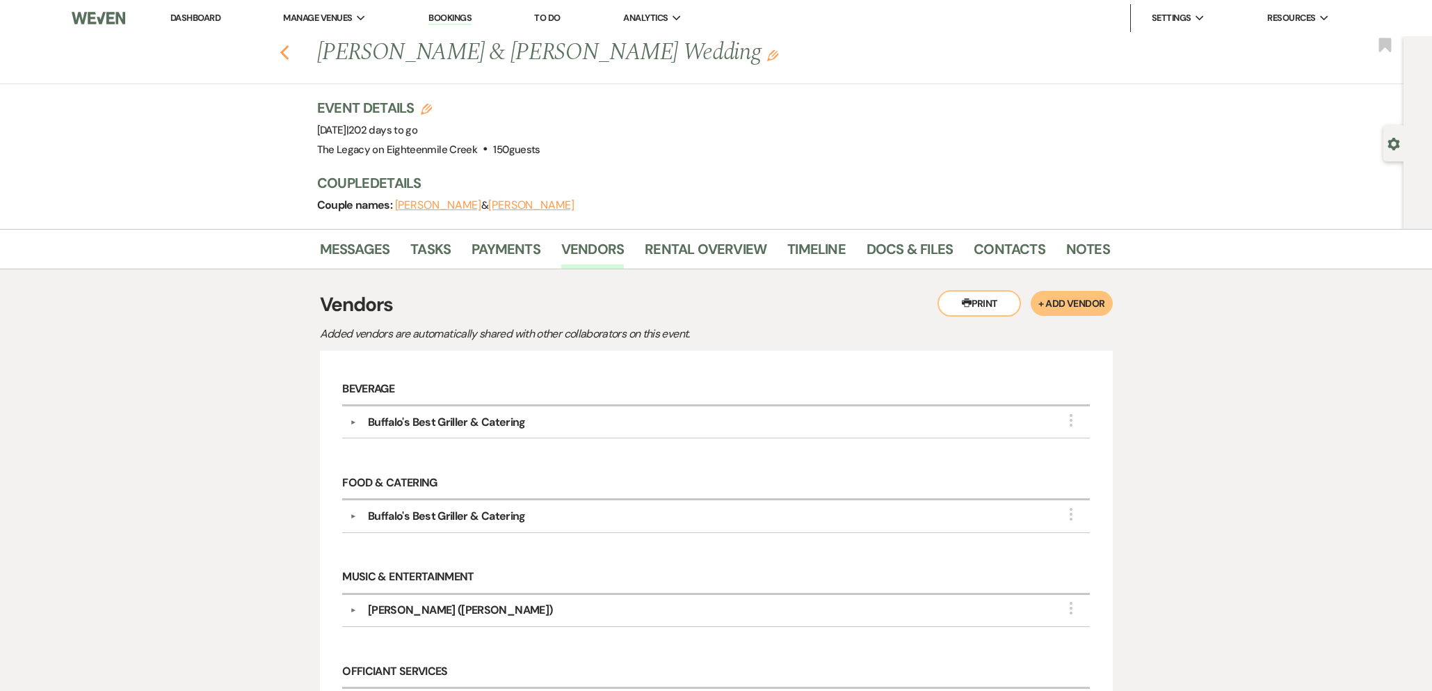
click at [284, 54] on use "button" at bounding box center [284, 52] width 9 height 15
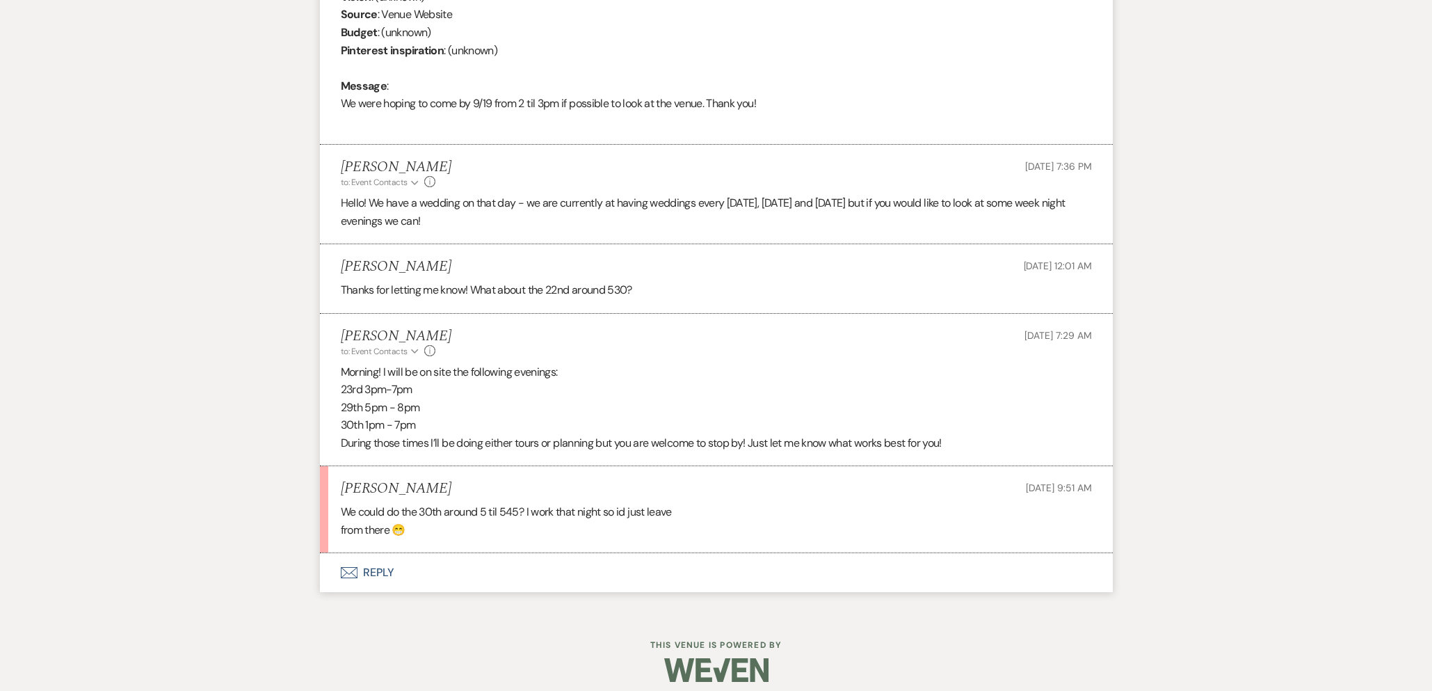
scroll to position [666, 0]
click at [383, 573] on button "Envelope Reply" at bounding box center [716, 571] width 793 height 39
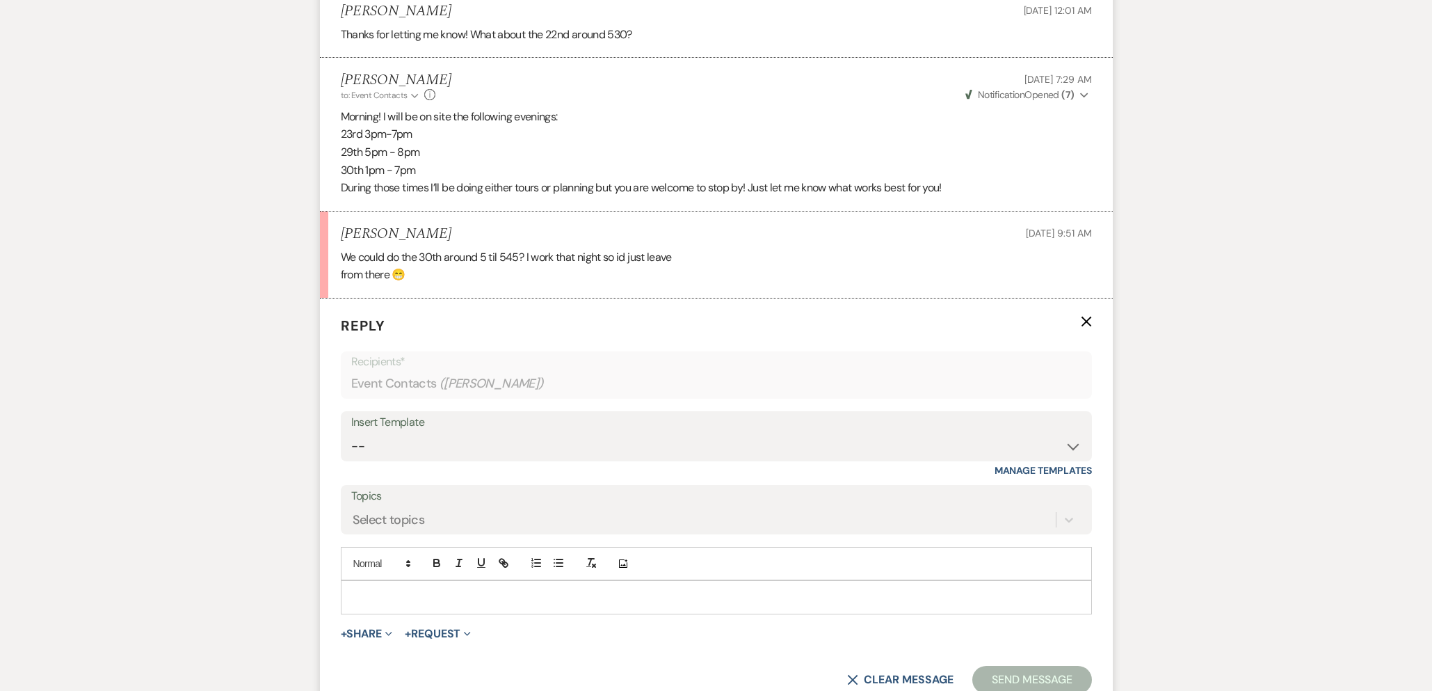
scroll to position [1066, 0]
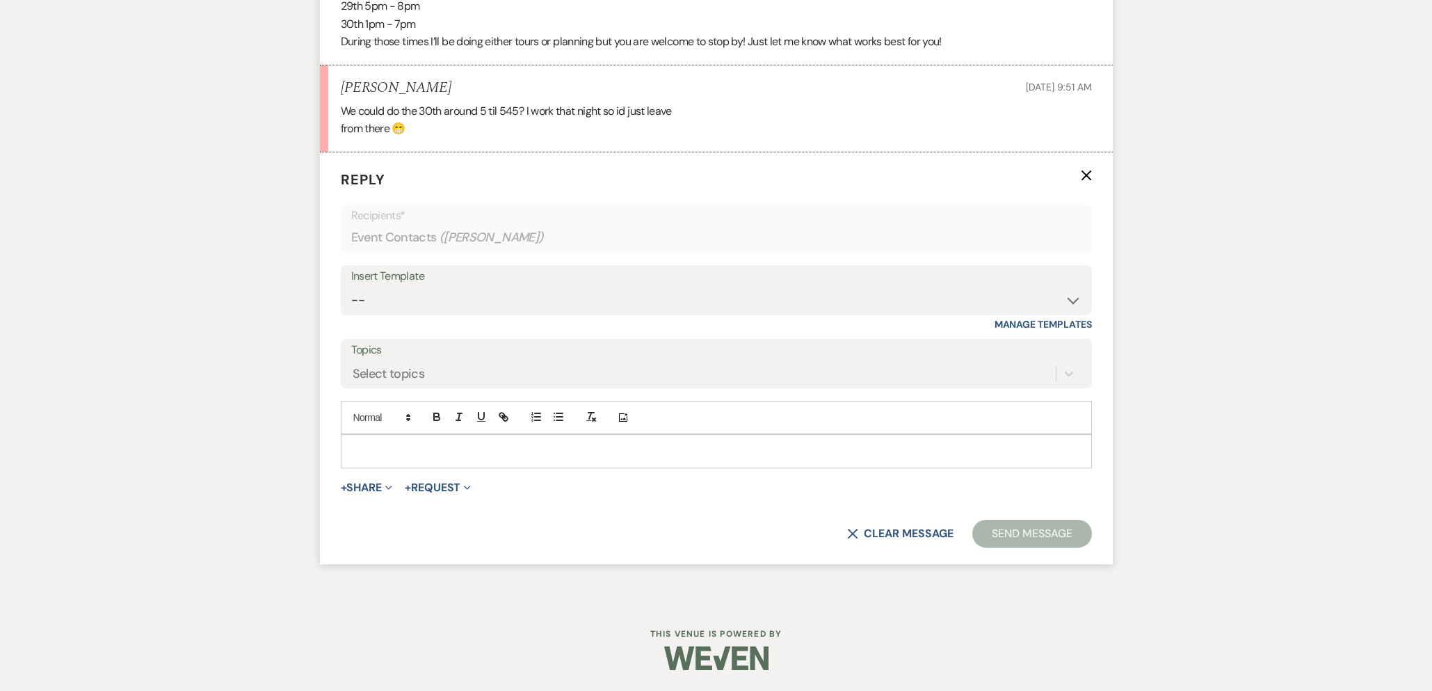
click at [490, 452] on p at bounding box center [716, 450] width 729 height 15
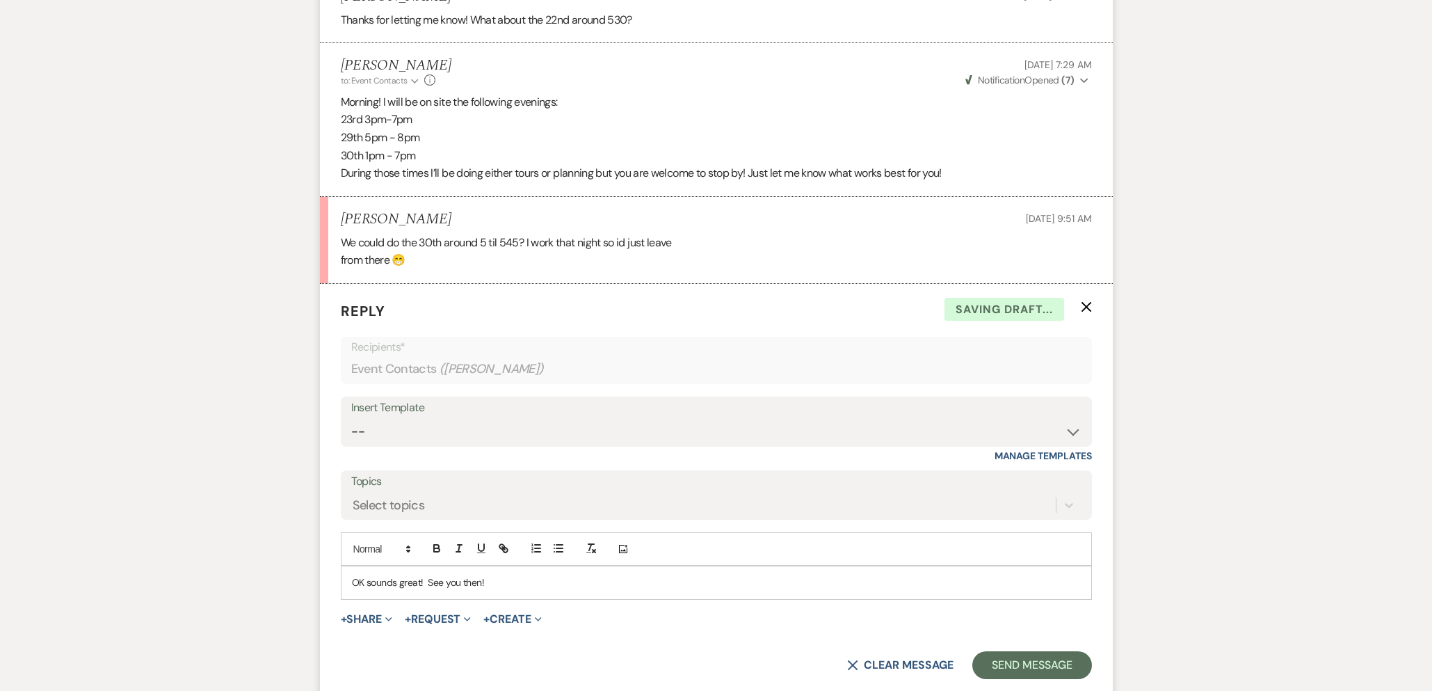
scroll to position [935, 0]
click at [1025, 668] on button "Send Message" at bounding box center [1032, 664] width 119 height 28
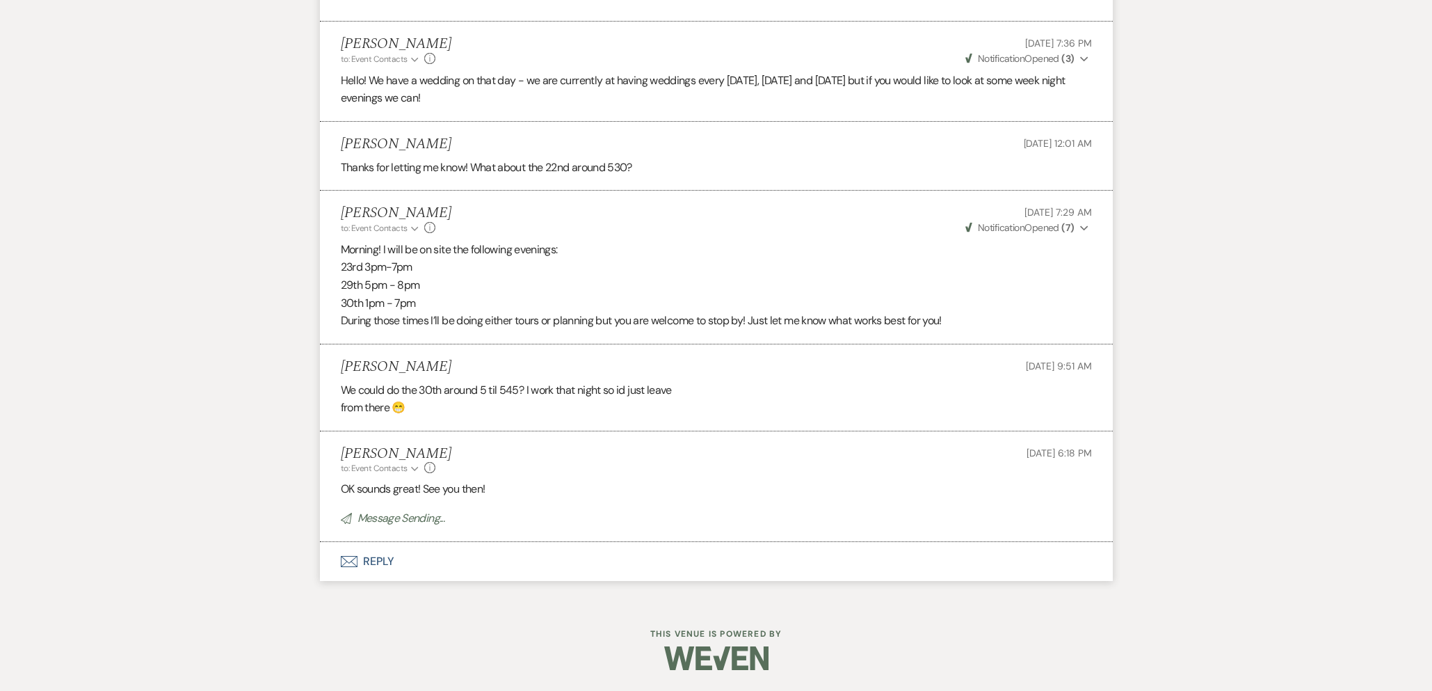
scroll to position [758, 0]
